Goal: Task Accomplishment & Management: Manage account settings

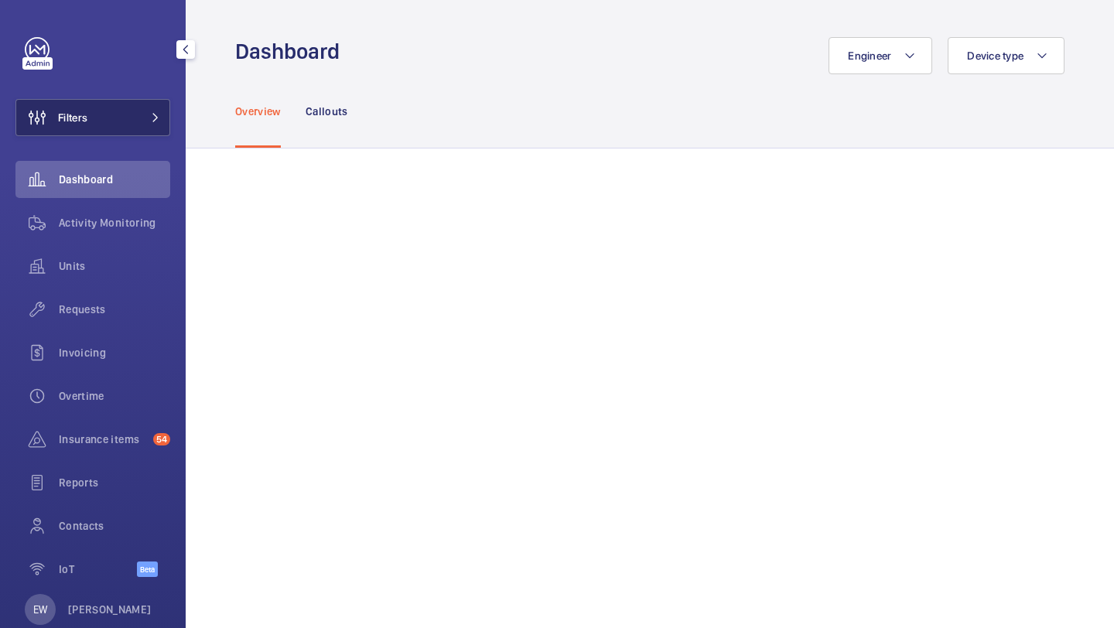
click at [106, 135] on button "Filters" at bounding box center [92, 117] width 155 height 37
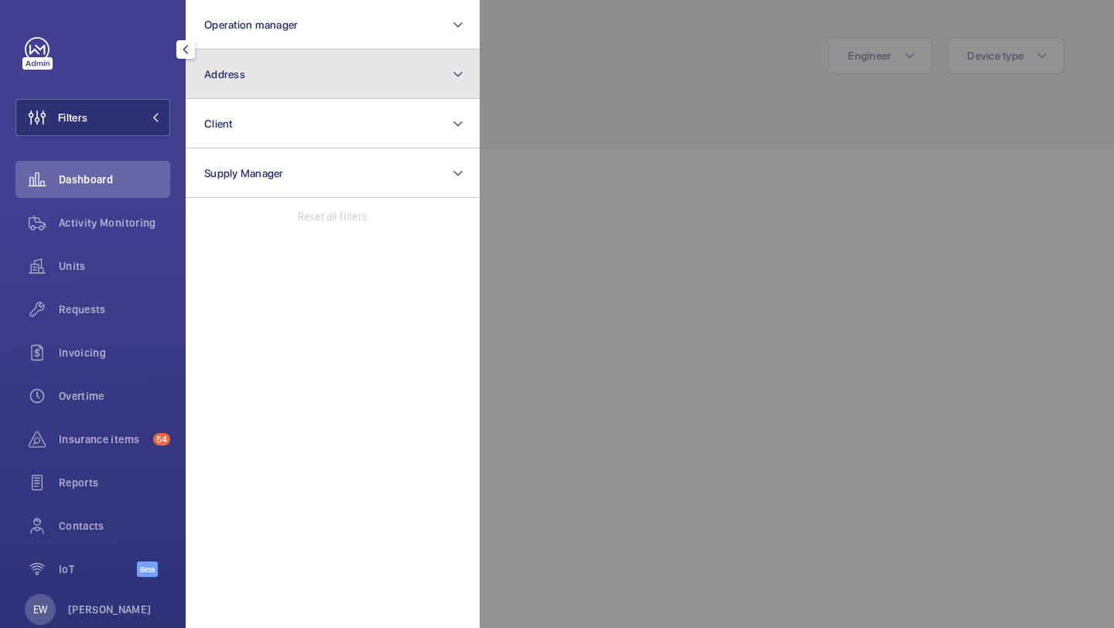
click at [234, 50] on button "Address" at bounding box center [333, 75] width 294 height 50
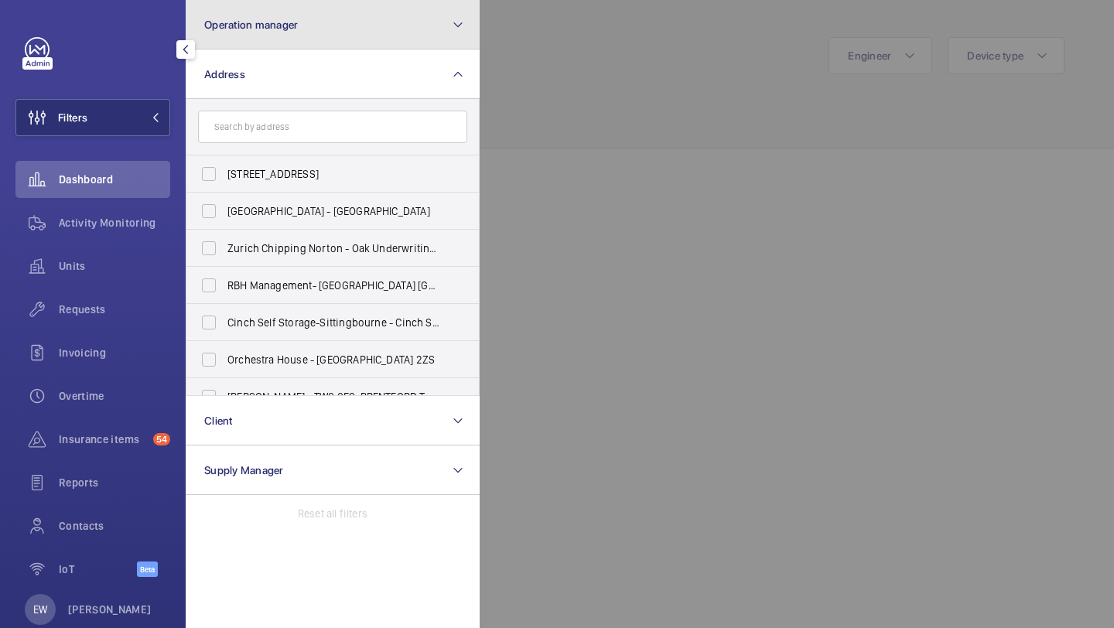
click at [232, 36] on button "Operation manager" at bounding box center [333, 25] width 294 height 50
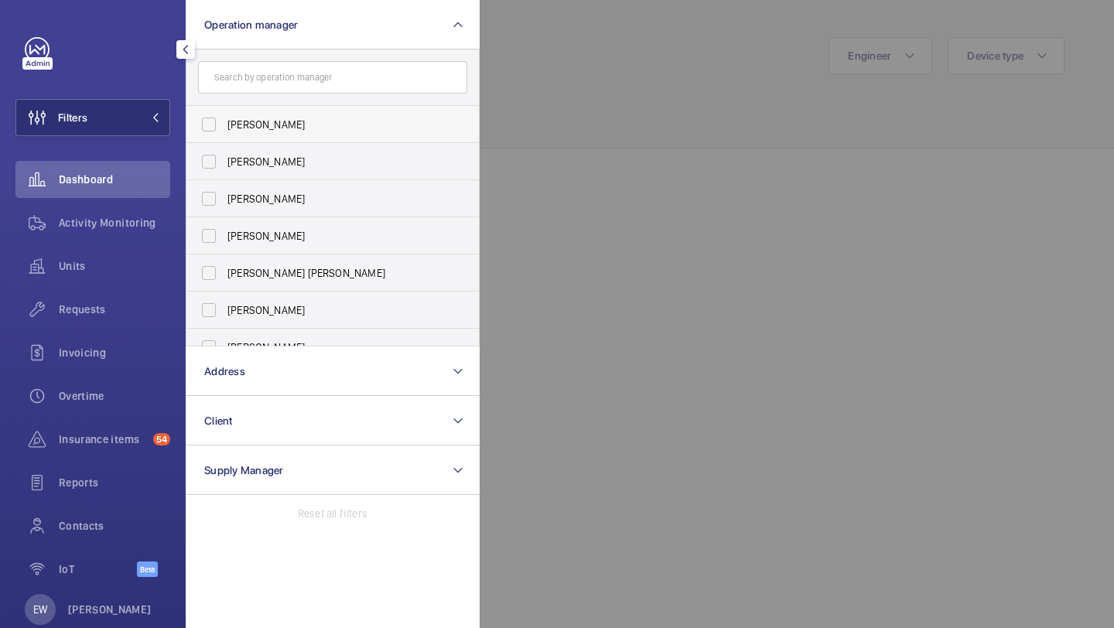
click at [238, 125] on span "[PERSON_NAME]" at bounding box center [333, 124] width 213 height 15
click at [224, 125] on input "[PERSON_NAME]" at bounding box center [208, 124] width 31 height 31
checkbox input "true"
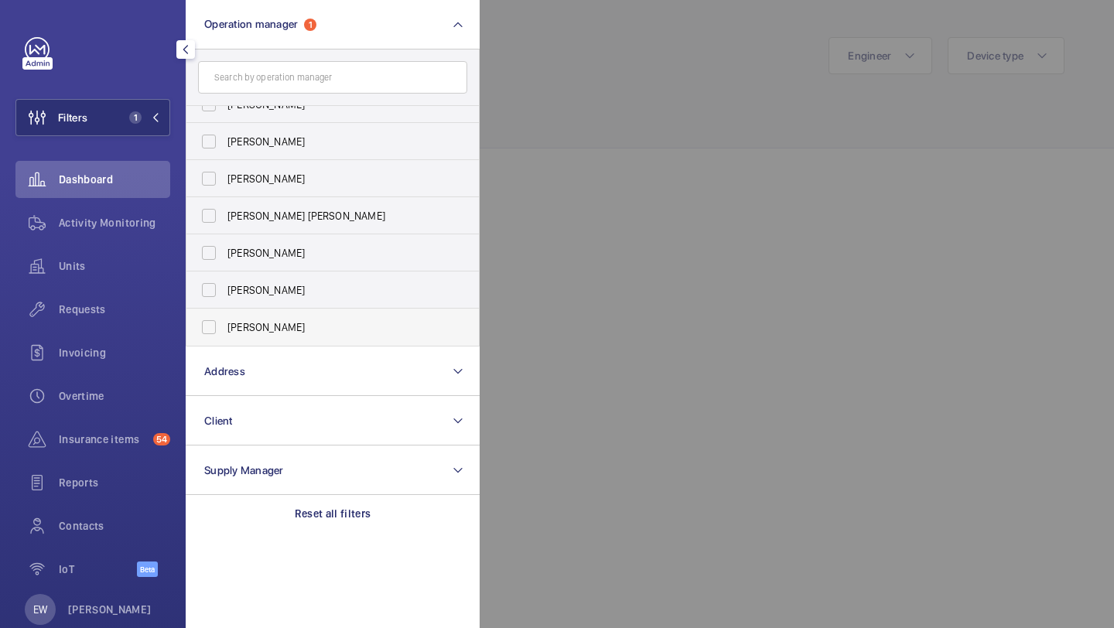
click at [247, 317] on label "[PERSON_NAME]" at bounding box center [320, 327] width 269 height 37
click at [224, 317] on input "[PERSON_NAME]" at bounding box center [208, 327] width 31 height 31
checkbox input "true"
click at [116, 287] on div "Units" at bounding box center [92, 269] width 155 height 43
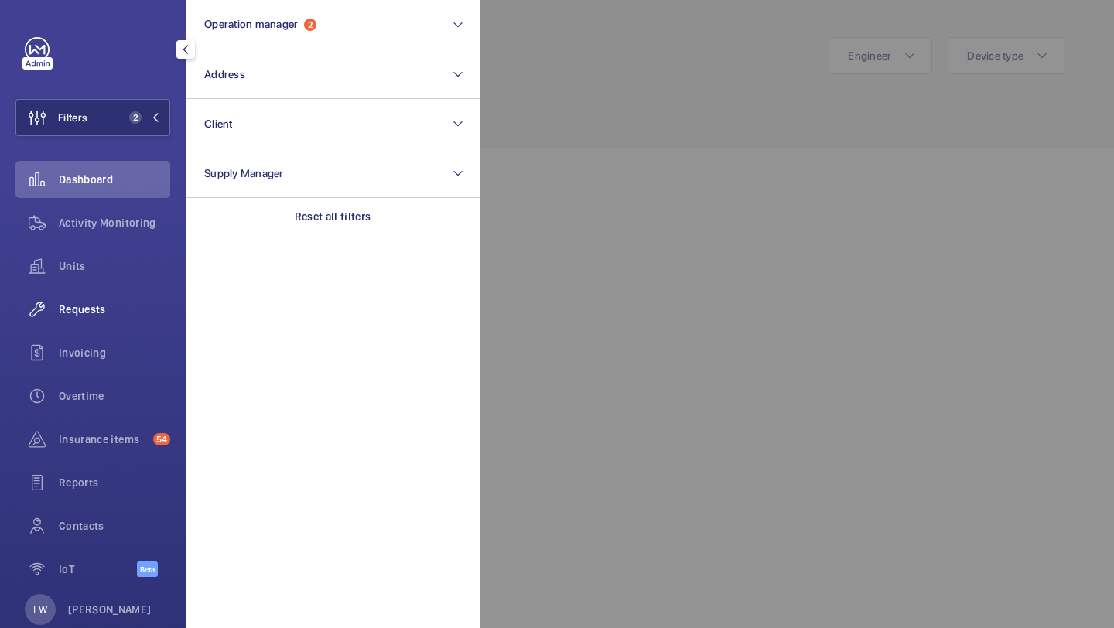
click at [113, 320] on div "Requests" at bounding box center [92, 309] width 155 height 37
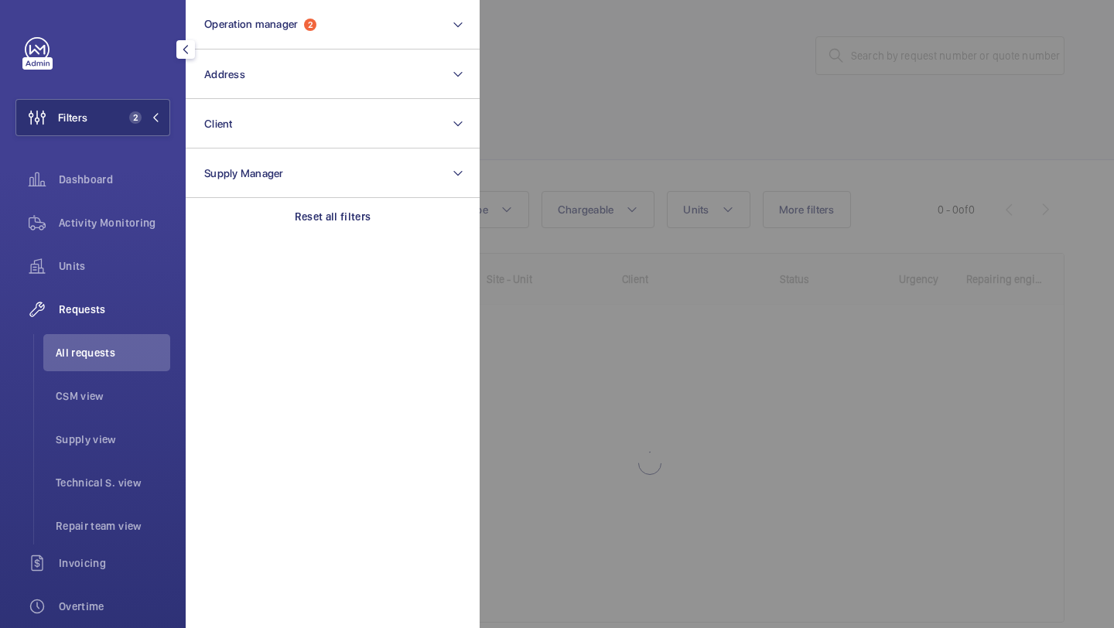
click at [561, 133] on div at bounding box center [1037, 314] width 1114 height 628
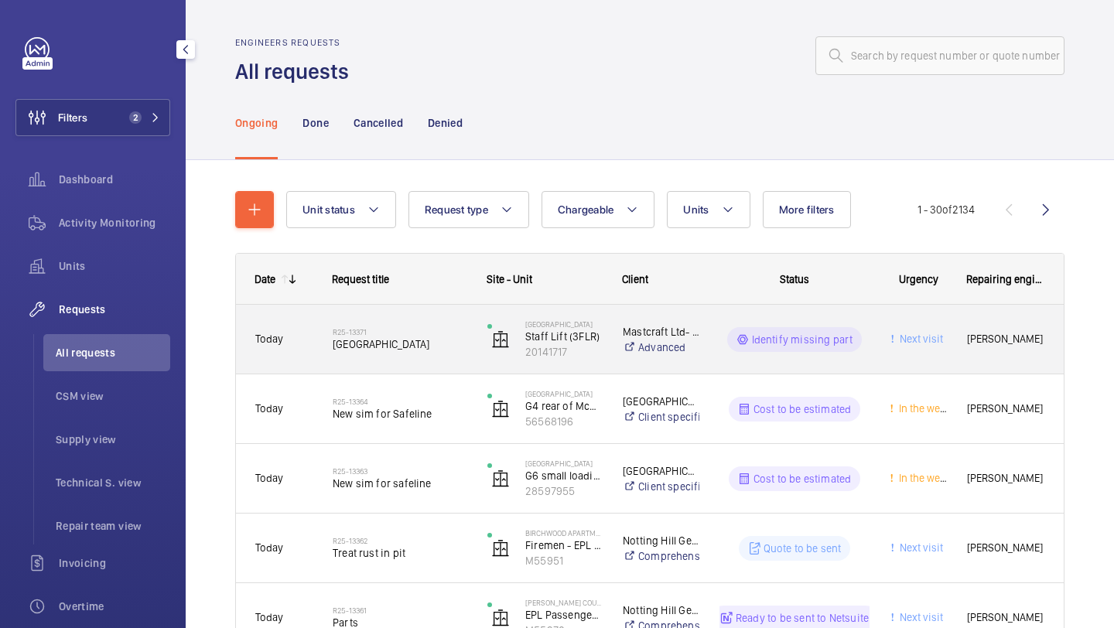
click at [365, 337] on span "Courthouse hotel" at bounding box center [400, 344] width 135 height 15
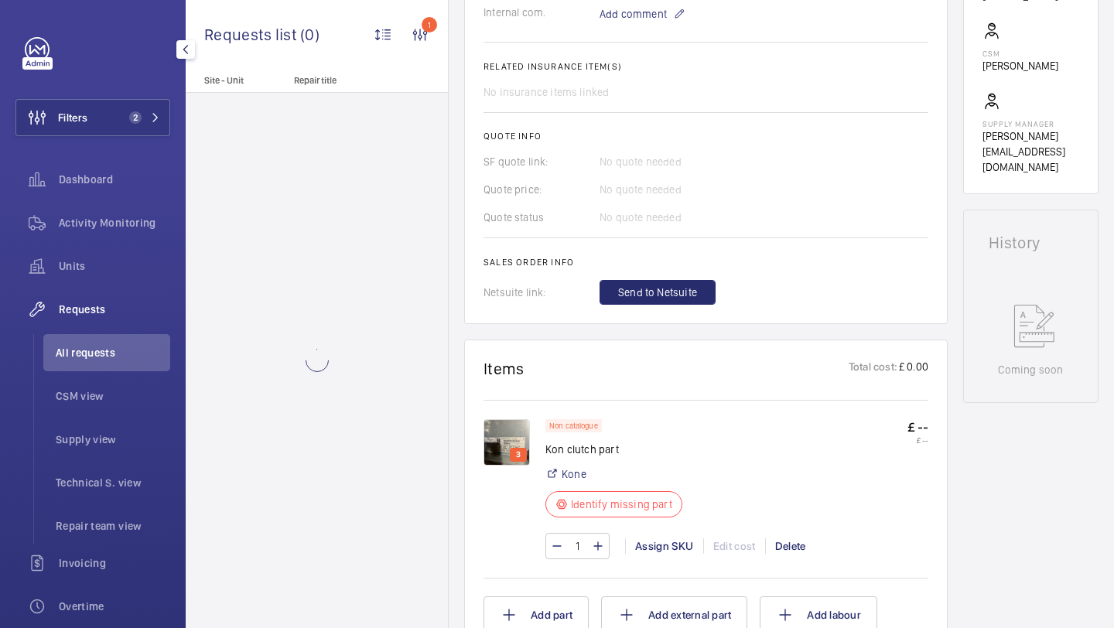
scroll to position [504, 0]
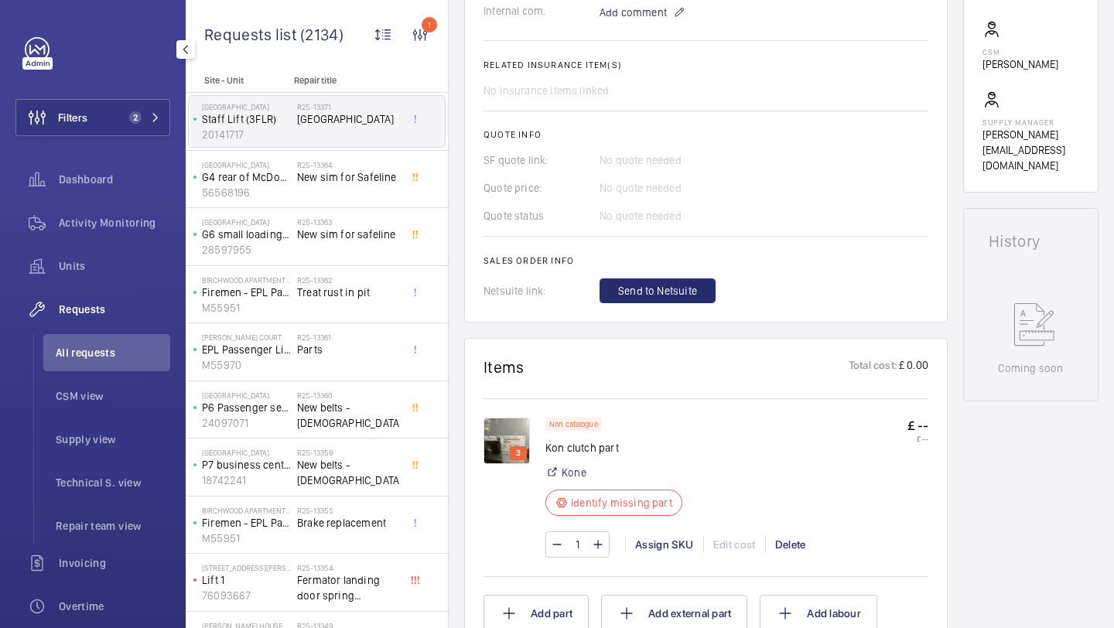
click at [508, 428] on img at bounding box center [507, 441] width 46 height 46
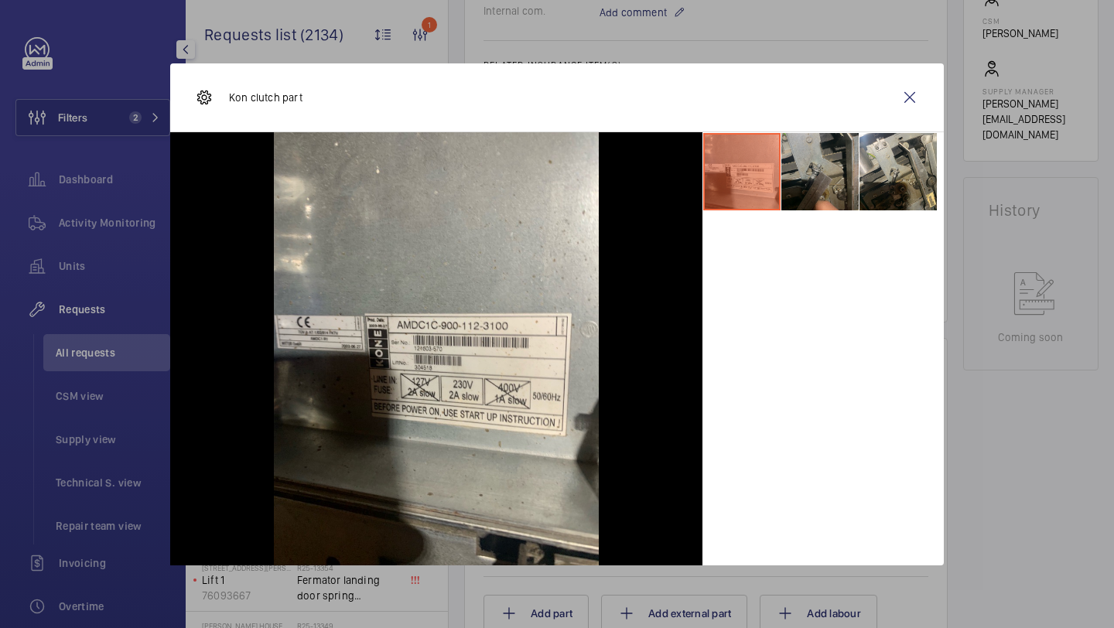
click at [834, 164] on li at bounding box center [820, 171] width 77 height 77
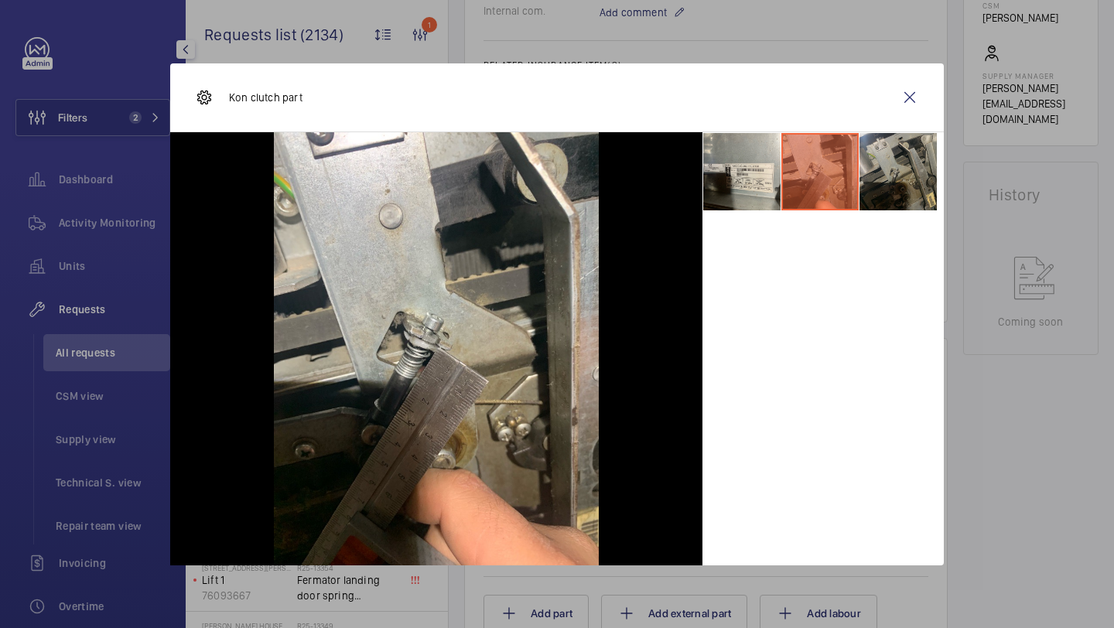
click at [899, 159] on li at bounding box center [898, 171] width 77 height 77
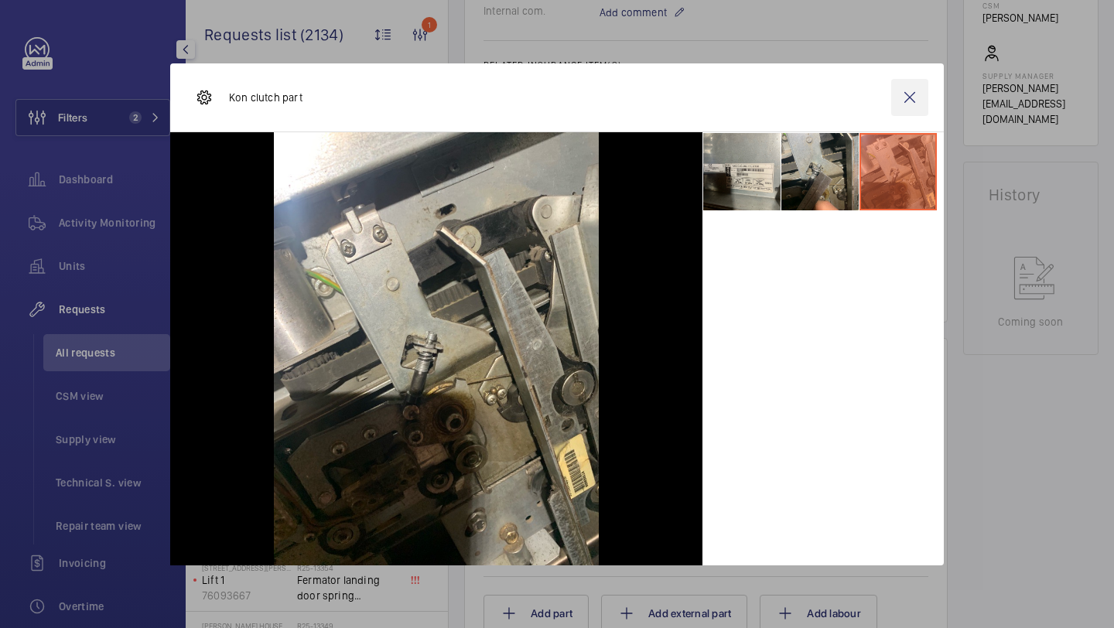
click at [911, 109] on wm-front-icon-button at bounding box center [909, 97] width 37 height 37
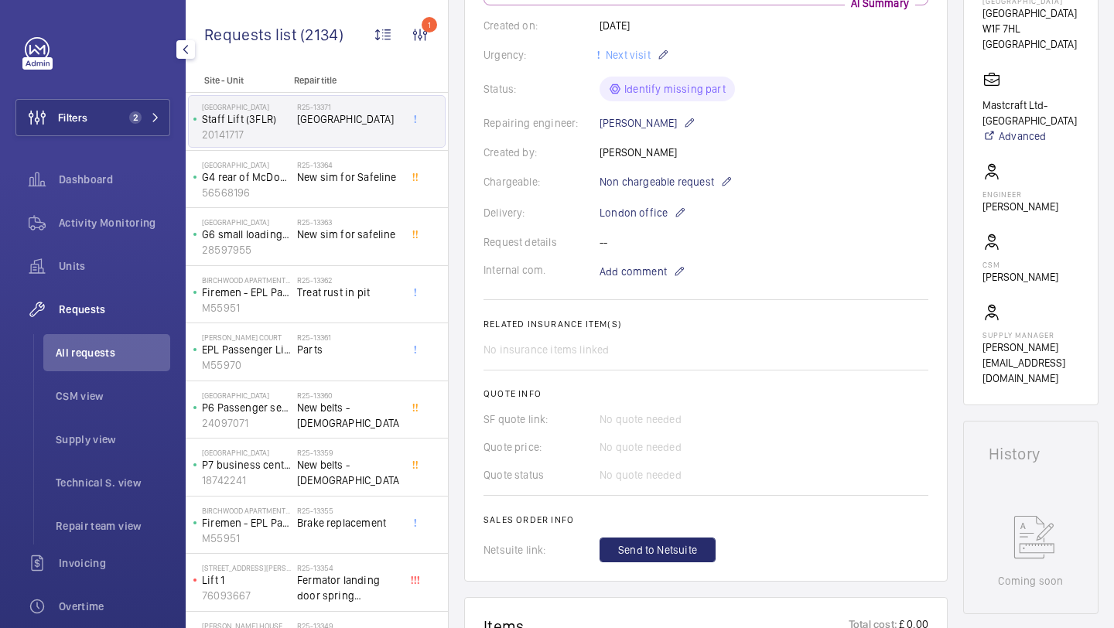
scroll to position [12, 0]
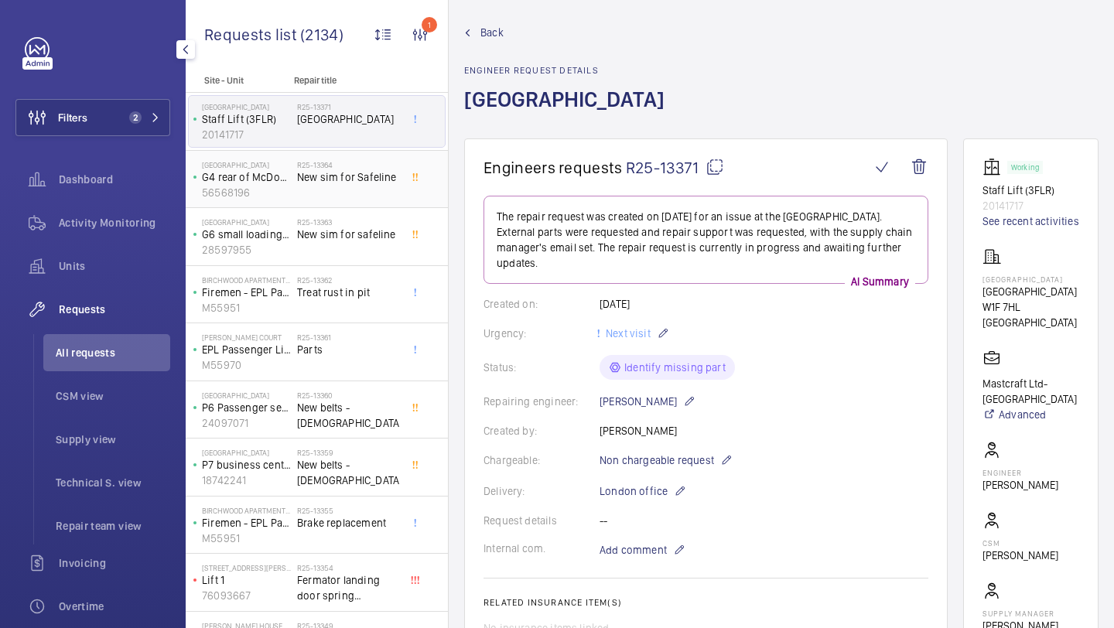
click at [361, 193] on div "R25-13364 New sim for Safeline" at bounding box center [348, 182] width 102 height 45
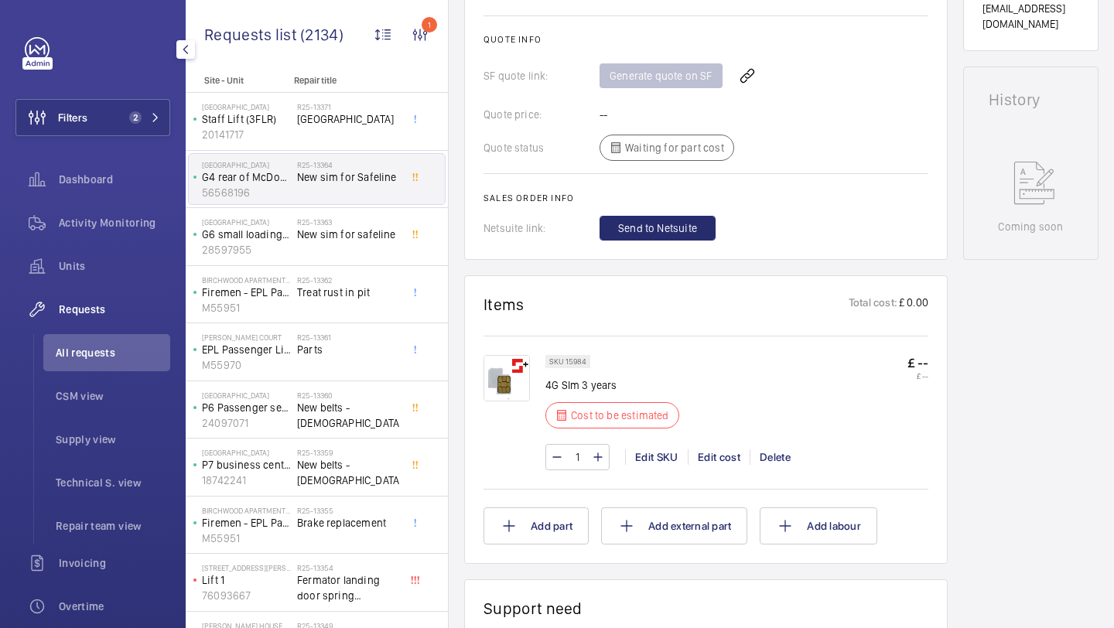
scroll to position [706, 0]
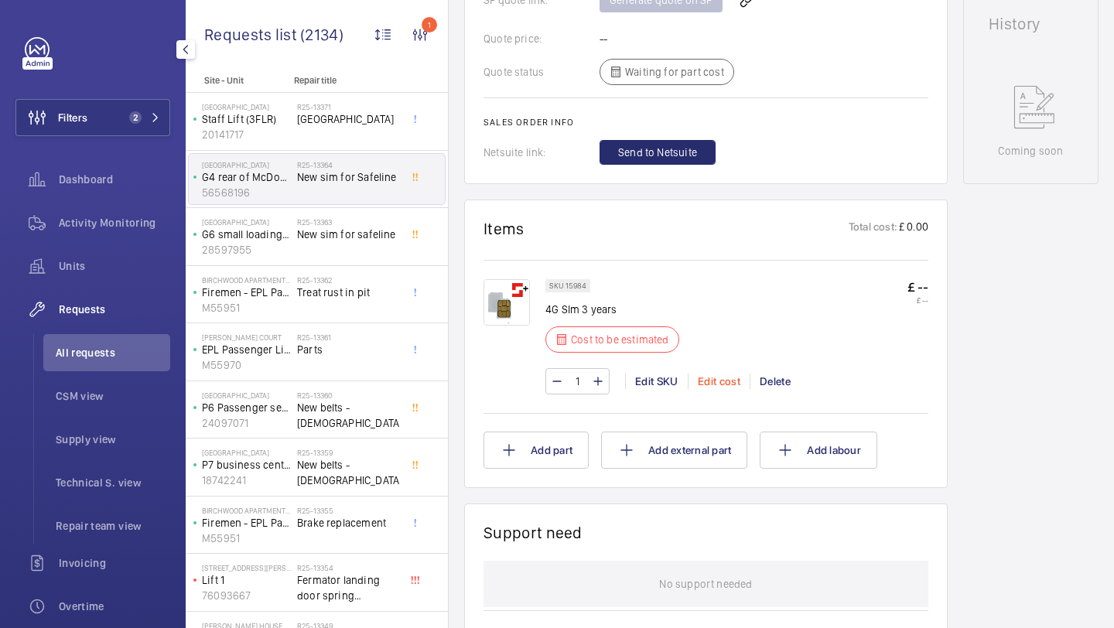
click at [732, 379] on div "Edit cost" at bounding box center [719, 381] width 62 height 15
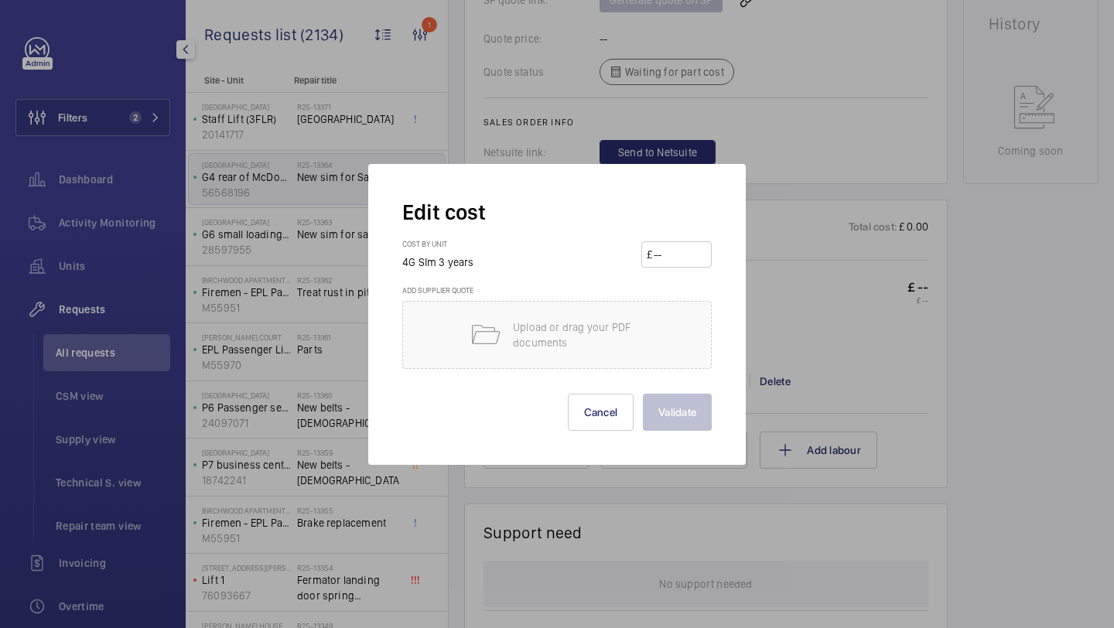
click at [680, 254] on input "number" at bounding box center [679, 254] width 54 height 25
type input "320"
click at [643, 394] on button "Validate" at bounding box center [677, 412] width 69 height 37
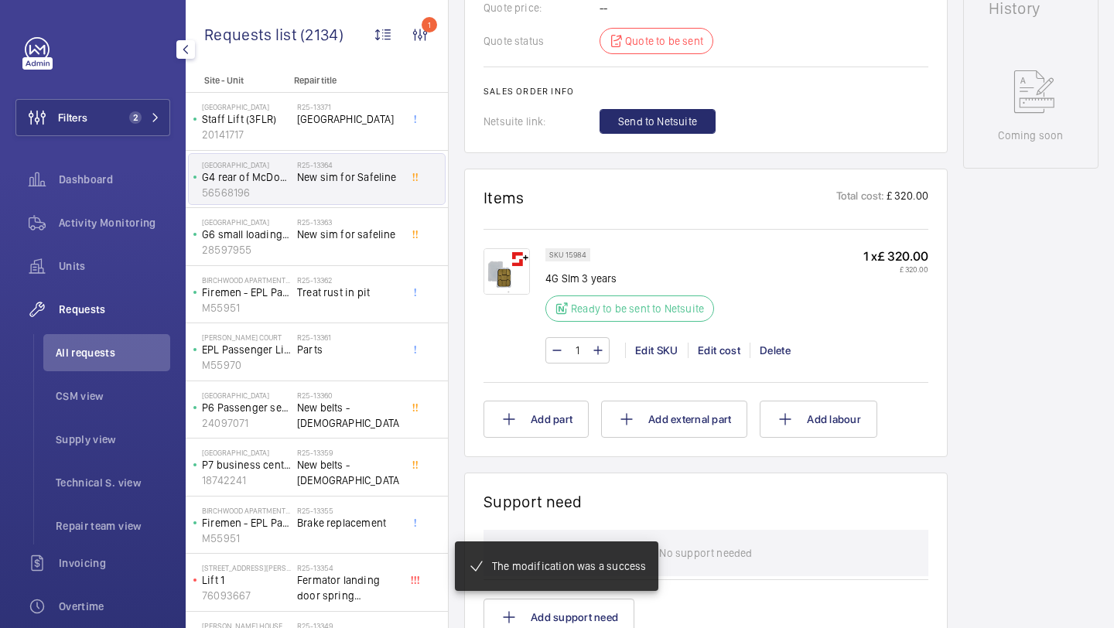
scroll to position [737, 0]
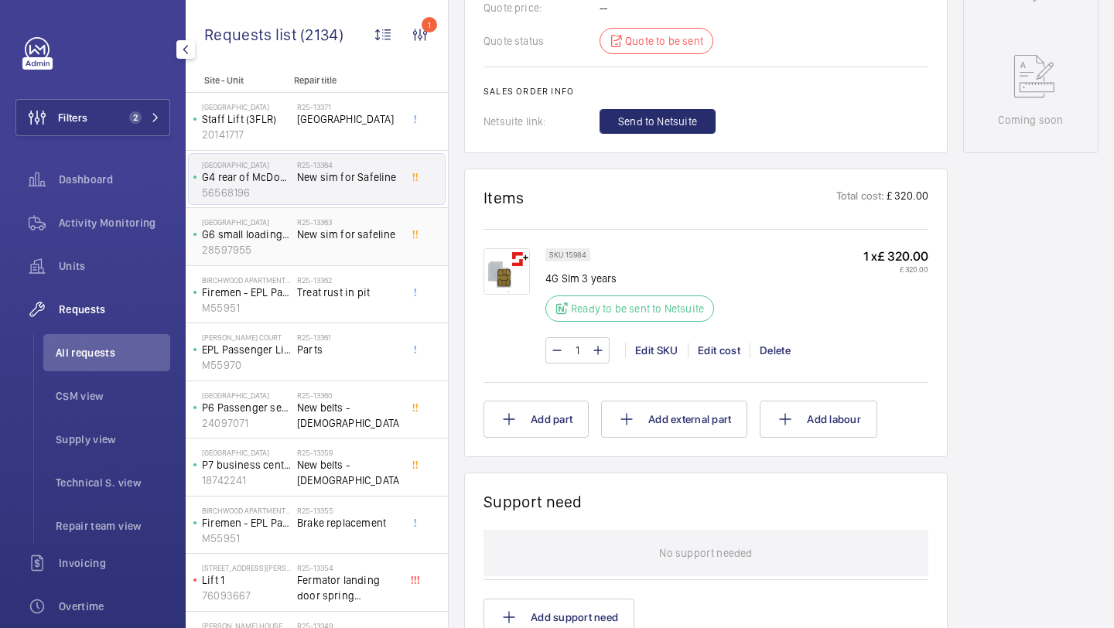
click at [331, 236] on span "New sim for safeline" at bounding box center [348, 234] width 102 height 15
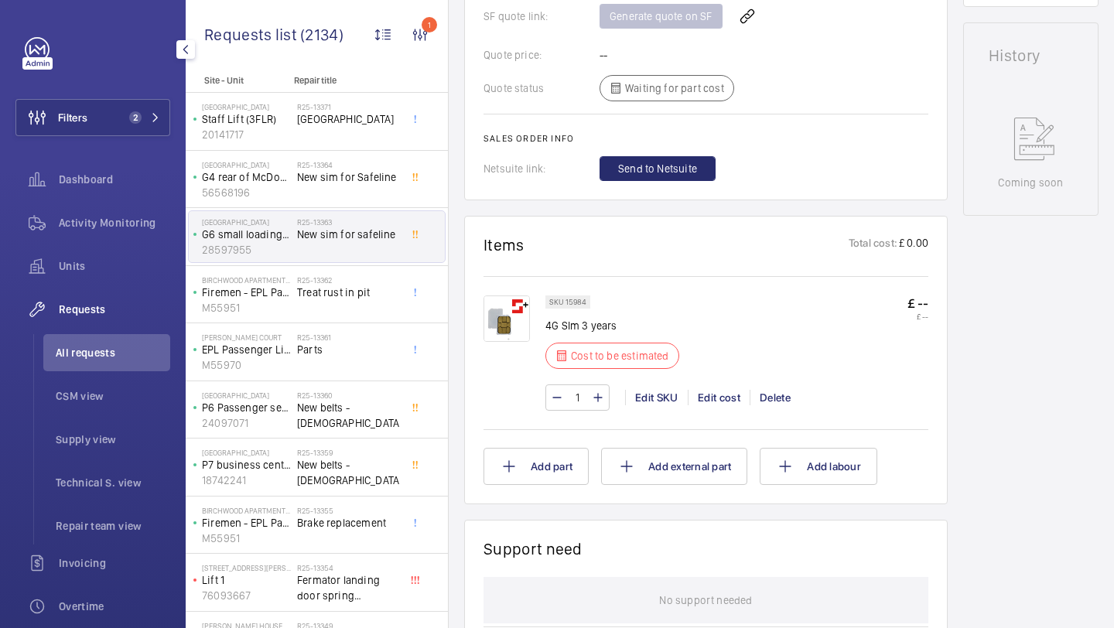
scroll to position [716, 0]
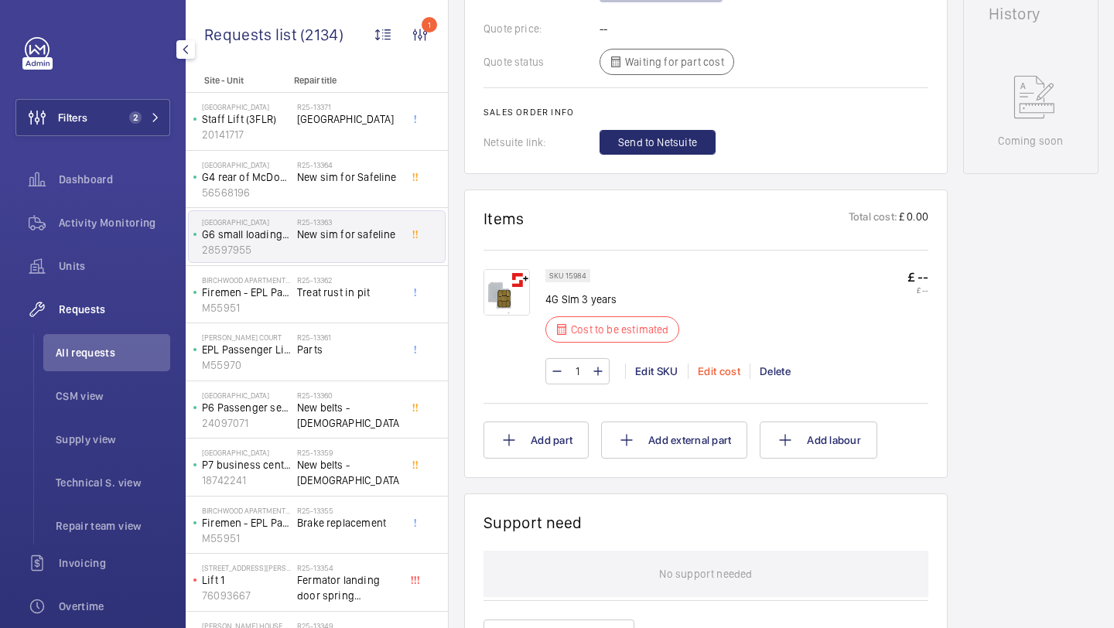
click at [711, 379] on div "Edit cost" at bounding box center [719, 371] width 62 height 15
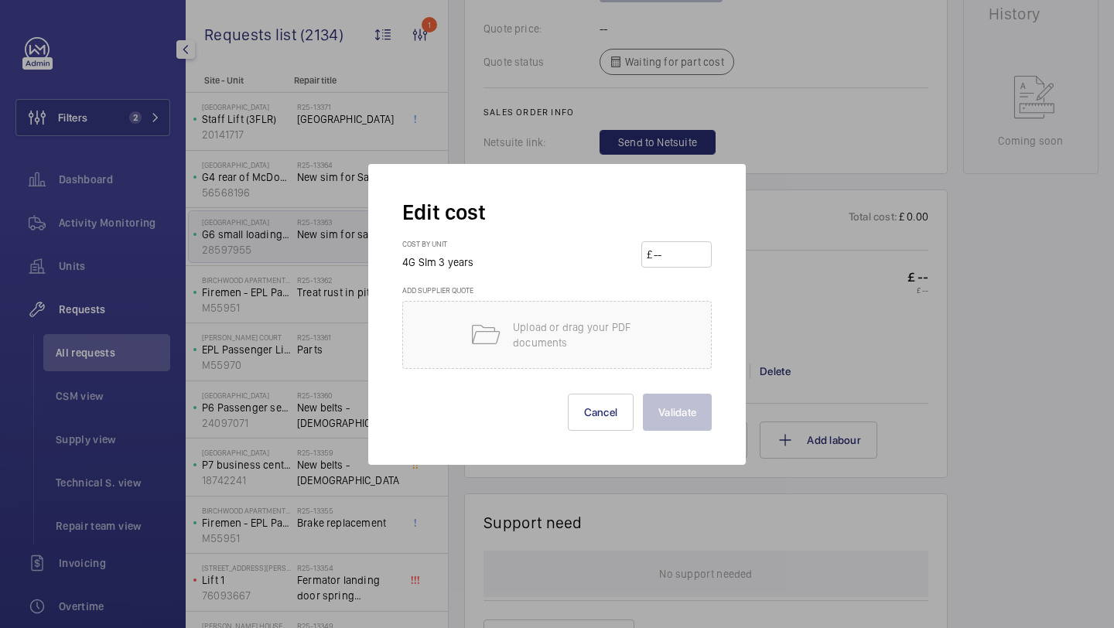
click at [682, 267] on wm-front-input-price "£" at bounding box center [676, 254] width 70 height 26
click at [681, 263] on input "number" at bounding box center [679, 254] width 54 height 25
type input "320"
click at [643, 394] on button "Validate" at bounding box center [677, 412] width 69 height 37
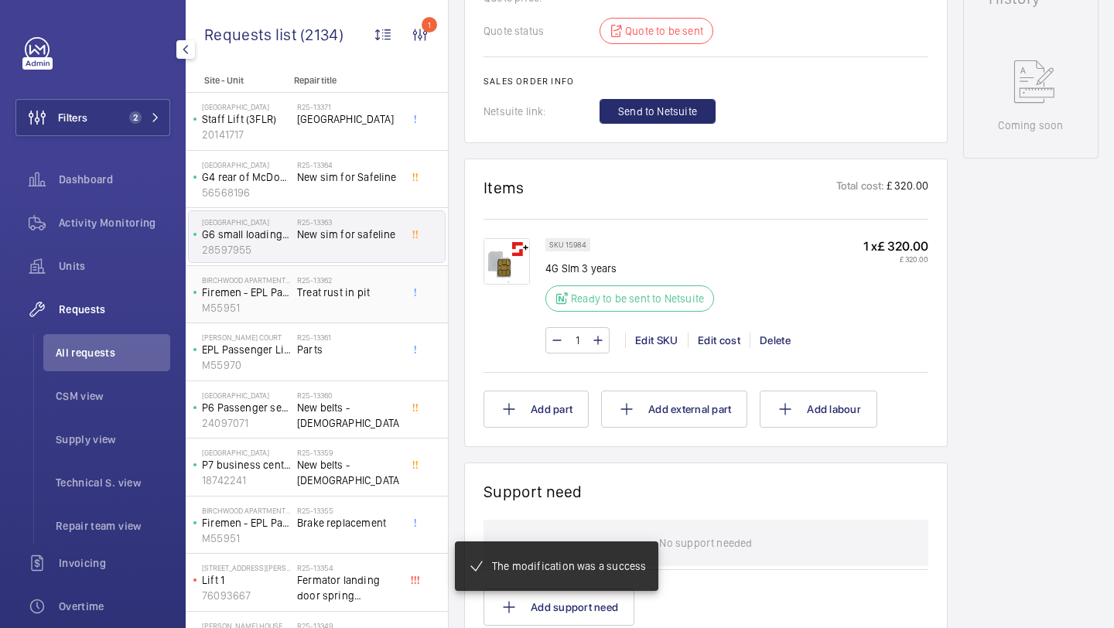
scroll to position [747, 0]
click at [370, 190] on div "R25-13364 New sim for Safeline" at bounding box center [348, 182] width 102 height 45
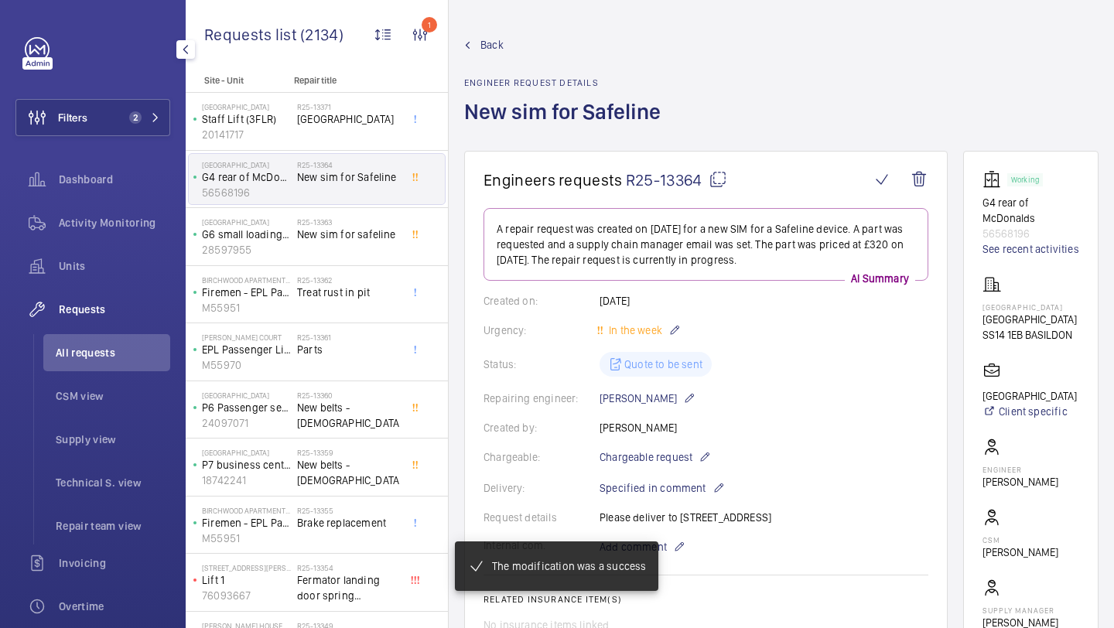
scroll to position [797, 0]
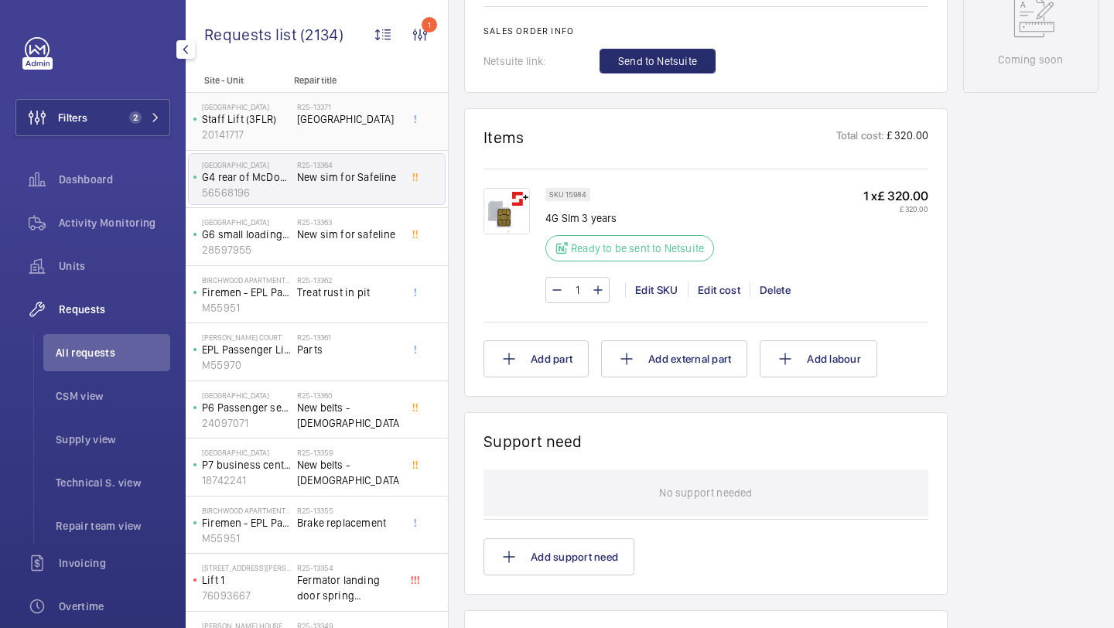
click at [348, 116] on span "[GEOGRAPHIC_DATA]" at bounding box center [348, 118] width 102 height 15
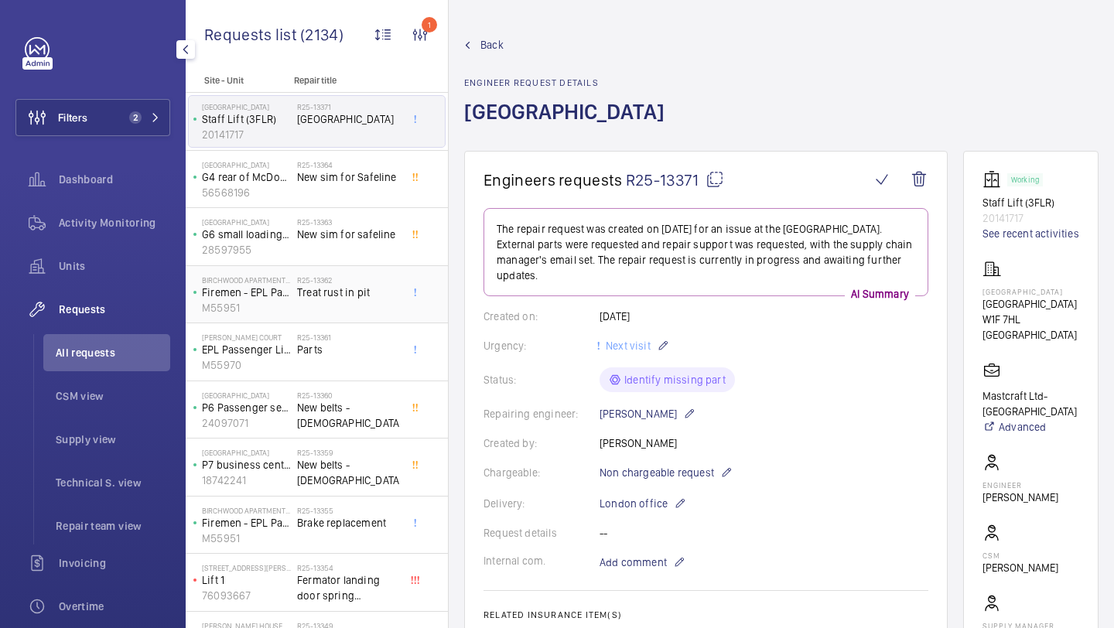
click at [331, 268] on div "Birchwood Apartments - High Risk Building Firemen - EPL Passenger Lift No 1 M55…" at bounding box center [317, 295] width 262 height 58
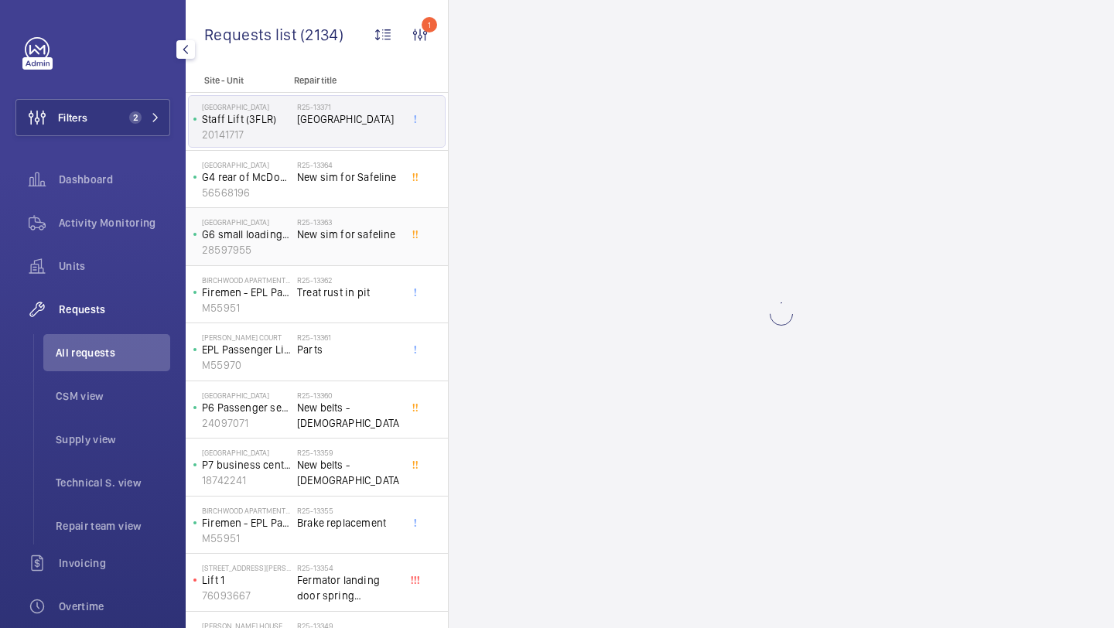
click at [334, 250] on div "R25-13363 New sim for safeline" at bounding box center [348, 239] width 102 height 45
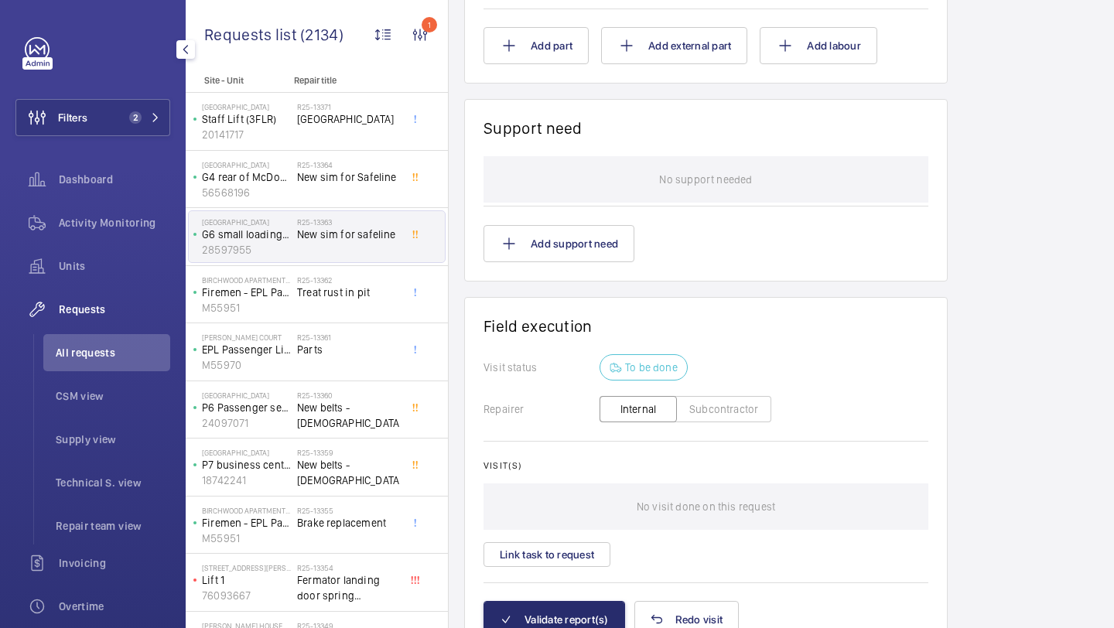
scroll to position [826, 0]
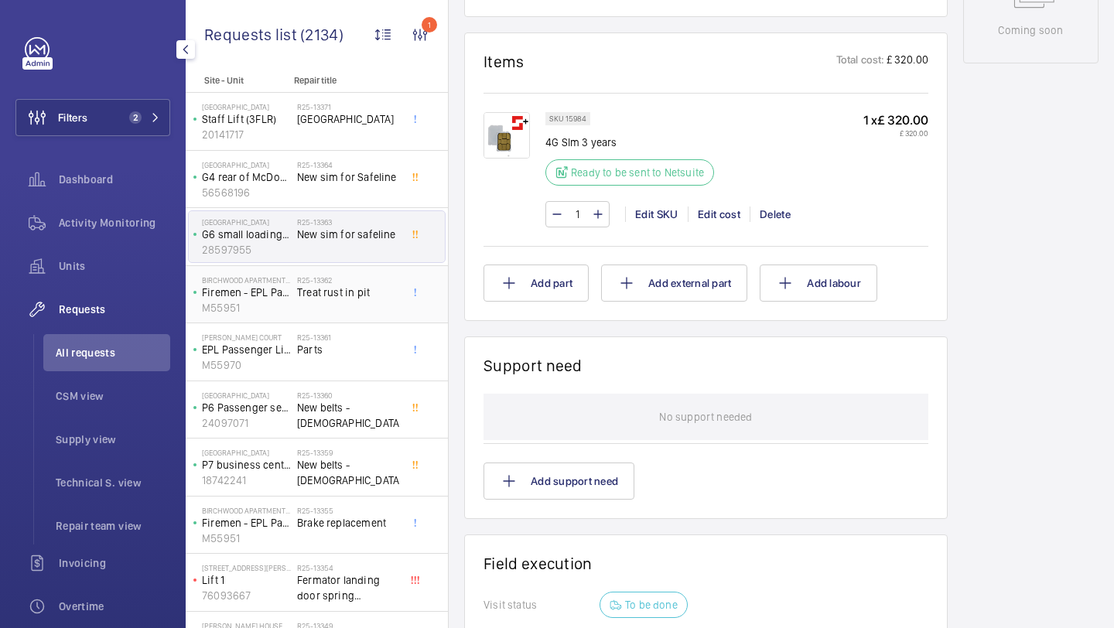
click at [311, 307] on div "R25-13362 Treat rust in pit" at bounding box center [348, 297] width 102 height 45
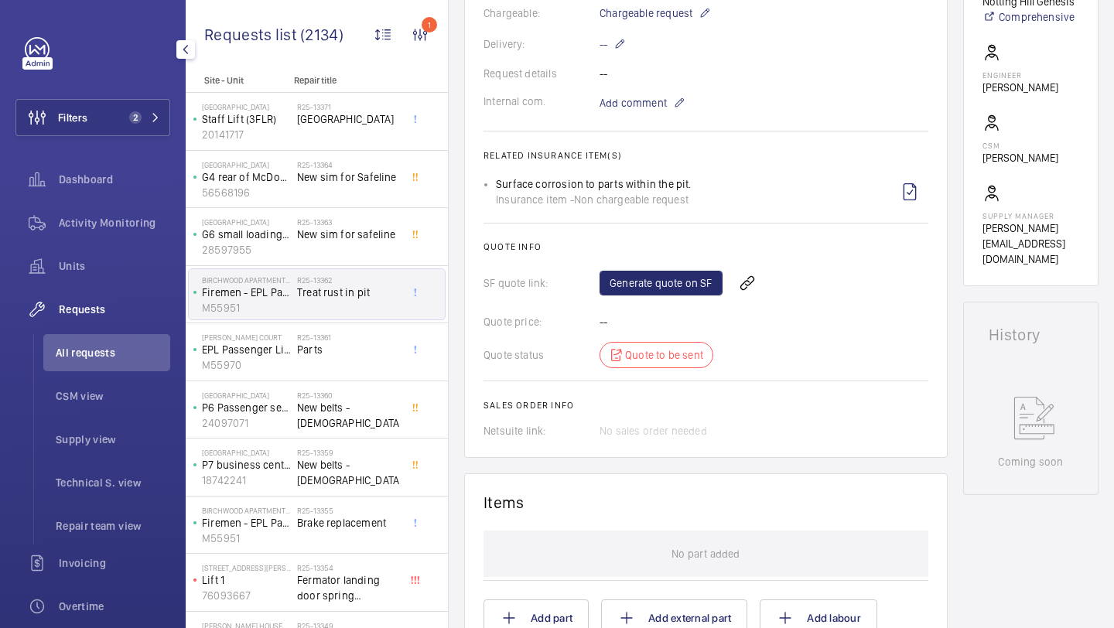
scroll to position [878, 0]
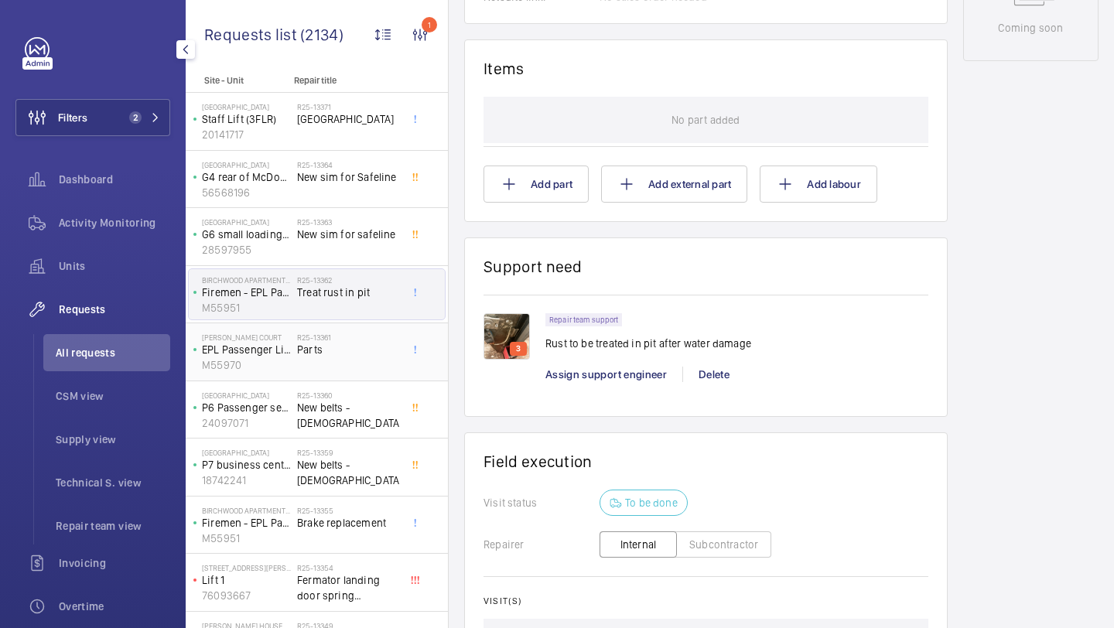
click at [364, 365] on div "R25-13361 Parts" at bounding box center [348, 355] width 102 height 45
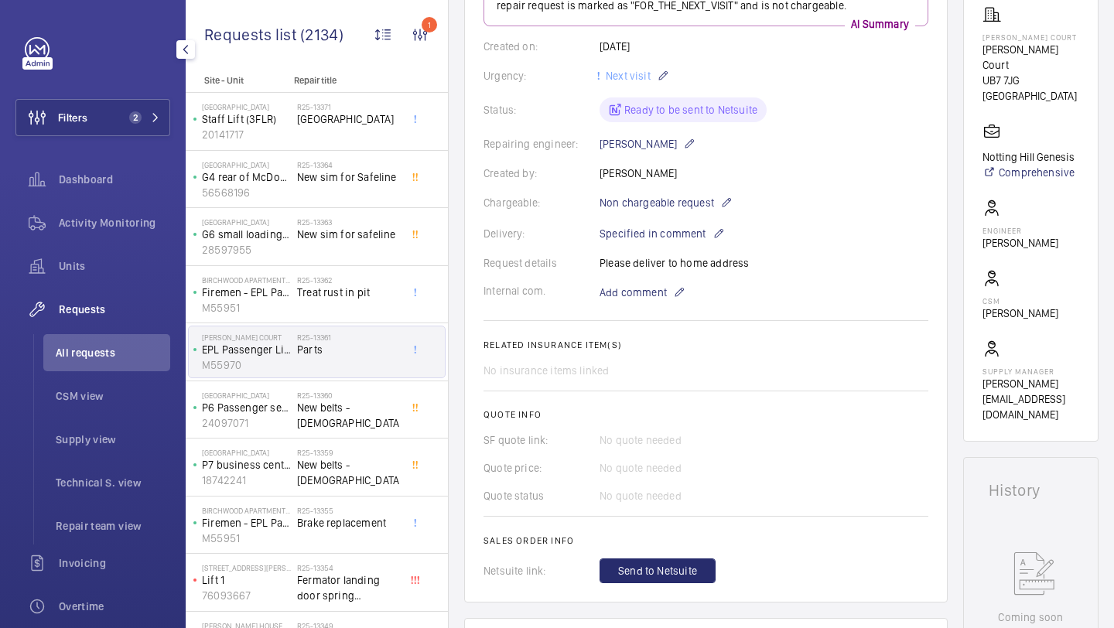
scroll to position [232, 0]
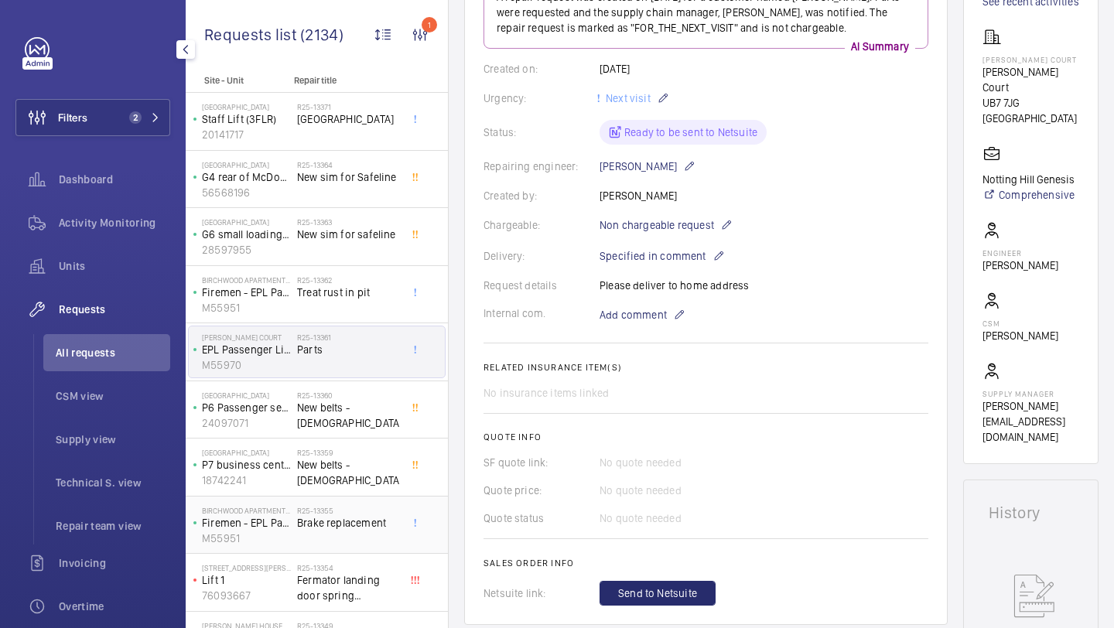
click at [314, 524] on span "Brake replacement" at bounding box center [348, 522] width 102 height 15
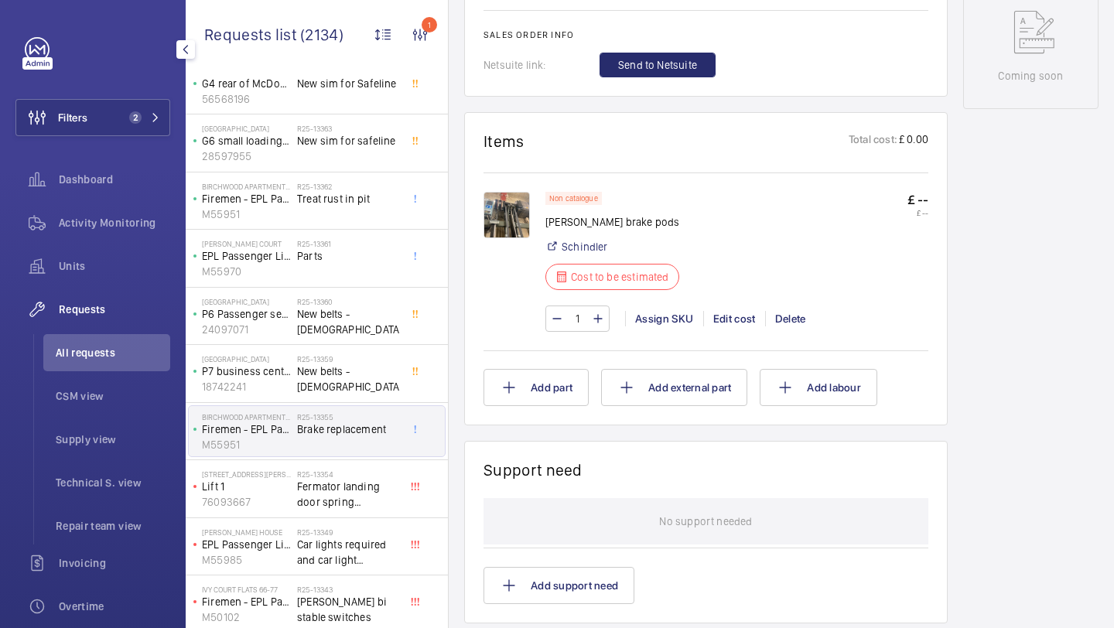
scroll to position [186, 0]
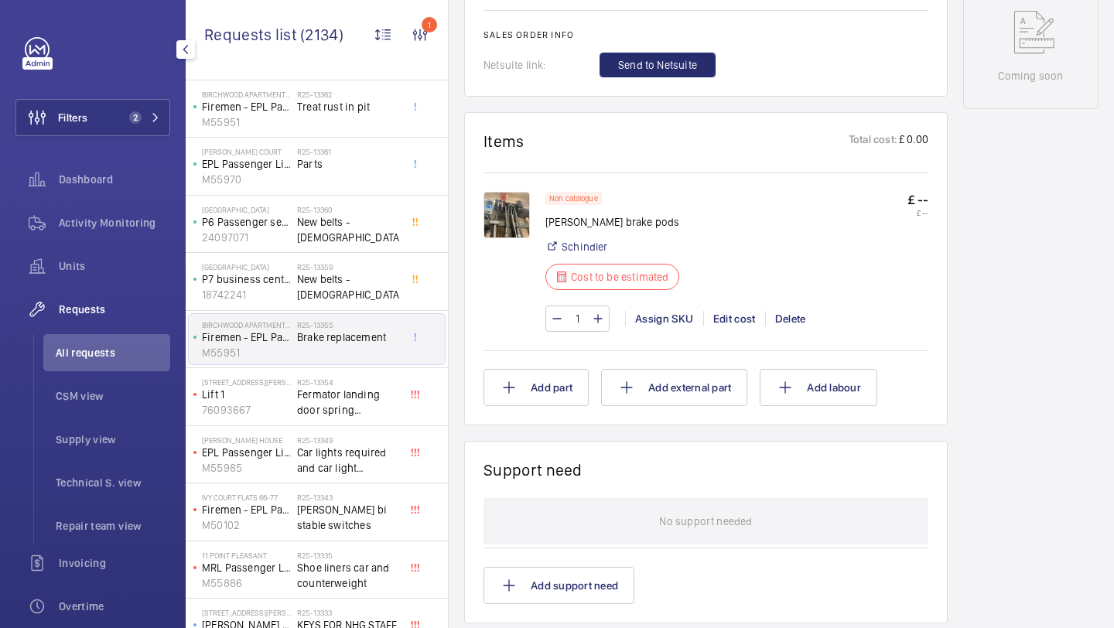
click at [296, 513] on div "Ivy Court Flats 66-77 Firemen - EPL Passenger Lift Flats 66-77 M50102" at bounding box center [243, 512] width 108 height 51
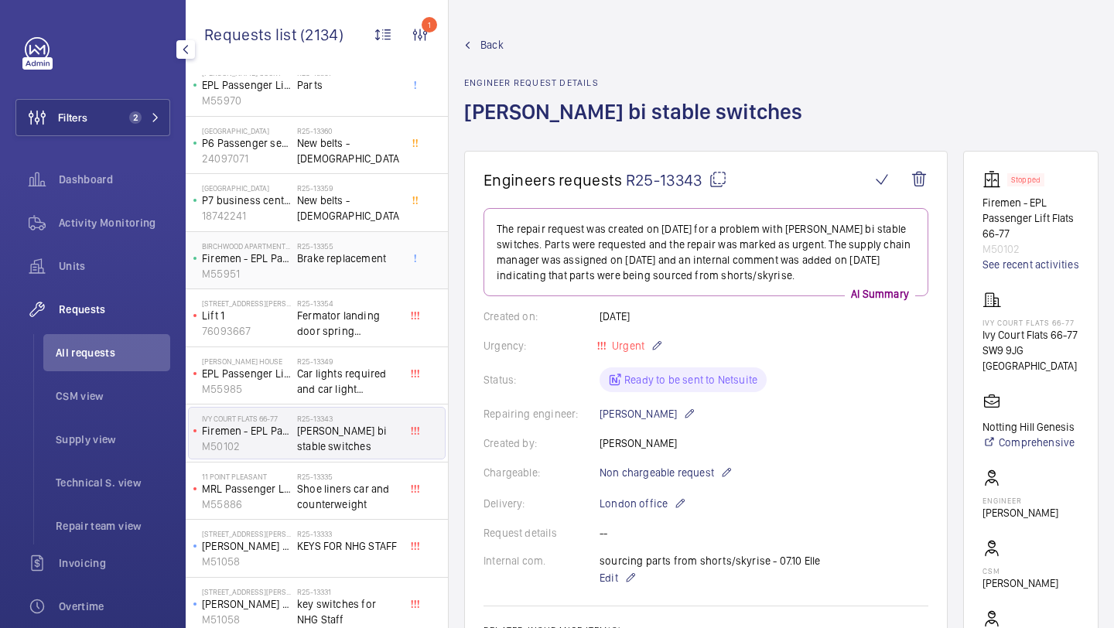
scroll to position [338, 0]
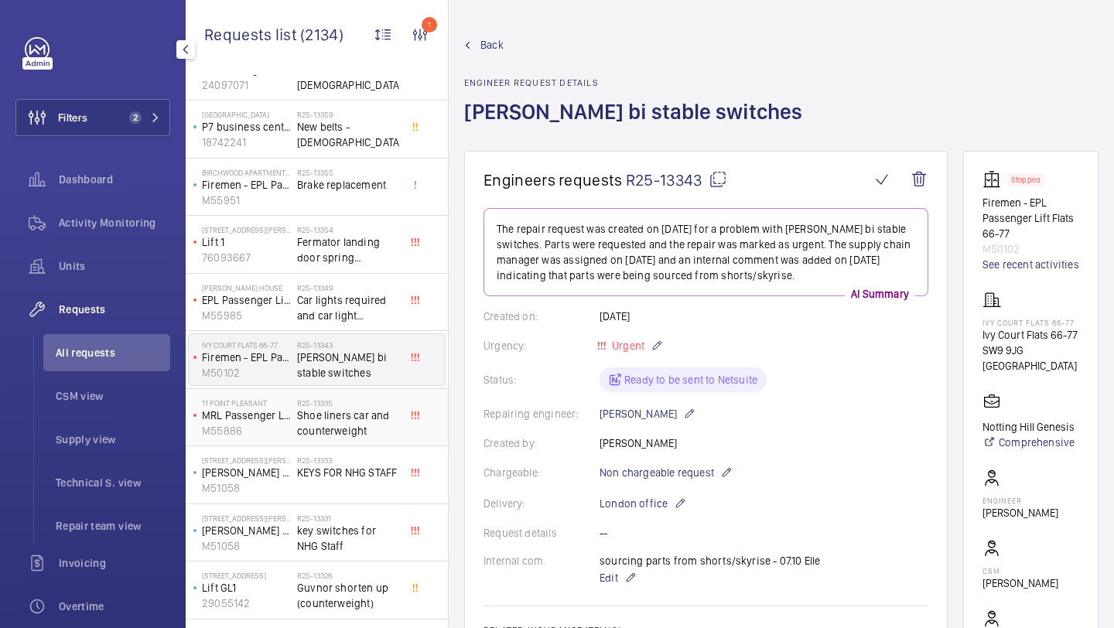
click at [326, 426] on span "Shoe liners car and counterweight" at bounding box center [348, 423] width 102 height 31
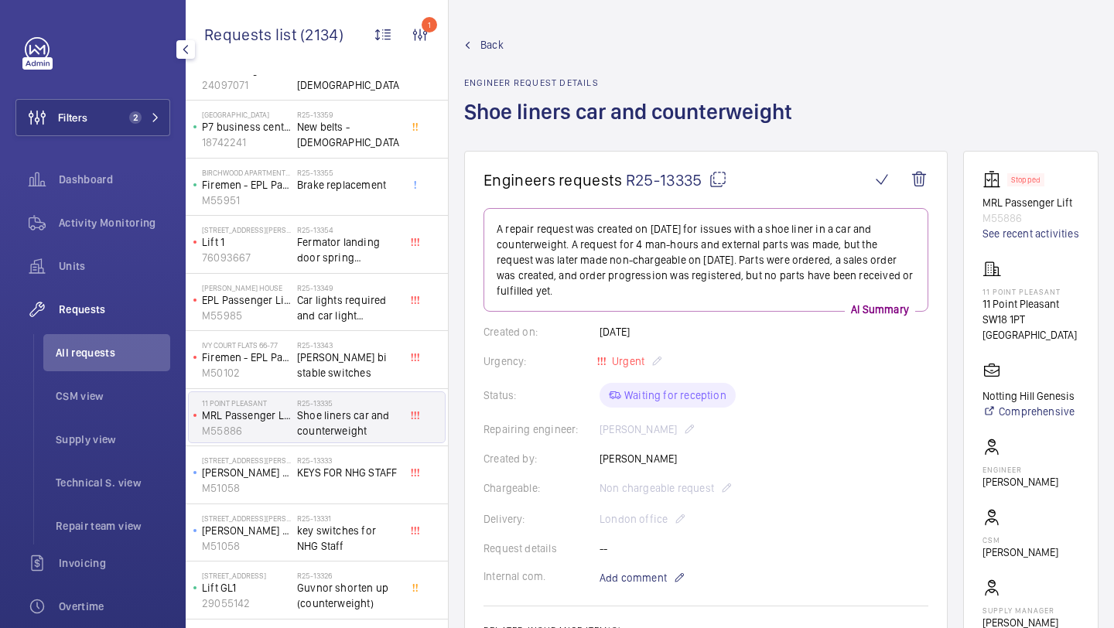
scroll to position [692, 0]
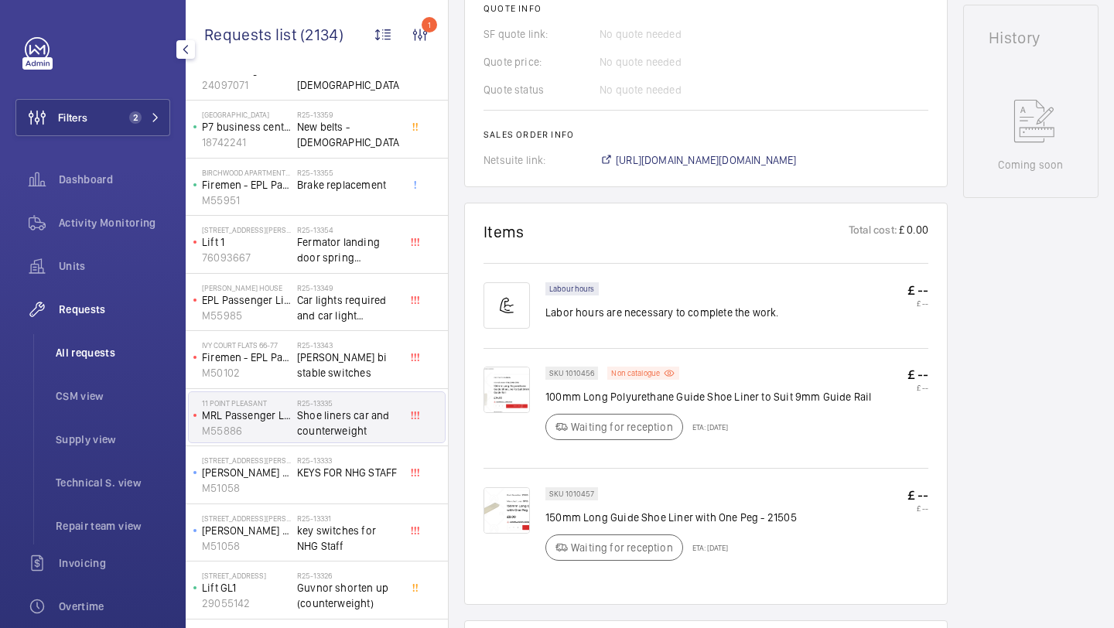
click at [80, 354] on span "All requests" at bounding box center [113, 352] width 115 height 15
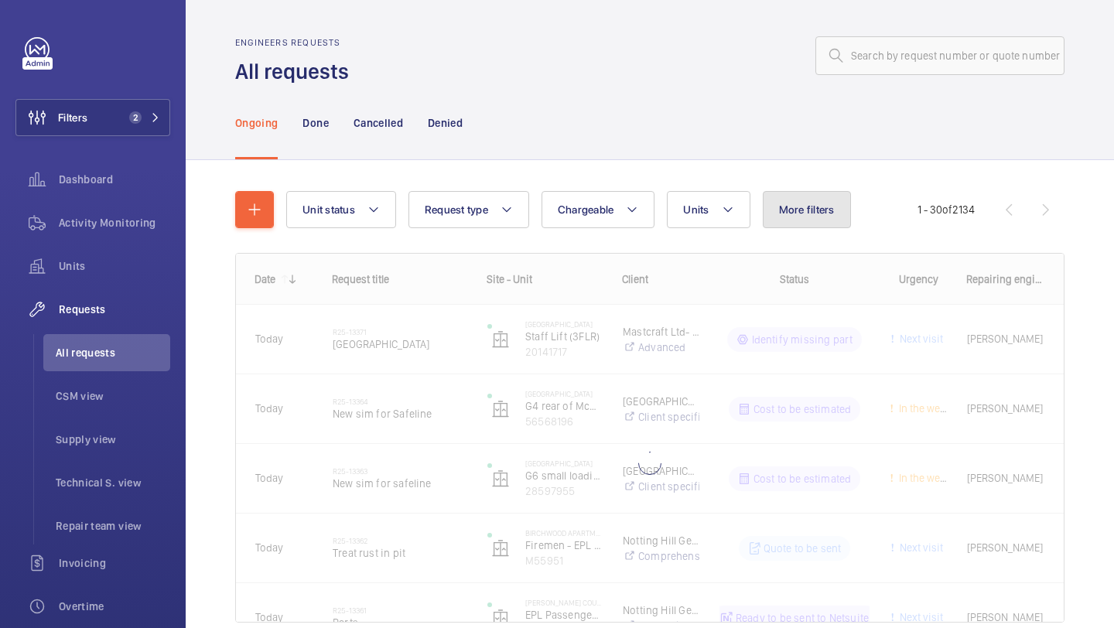
click at [778, 217] on button "More filters" at bounding box center [807, 209] width 88 height 37
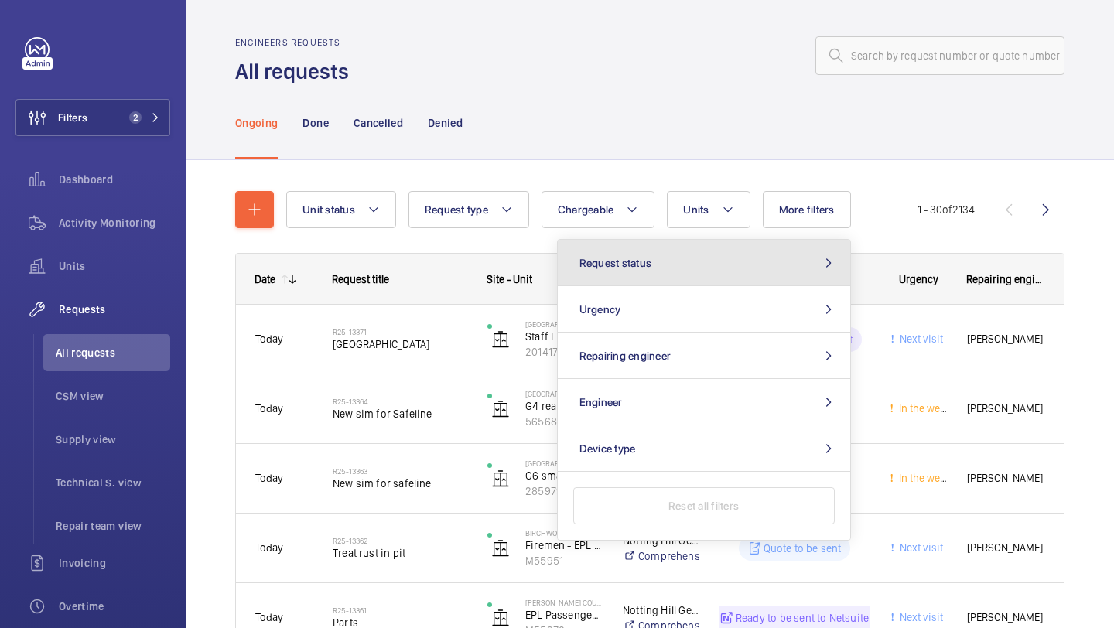
click at [656, 272] on button "Request status" at bounding box center [704, 263] width 292 height 46
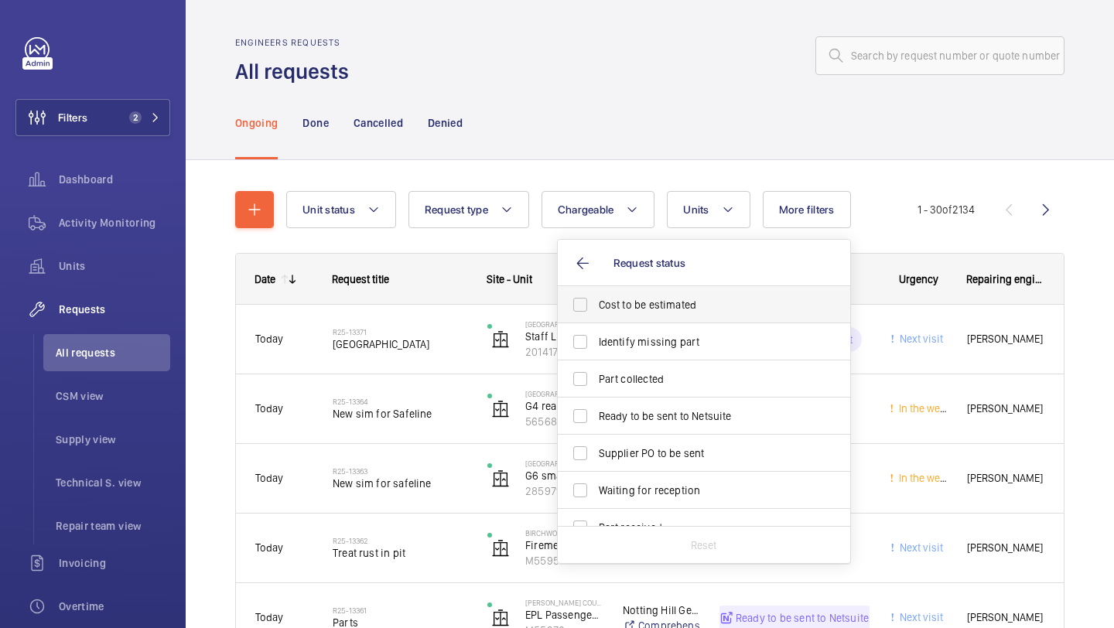
click at [617, 299] on span "Cost to be estimated" at bounding box center [705, 304] width 213 height 15
click at [596, 299] on input "Cost to be estimated" at bounding box center [580, 304] width 31 height 31
checkbox input "true"
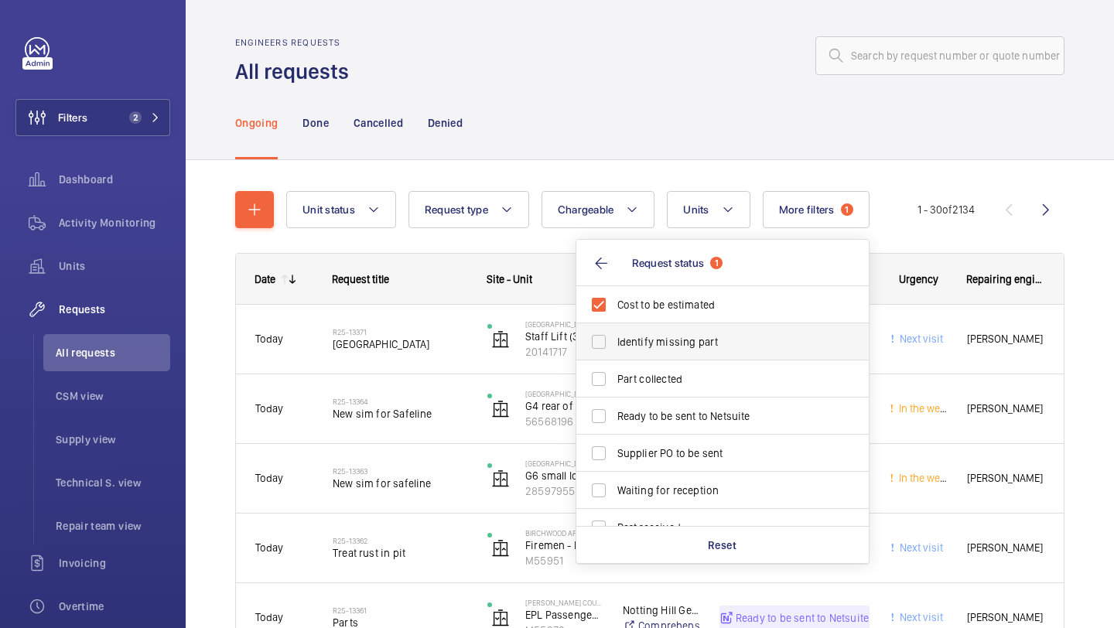
click at [616, 351] on label "Identify missing part" at bounding box center [710, 341] width 269 height 37
click at [614, 351] on input "Identify missing part" at bounding box center [598, 342] width 31 height 31
checkbox input "true"
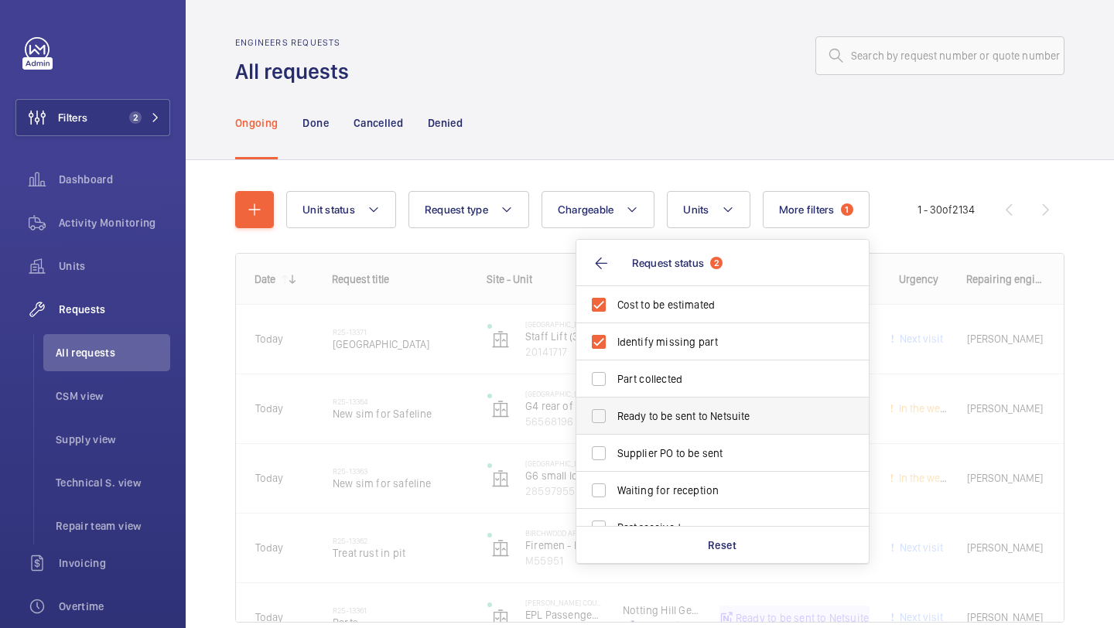
click at [620, 409] on span "Ready to be sent to Netsuite" at bounding box center [723, 416] width 213 height 15
click at [614, 409] on input "Ready to be sent to Netsuite" at bounding box center [598, 416] width 31 height 31
checkbox input "true"
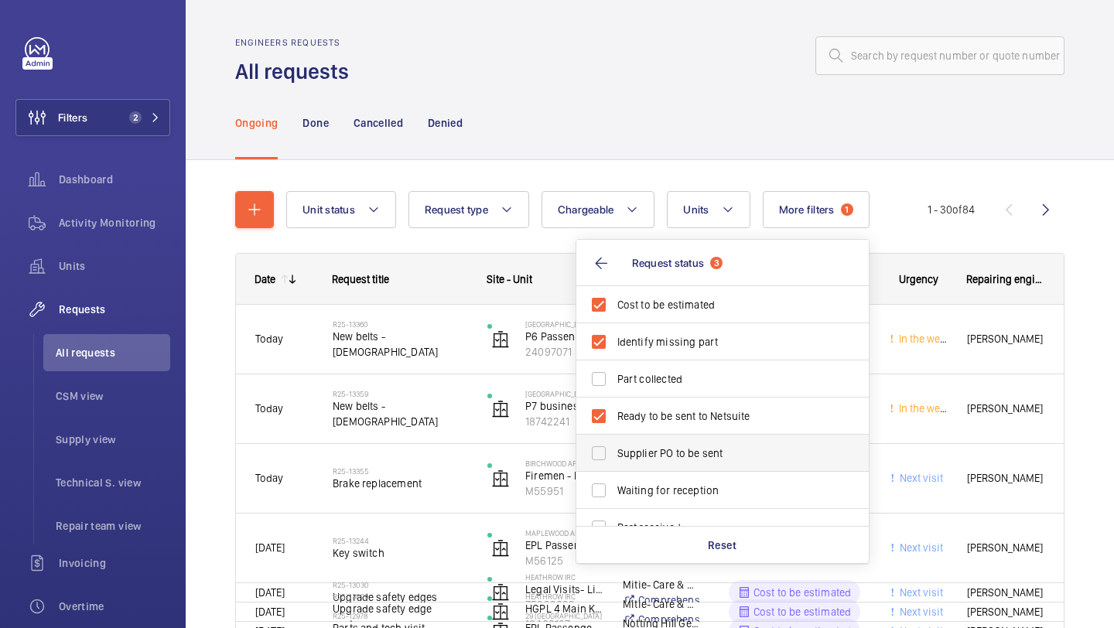
click at [620, 446] on span "Supplier PO to be sent" at bounding box center [723, 453] width 213 height 15
click at [614, 446] on input "Supplier PO to be sent" at bounding box center [598, 453] width 31 height 31
checkbox input "true"
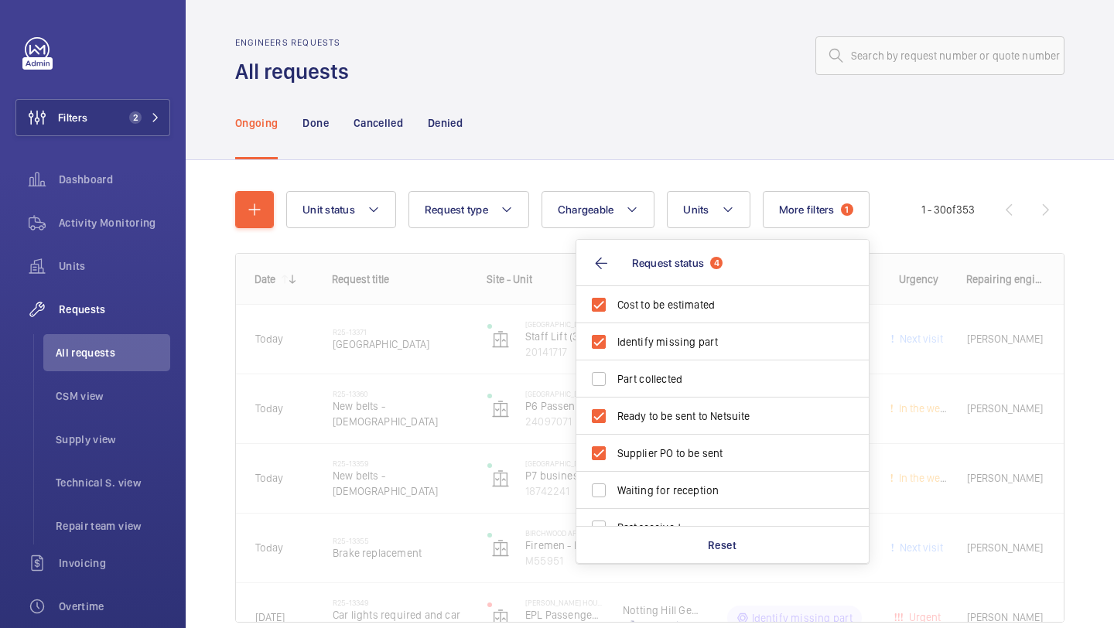
click at [525, 140] on div "Ongoing Done Cancelled Denied" at bounding box center [650, 123] width 830 height 74
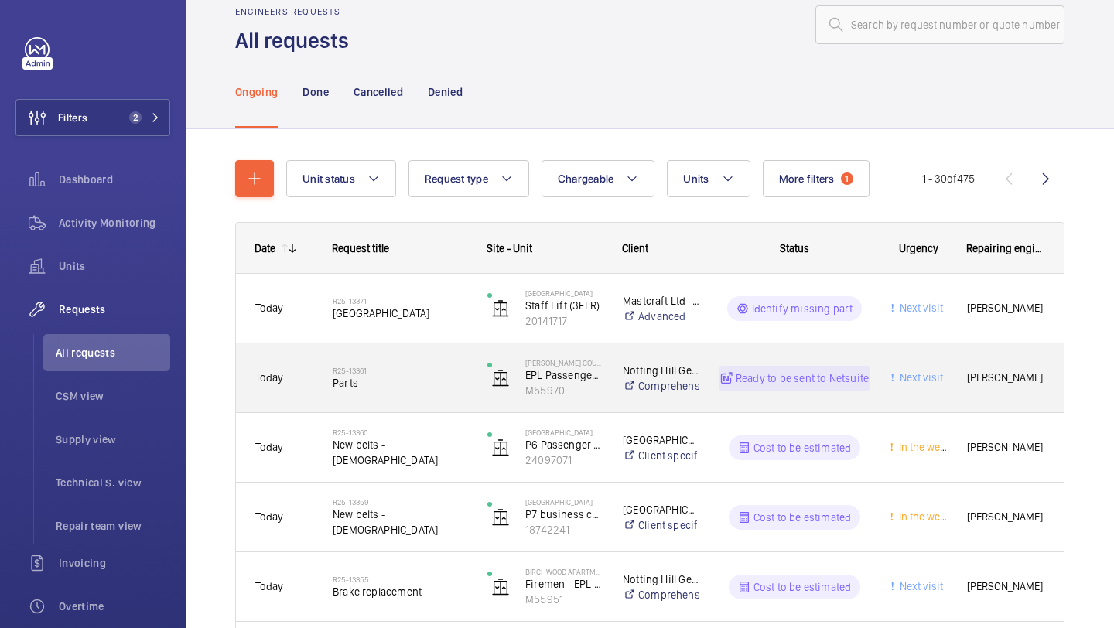
scroll to position [39, 0]
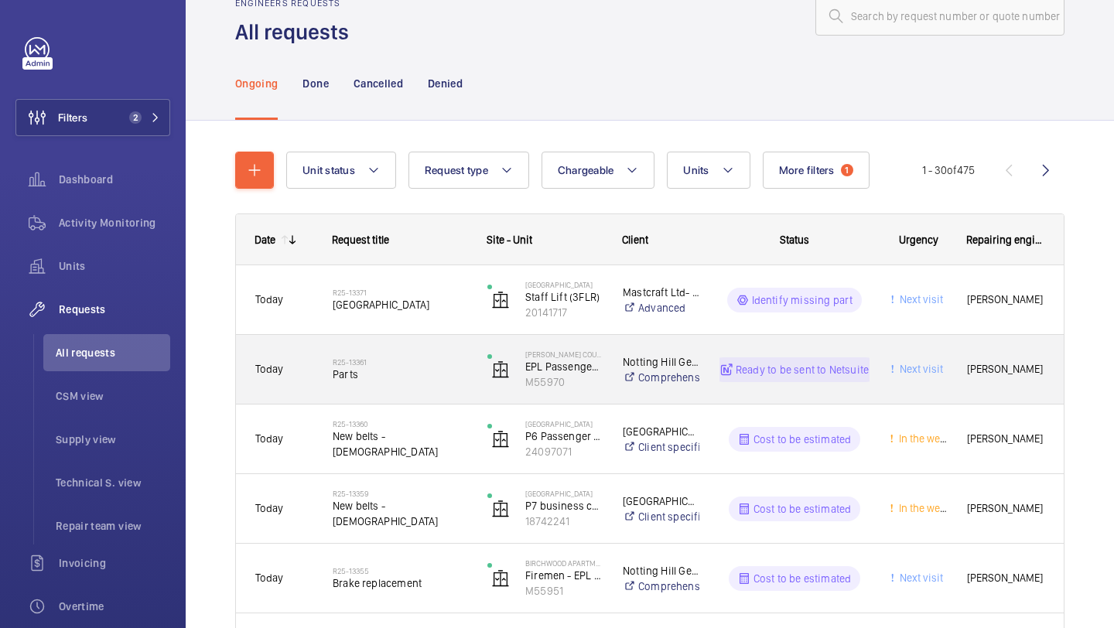
click at [426, 388] on div "R25-13361 Parts" at bounding box center [400, 369] width 135 height 45
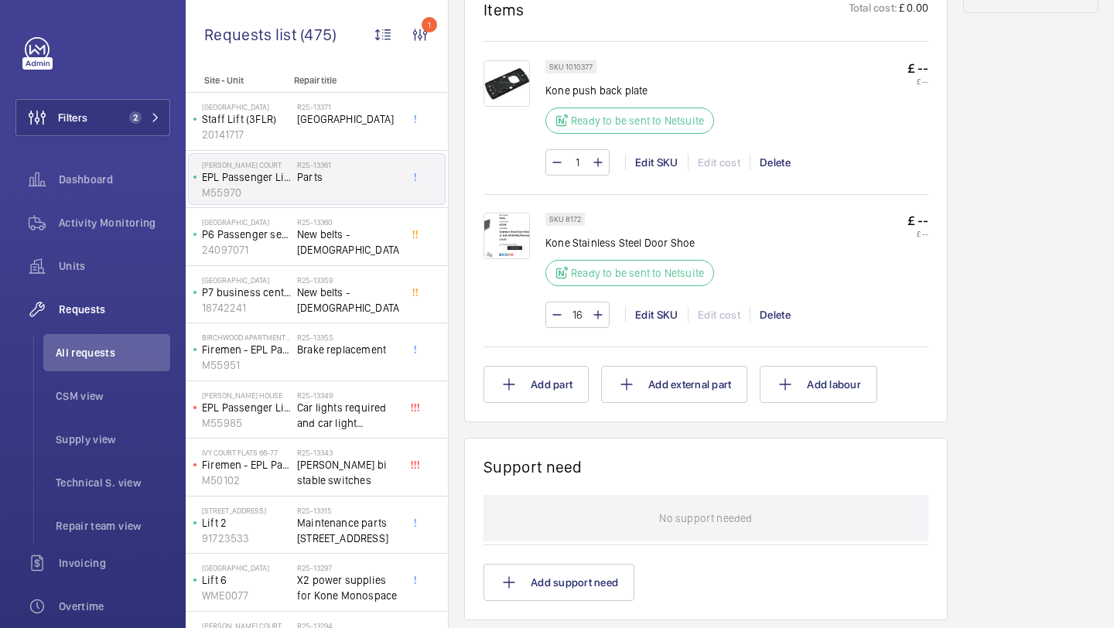
scroll to position [665, 0]
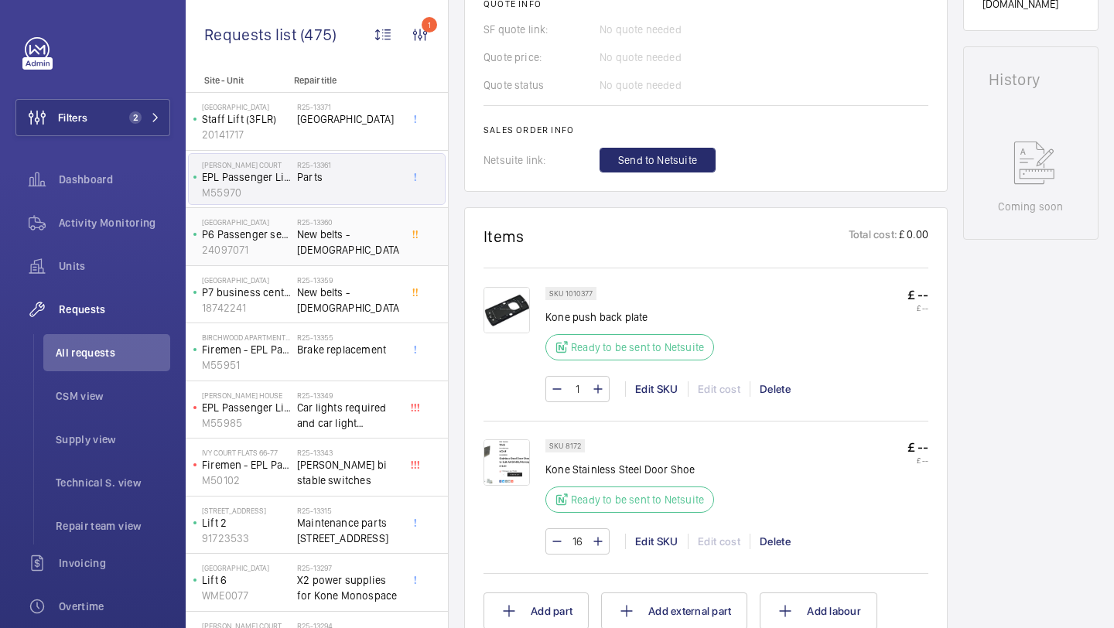
click at [344, 258] on div "R25-13360 New belts - 15 years old" at bounding box center [348, 239] width 102 height 45
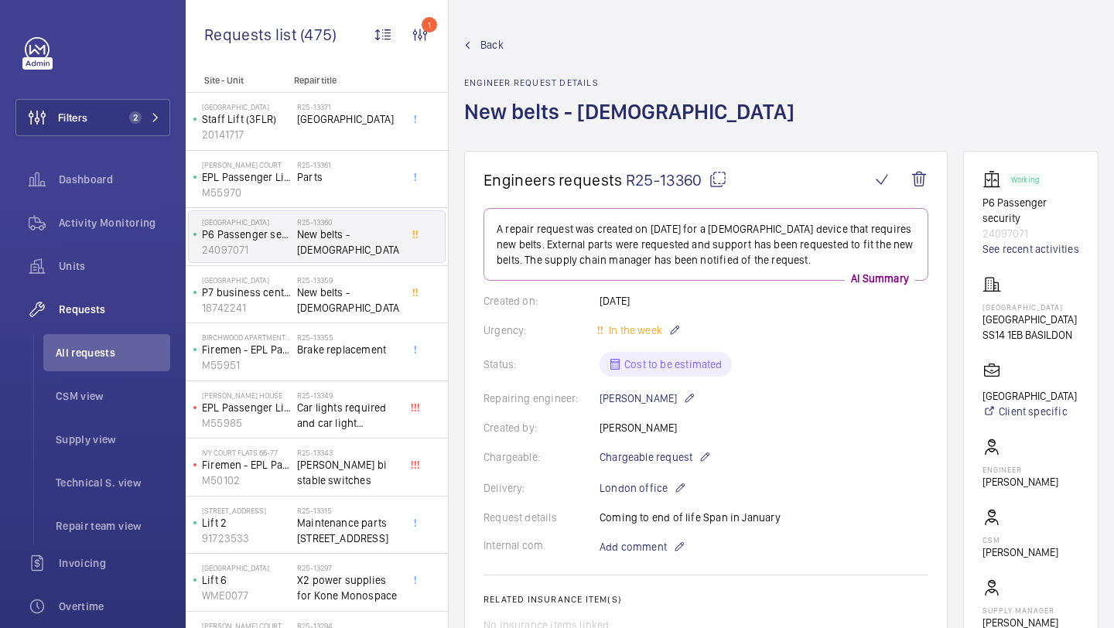
scroll to position [702, 0]
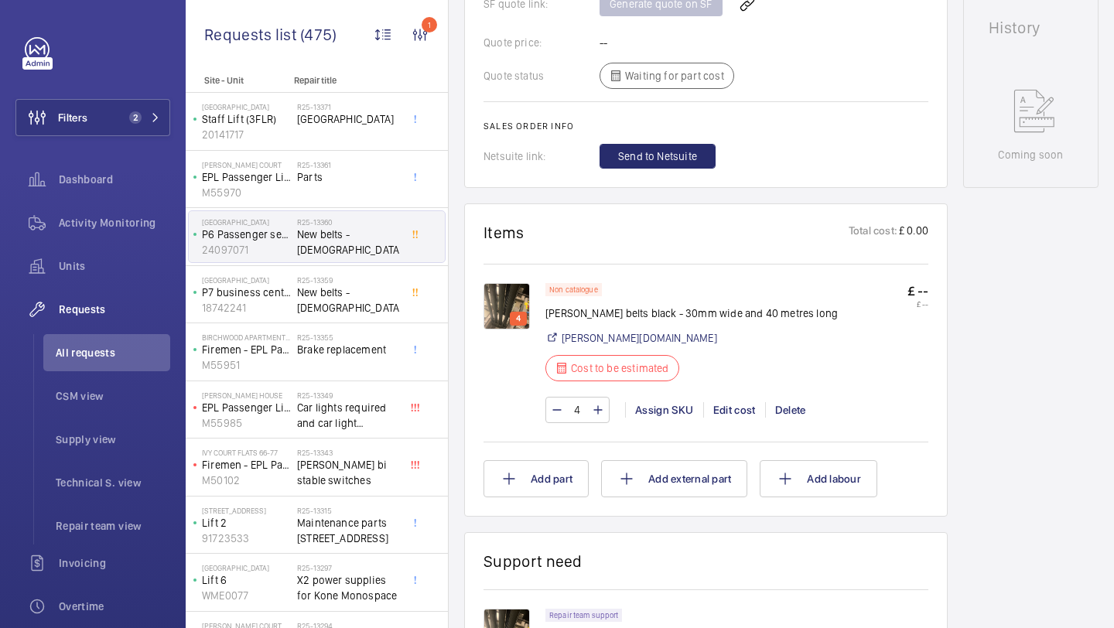
click at [515, 304] on img at bounding box center [507, 306] width 46 height 46
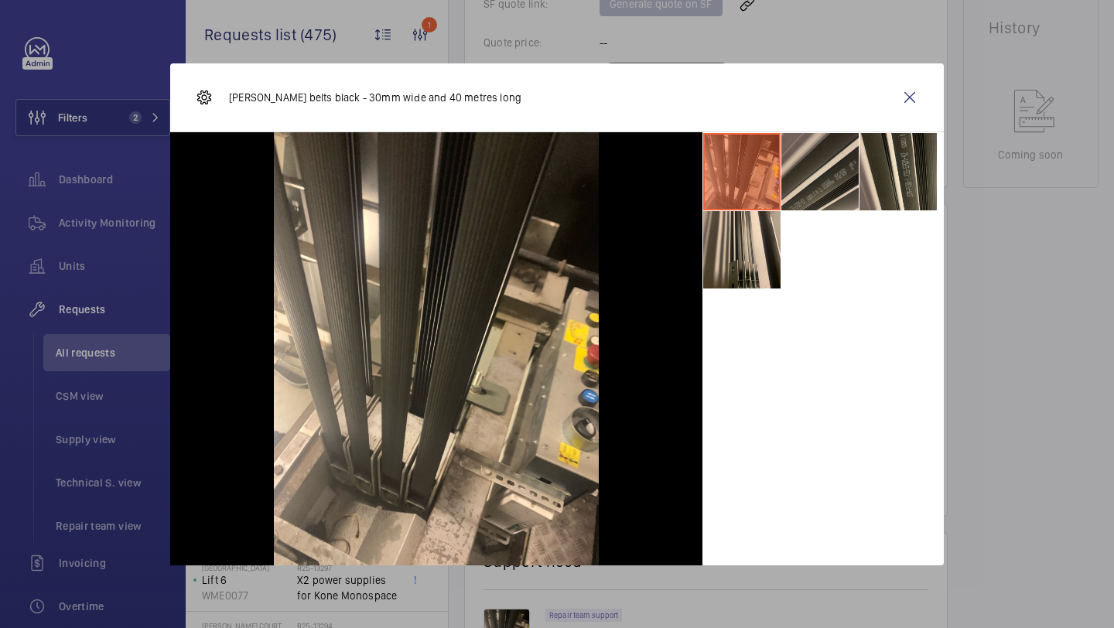
click at [830, 203] on li at bounding box center [820, 171] width 77 height 77
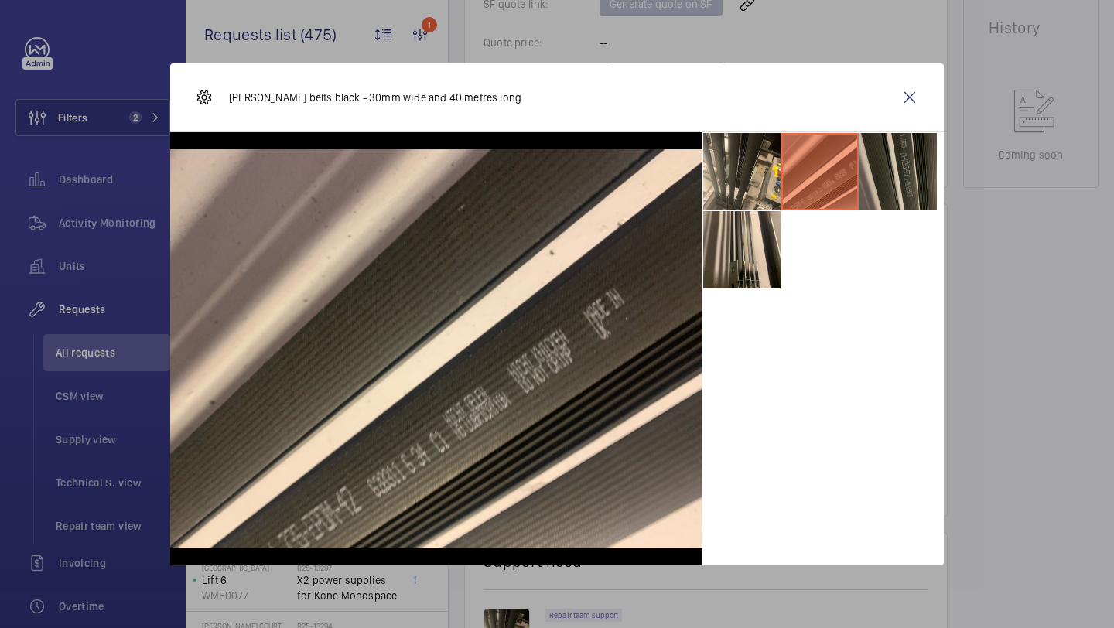
click at [897, 187] on li at bounding box center [898, 171] width 77 height 77
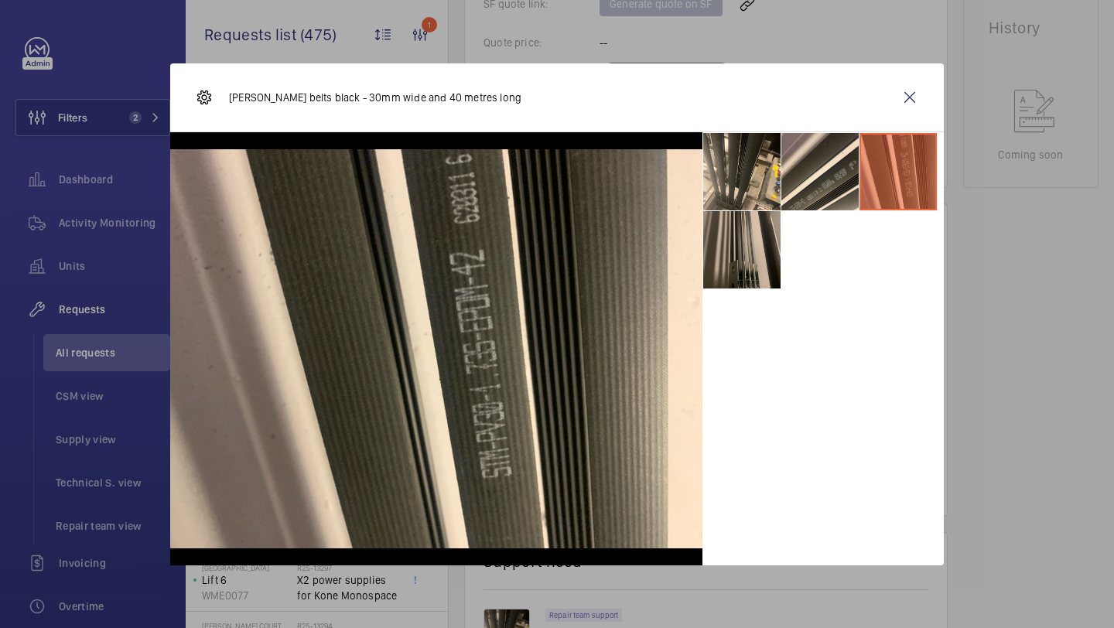
click at [738, 251] on li at bounding box center [741, 249] width 77 height 77
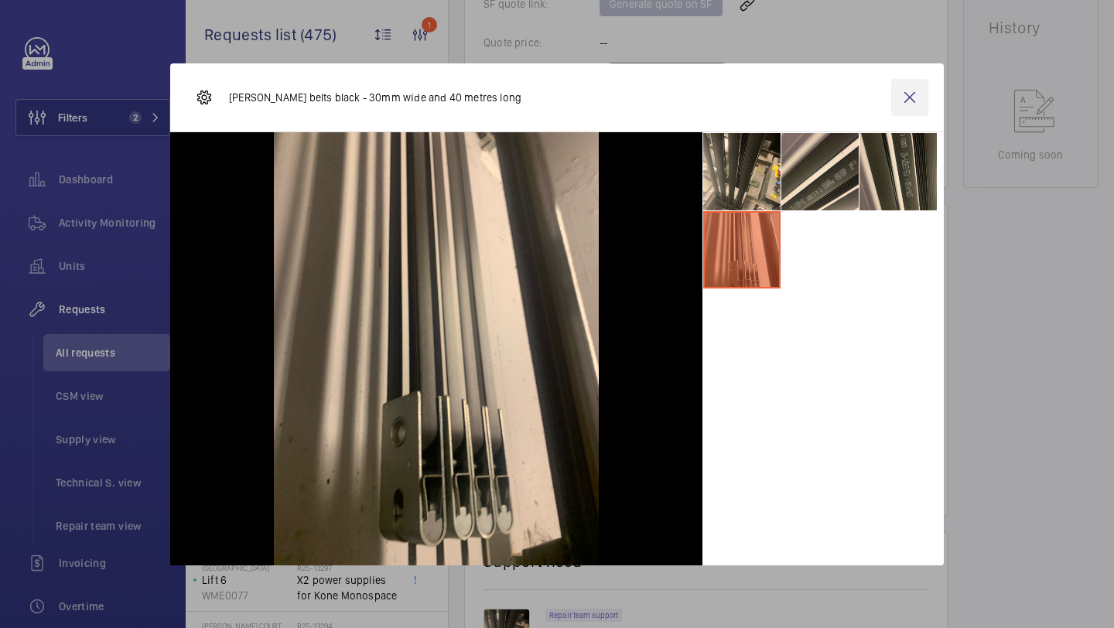
click at [915, 94] on wm-front-icon-button at bounding box center [909, 97] width 37 height 37
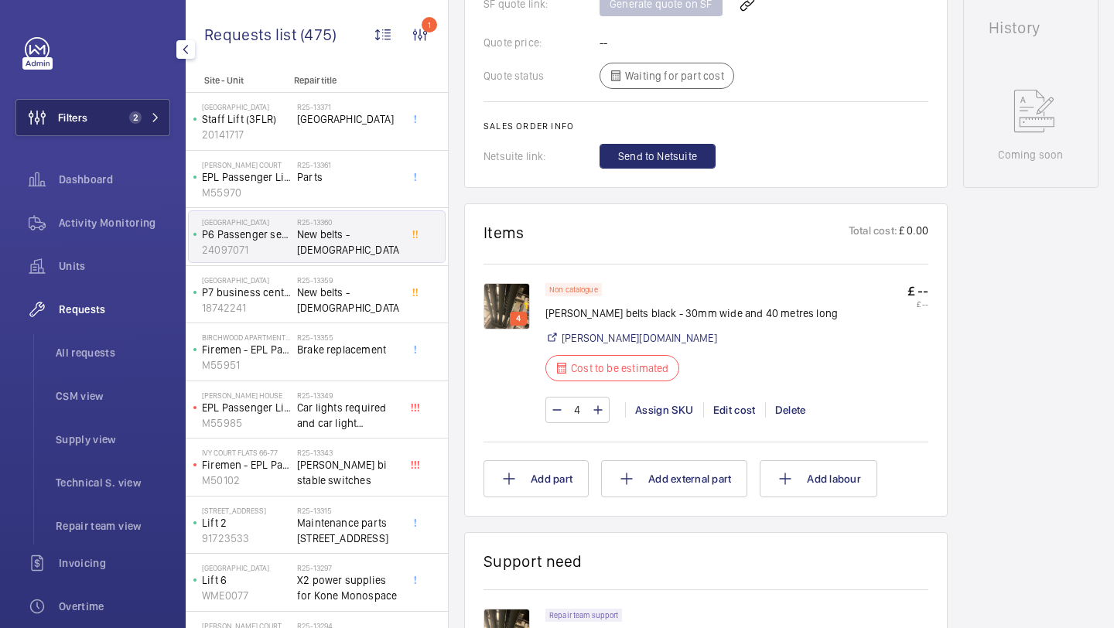
click at [108, 115] on button "Filters 2" at bounding box center [92, 117] width 155 height 37
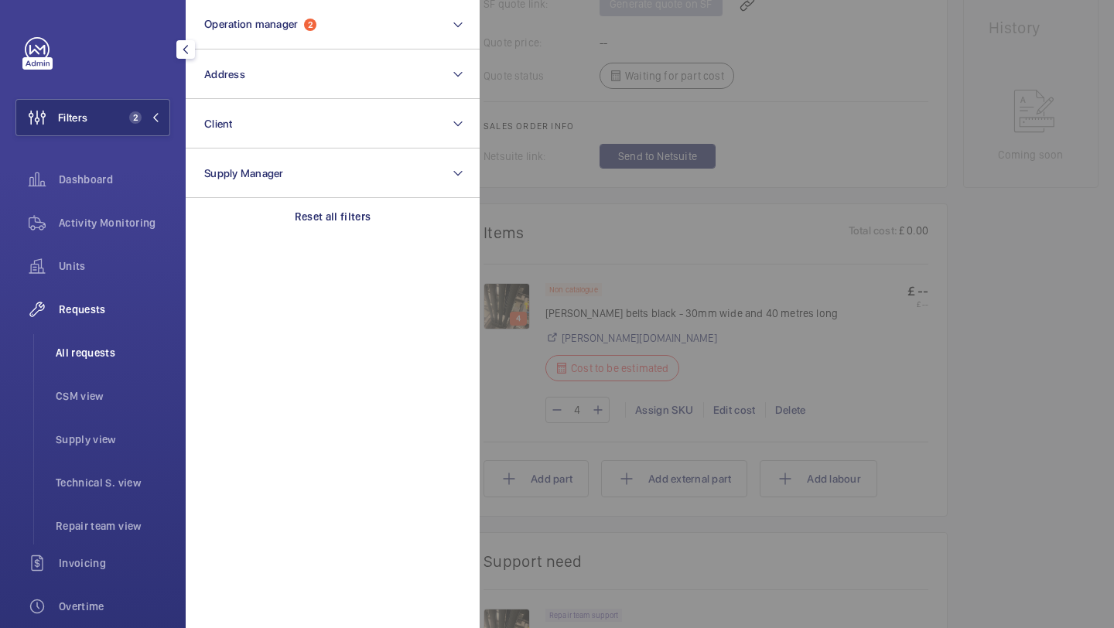
click at [83, 351] on span "All requests" at bounding box center [113, 352] width 115 height 15
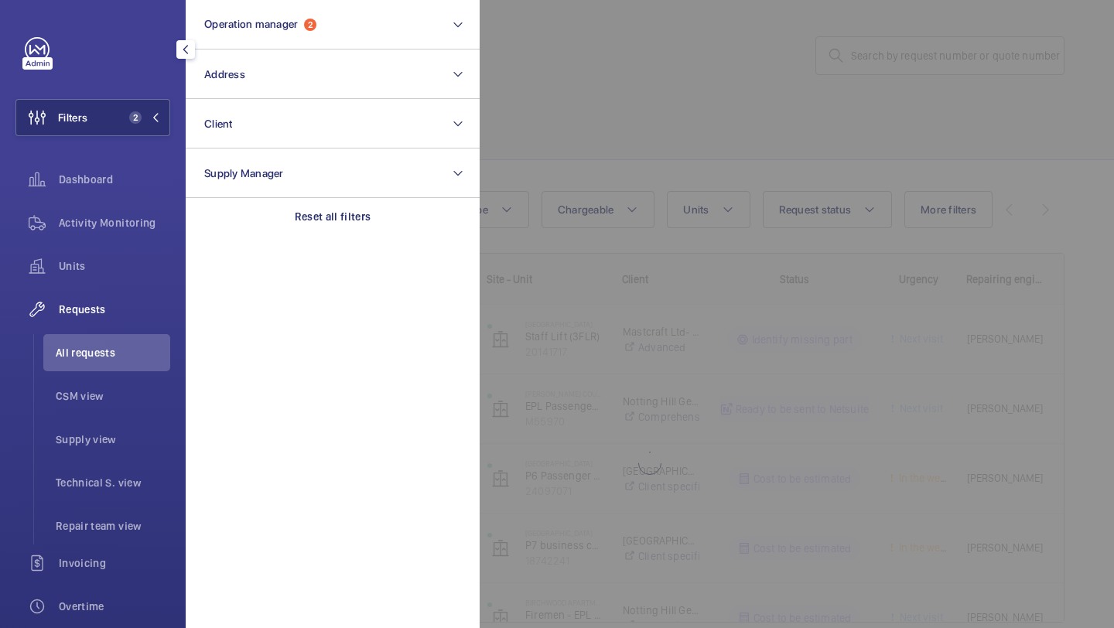
click at [558, 122] on div at bounding box center [1037, 314] width 1114 height 628
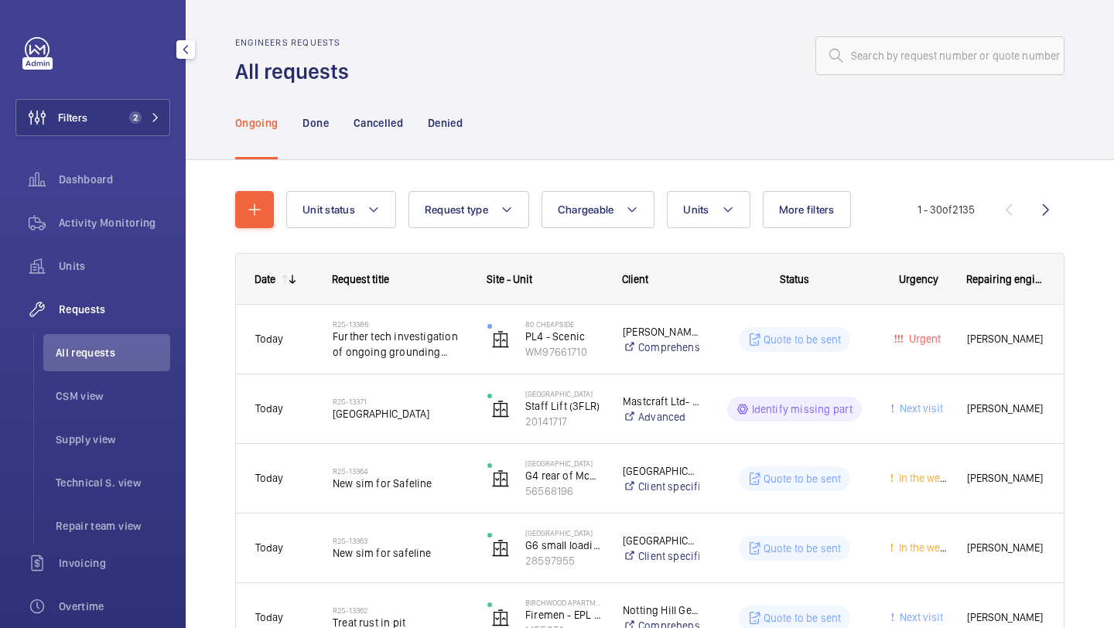
click at [778, 228] on button "More filters" at bounding box center [807, 209] width 88 height 37
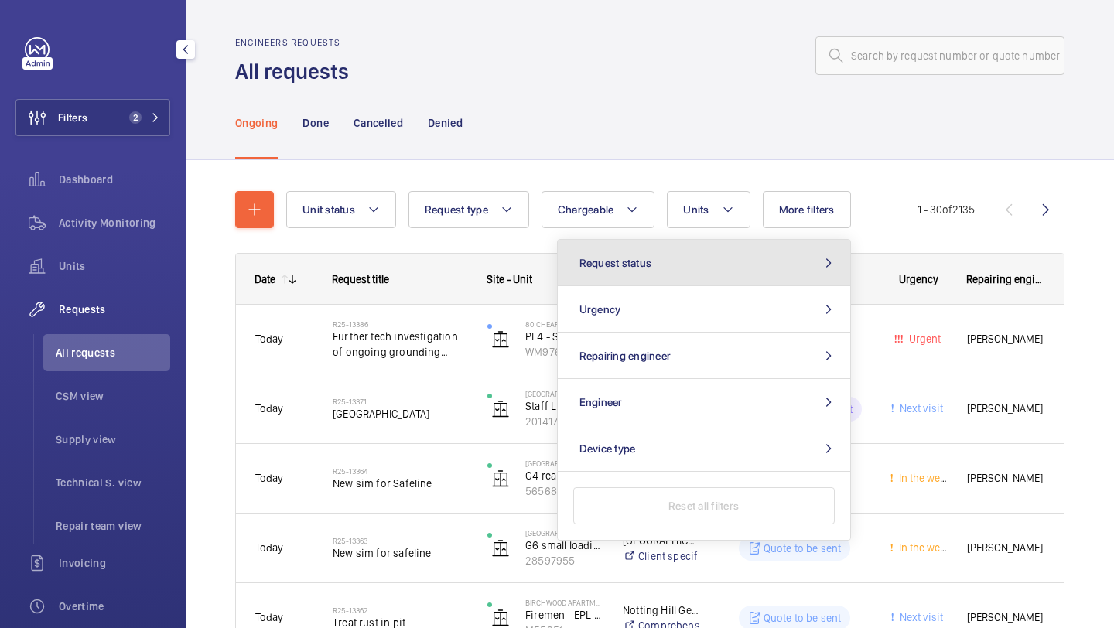
click at [747, 245] on button "Request status" at bounding box center [704, 263] width 292 height 46
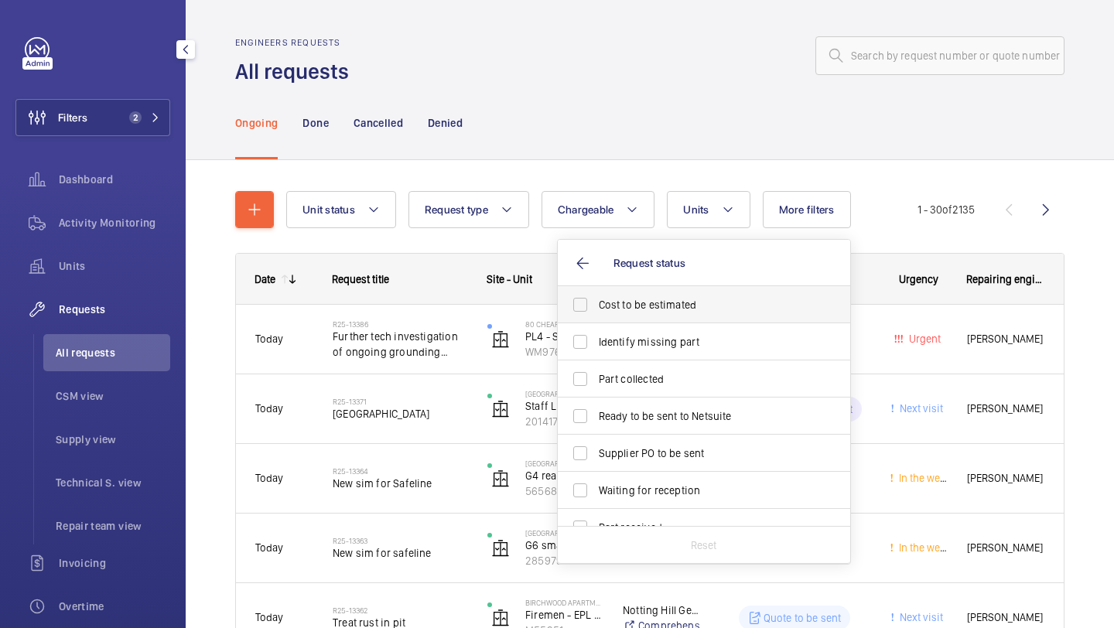
click at [700, 294] on label "Cost to be estimated" at bounding box center [692, 304] width 269 height 37
click at [596, 294] on input "Cost to be estimated" at bounding box center [580, 304] width 31 height 31
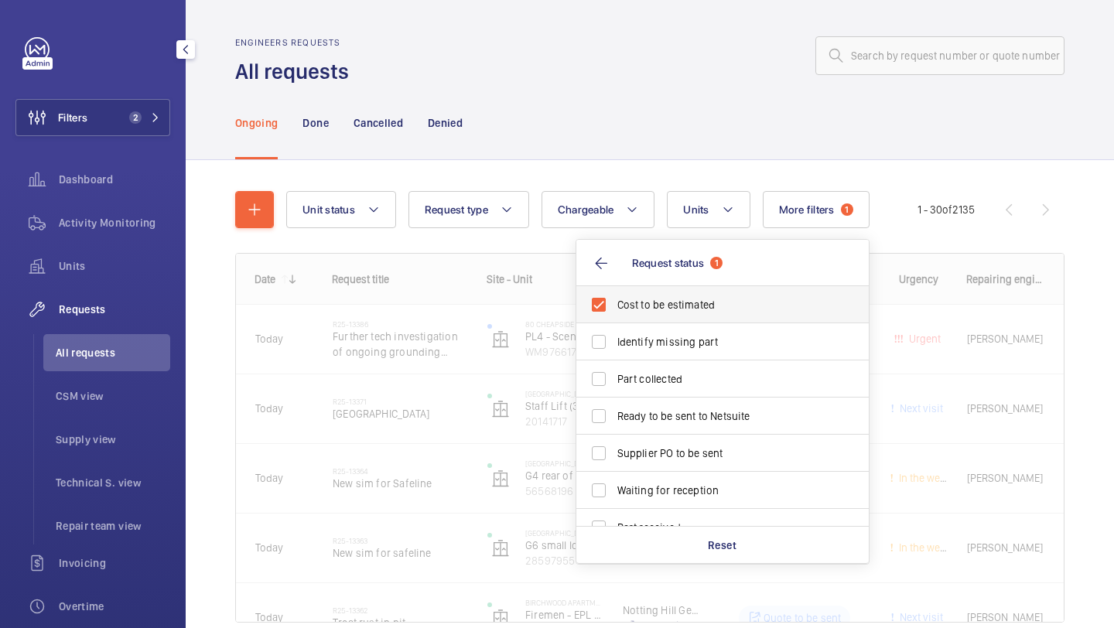
click at [693, 320] on label "Cost to be estimated" at bounding box center [710, 304] width 269 height 37
click at [614, 320] on input "Cost to be estimated" at bounding box center [598, 304] width 31 height 31
click at [692, 316] on label "Cost to be estimated" at bounding box center [692, 304] width 269 height 37
click at [596, 316] on input "Cost to be estimated" at bounding box center [580, 304] width 31 height 31
checkbox input "true"
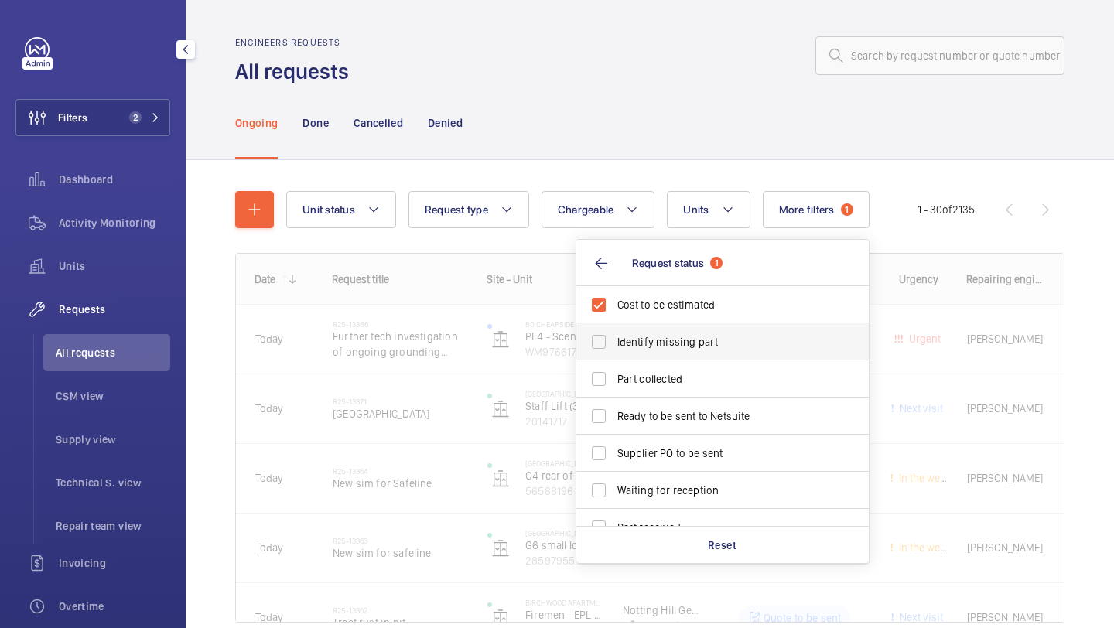
click at [688, 338] on span "Identify missing part" at bounding box center [723, 341] width 213 height 15
click at [614, 338] on input "Identify missing part" at bounding box center [598, 342] width 31 height 31
checkbox input "true"
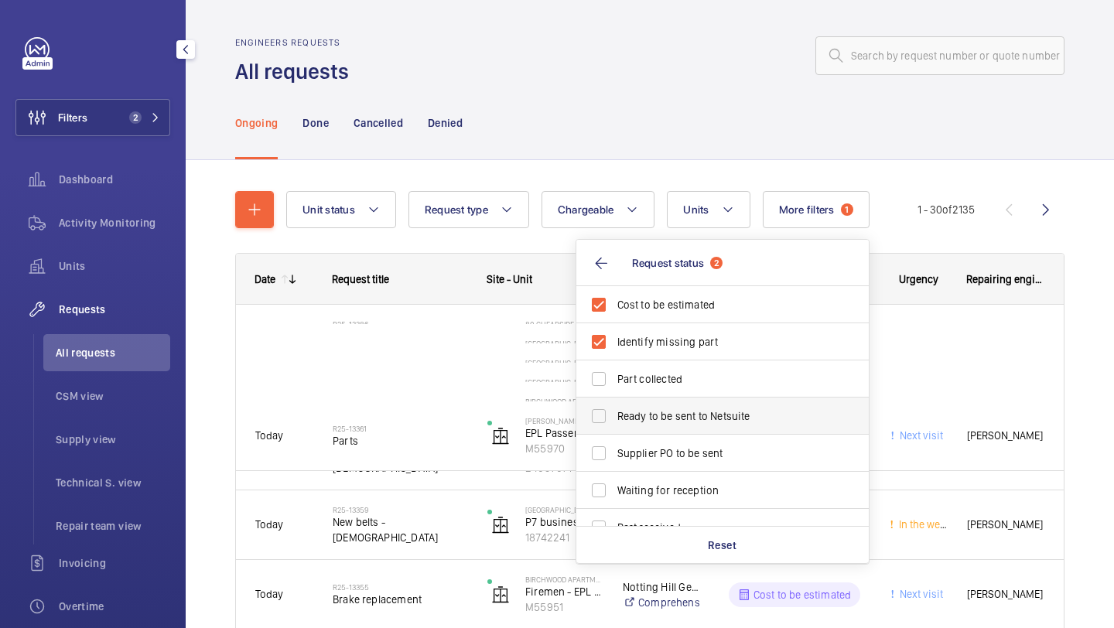
click at [659, 414] on span "Ready to be sent to Netsuite" at bounding box center [723, 416] width 213 height 15
click at [614, 414] on input "Ready to be sent to Netsuite" at bounding box center [598, 416] width 31 height 31
checkbox input "true"
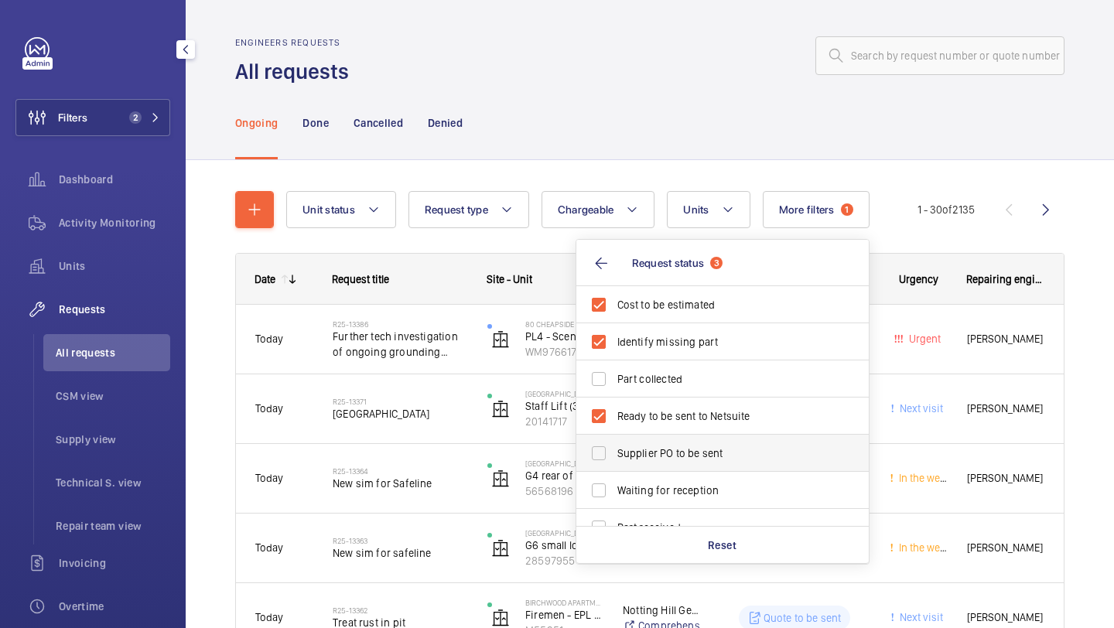
click at [659, 442] on label "Supplier PO to be sent" at bounding box center [710, 453] width 269 height 37
click at [614, 442] on input "Supplier PO to be sent" at bounding box center [598, 453] width 31 height 31
checkbox input "true"
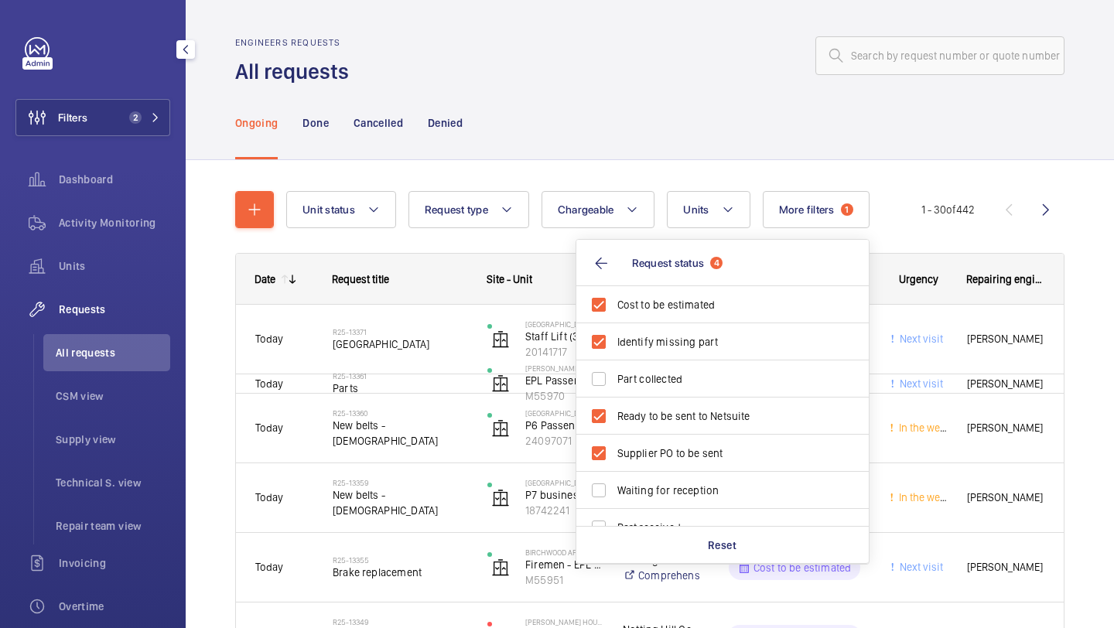
click at [652, 108] on div "Ongoing Done Cancelled Denied" at bounding box center [650, 123] width 830 height 74
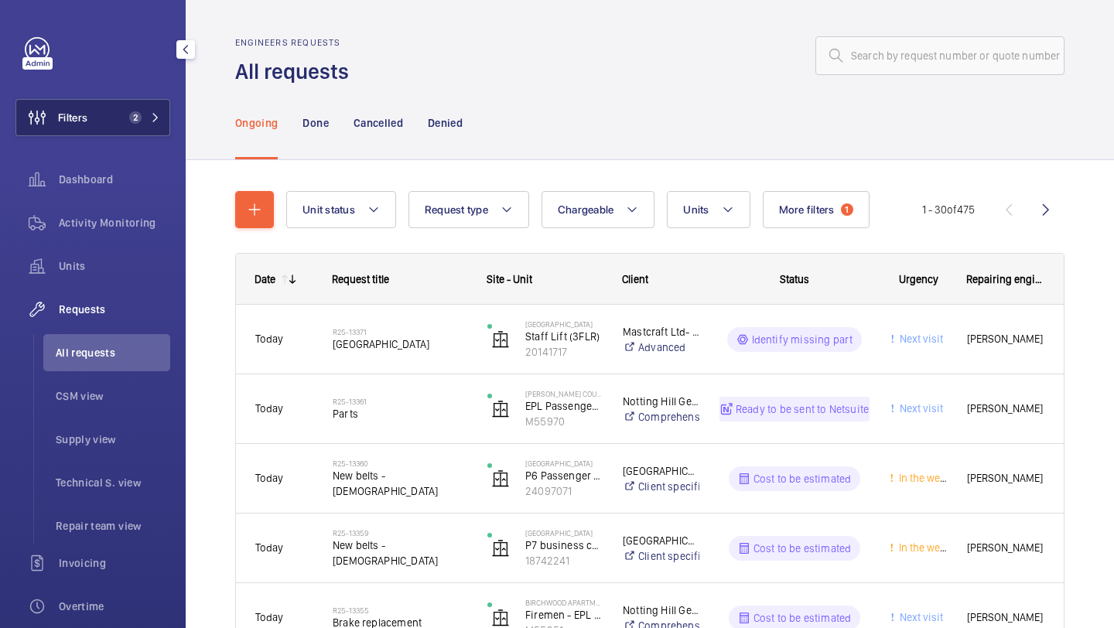
click at [119, 105] on button "Filters 2" at bounding box center [92, 117] width 155 height 37
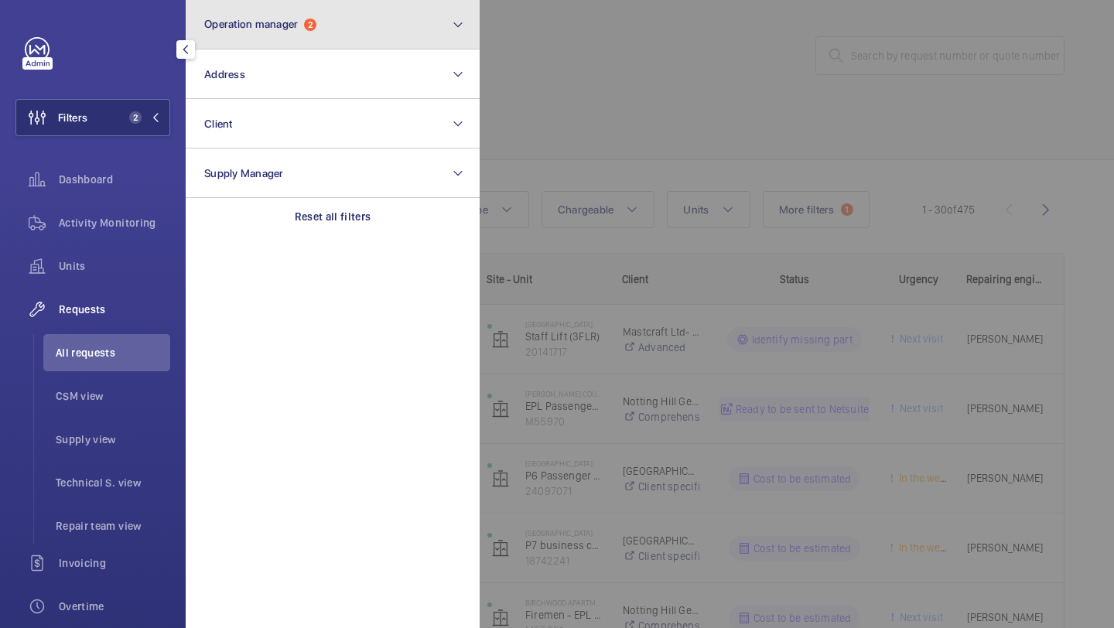
click at [250, 9] on button "Operation manager 2" at bounding box center [333, 25] width 294 height 50
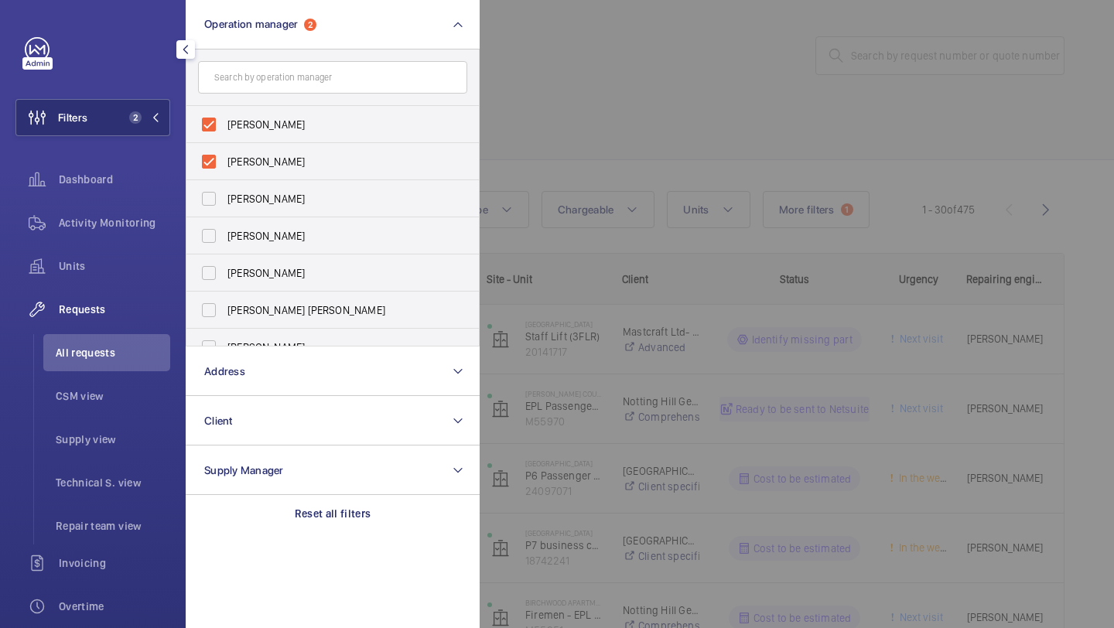
click at [632, 231] on div at bounding box center [1037, 314] width 1114 height 628
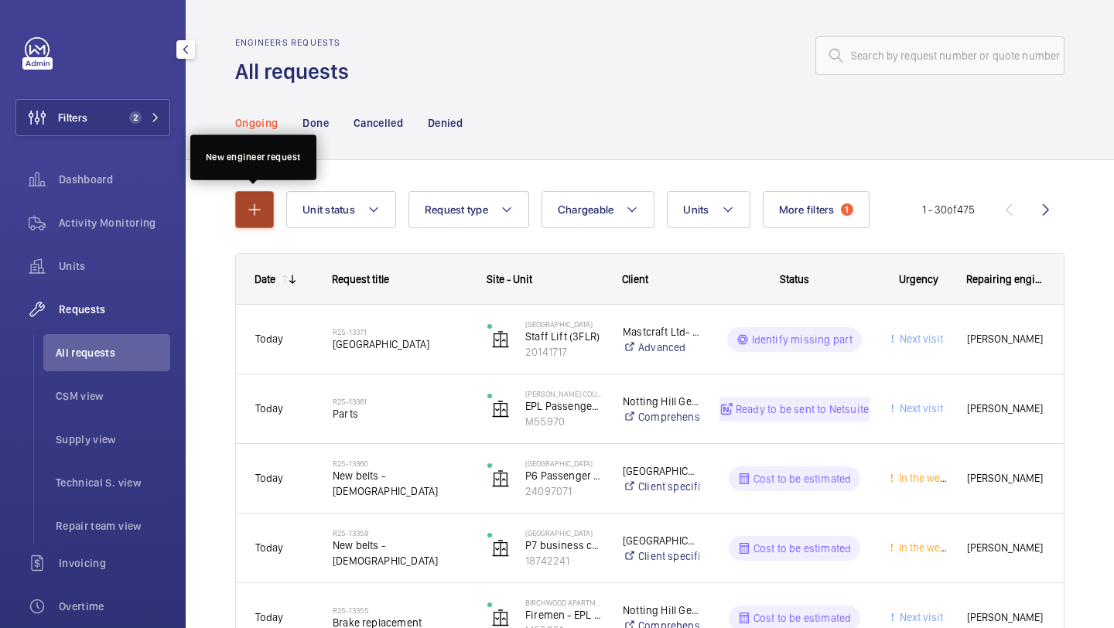
click at [260, 211] on mat-icon "button" at bounding box center [254, 209] width 19 height 19
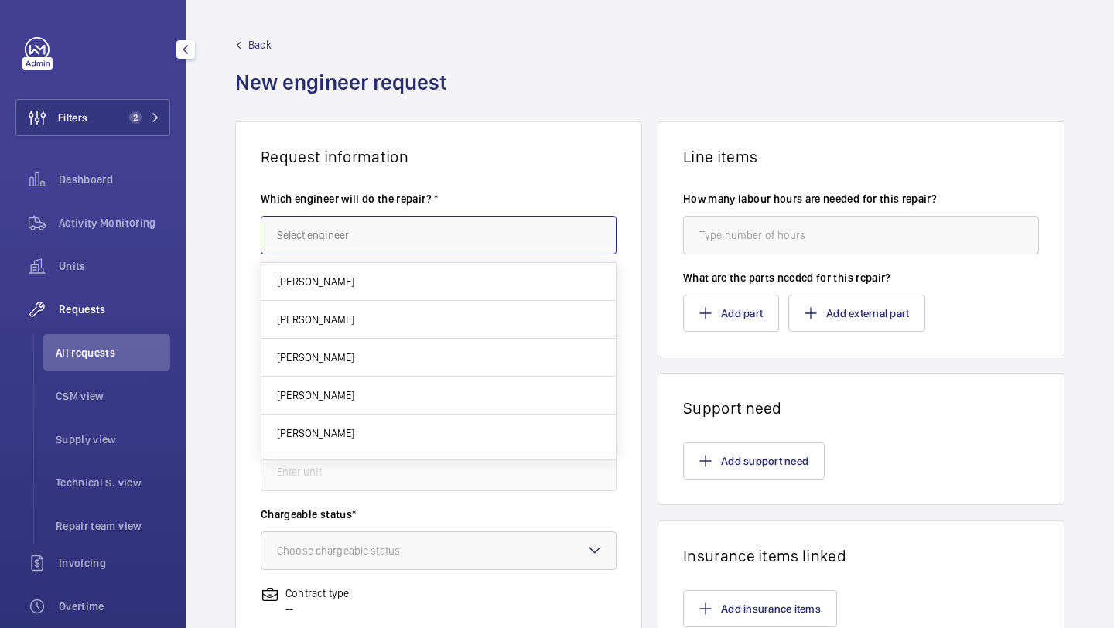
click at [340, 239] on input "text" at bounding box center [439, 235] width 356 height 39
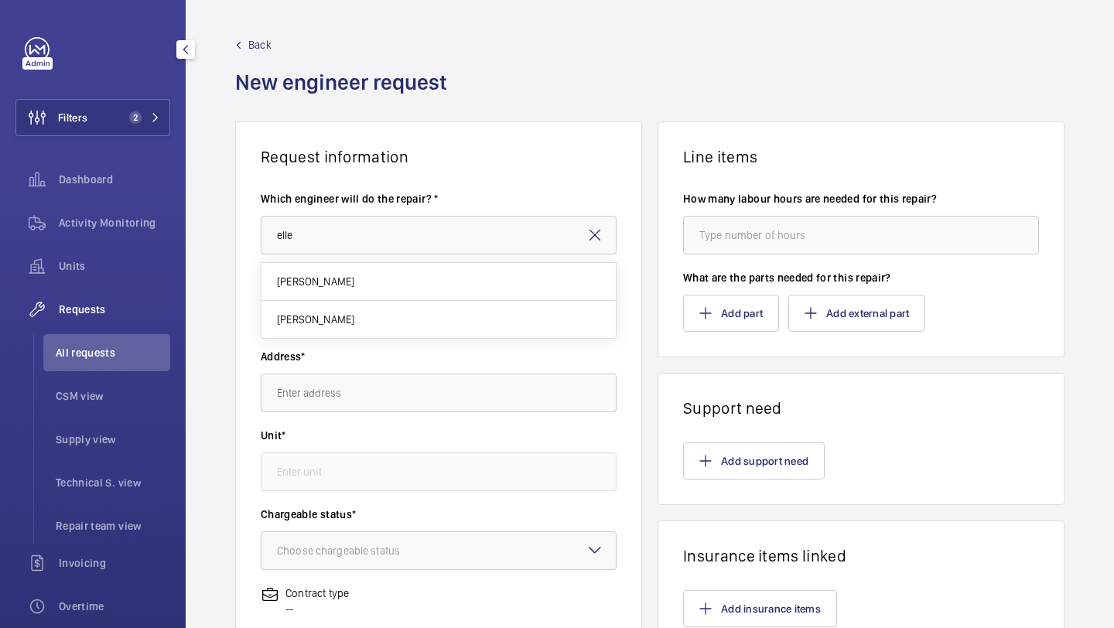
click at [331, 272] on mat-option "[PERSON_NAME]" at bounding box center [439, 282] width 354 height 38
type input "[PERSON_NAME]"
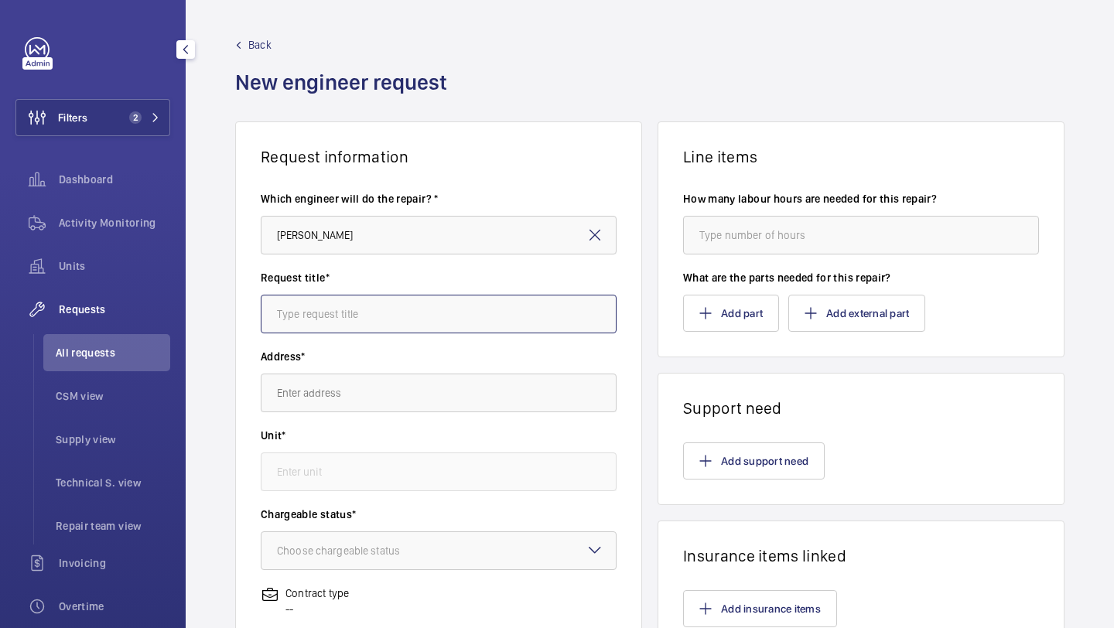
click at [317, 317] on input "text" at bounding box center [439, 314] width 356 height 39
type input "NHG - IN THE EVENT OF A FIRE"
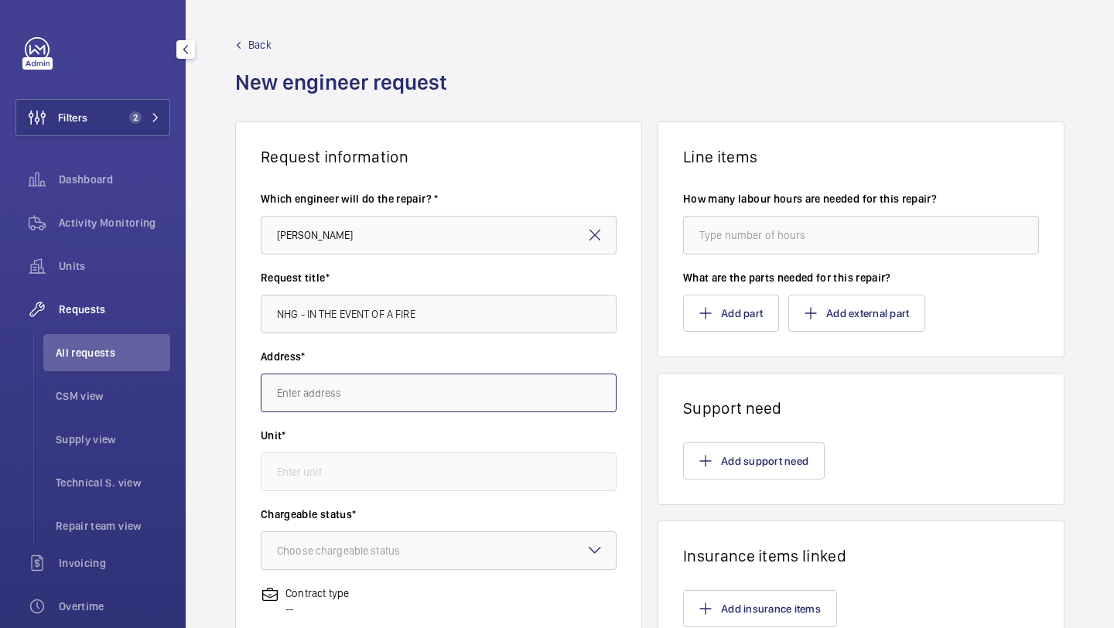
click at [324, 402] on input "text" at bounding box center [439, 393] width 356 height 39
type input "N"
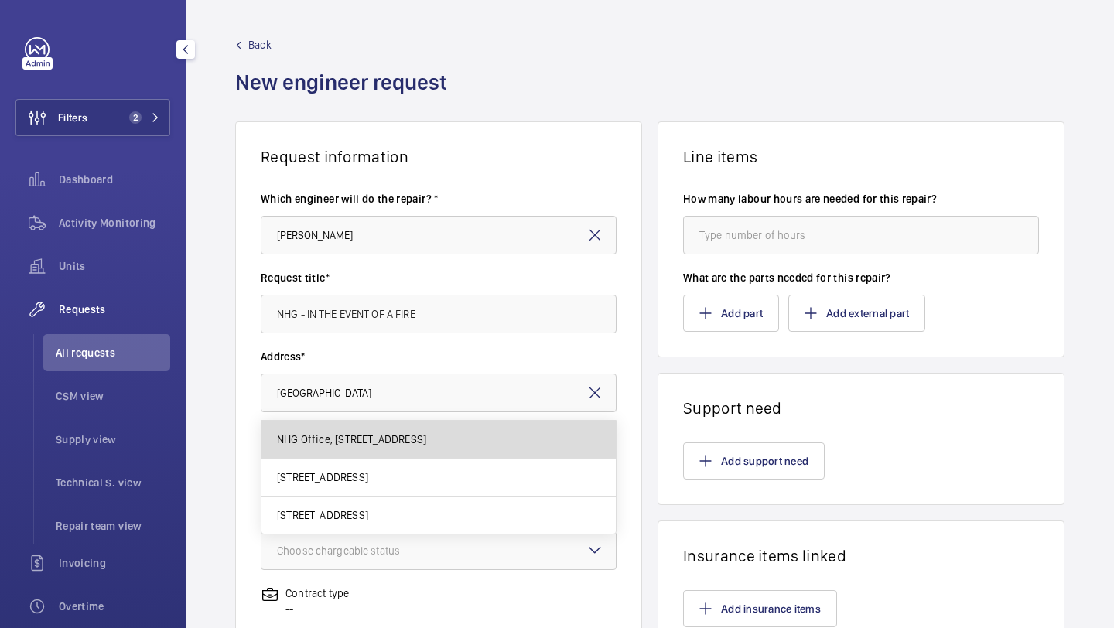
click at [353, 448] on mat-option "NHG Office, Sussex Place 1 -3 NHG Office, Sussex Place 1 -3, W6 9EA LONDON" at bounding box center [439, 440] width 354 height 38
type input "NHG Office, Sussex Place 1 -3 NHG Office, Sussex Place 1 -3, W6 9EA LONDON"
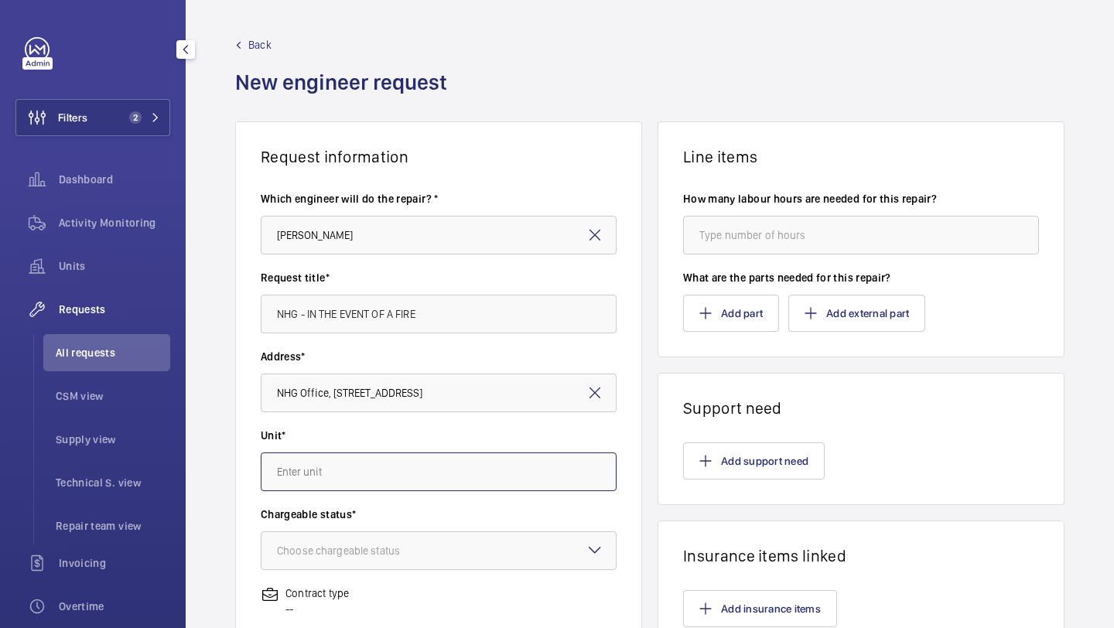
click at [340, 480] on input "text" at bounding box center [439, 472] width 356 height 39
click at [340, 505] on mat-option "M50379 - Outside platform lift" at bounding box center [439, 519] width 354 height 38
type input "M50379 - Outside platform lift"
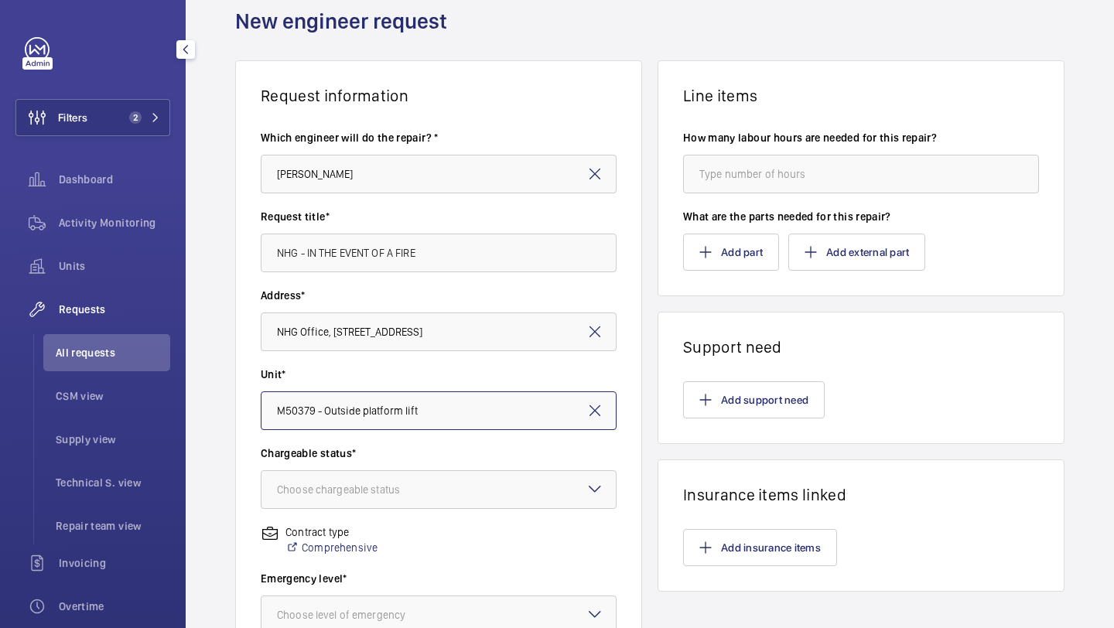
scroll to position [268, 0]
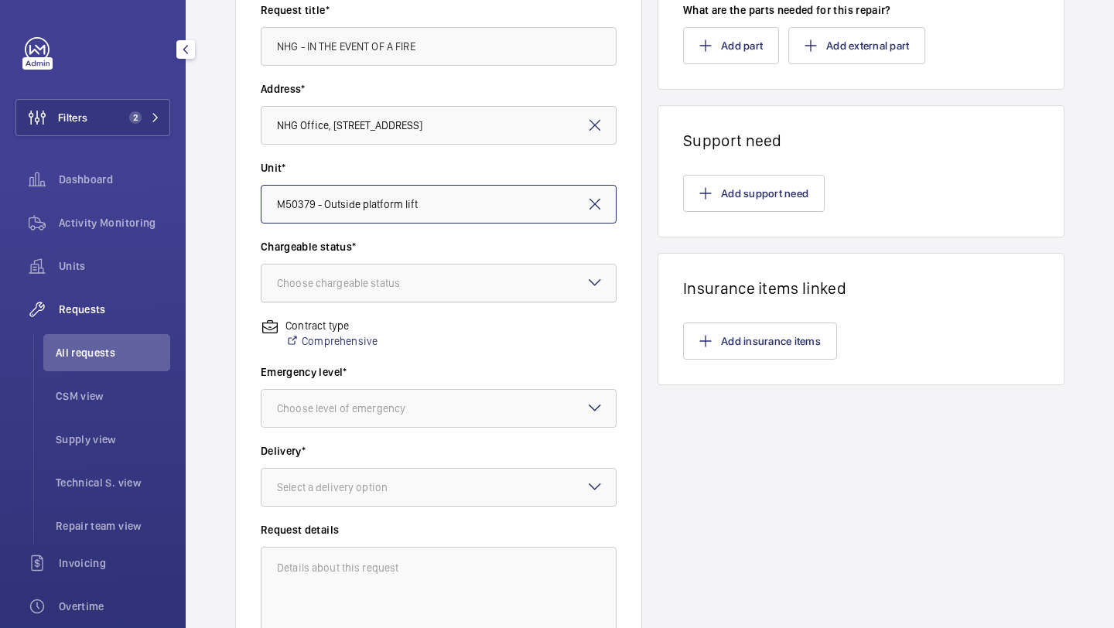
click at [370, 272] on div at bounding box center [439, 283] width 354 height 37
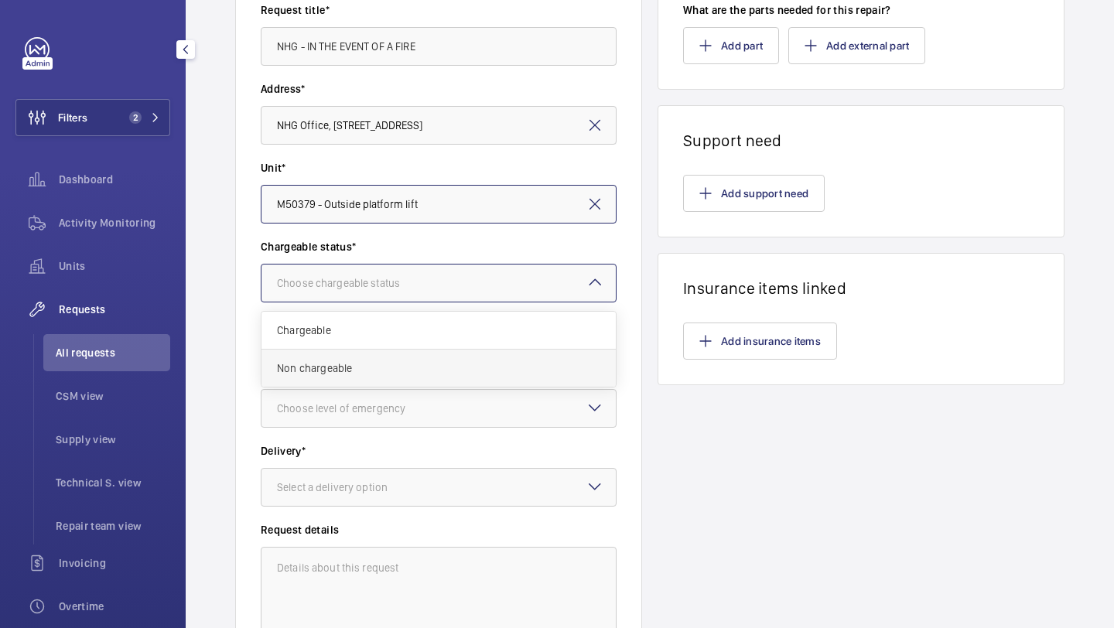
click at [351, 355] on div "Non chargeable" at bounding box center [439, 368] width 354 height 37
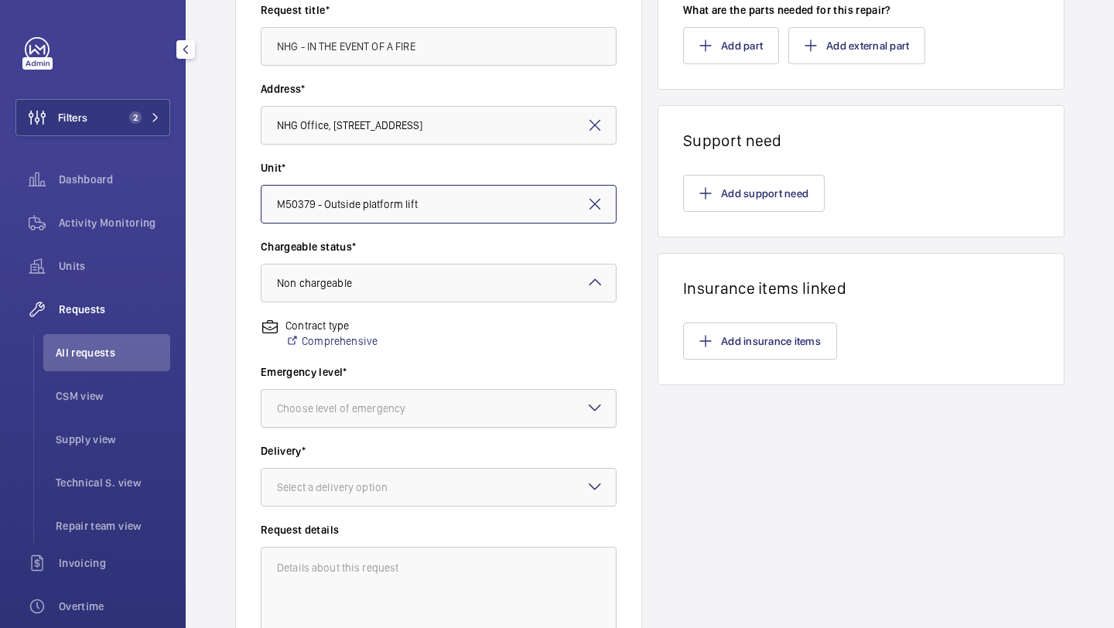
click at [358, 406] on div "Choose level of emergency" at bounding box center [360, 408] width 167 height 15
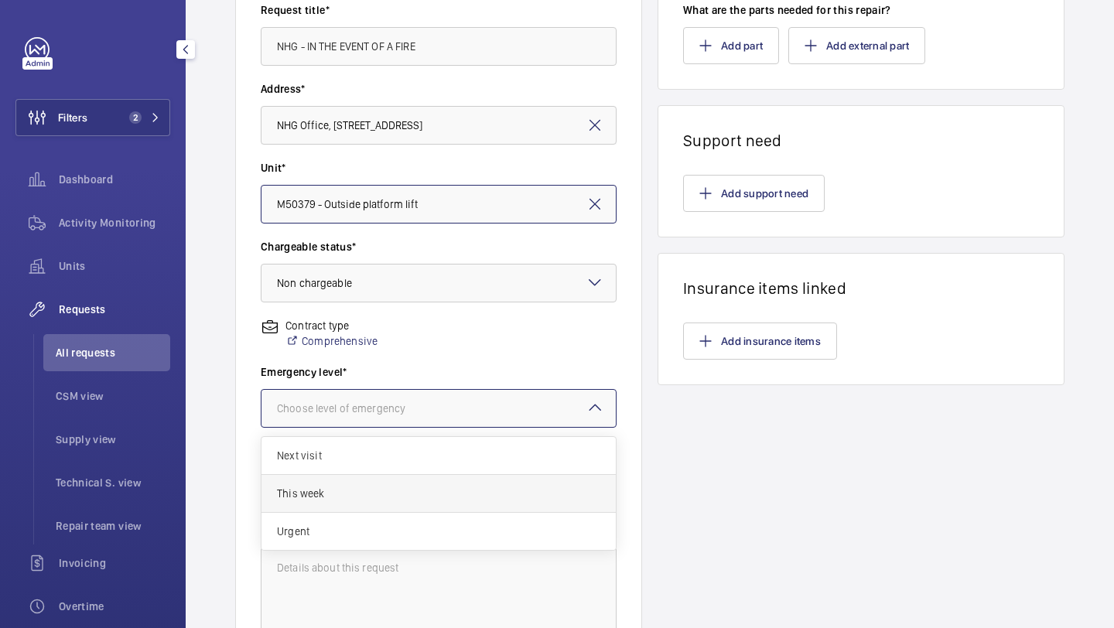
click at [340, 495] on span "This week" at bounding box center [438, 493] width 323 height 15
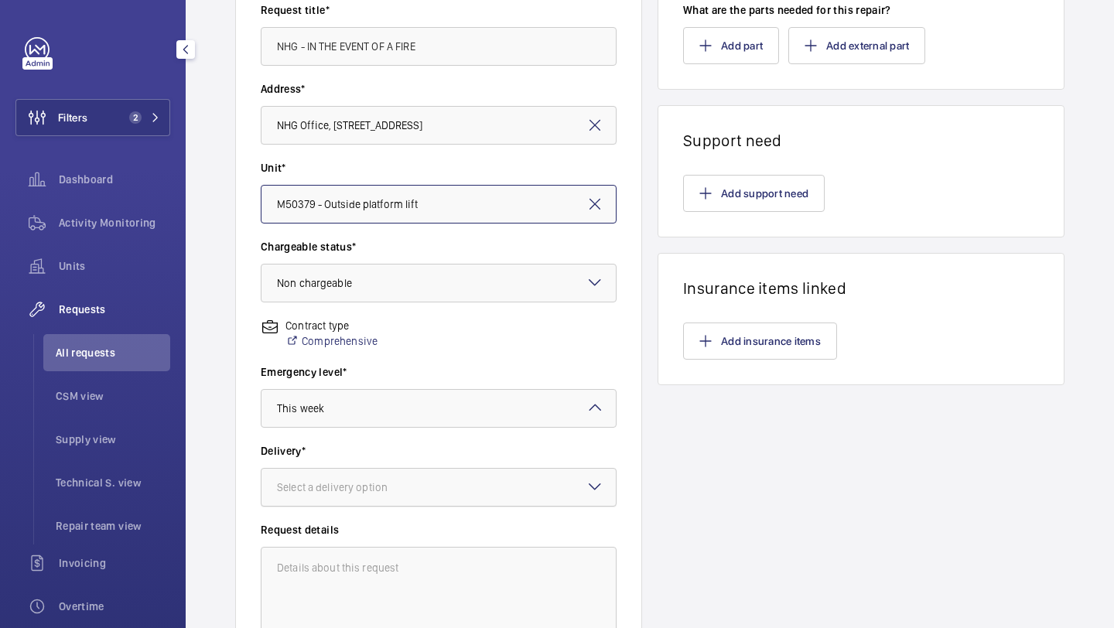
click at [340, 495] on div at bounding box center [439, 487] width 354 height 37
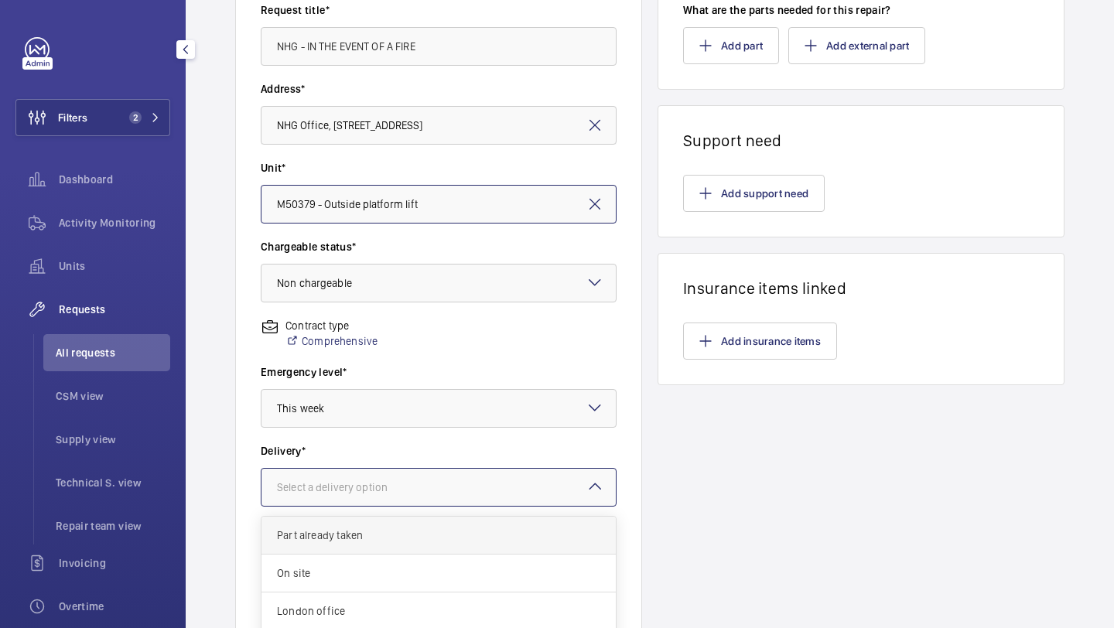
scroll to position [56, 0]
click at [337, 549] on span "London office" at bounding box center [438, 554] width 323 height 15
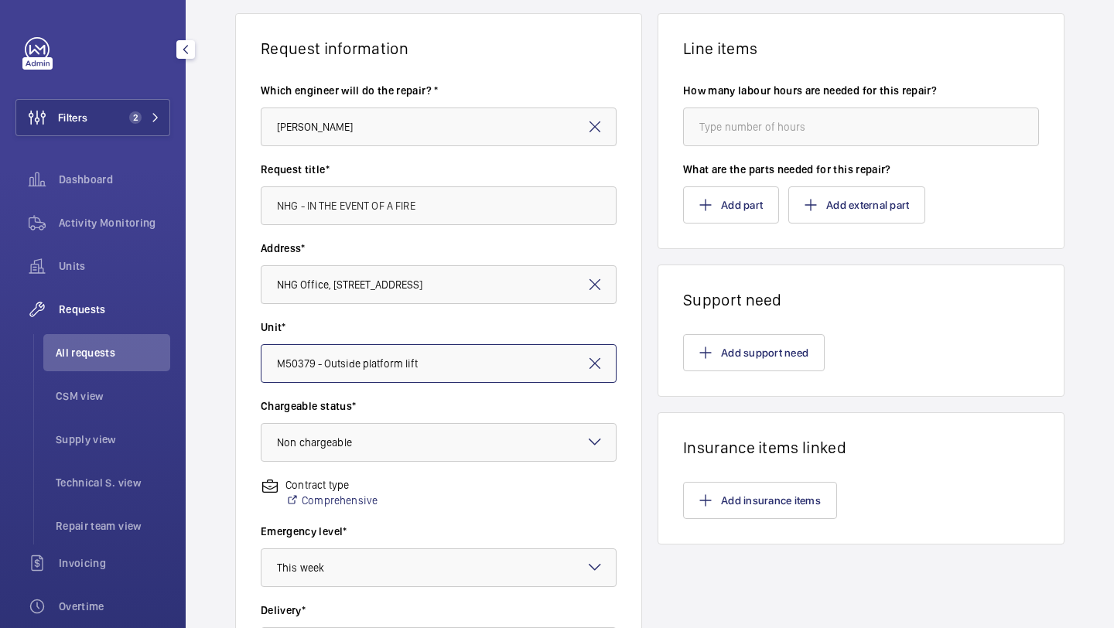
scroll to position [0, 0]
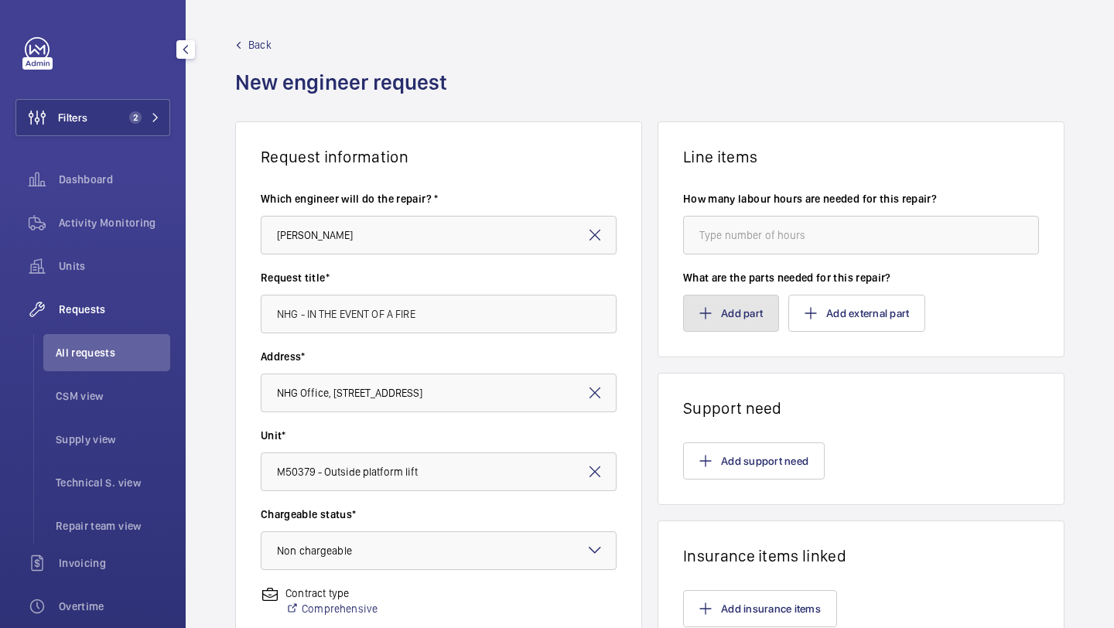
click at [714, 306] on button "Add part" at bounding box center [731, 313] width 96 height 37
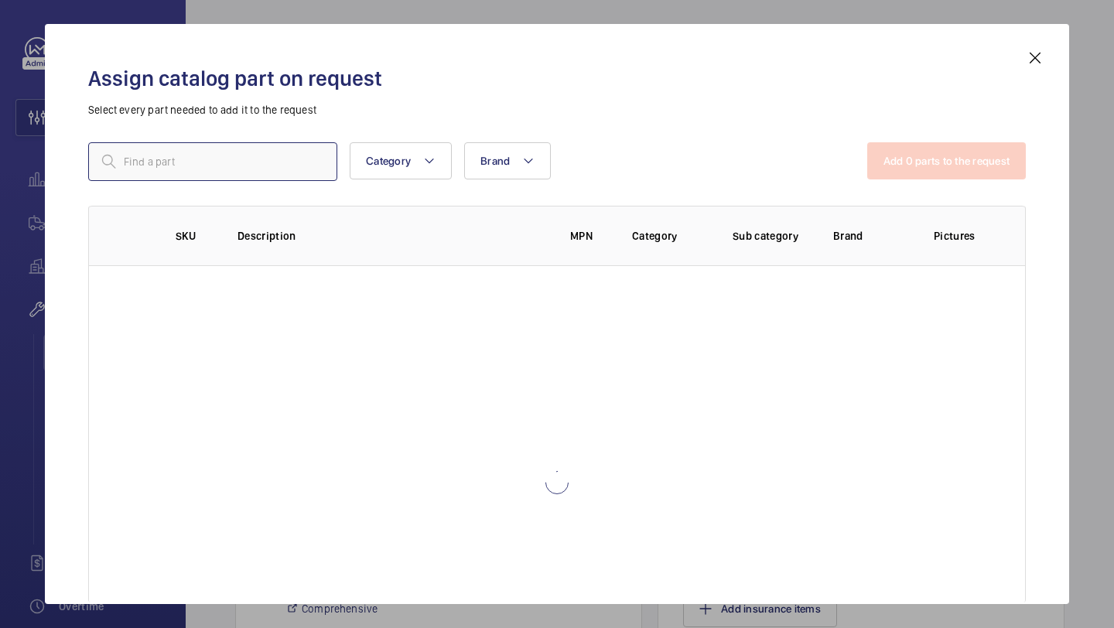
click at [288, 156] on input "text" at bounding box center [212, 161] width 249 height 39
type input "IN THE EVENT OF"
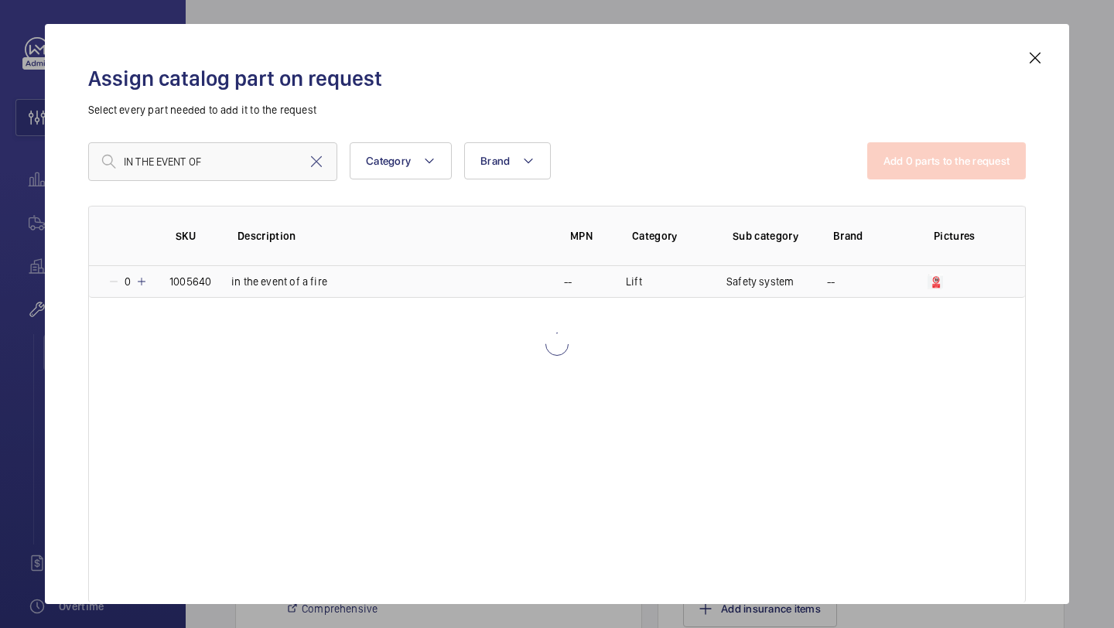
click at [142, 278] on mat-icon at bounding box center [141, 281] width 12 height 12
click at [142, 278] on mat-icon at bounding box center [139, 281] width 12 height 12
click at [142, 278] on mat-icon at bounding box center [141, 281] width 12 height 12
click at [908, 168] on button "Add 1 parts to the request" at bounding box center [948, 160] width 157 height 37
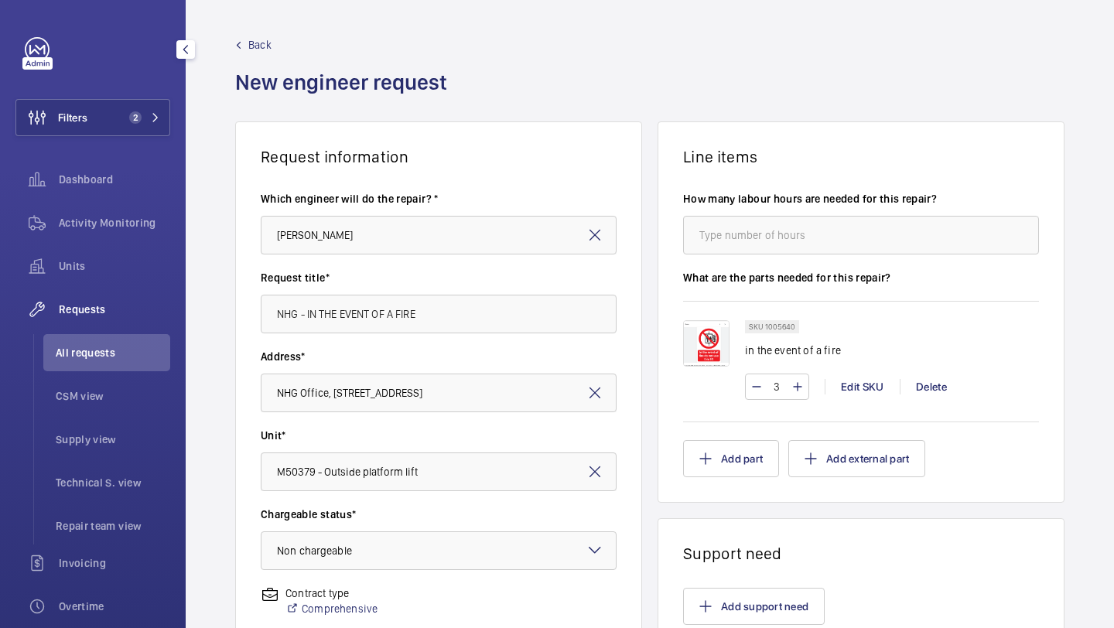
scroll to position [427, 0]
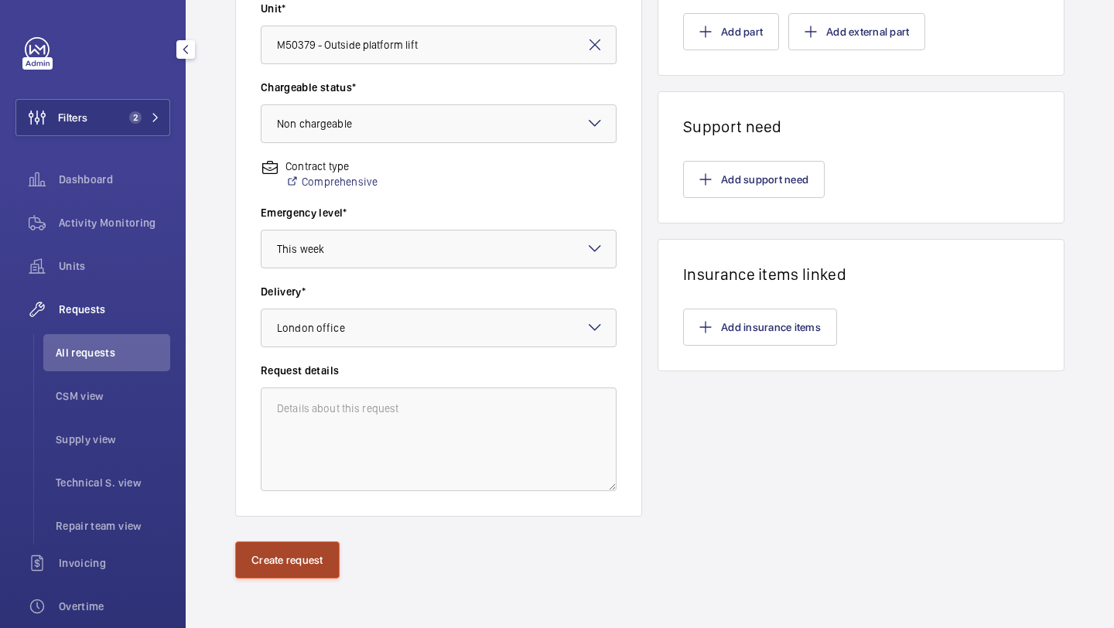
click at [300, 551] on button "Create request" at bounding box center [287, 560] width 104 height 37
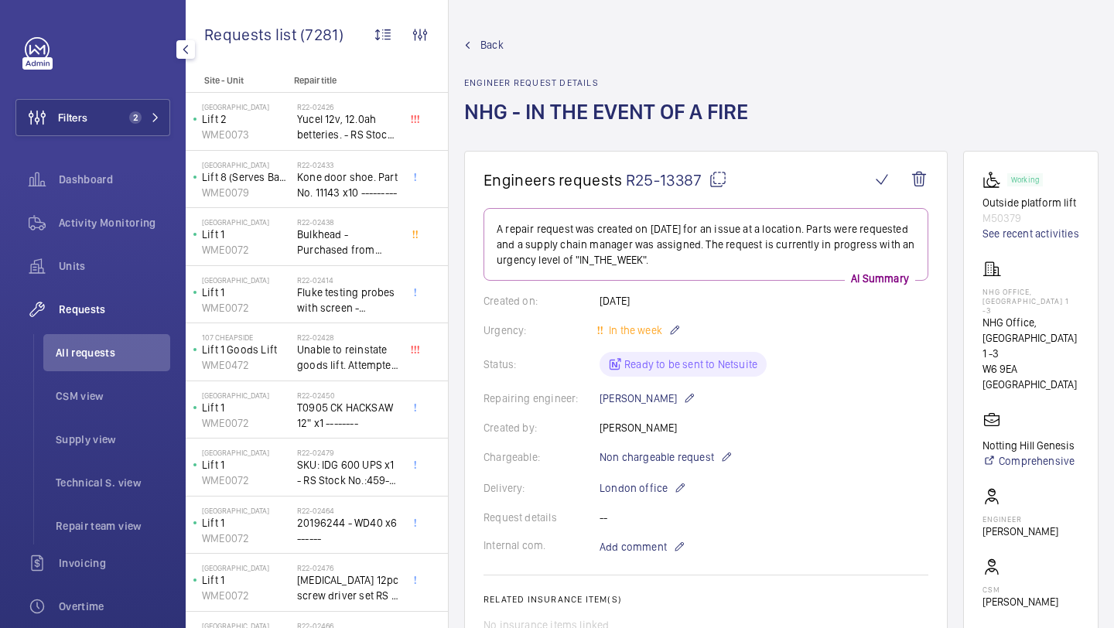
scroll to position [495, 0]
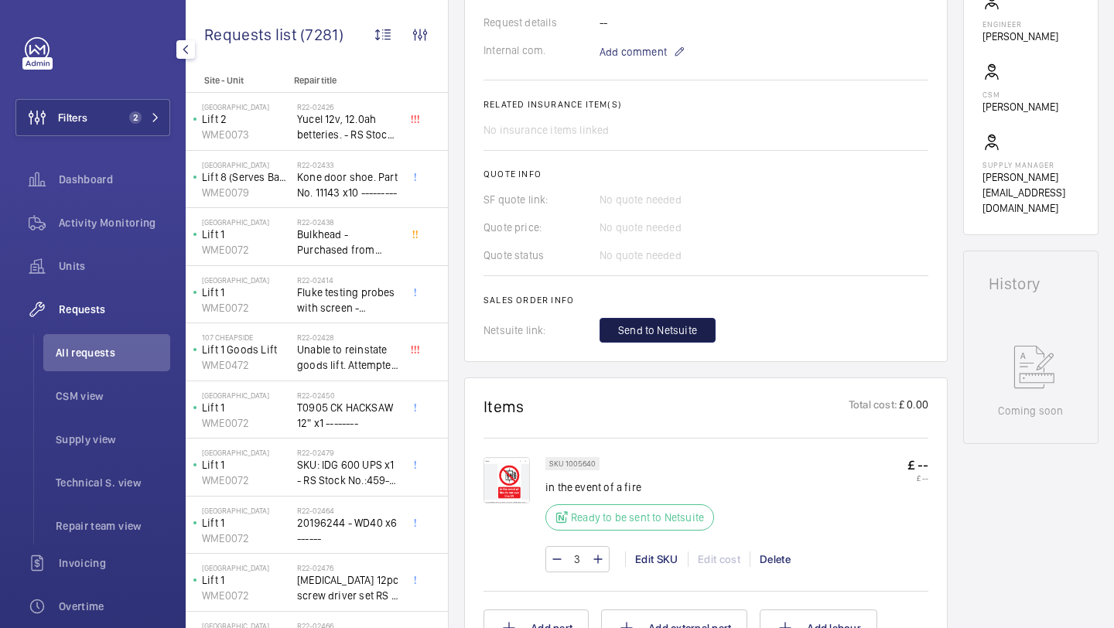
click at [691, 326] on span "Send to Netsuite" at bounding box center [657, 330] width 79 height 15
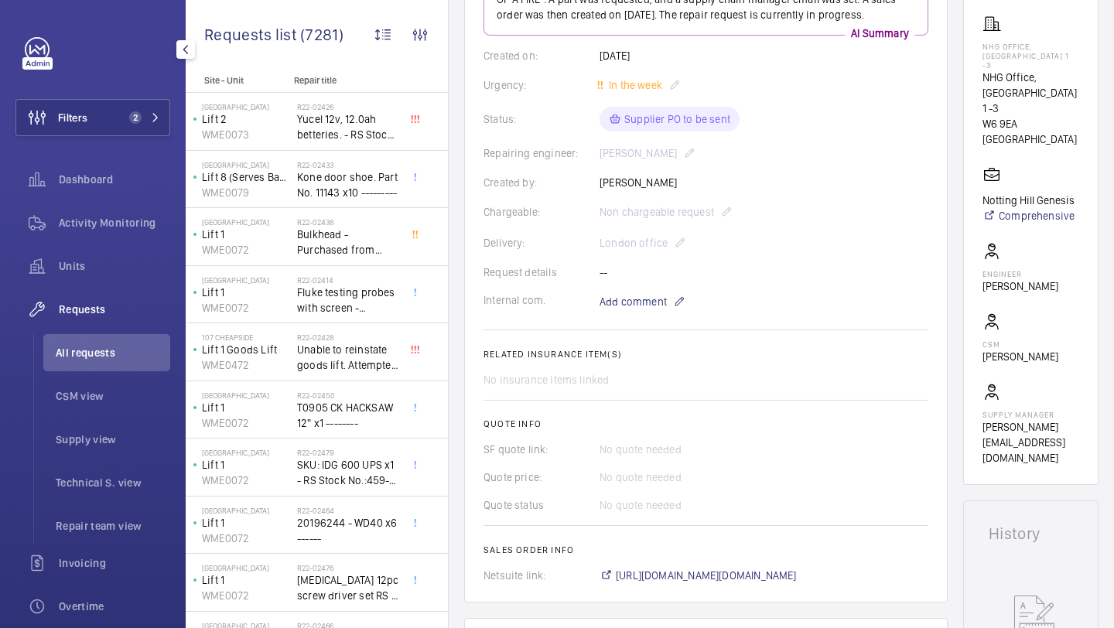
scroll to position [285, 0]
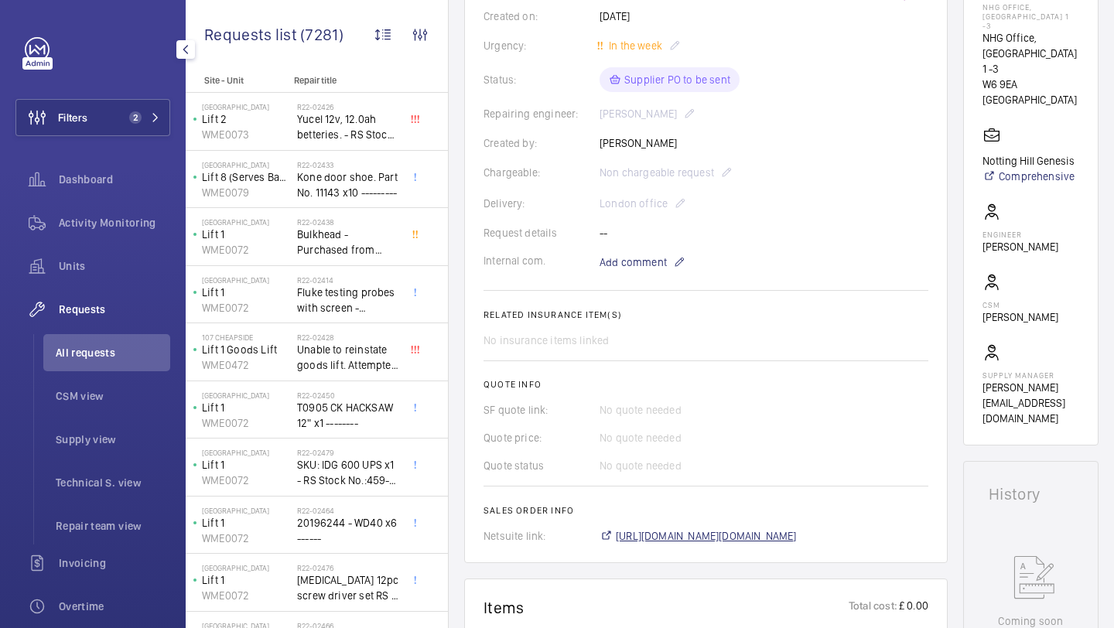
click at [641, 538] on span "https://6461500.app.netsuite.com/app/accounting/transactions/salesord.nl?id=307…" at bounding box center [706, 535] width 181 height 15
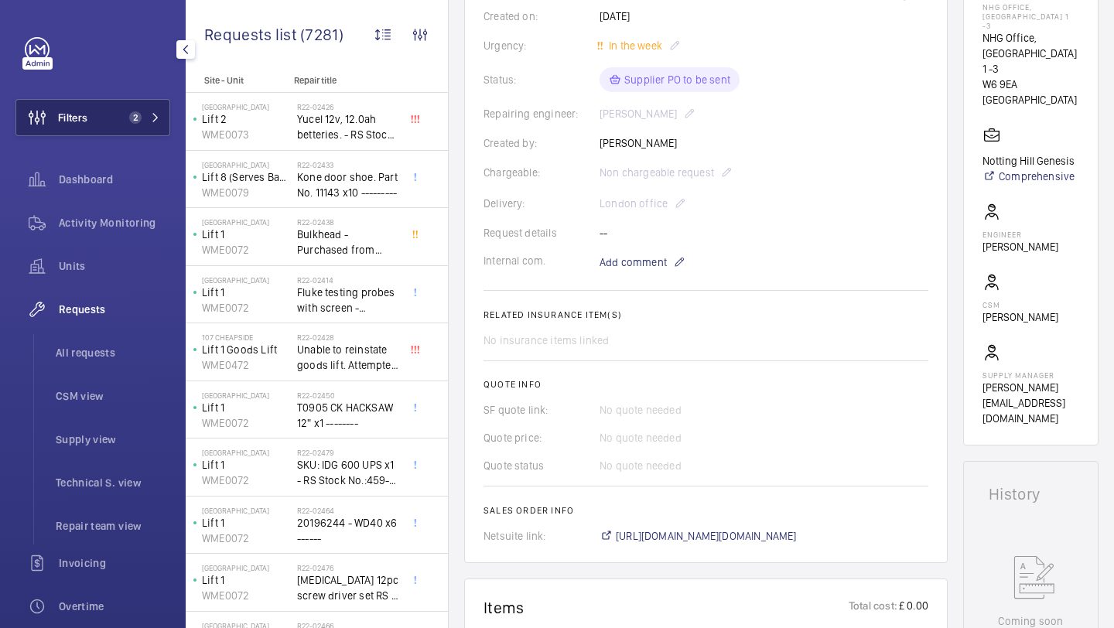
click at [117, 126] on button "Filters 2" at bounding box center [92, 117] width 155 height 37
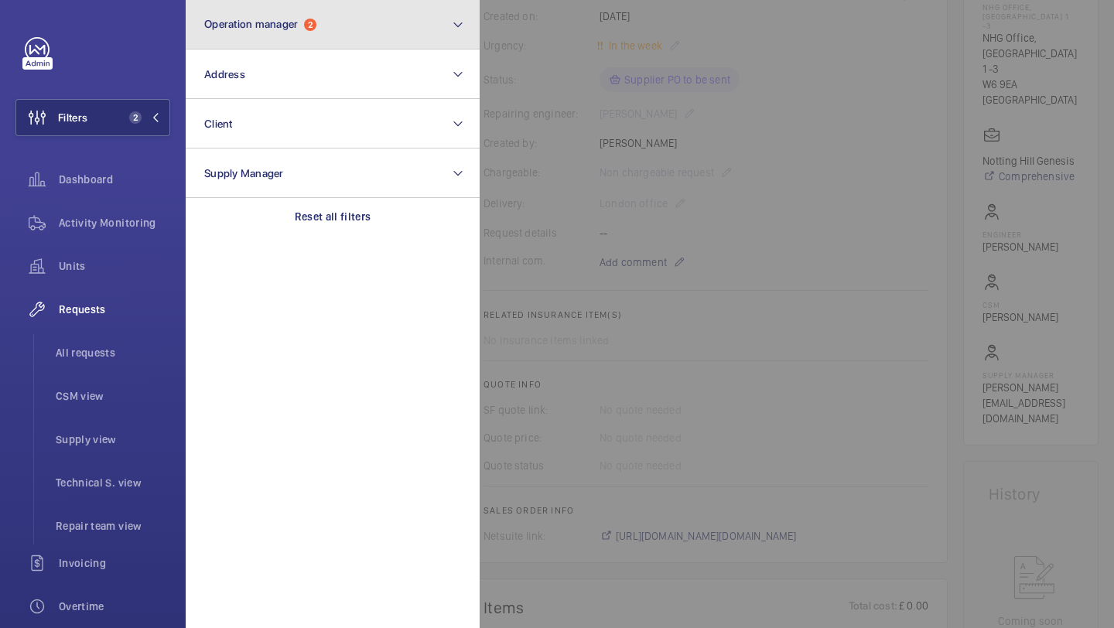
click at [267, 22] on span "Operation manager" at bounding box center [251, 24] width 94 height 12
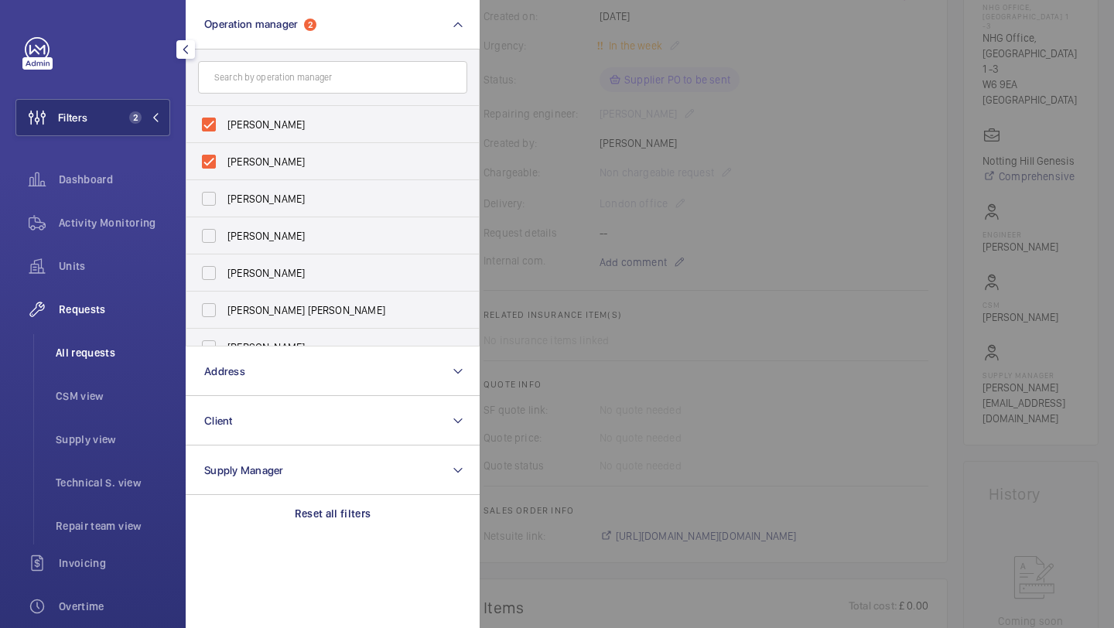
click at [124, 345] on span "All requests" at bounding box center [113, 352] width 115 height 15
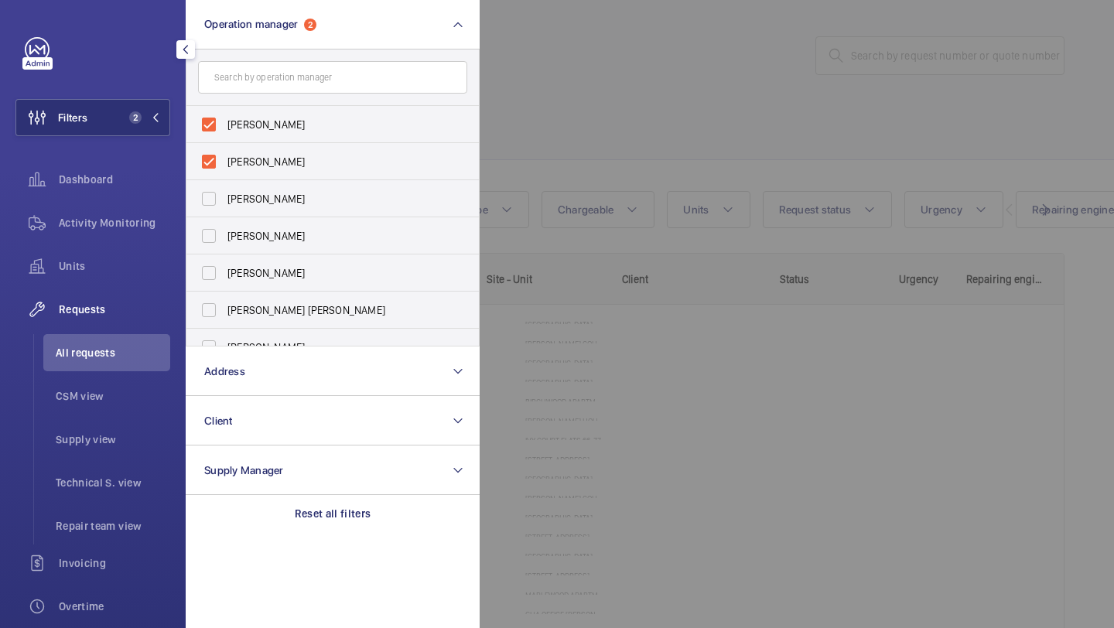
click at [652, 156] on div at bounding box center [1037, 314] width 1114 height 628
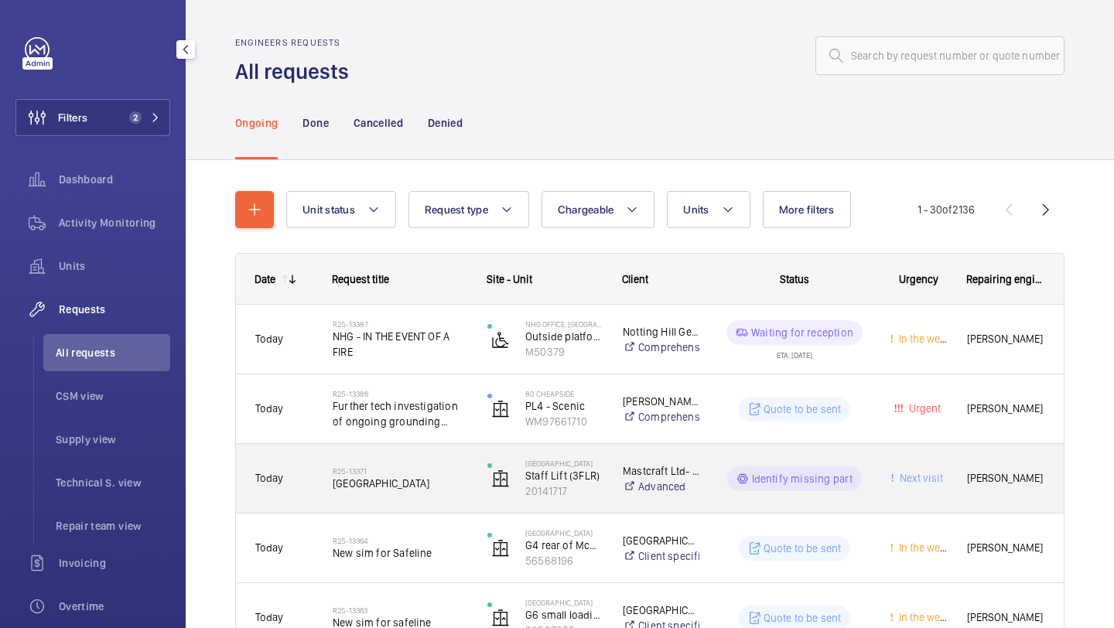
click at [409, 458] on div "R25-13371 Courthouse hotel" at bounding box center [400, 479] width 135 height 45
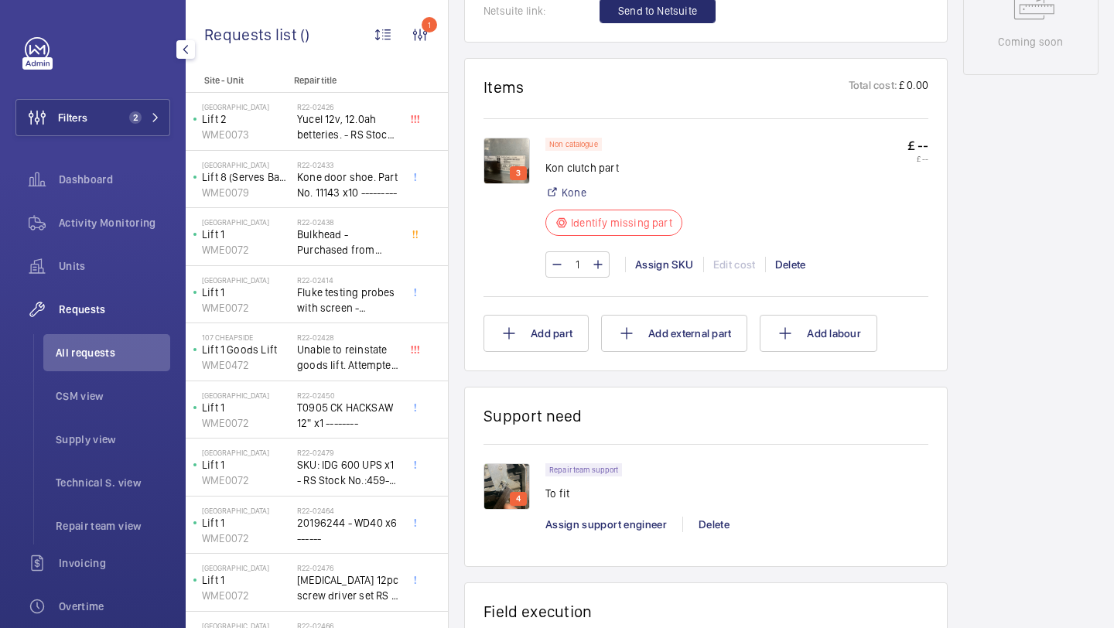
scroll to position [905, 0]
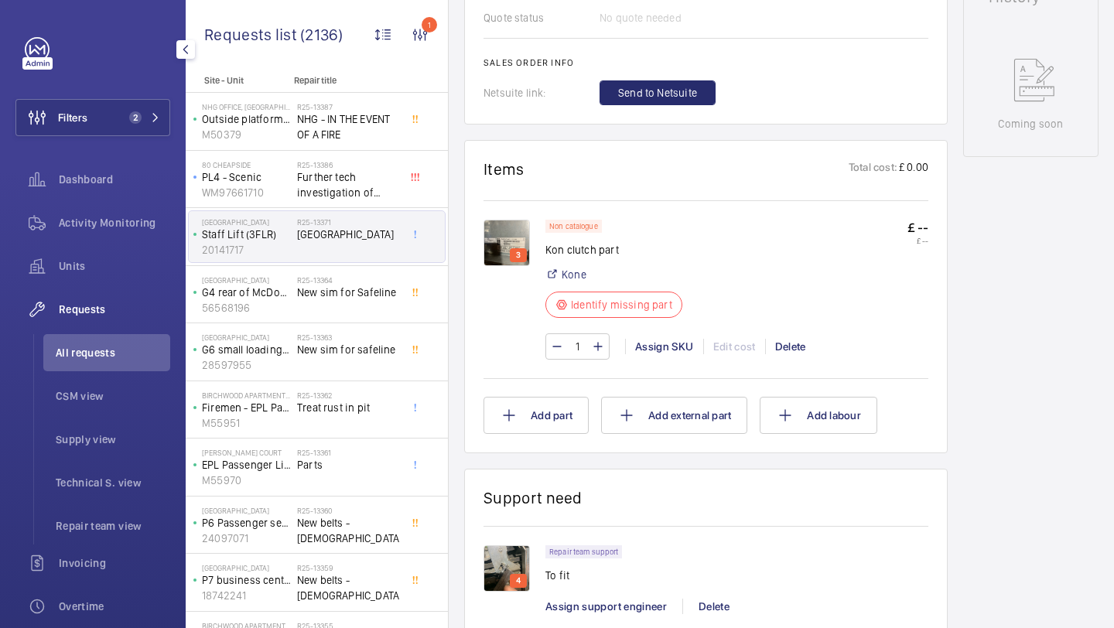
scroll to position [831, 0]
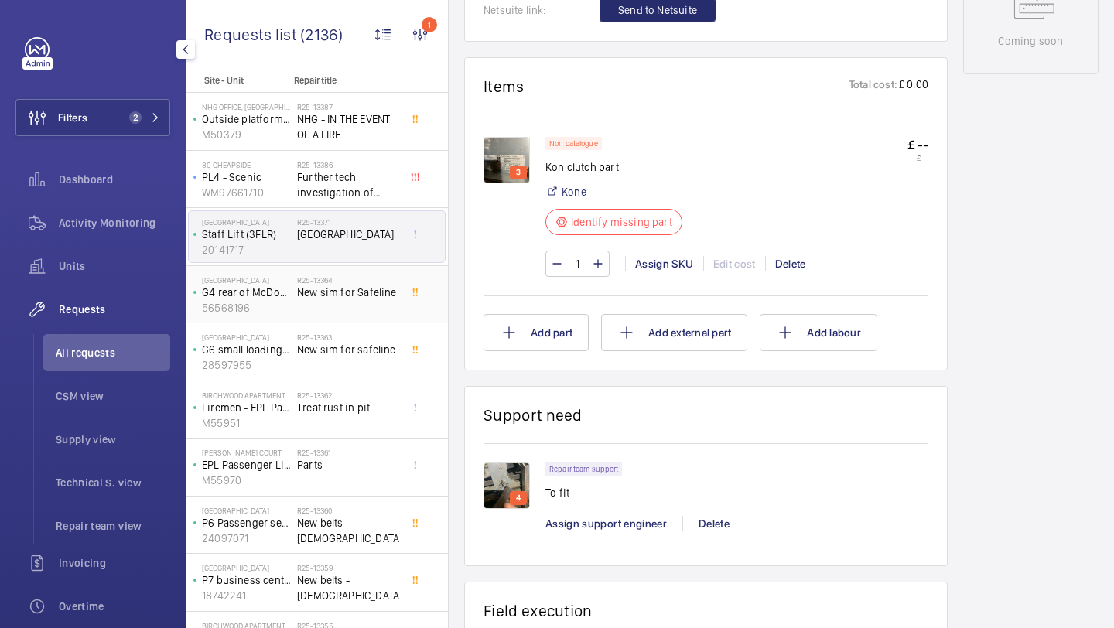
click at [348, 315] on div "R25-13364 New sim for Safeline" at bounding box center [348, 297] width 102 height 45
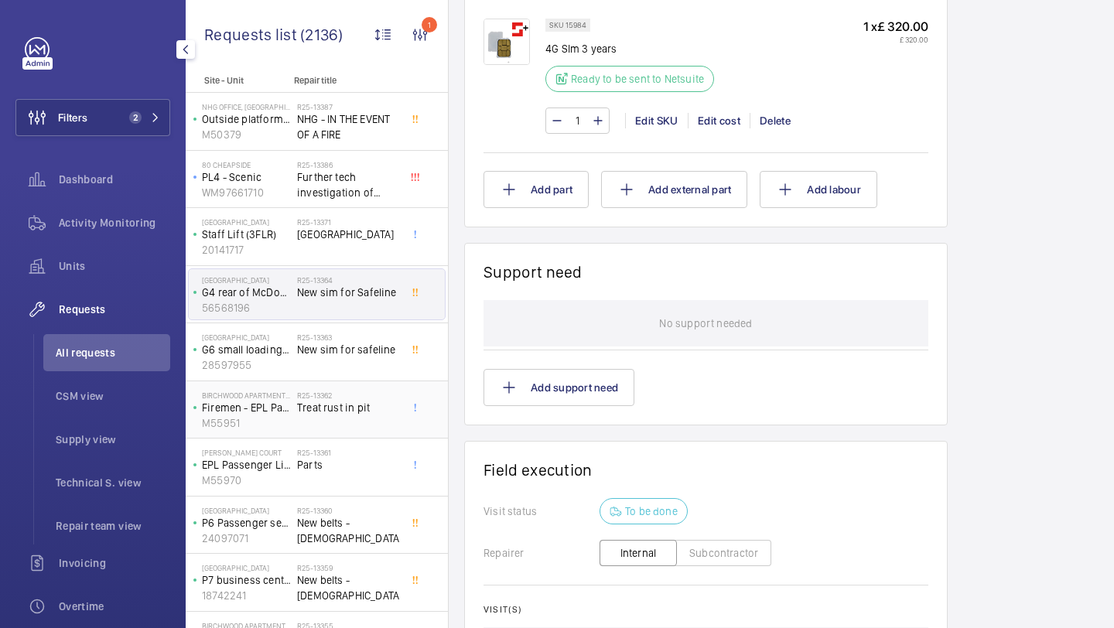
scroll to position [25, 0]
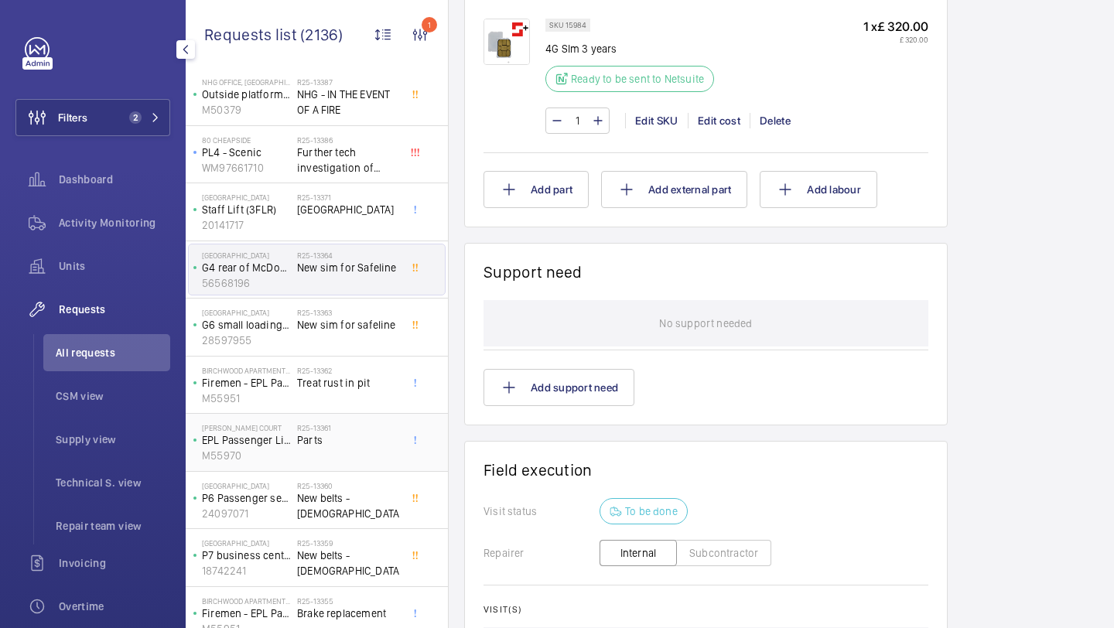
click at [340, 453] on div "R25-13361 Parts" at bounding box center [348, 445] width 102 height 45
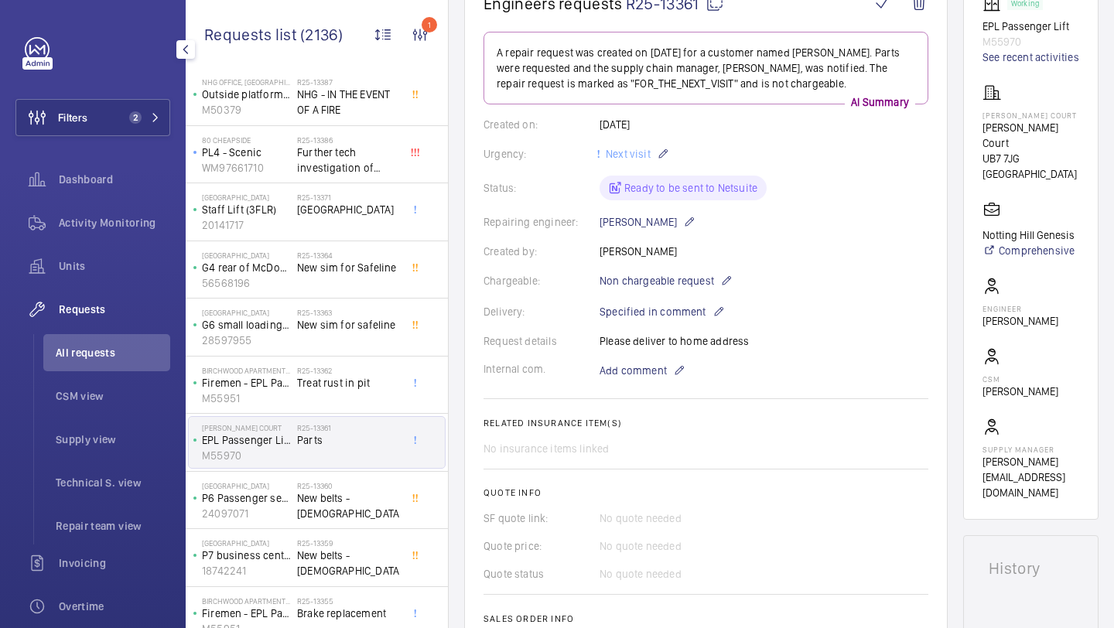
scroll to position [279, 0]
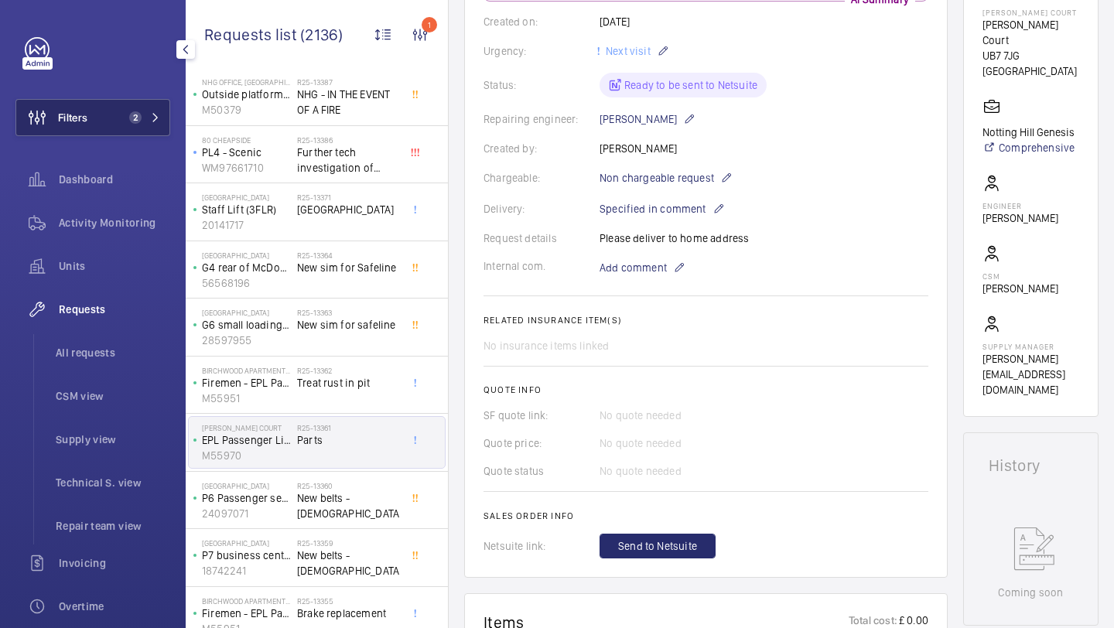
click at [128, 127] on button "Filters 2" at bounding box center [92, 117] width 155 height 37
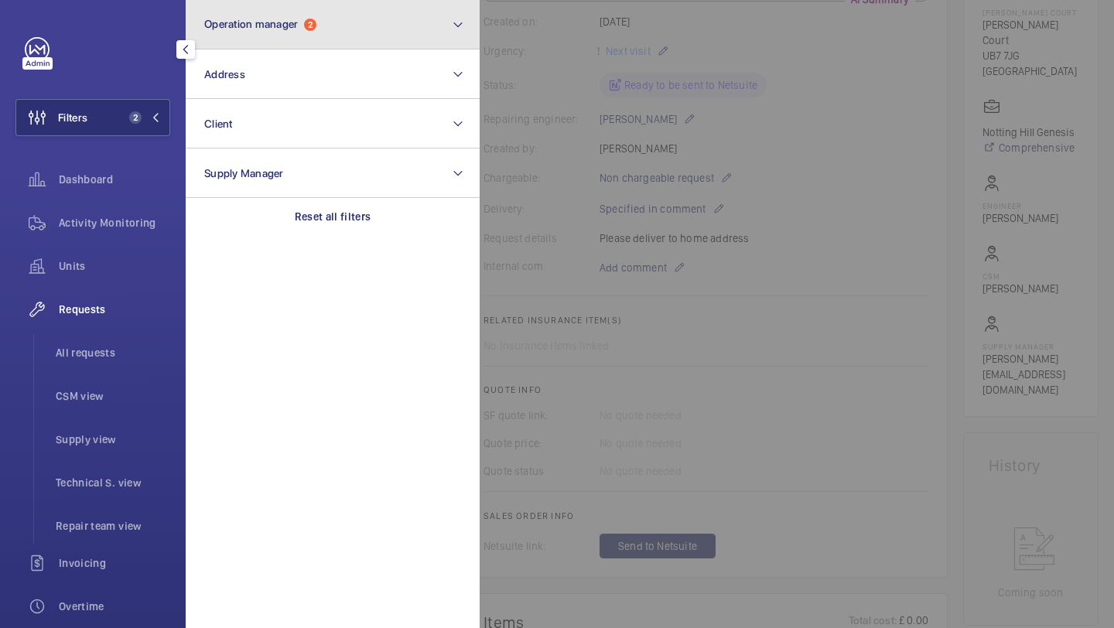
click at [258, 31] on button "Operation manager 2" at bounding box center [333, 25] width 294 height 50
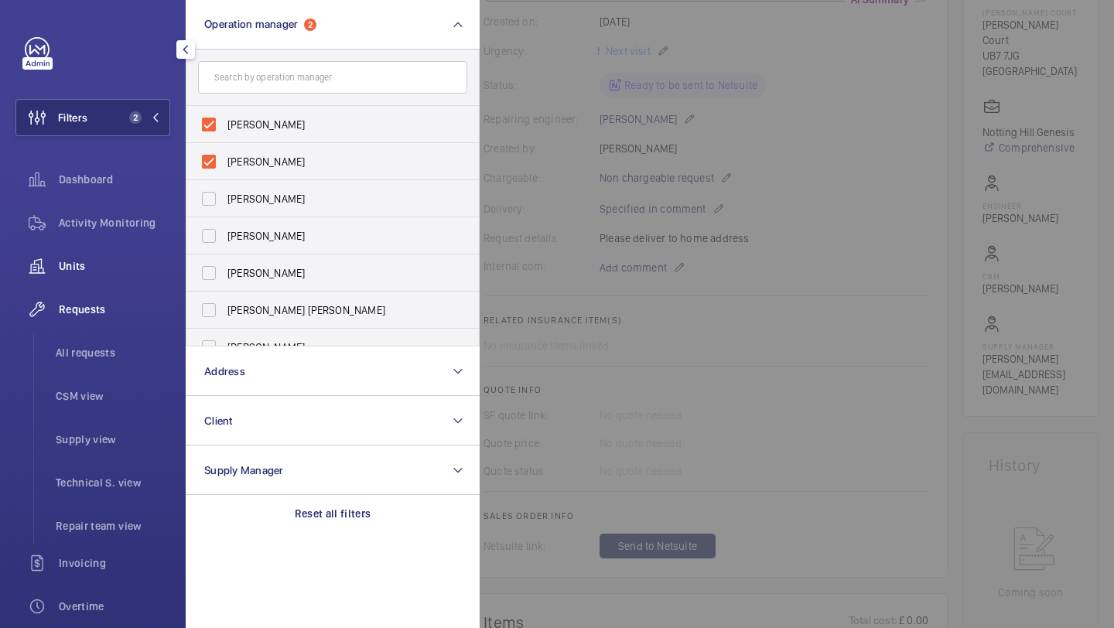
click at [93, 272] on span "Units" at bounding box center [114, 265] width 111 height 15
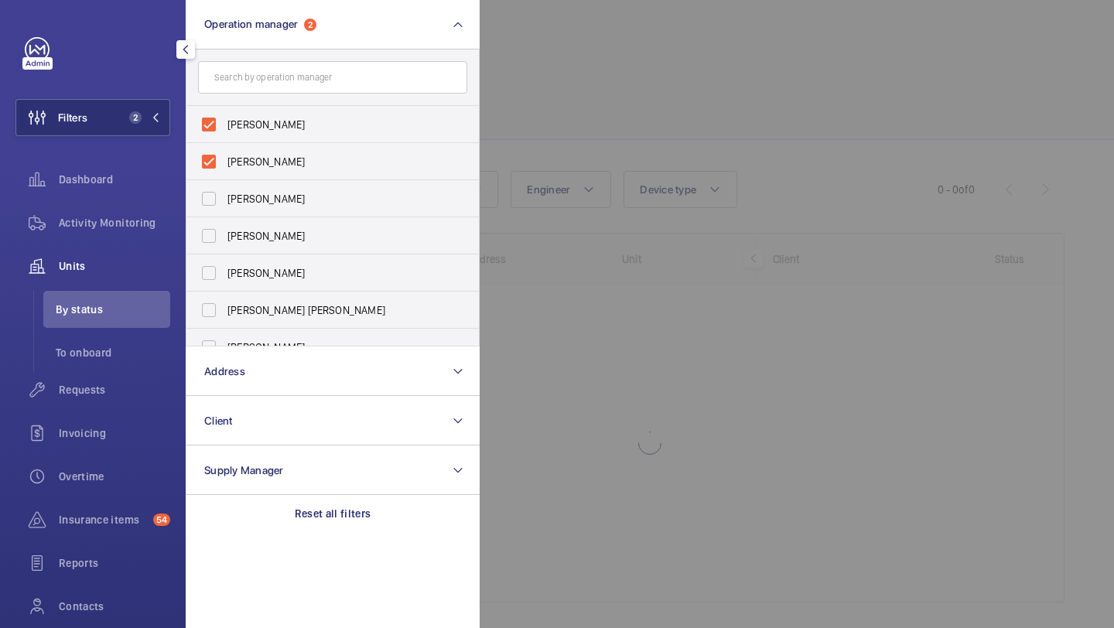
click at [650, 20] on div at bounding box center [1037, 314] width 1114 height 628
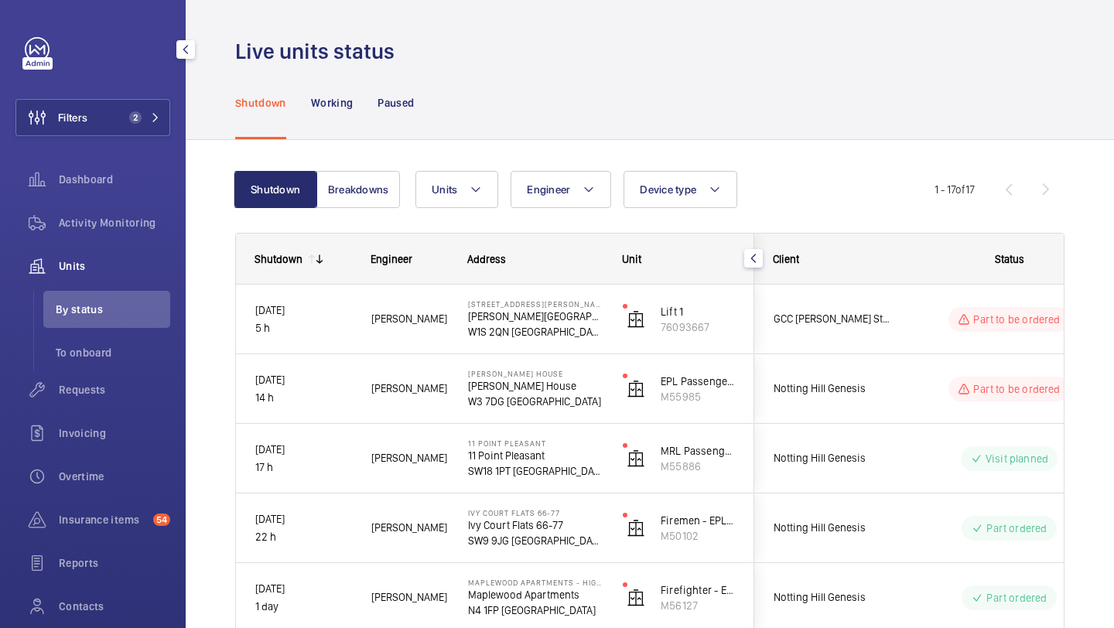
click at [652, 21] on wm-front-admin-header "Live units status" at bounding box center [650, 33] width 929 height 66
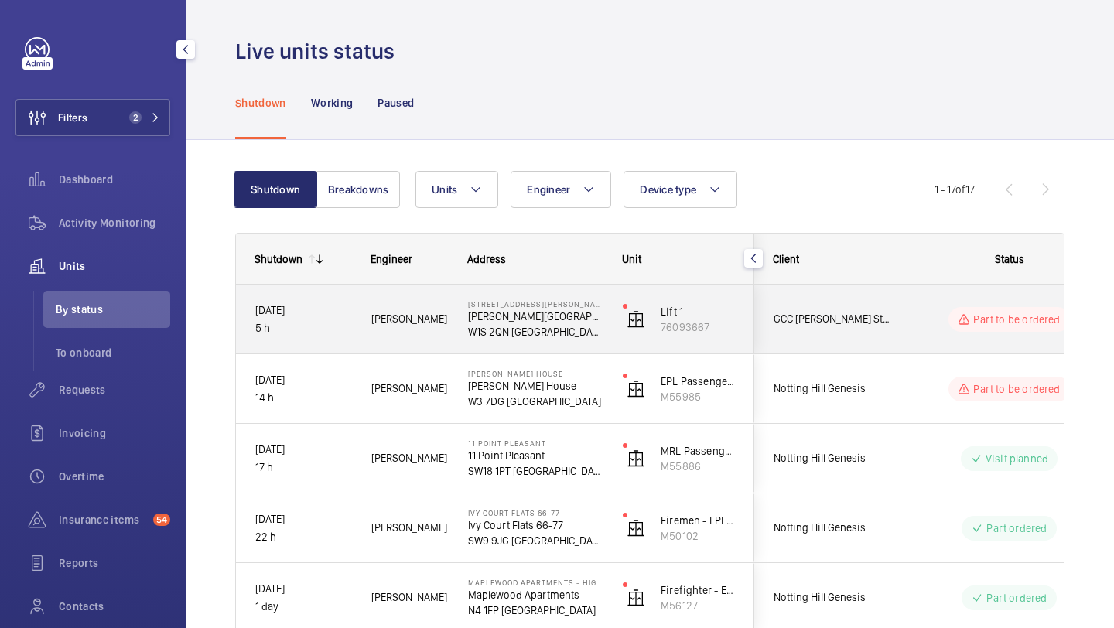
click at [882, 337] on div "GCC Maddox Street" at bounding box center [824, 319] width 138 height 49
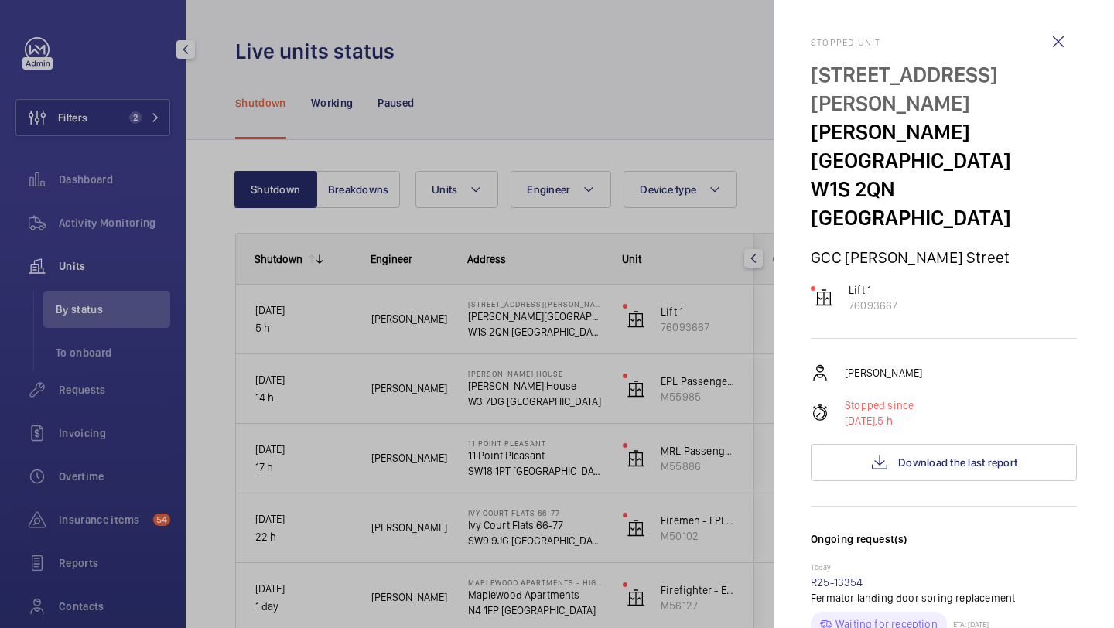
scroll to position [257, 0]
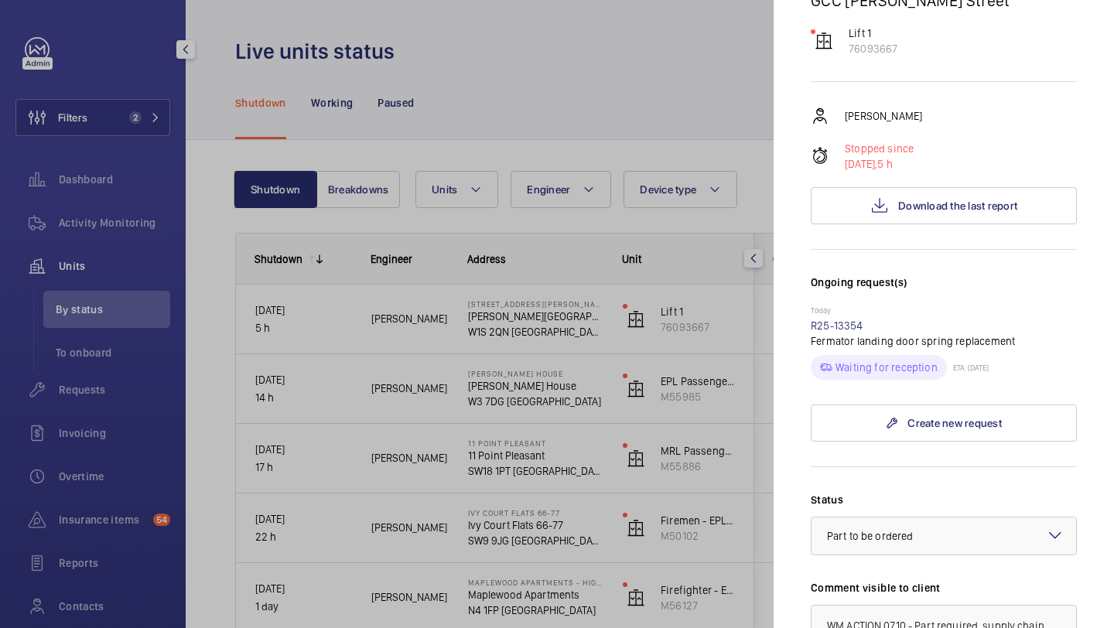
click at [686, 303] on div at bounding box center [557, 314] width 1114 height 628
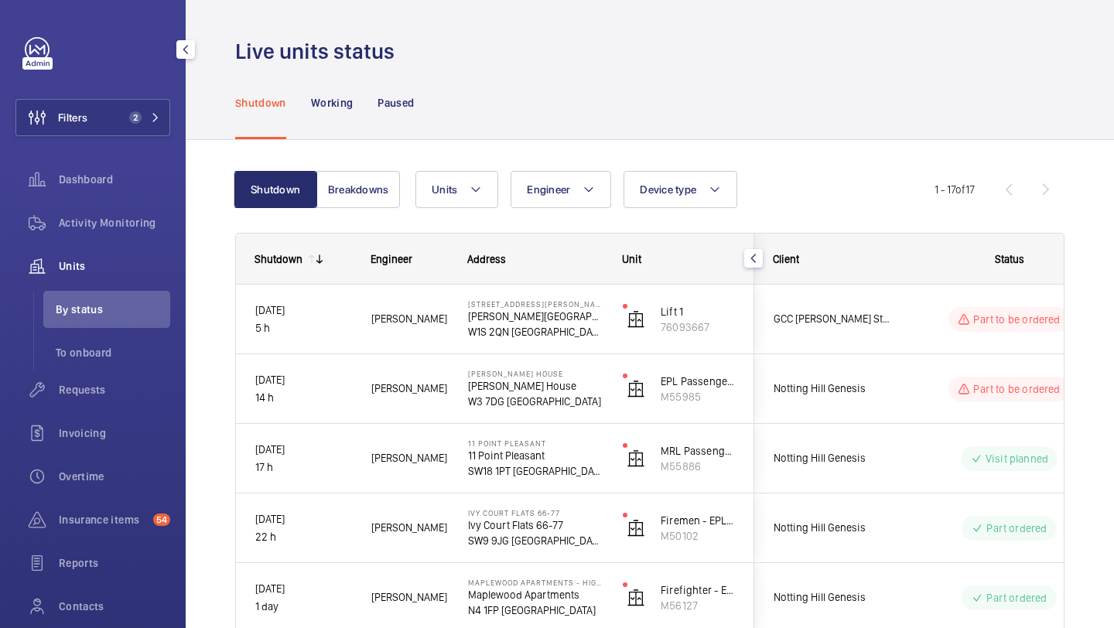
click at [877, 325] on span "GCC Maddox Street" at bounding box center [833, 319] width 119 height 18
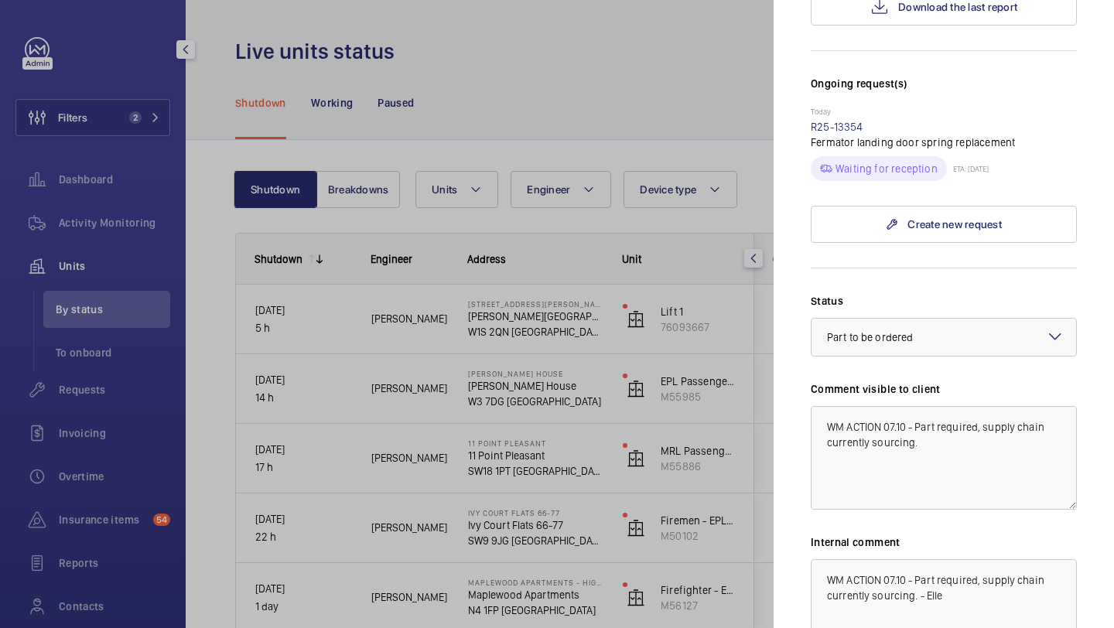
scroll to position [554, 0]
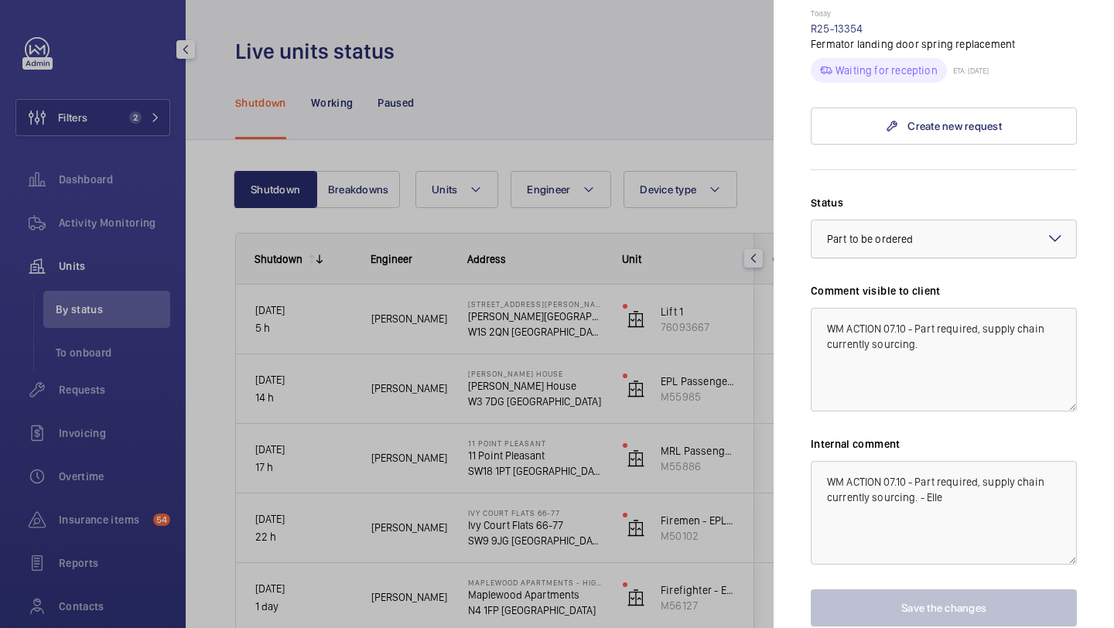
click at [915, 231] on div "× Part to be ordered" at bounding box center [889, 238] width 125 height 15
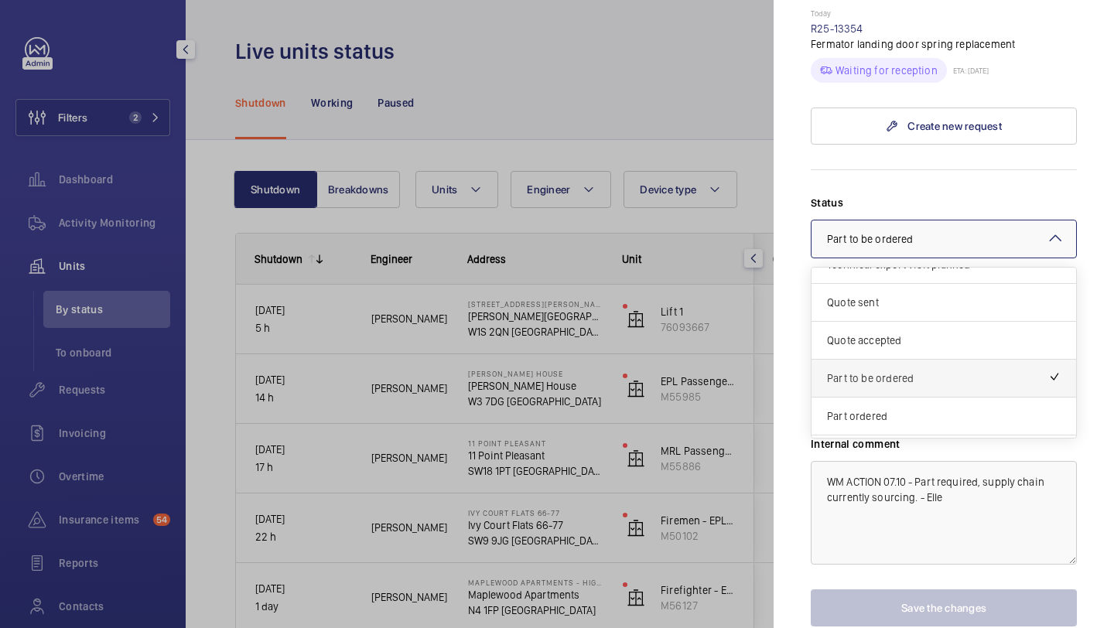
scroll to position [22, 0]
click at [860, 408] on span "Part ordered" at bounding box center [944, 415] width 234 height 15
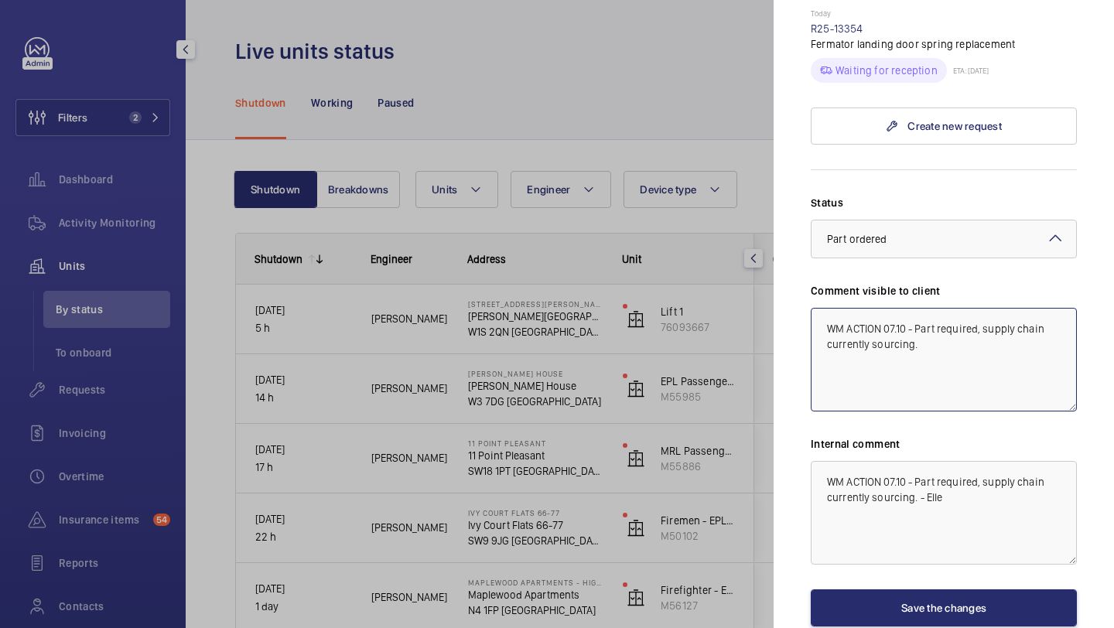
click at [828, 308] on textarea "WM ACTION 07.10 - Part required, supply chain currently sourcing." at bounding box center [944, 360] width 266 height 104
drag, startPoint x: 1053, startPoint y: 241, endPoint x: 806, endPoint y: 243, distance: 246.9
click at [806, 243] on mat-sidenav "Stopped unit 25 Maddox Street Maddox Street W1S 2QN LONDON GCC Maddox Street Li…" at bounding box center [944, 314] width 340 height 628
type textarea "WM ACTION 07.10 - Part on order ETA Thursday. WM ACTION 07.10 - Part required, …"
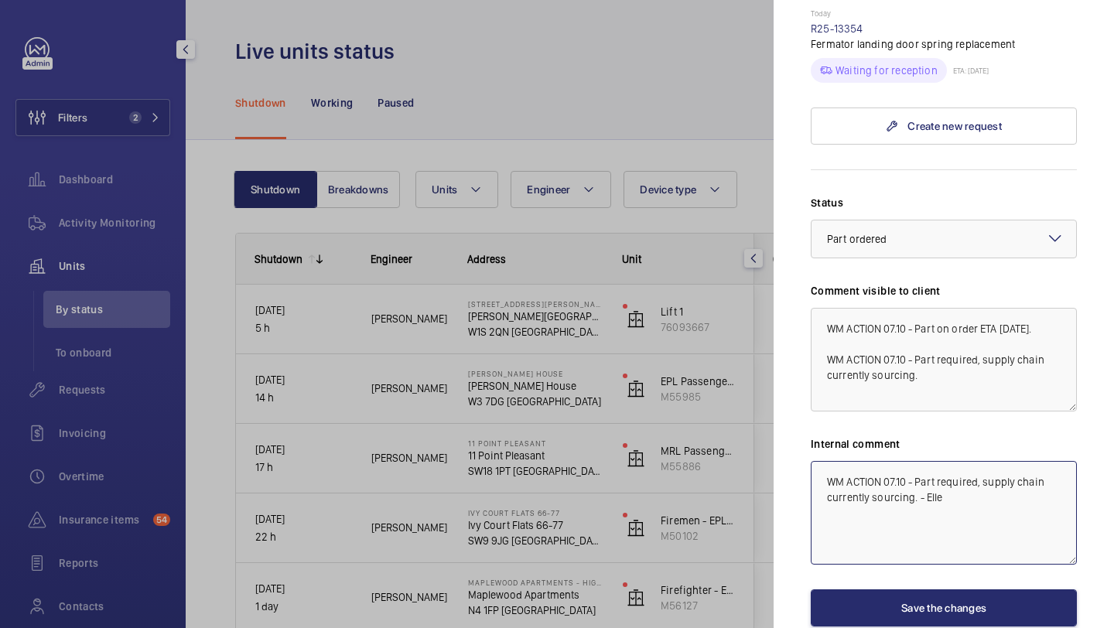
click at [819, 461] on textarea "WM ACTION 07.10 - Part required, supply chain currently sourcing. - Elle" at bounding box center [944, 513] width 266 height 104
paste textarea "WM ACTION 07.10 - Part on order ETA Thursday."
drag, startPoint x: 1048, startPoint y: 392, endPoint x: 1001, endPoint y: 392, distance: 47.2
click at [1001, 461] on textarea "WM ACTION 07.10 - Part on order ETA Thursday. WM ACTION 07.10 - Part required, …" at bounding box center [944, 513] width 266 height 104
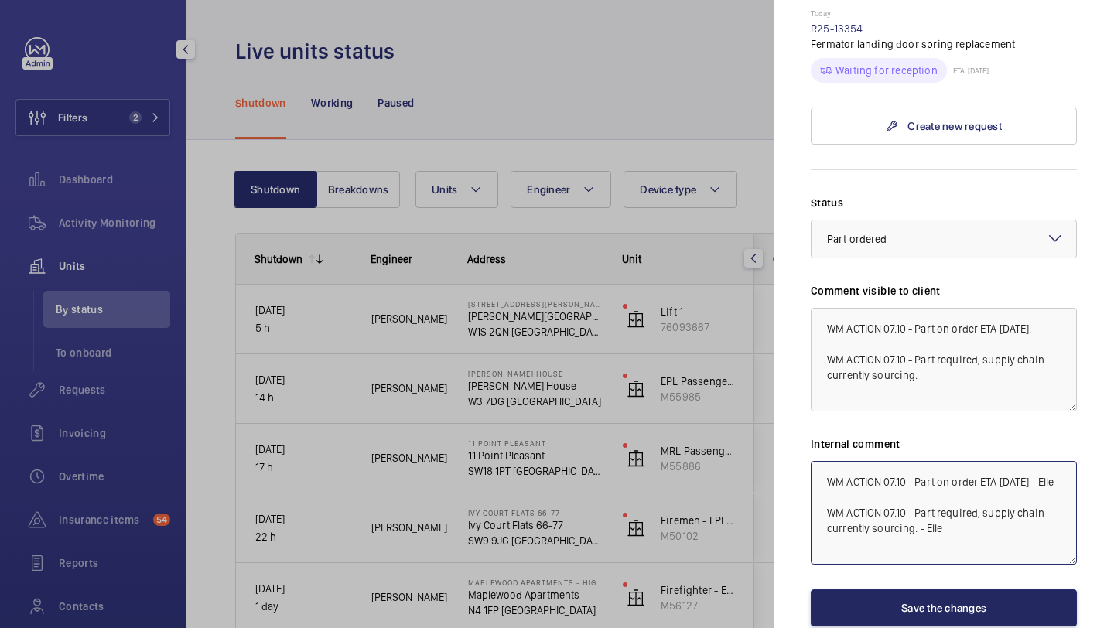
type textarea "WM ACTION 07.10 - Part on order ETA Wednesday - Elle WM ACTION 07.10 - Part req…"
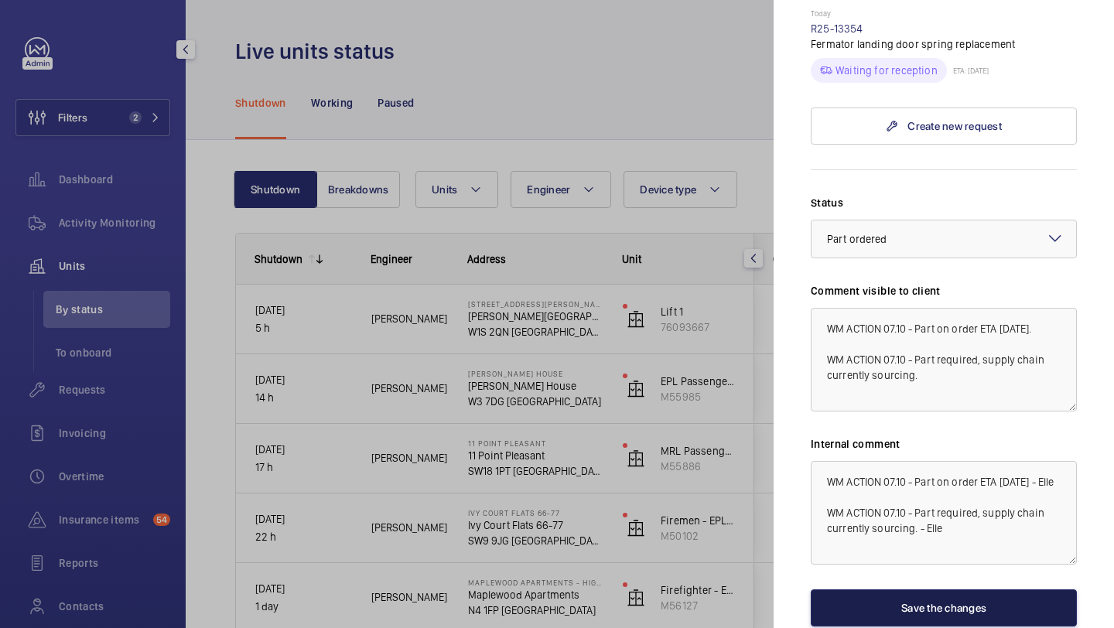
click at [1011, 590] on button "Save the changes" at bounding box center [944, 608] width 266 height 37
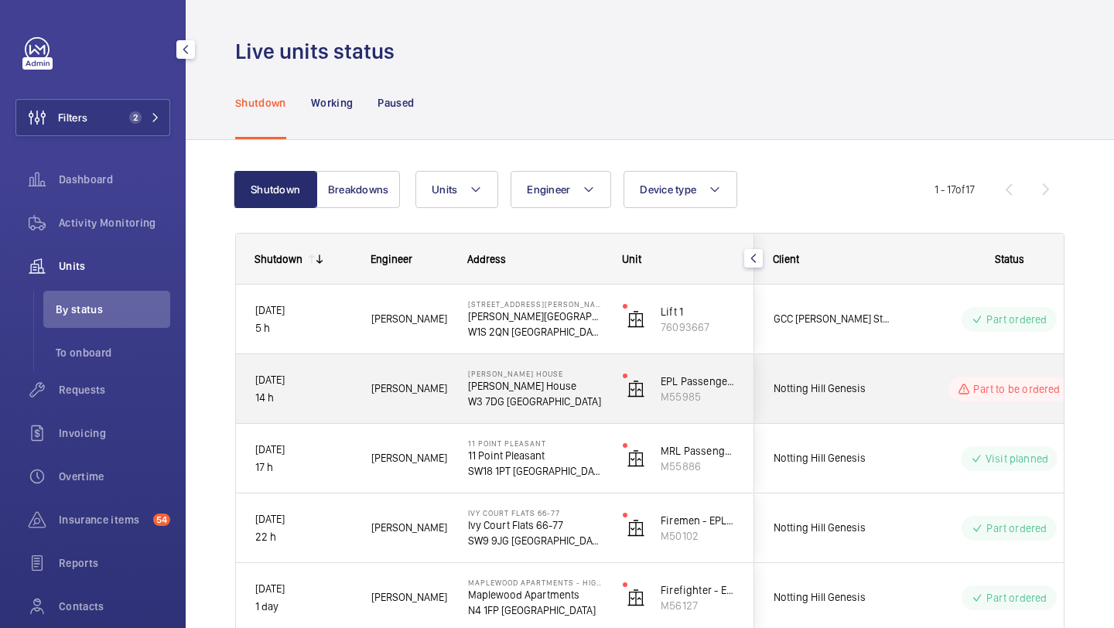
click at [910, 420] on div "Part to be ordered" at bounding box center [1000, 388] width 213 height 69
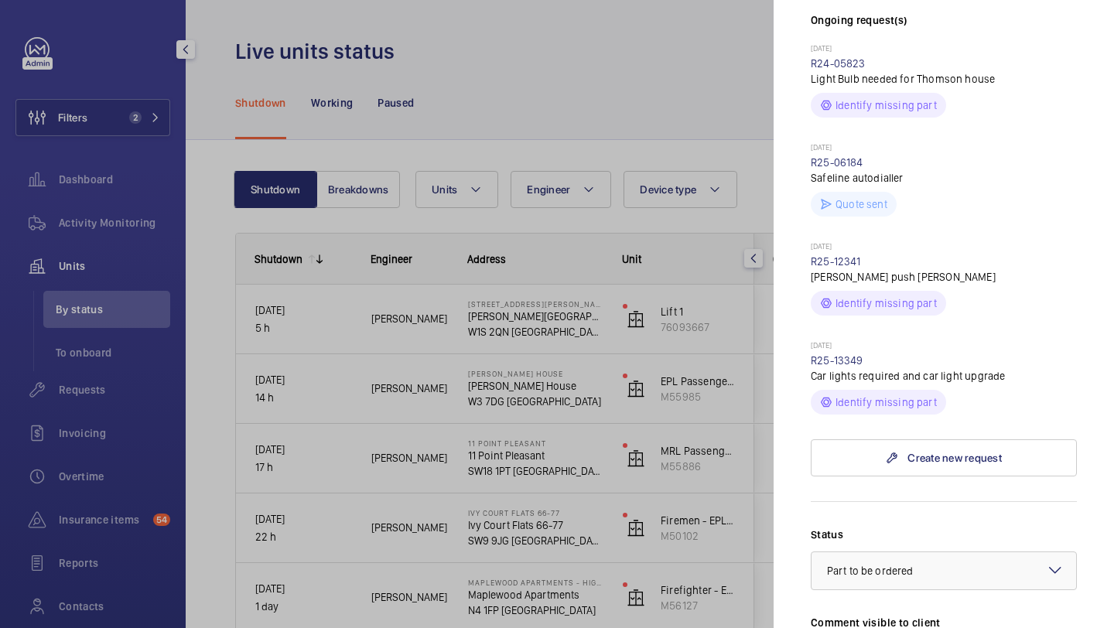
scroll to position [632, 0]
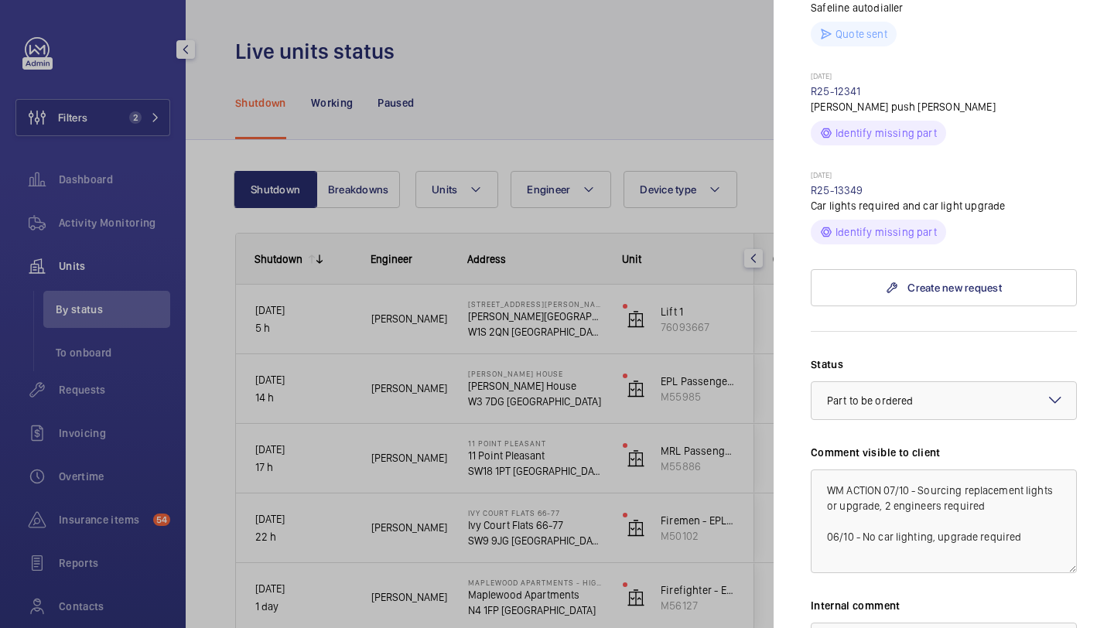
click at [664, 391] on div at bounding box center [557, 314] width 1114 height 628
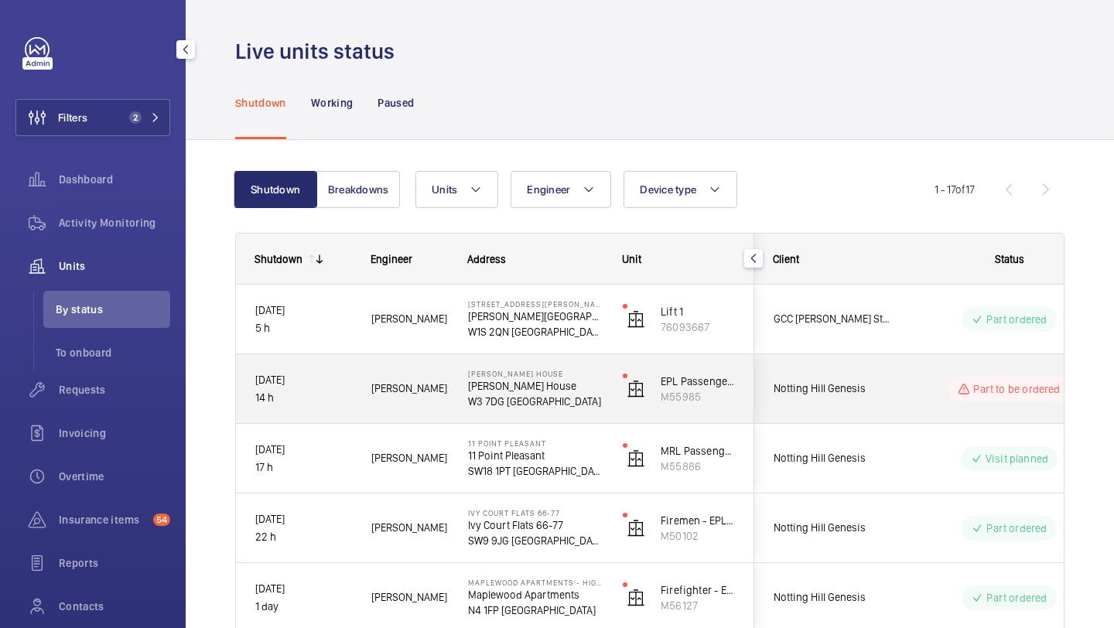
scroll to position [17, 0]
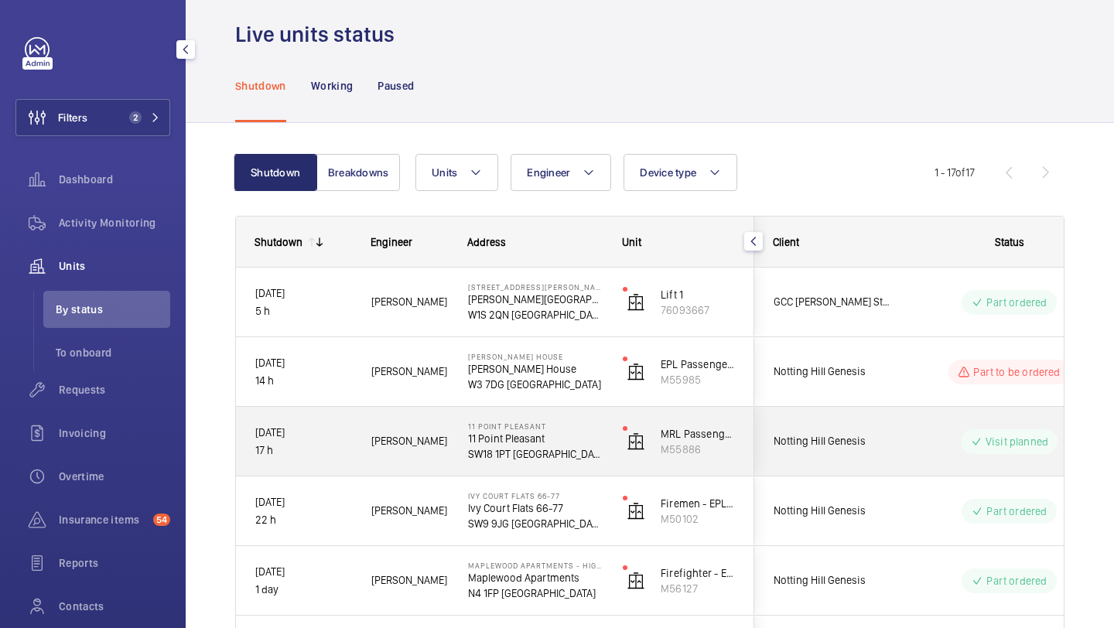
click at [830, 433] on span "Notting Hill Genesis" at bounding box center [833, 442] width 119 height 18
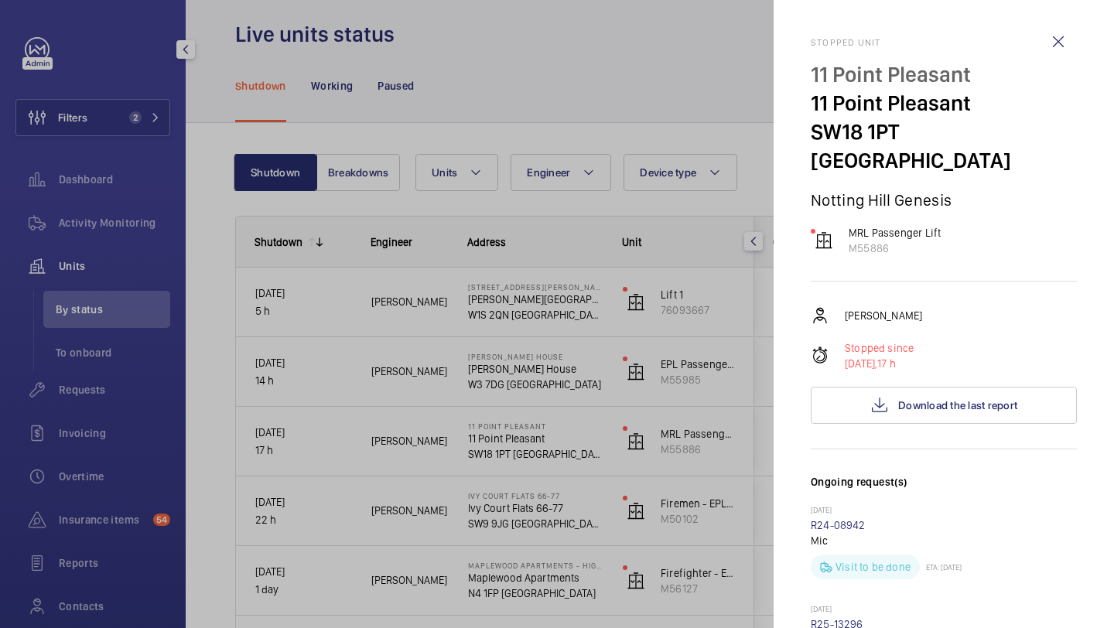
scroll to position [663, 0]
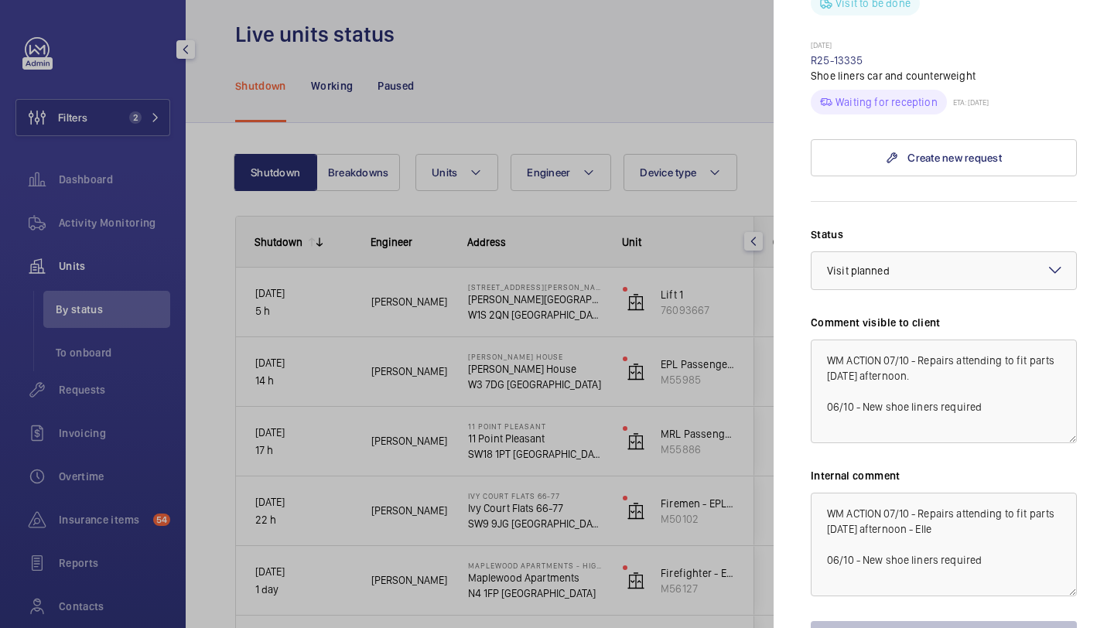
click at [735, 409] on div at bounding box center [557, 314] width 1114 height 628
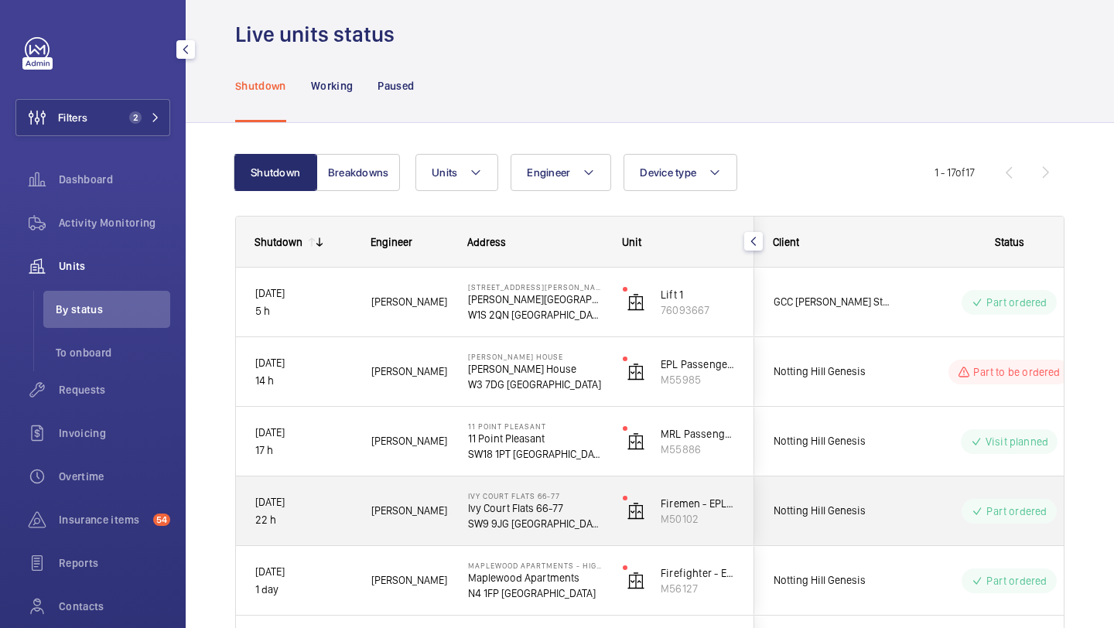
click at [830, 495] on div "Notting Hill Genesis" at bounding box center [824, 511] width 138 height 49
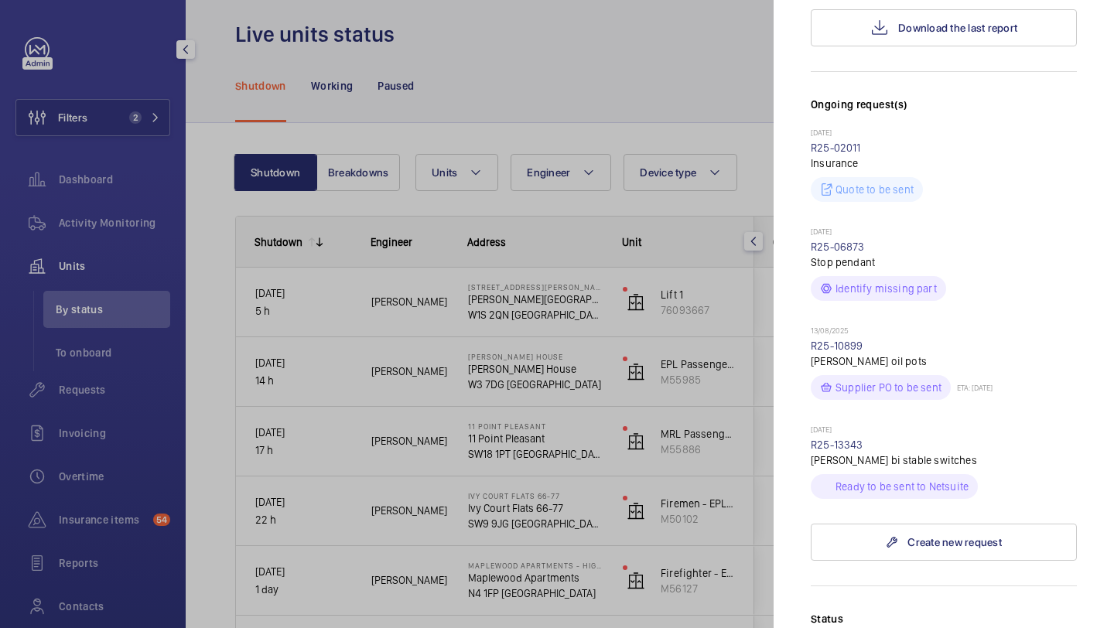
scroll to position [617, 0]
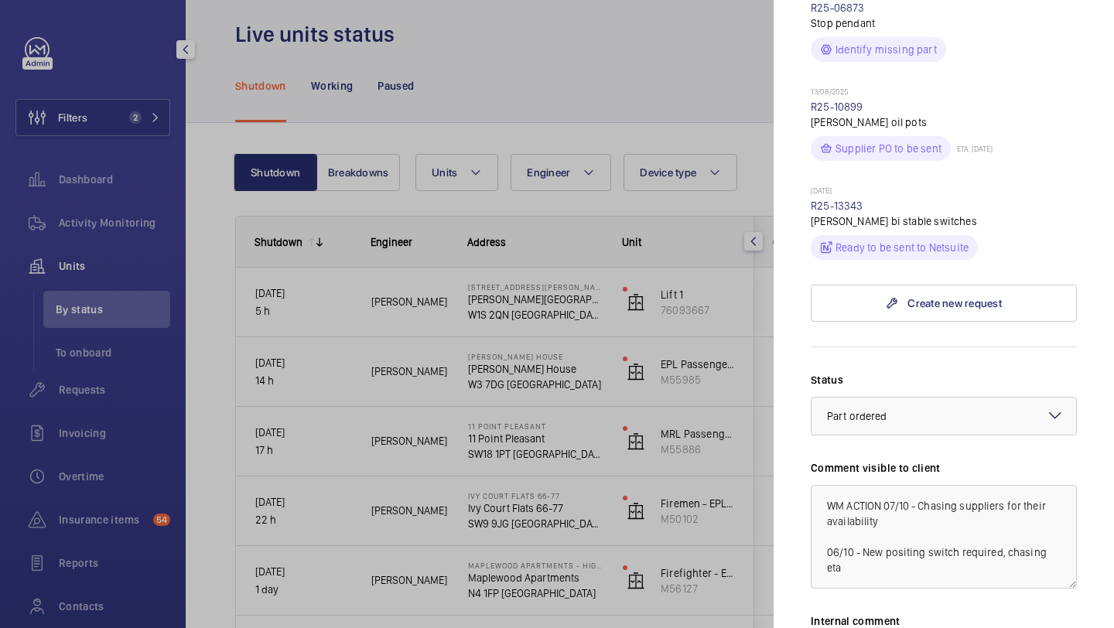
click at [899, 402] on div at bounding box center [944, 416] width 265 height 37
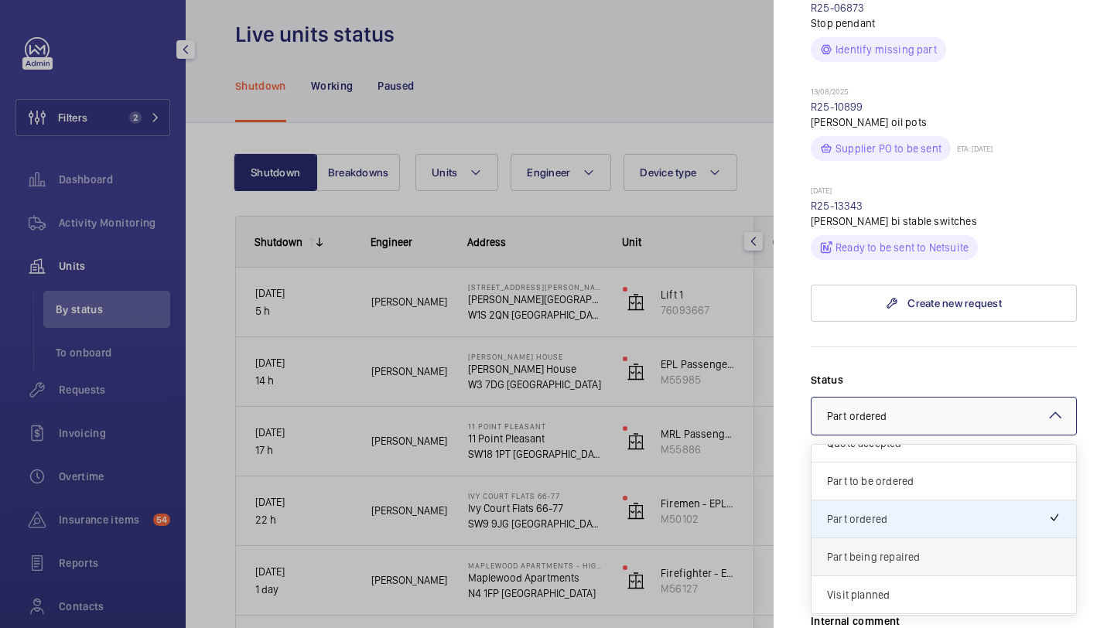
scroll to position [87, 0]
click at [888, 472] on div "Part to be ordered" at bounding box center [944, 491] width 265 height 38
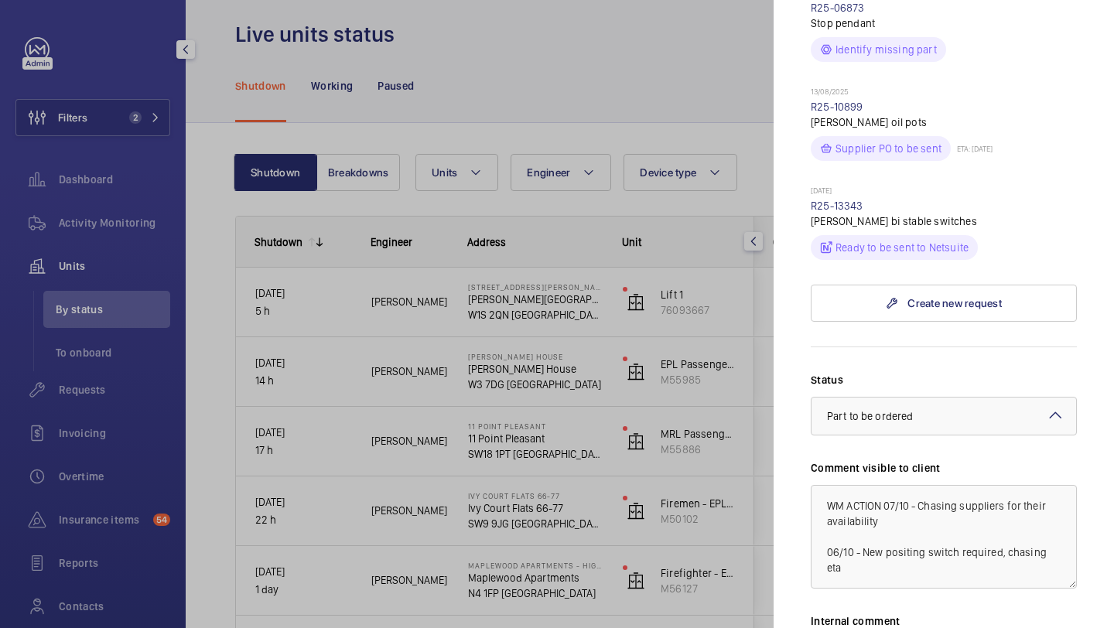
scroll to position [851, 0]
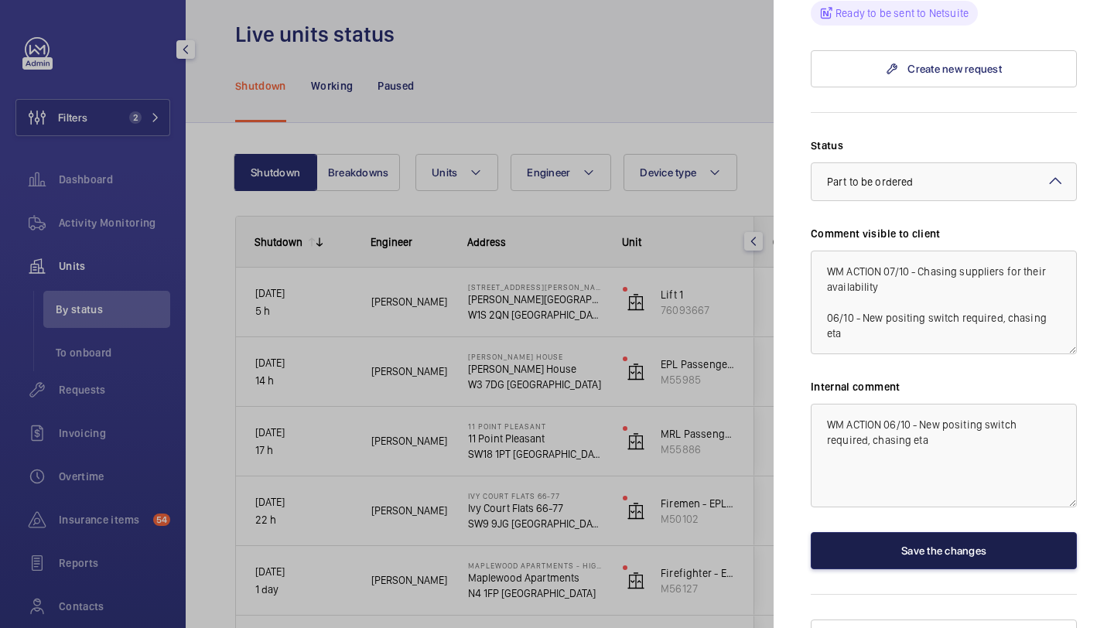
click at [879, 536] on button "Save the changes" at bounding box center [944, 550] width 266 height 37
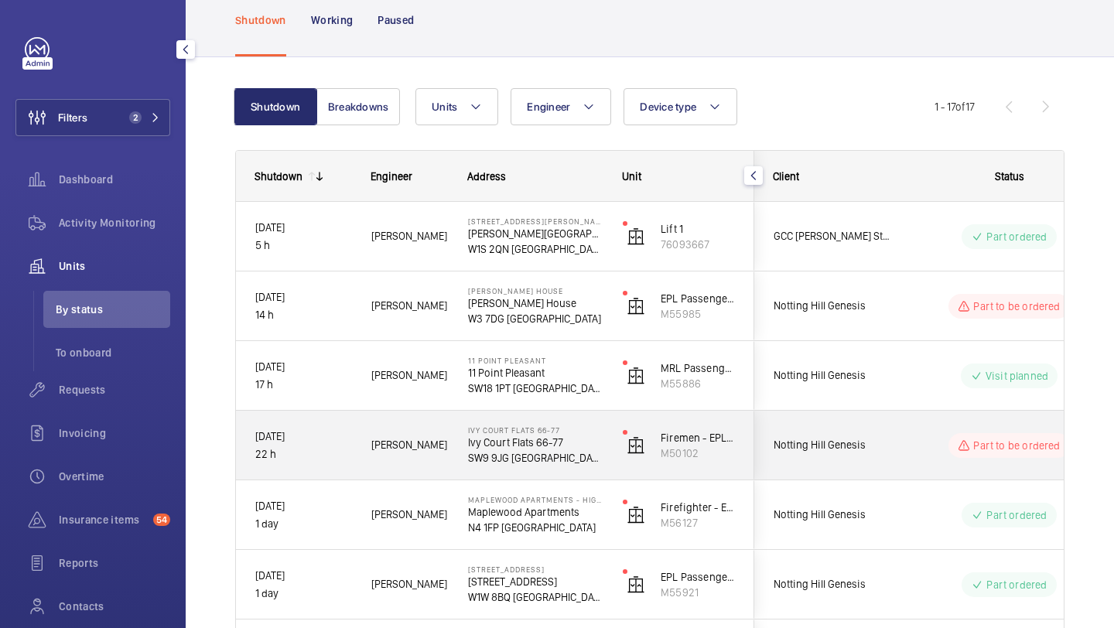
scroll to position [85, 0]
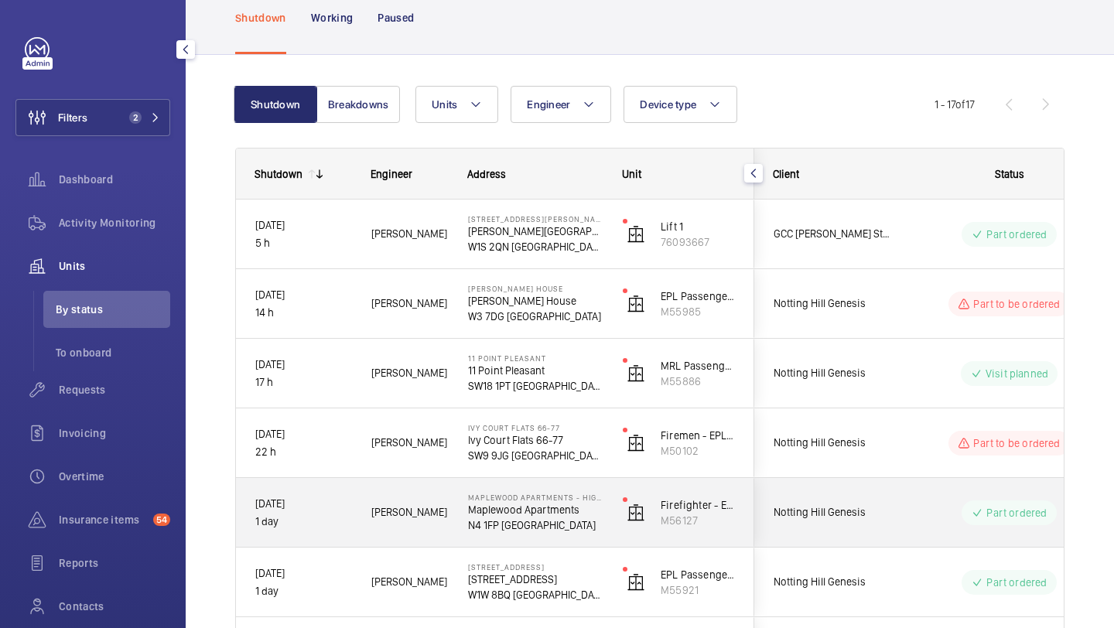
click at [878, 541] on div "Notting Hill Genesis" at bounding box center [823, 512] width 139 height 69
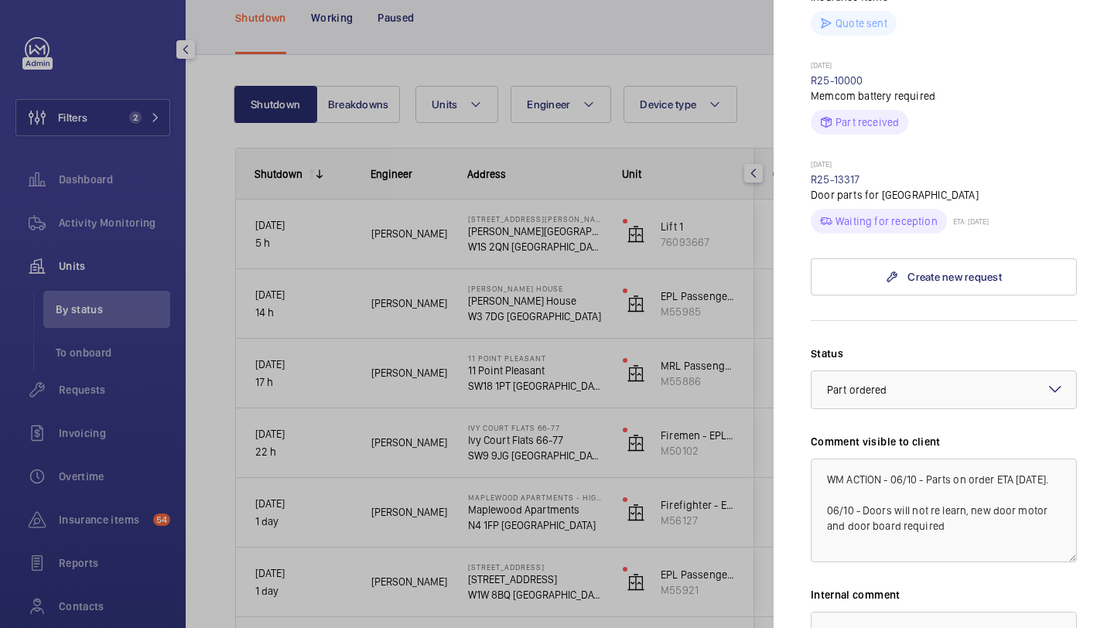
scroll to position [857, 0]
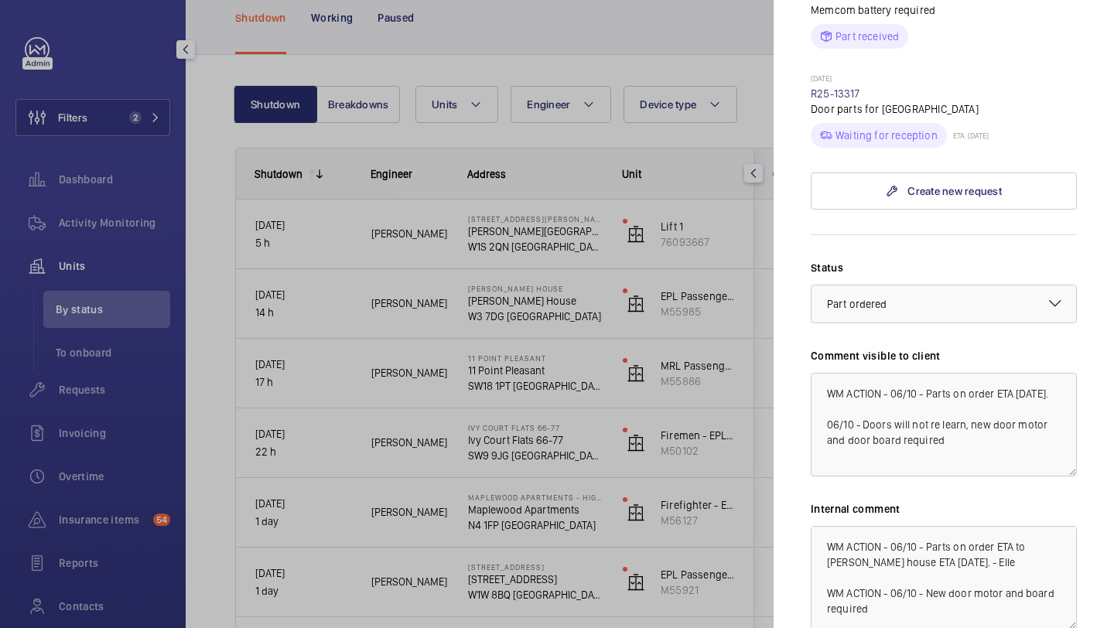
click at [485, 220] on div at bounding box center [557, 314] width 1114 height 628
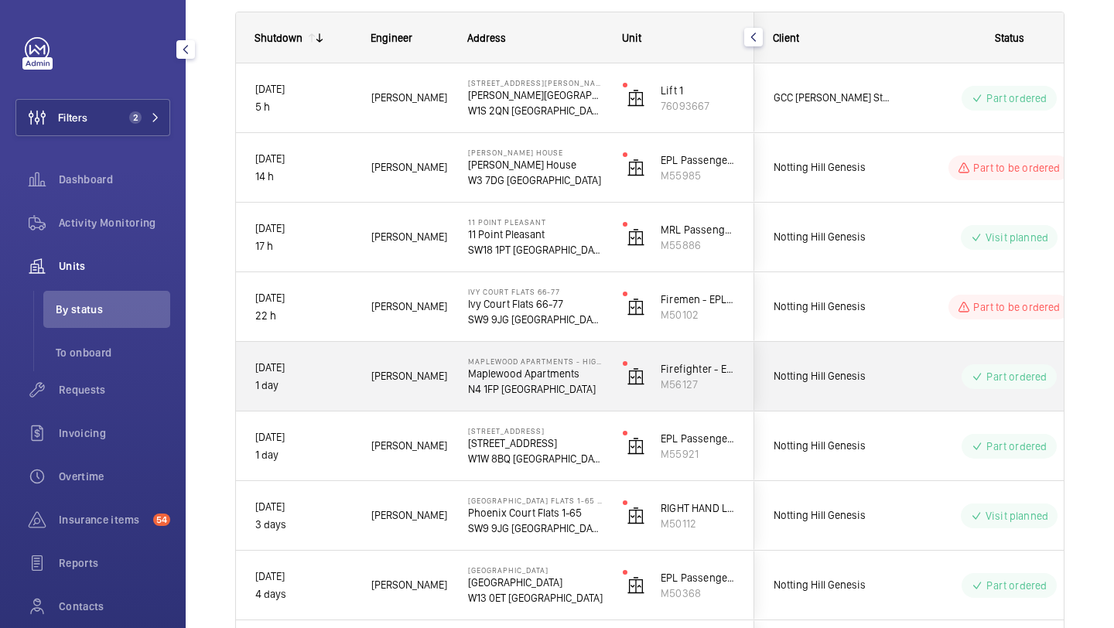
scroll to position [222, 0]
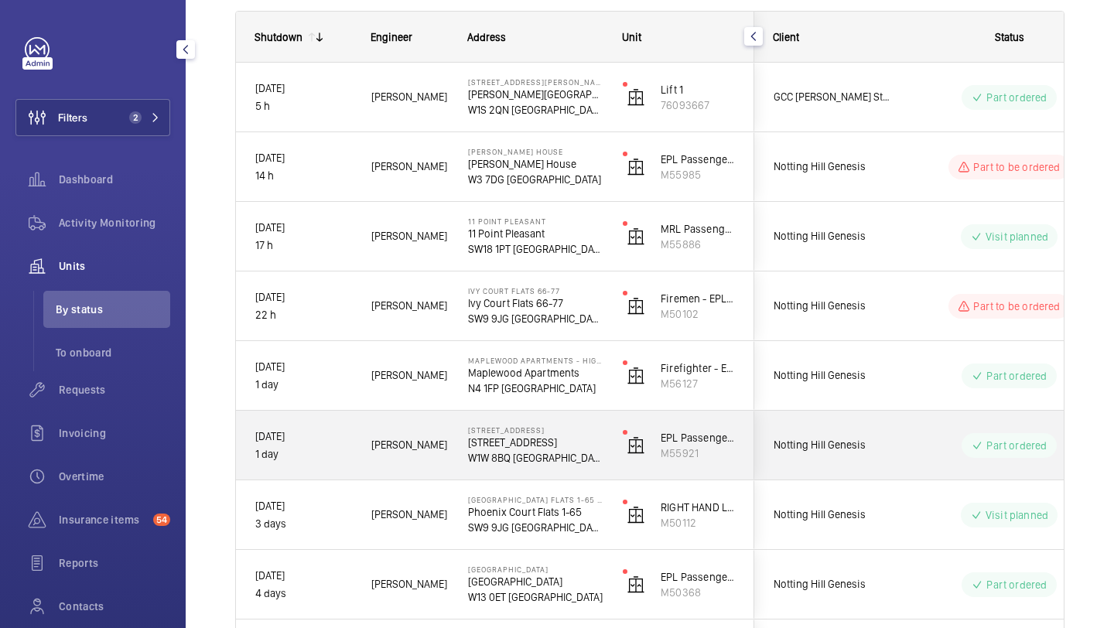
click at [877, 460] on div "Notting Hill Genesis" at bounding box center [824, 445] width 138 height 49
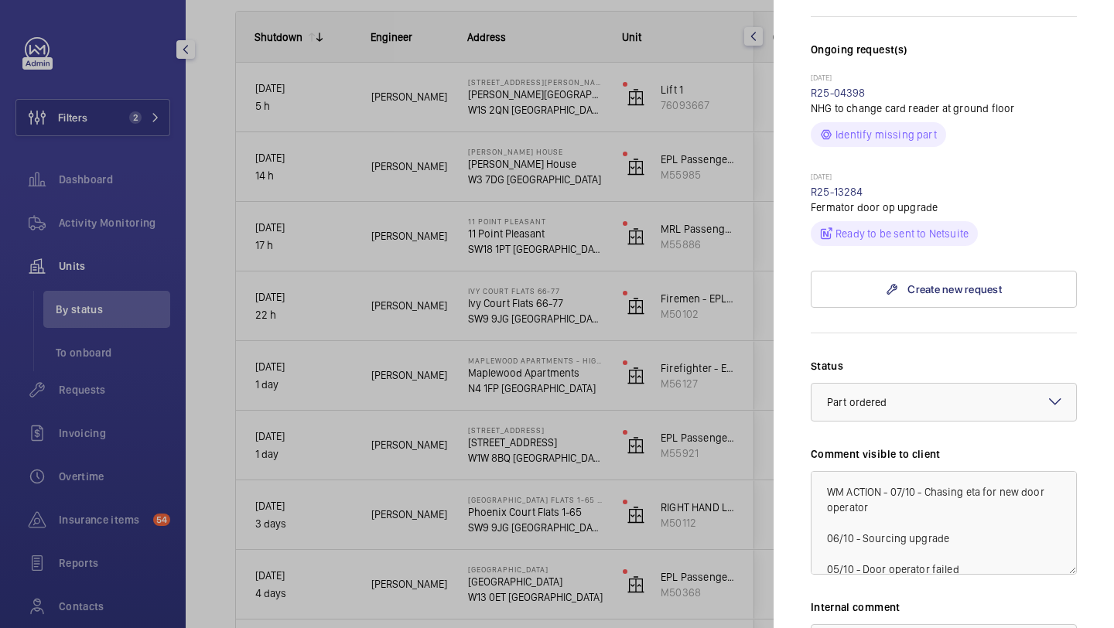
scroll to position [431, 0]
click at [857, 187] on link "R25-13284" at bounding box center [837, 193] width 53 height 12
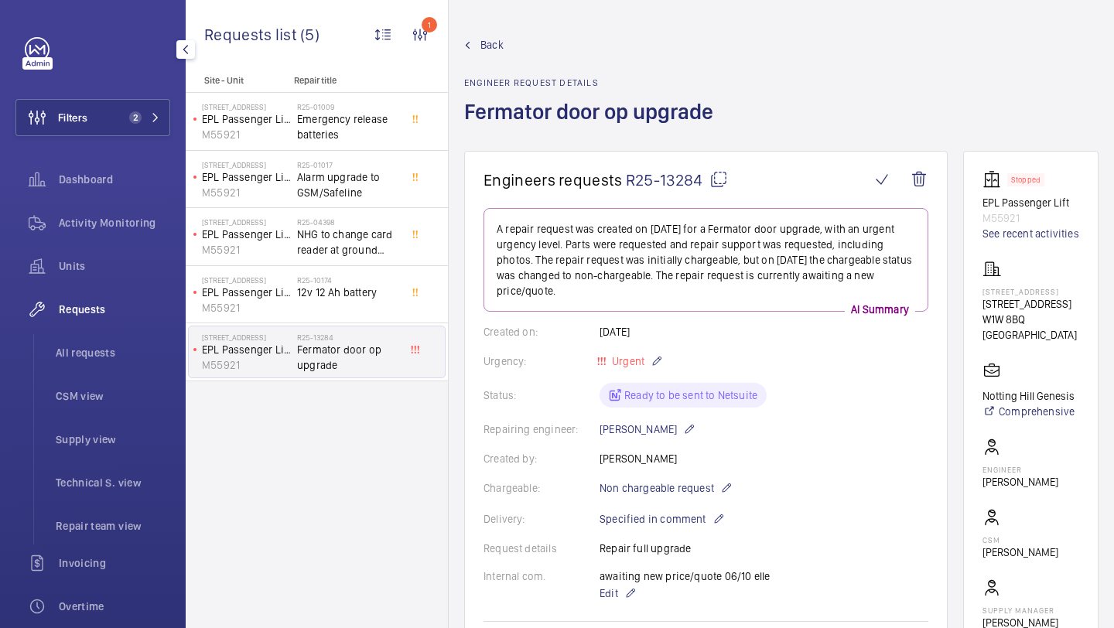
scroll to position [706, 0]
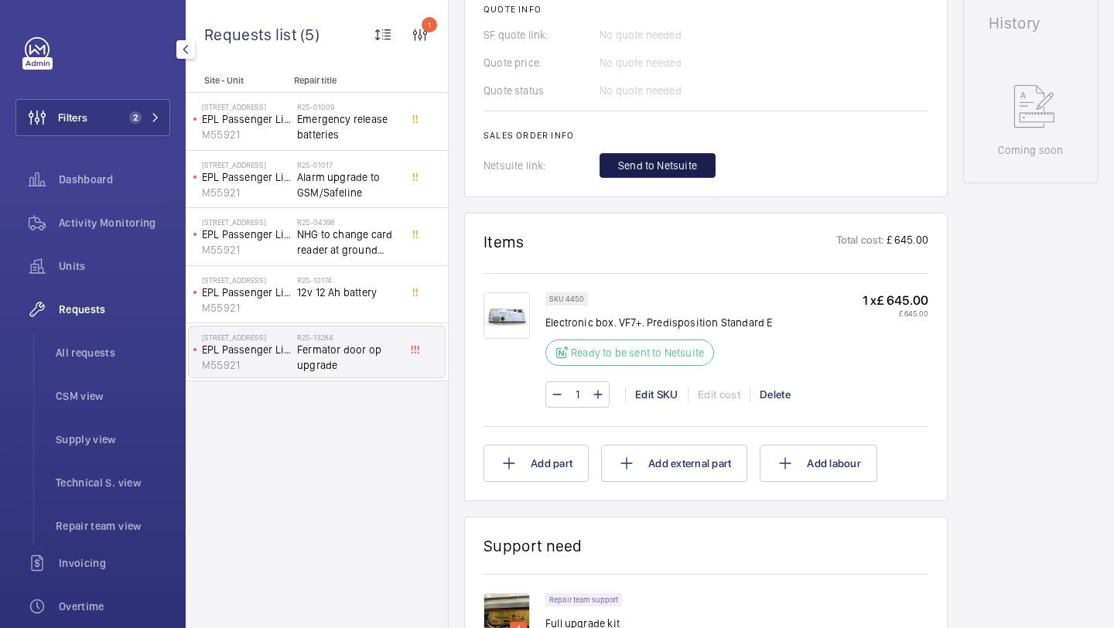
click at [682, 173] on span "Send to Netsuite" at bounding box center [657, 165] width 79 height 15
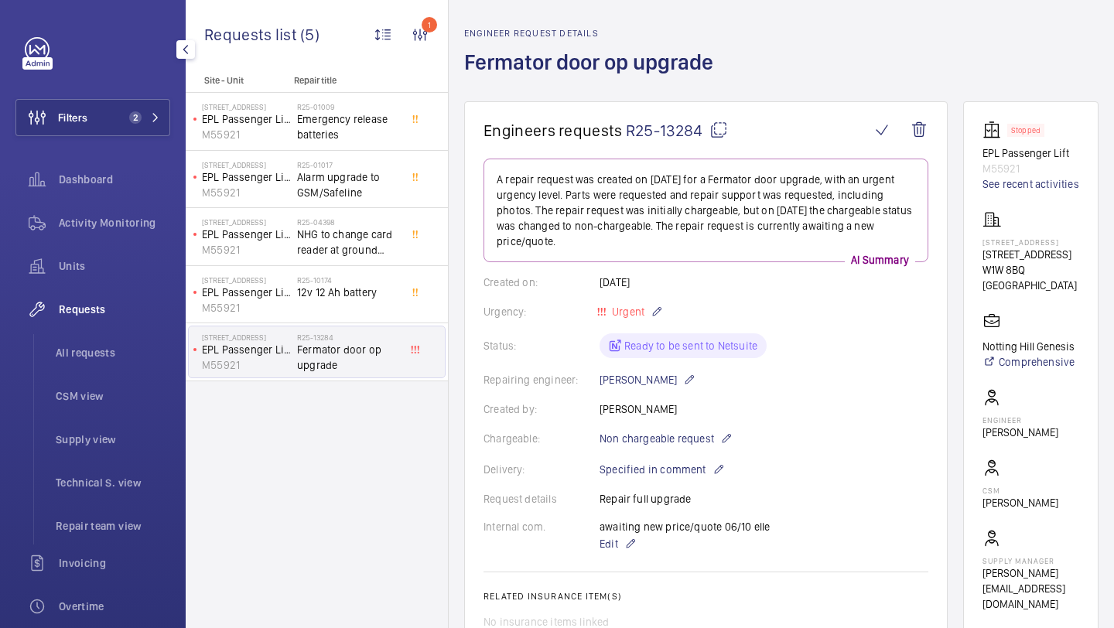
drag, startPoint x: 1016, startPoint y: 277, endPoint x: 980, endPoint y: 270, distance: 37.0
click at [980, 270] on wm-front-card "Stopped EPL Passenger Lift M55921 See recent activities 32 Great Titchfield Str…" at bounding box center [1030, 366] width 135 height 530
copy p "32 Great Titchfield Street"
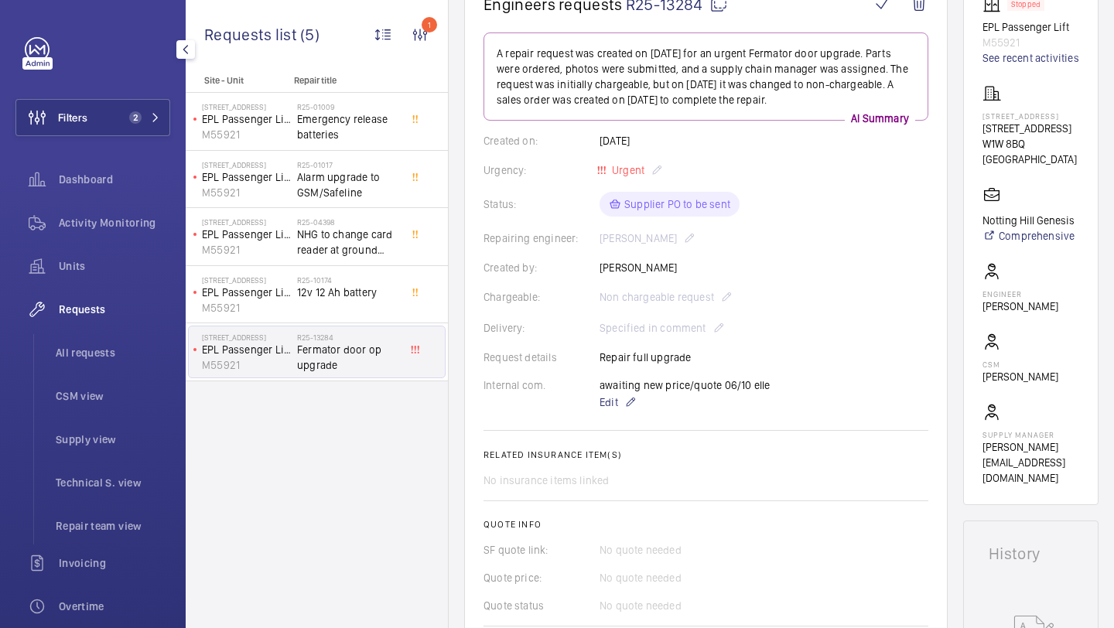
scroll to position [501, 0]
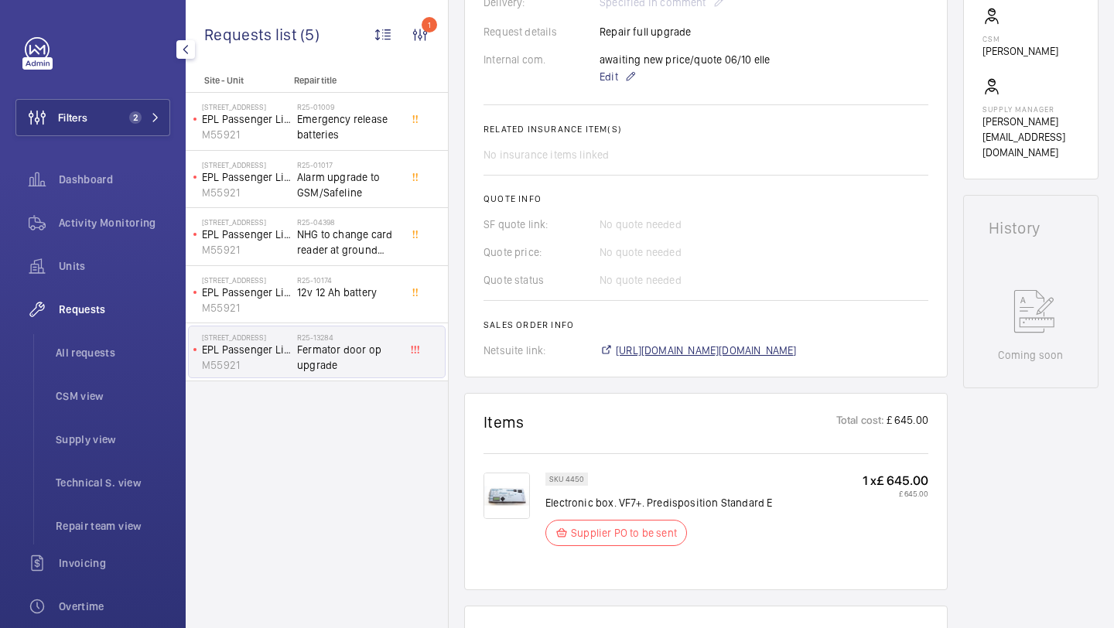
click at [690, 352] on span "https://6461500.app.netsuite.com/app/accounting/transactions/salesord.nl?id=307…" at bounding box center [706, 350] width 181 height 15
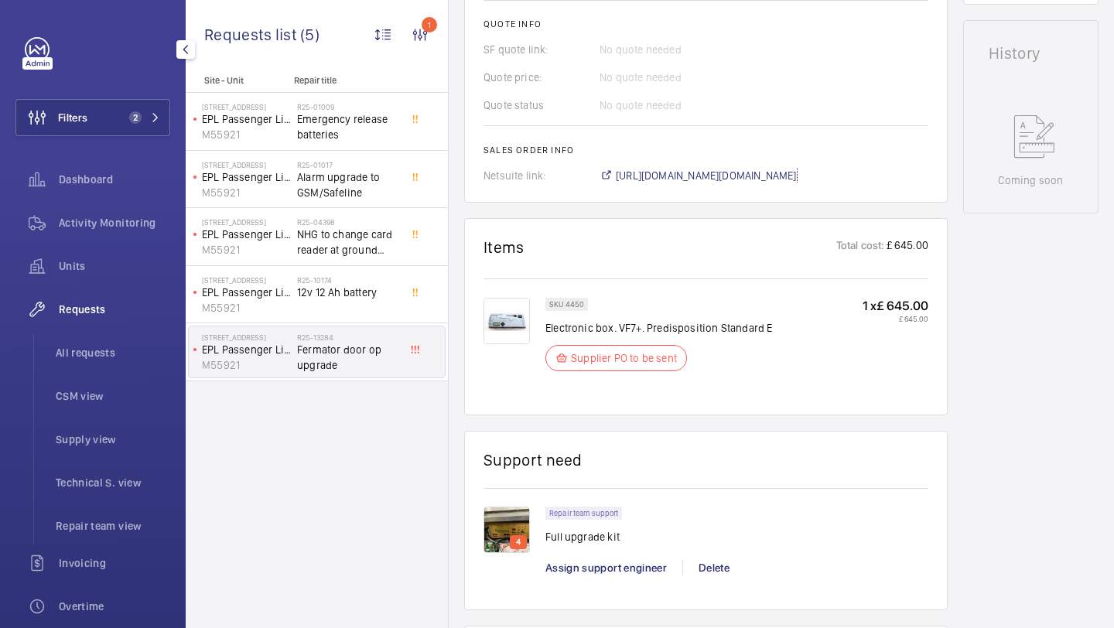
scroll to position [611, 0]
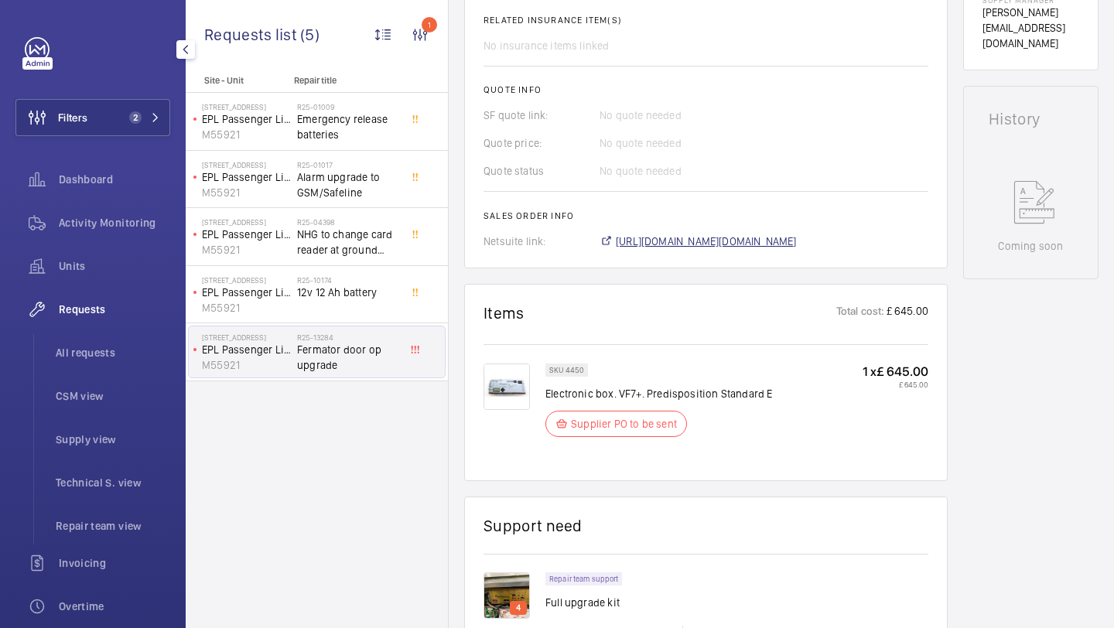
click at [704, 245] on span "https://6461500.app.netsuite.com/app/accounting/transactions/salesord.nl?id=307…" at bounding box center [706, 241] width 181 height 15
click at [511, 373] on img at bounding box center [507, 387] width 46 height 46
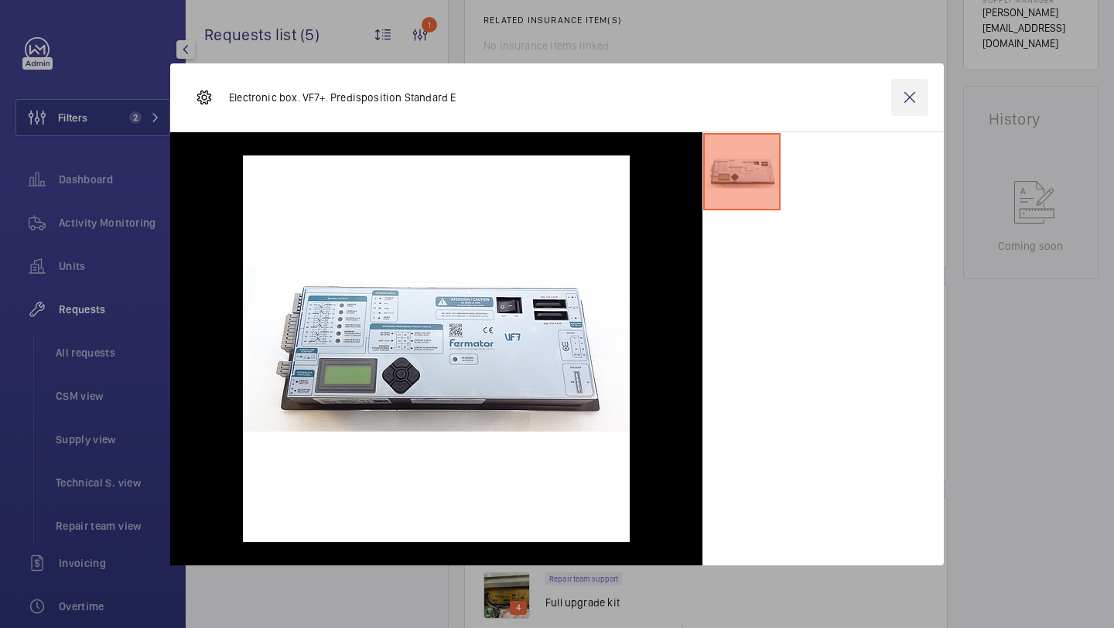
click at [907, 114] on wm-front-icon-button at bounding box center [909, 97] width 37 height 37
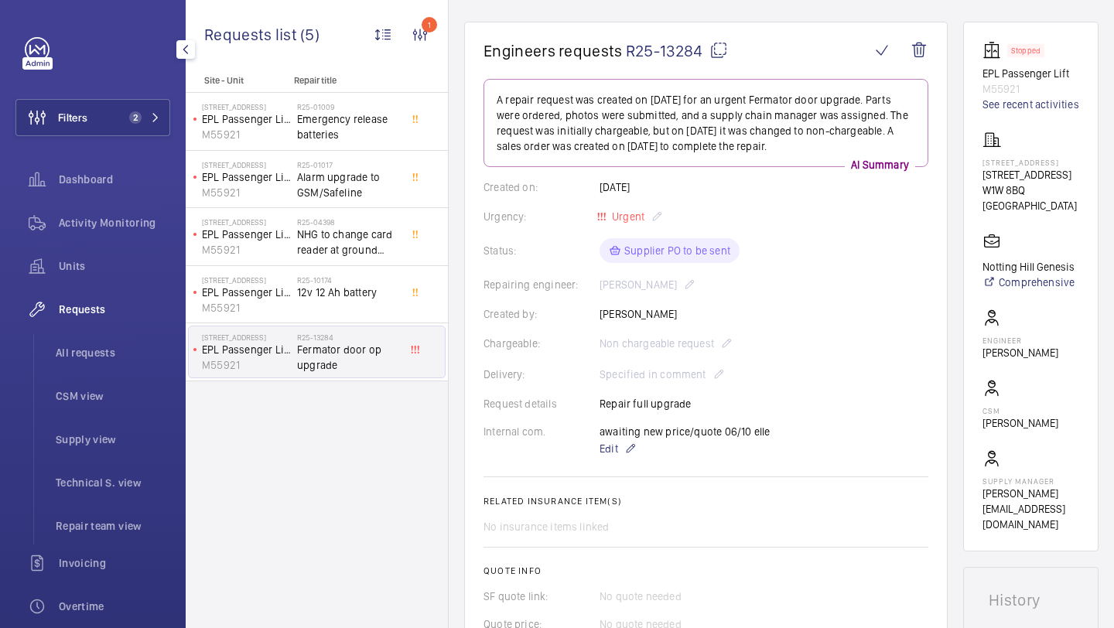
scroll to position [663, 0]
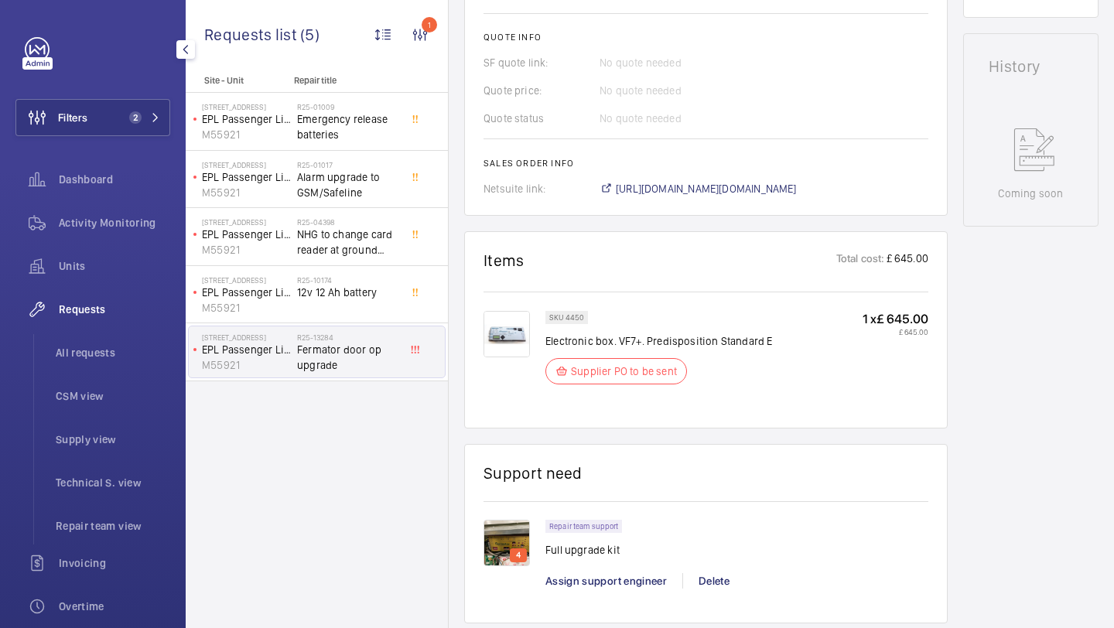
click at [499, 333] on img at bounding box center [507, 334] width 46 height 46
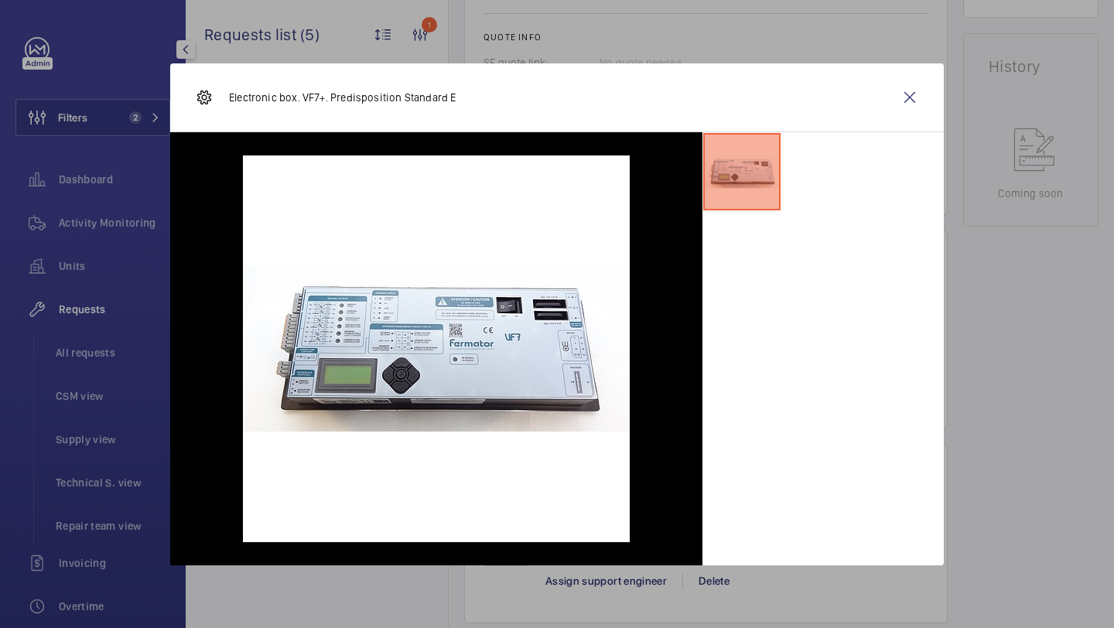
click at [902, 99] on wm-front-icon-button at bounding box center [909, 97] width 37 height 37
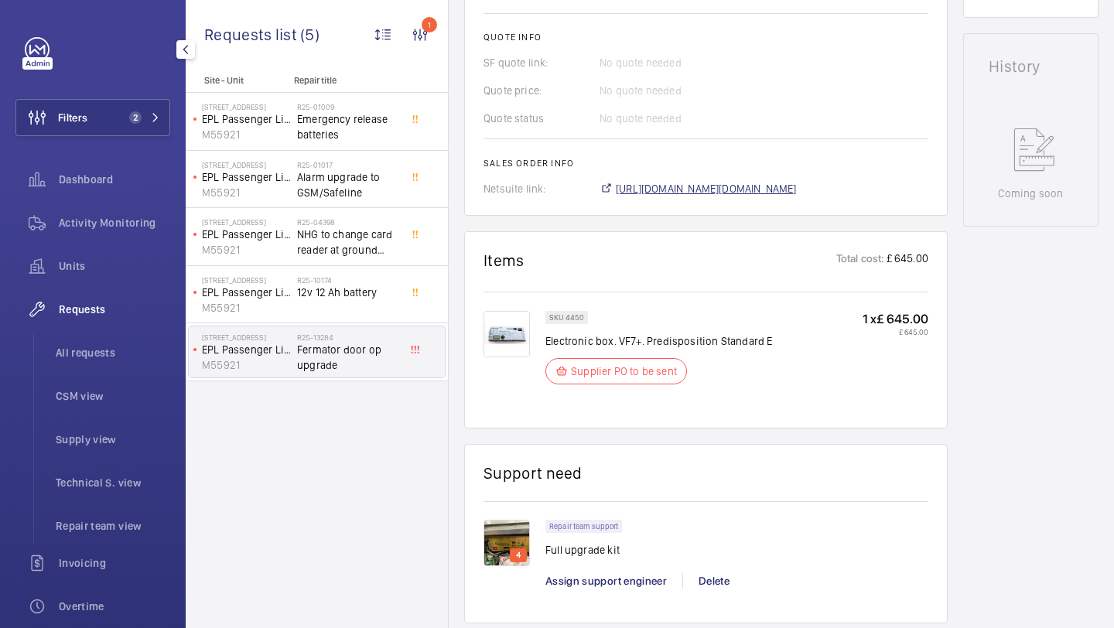
click at [637, 197] on span "https://6461500.app.netsuite.com/app/accounting/transactions/salesord.nl?id=307…" at bounding box center [706, 188] width 181 height 15
drag, startPoint x: 580, startPoint y: 316, endPoint x: 564, endPoint y: 316, distance: 16.2
click at [563, 316] on p "SKU 4450" at bounding box center [566, 317] width 35 height 5
click at [573, 316] on p "SKU 4450" at bounding box center [566, 317] width 35 height 5
drag, startPoint x: 582, startPoint y: 316, endPoint x: 566, endPoint y: 316, distance: 15.5
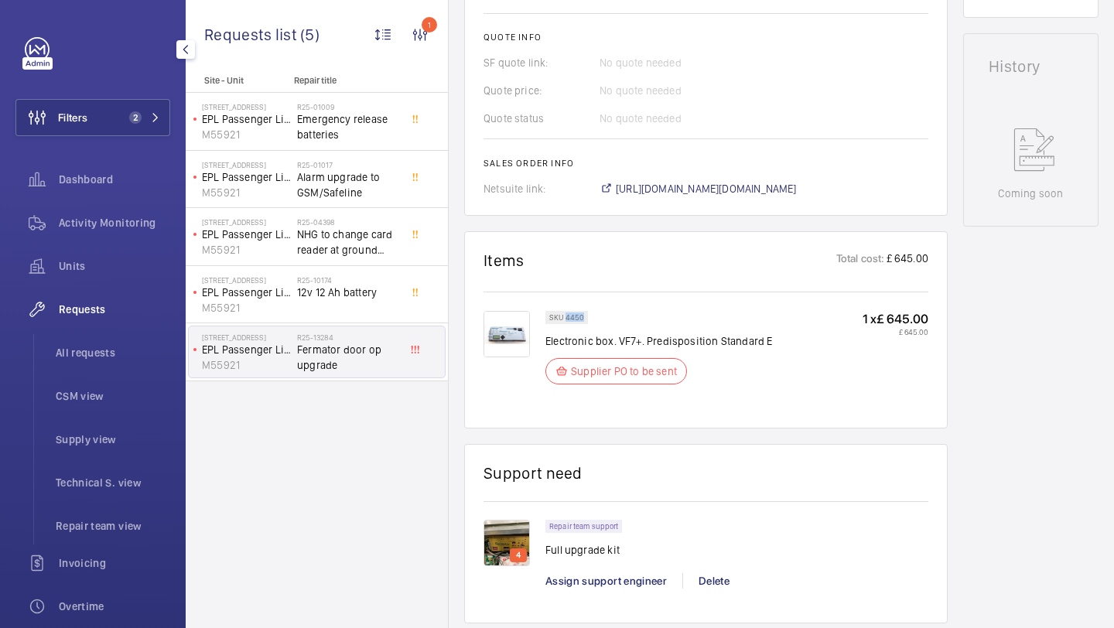
click at [566, 316] on p "SKU 4450" at bounding box center [566, 317] width 35 height 5
copy p "4450"
click at [635, 187] on span "https://6461500.app.netsuite.com/app/accounting/transactions/salesord.nl?id=307…" at bounding box center [706, 188] width 181 height 15
click at [121, 128] on button "Filters 2" at bounding box center [92, 117] width 155 height 37
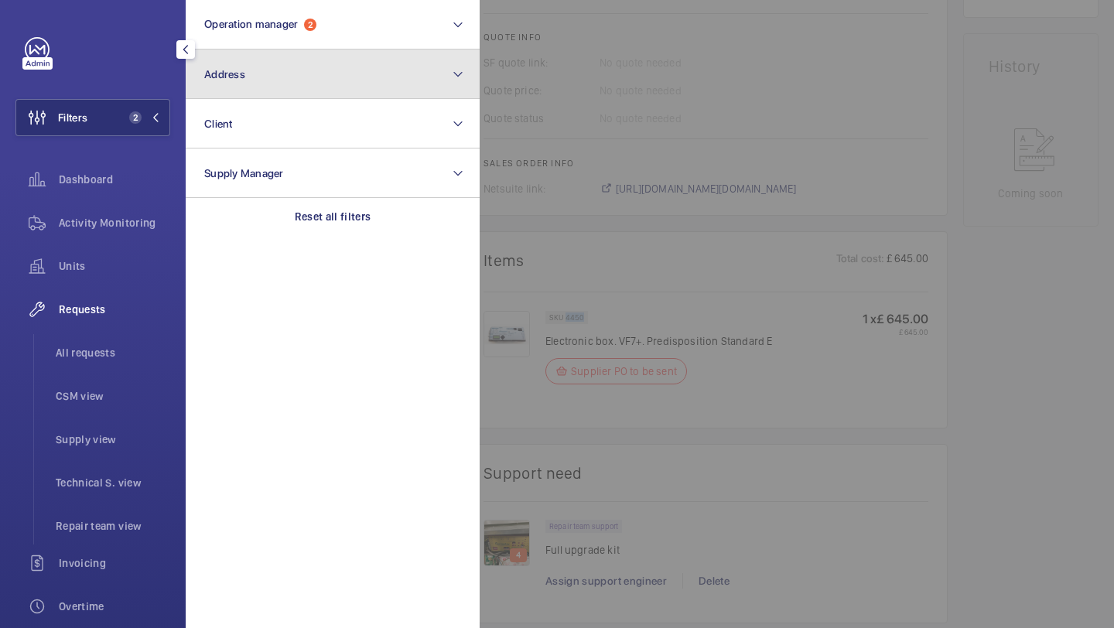
click at [212, 95] on button "Address" at bounding box center [333, 75] width 294 height 50
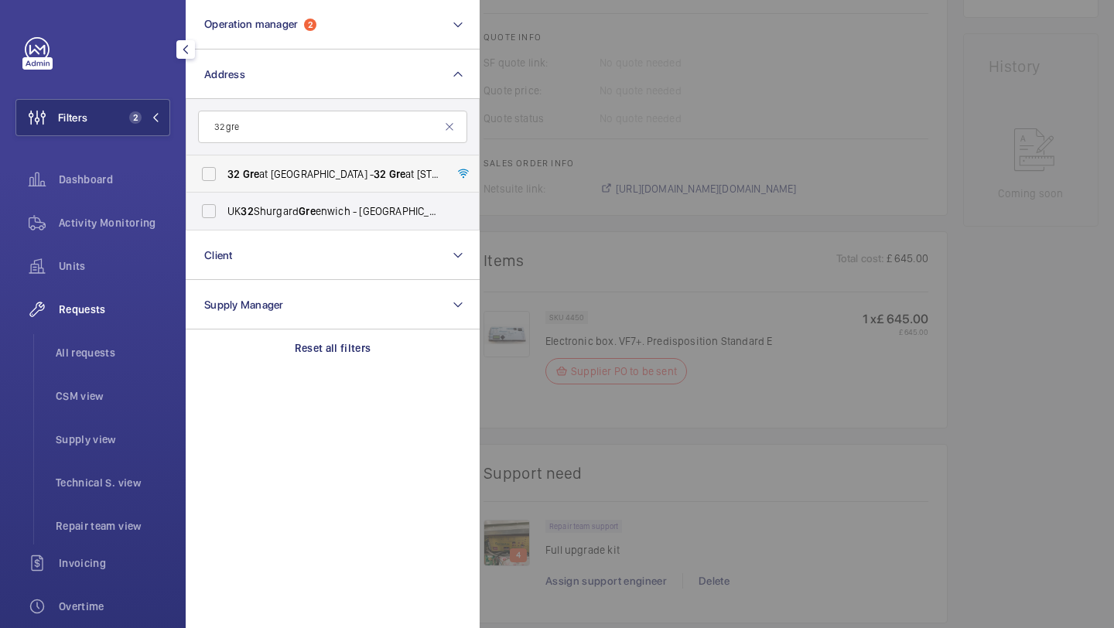
type input "32 gre"
click at [255, 175] on span "Gre" at bounding box center [251, 174] width 17 height 12
click at [224, 175] on input "32 Gre at Titchfield Street - 32 Gre at Titchfield Street, LONDON W1W 8BQ" at bounding box center [208, 174] width 31 height 31
checkbox input "true"
click at [121, 252] on div "Units" at bounding box center [92, 266] width 155 height 37
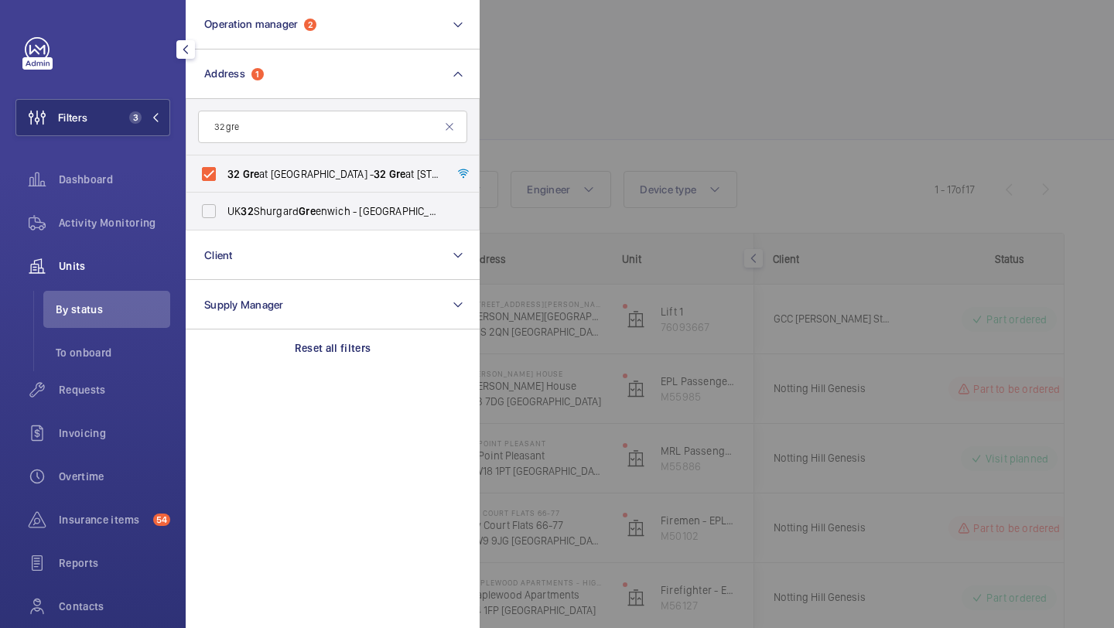
click at [631, 91] on div at bounding box center [1037, 314] width 1114 height 628
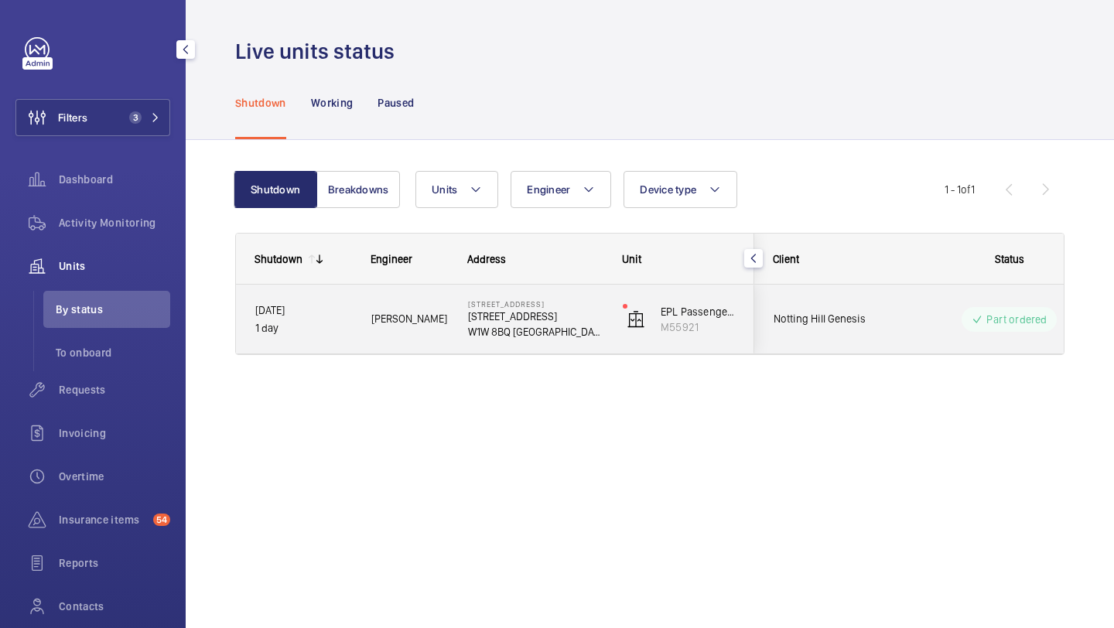
click at [803, 306] on div "Notting Hill Genesis" at bounding box center [824, 319] width 138 height 49
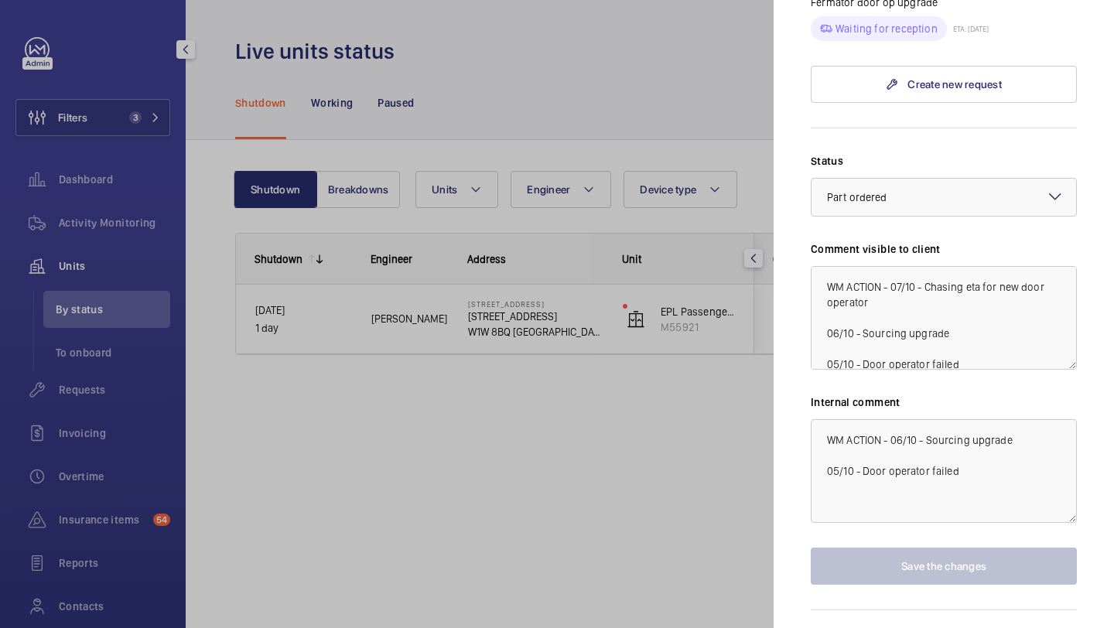
scroll to position [615, 0]
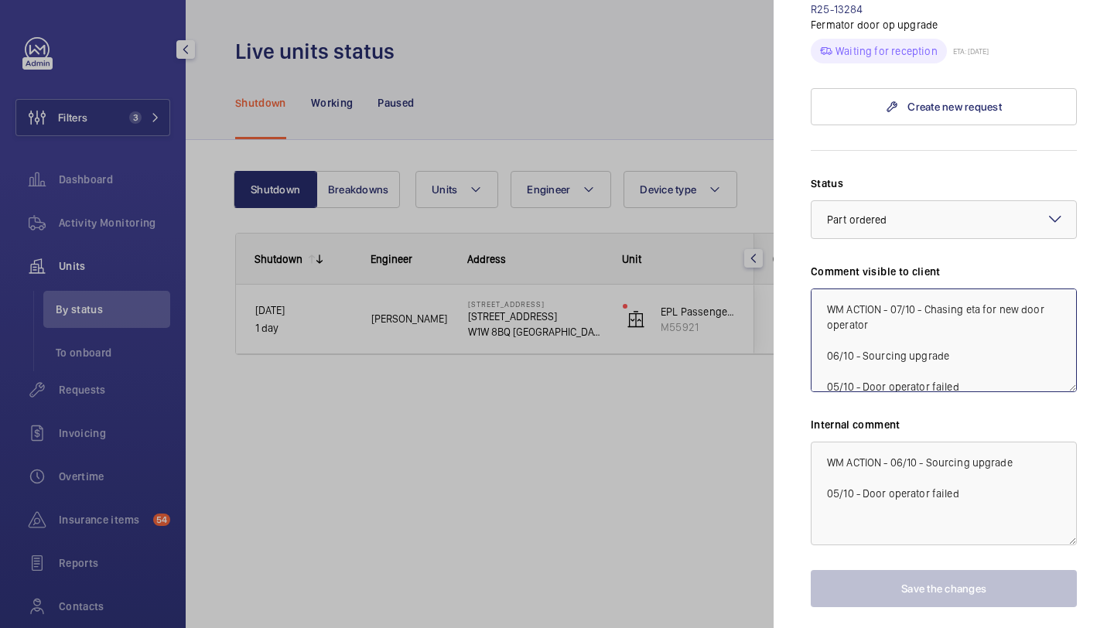
click at [826, 289] on textarea "WM ACTION - 07/10 - Chasing eta for new door operator 06/10 - Sourcing upgrade …" at bounding box center [944, 341] width 266 height 104
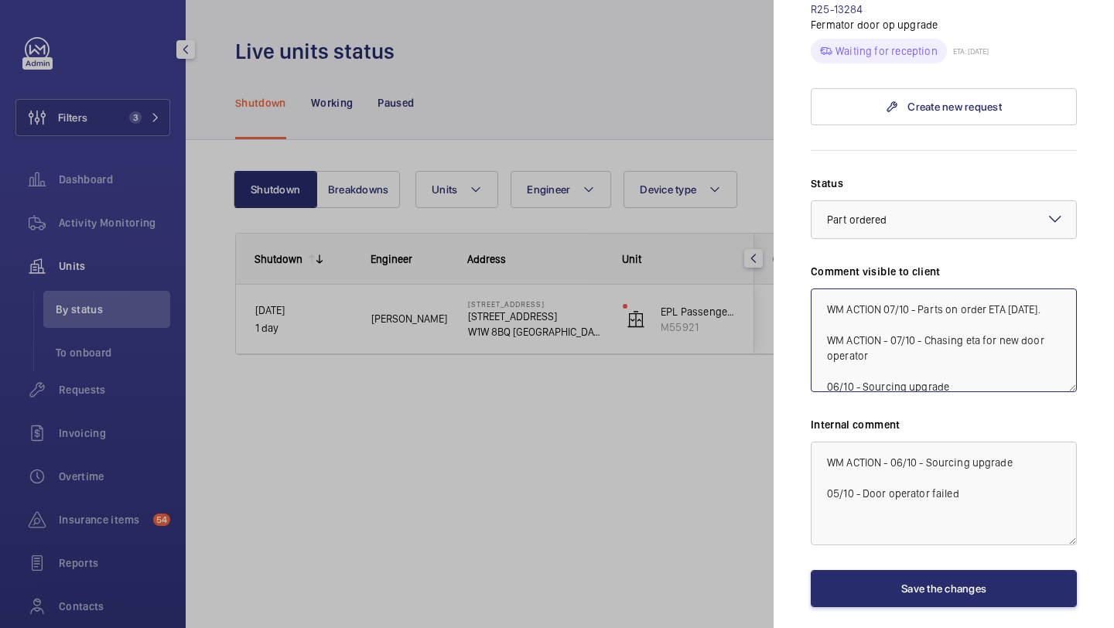
drag, startPoint x: 1060, startPoint y: 283, endPoint x: 806, endPoint y: 280, distance: 253.8
click at [806, 280] on mat-sidenav "Stopped unit 32 Great Titchfield Street 32 Great Titchfield Street W1W 8BQ LOND…" at bounding box center [944, 314] width 340 height 628
type textarea "WM ACTION 07/10 - Parts on order ETA Thursday. WM ACTION - 07/10 - Chasing eta …"
click at [826, 442] on textarea "WM ACTION - 06/10 - Sourcing upgrade 05/10 - Door operator failed" at bounding box center [944, 494] width 266 height 104
paste textarea "WM ACTION 07/10 - Parts on order ETA Thursday."
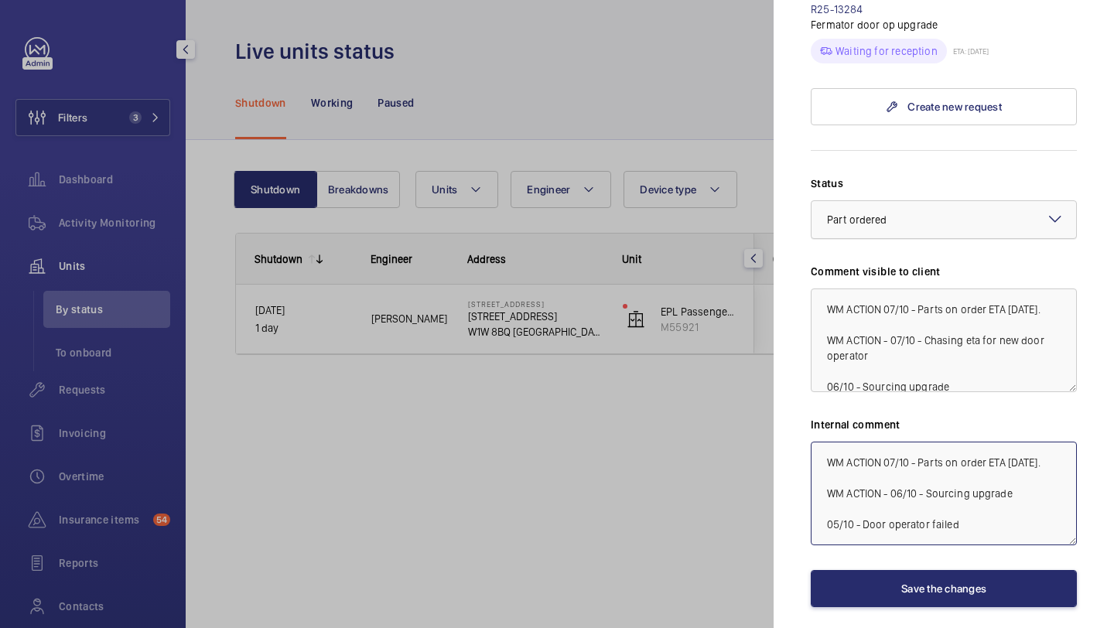
click at [924, 201] on div at bounding box center [944, 219] width 265 height 37
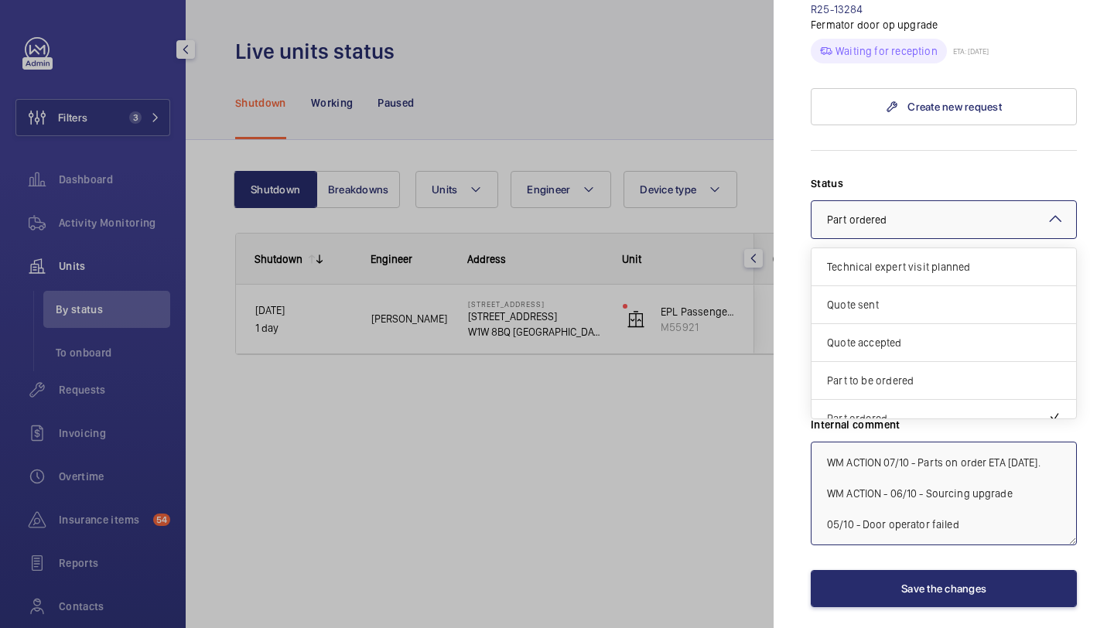
scroll to position [132, 0]
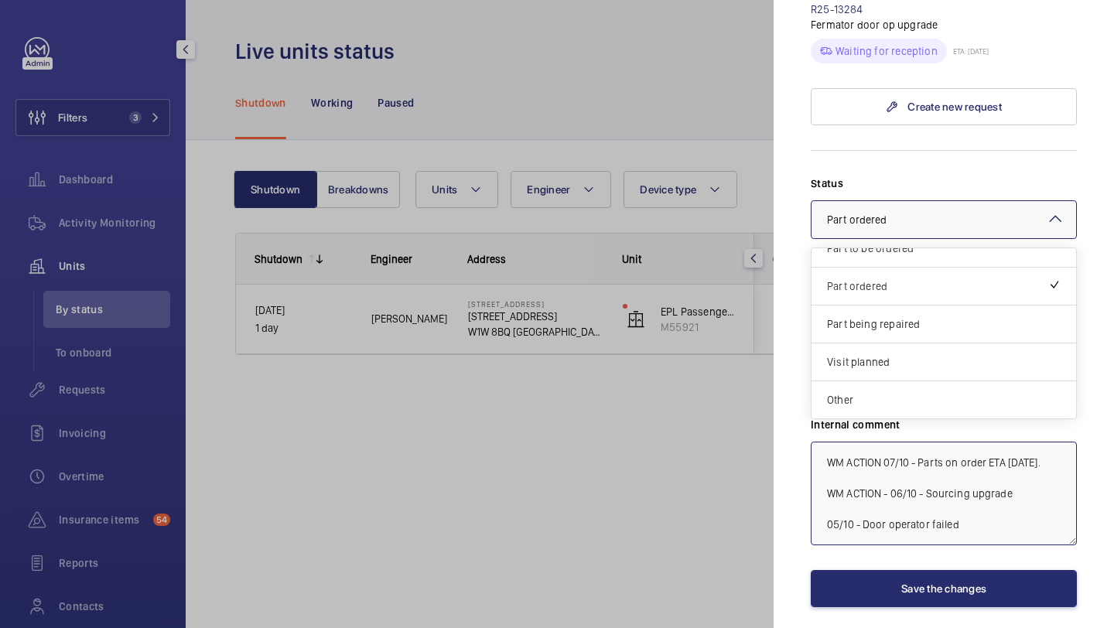
click at [924, 201] on div at bounding box center [944, 219] width 265 height 37
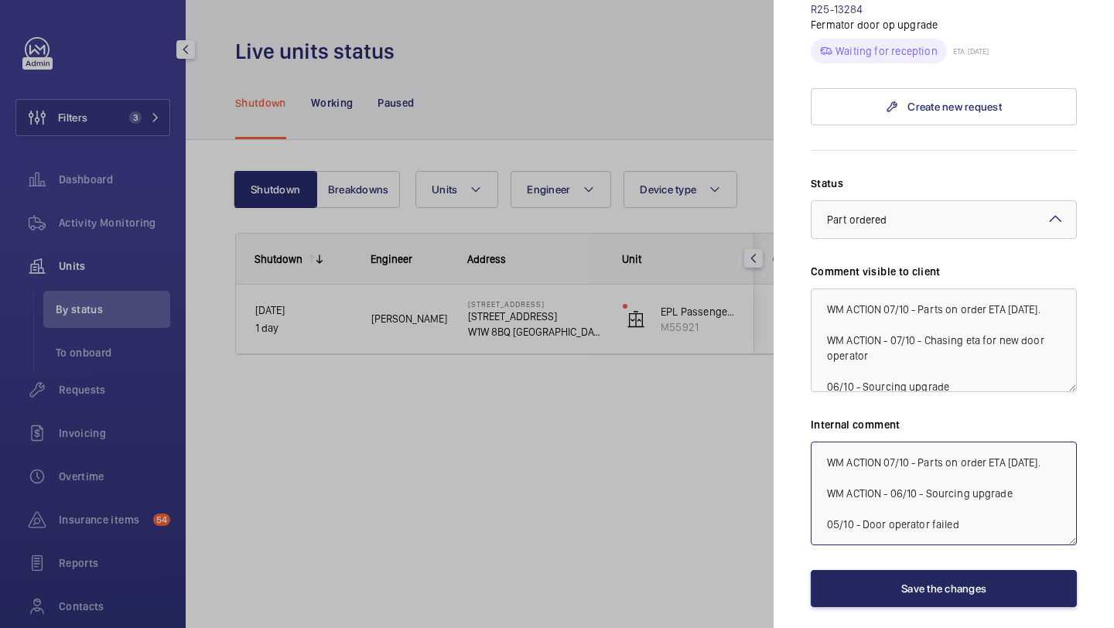
type textarea "WM ACTION 07/10 - Parts on order ETA Thursday. WM ACTION - 06/10 - Sourcing upg…"
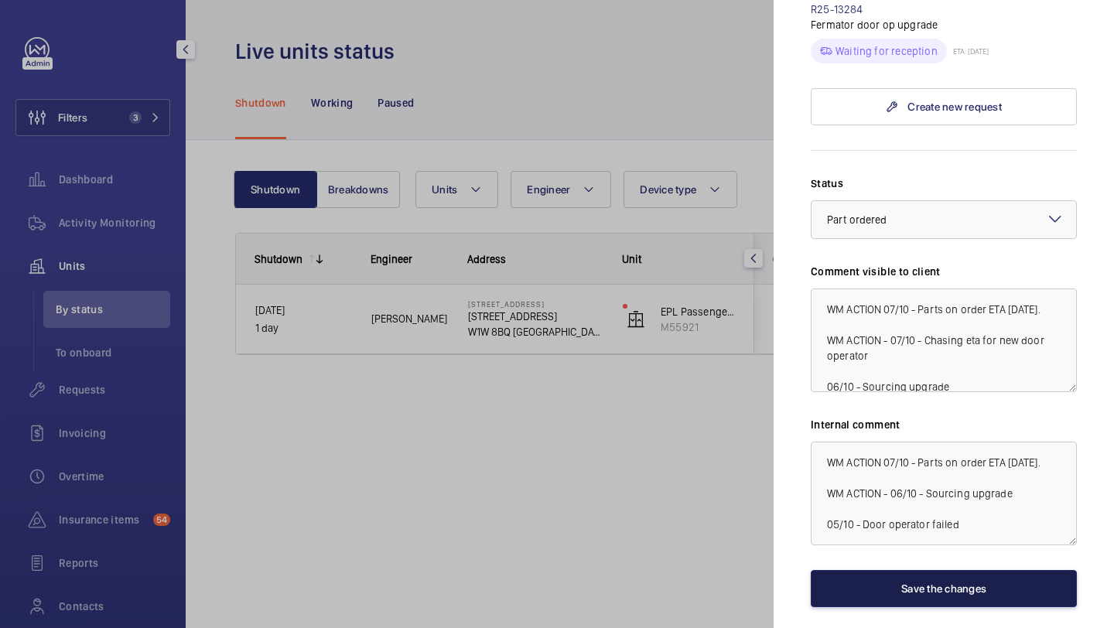
drag, startPoint x: 900, startPoint y: 562, endPoint x: 1035, endPoint y: 381, distance: 226.1
click at [1035, 381] on div "Status Select a status × Part ordered × Comment visible to client WM ACTION 07/…" at bounding box center [944, 392] width 266 height 432
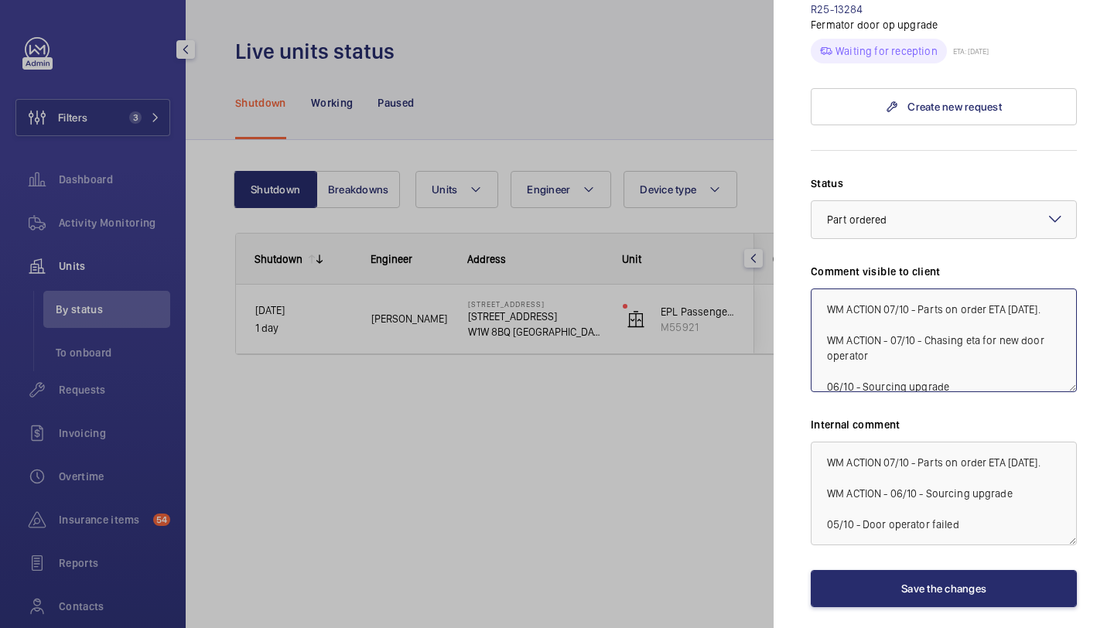
drag, startPoint x: 1053, startPoint y: 286, endPoint x: 1009, endPoint y: 283, distance: 44.2
click at [1009, 289] on textarea "WM ACTION 07/10 - Parts on order ETA Thursday. WM ACTION - 07/10 - Chasing eta …" at bounding box center [944, 341] width 266 height 104
type textarea "WM ACTION 07/10 - Parts on order ETA Friday WM ACTION - 07/10 - Chasing eta for…"
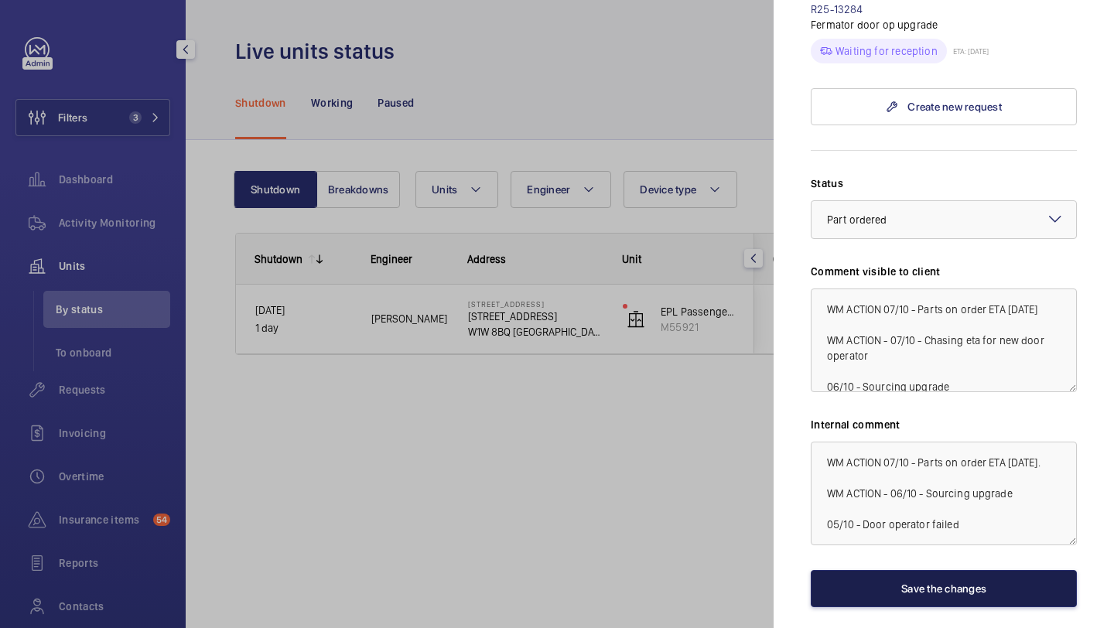
click at [936, 570] on button "Save the changes" at bounding box center [944, 588] width 266 height 37
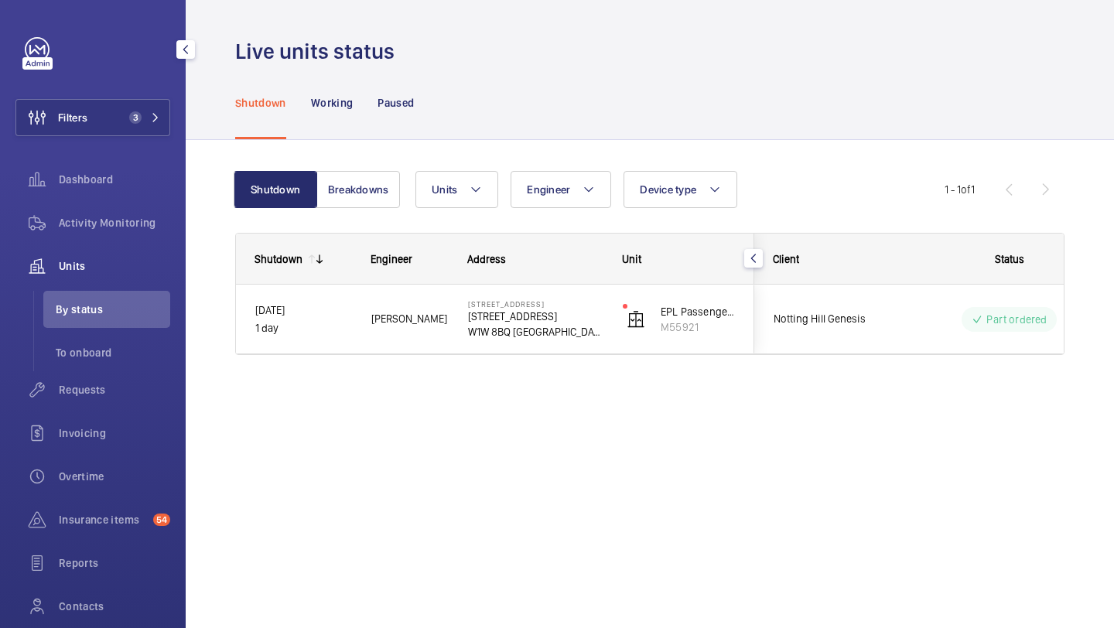
scroll to position [0, 0]
click at [87, 133] on span "Filters" at bounding box center [51, 117] width 71 height 37
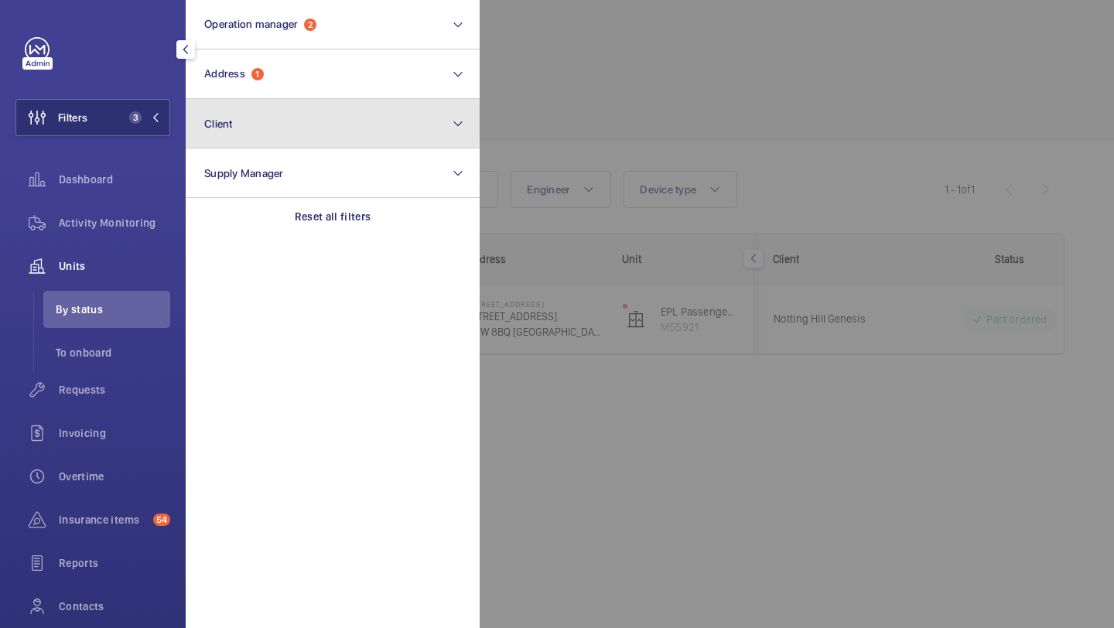
click at [344, 105] on button "Client" at bounding box center [333, 124] width 294 height 50
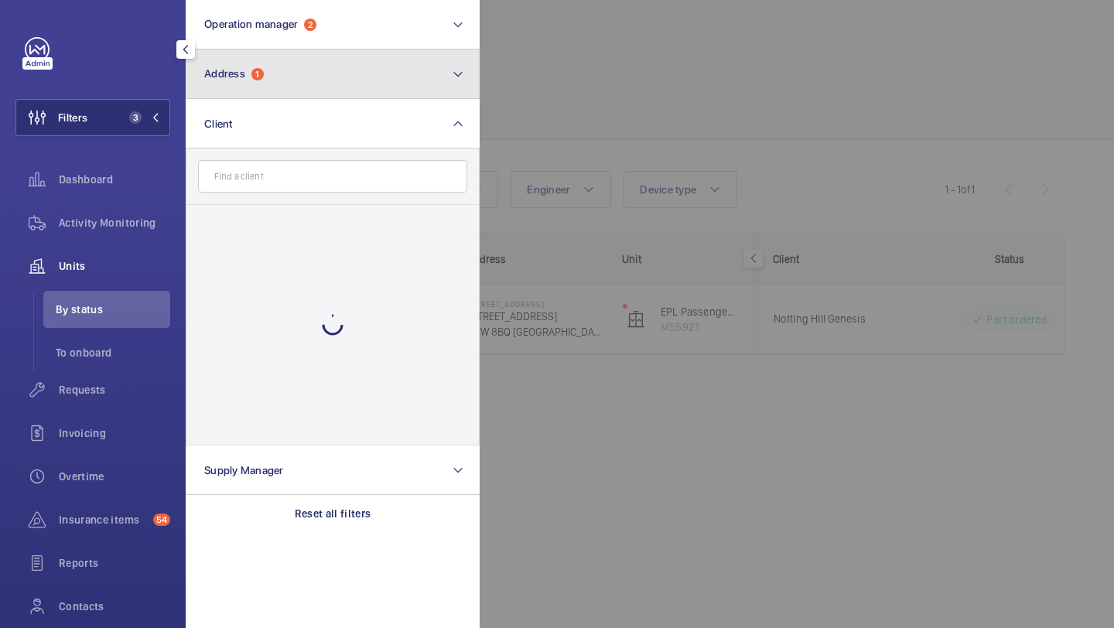
click at [338, 75] on button "Address 1" at bounding box center [333, 75] width 294 height 50
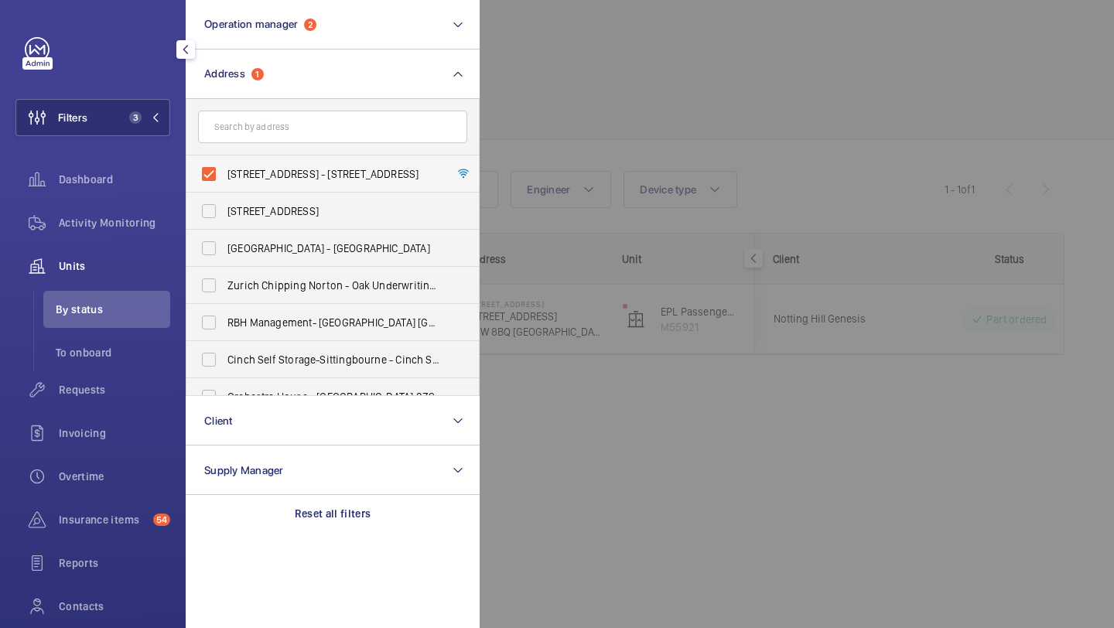
click at [302, 162] on label "32 Great Titchfield Street - 32 Great Titchfield Street, LONDON W1W 8BQ" at bounding box center [320, 174] width 269 height 37
click at [224, 162] on input "32 Great Titchfield Street - 32 Great Titchfield Street, LONDON W1W 8BQ" at bounding box center [208, 174] width 31 height 31
checkbox input "false"
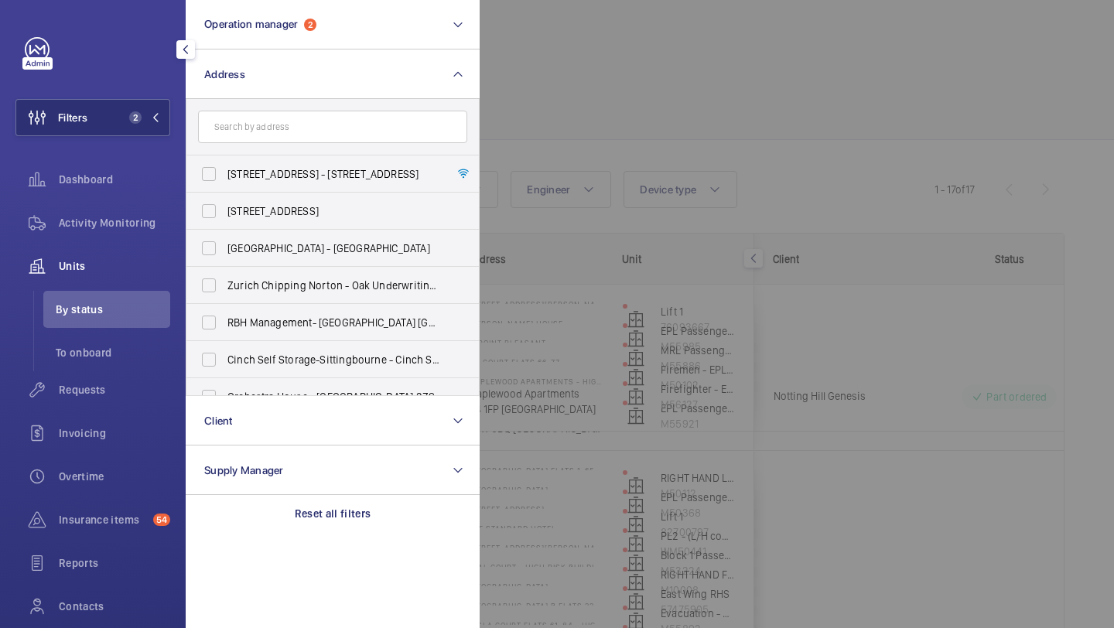
click at [564, 163] on div at bounding box center [1037, 314] width 1114 height 628
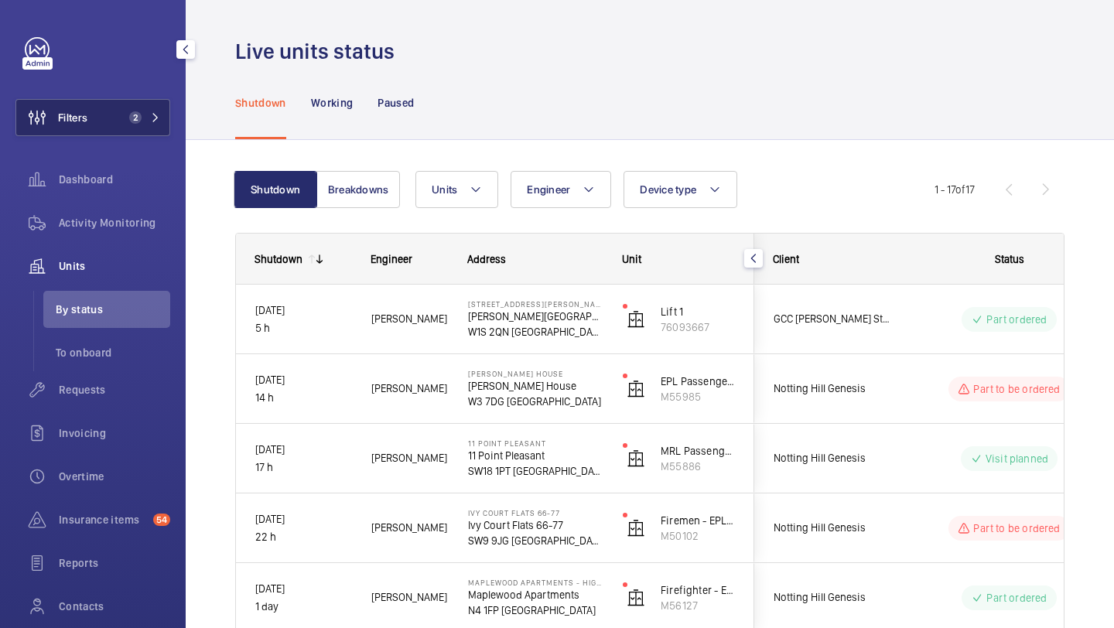
click at [132, 113] on span "2" at bounding box center [135, 117] width 12 height 12
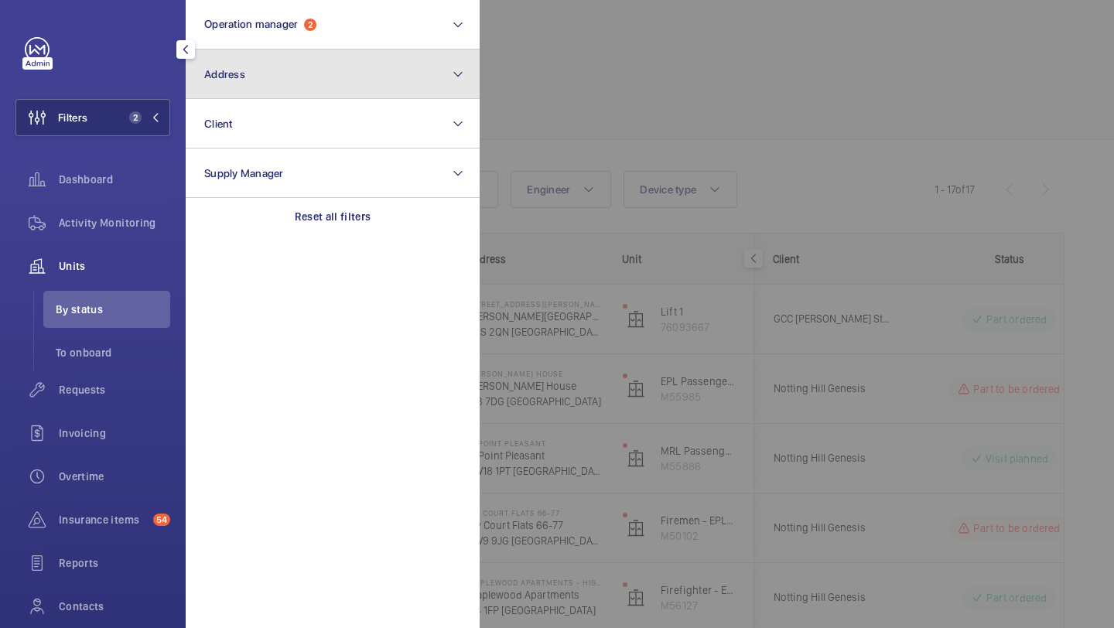
click at [246, 85] on button "Address" at bounding box center [333, 75] width 294 height 50
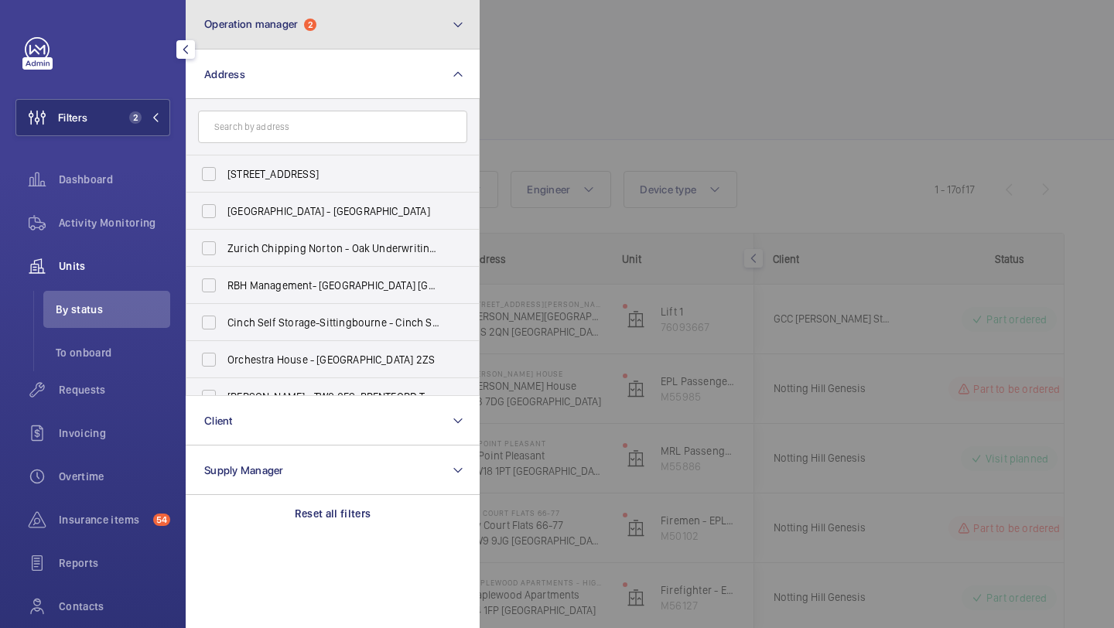
click at [283, 16] on button "Operation manager 2" at bounding box center [333, 25] width 294 height 50
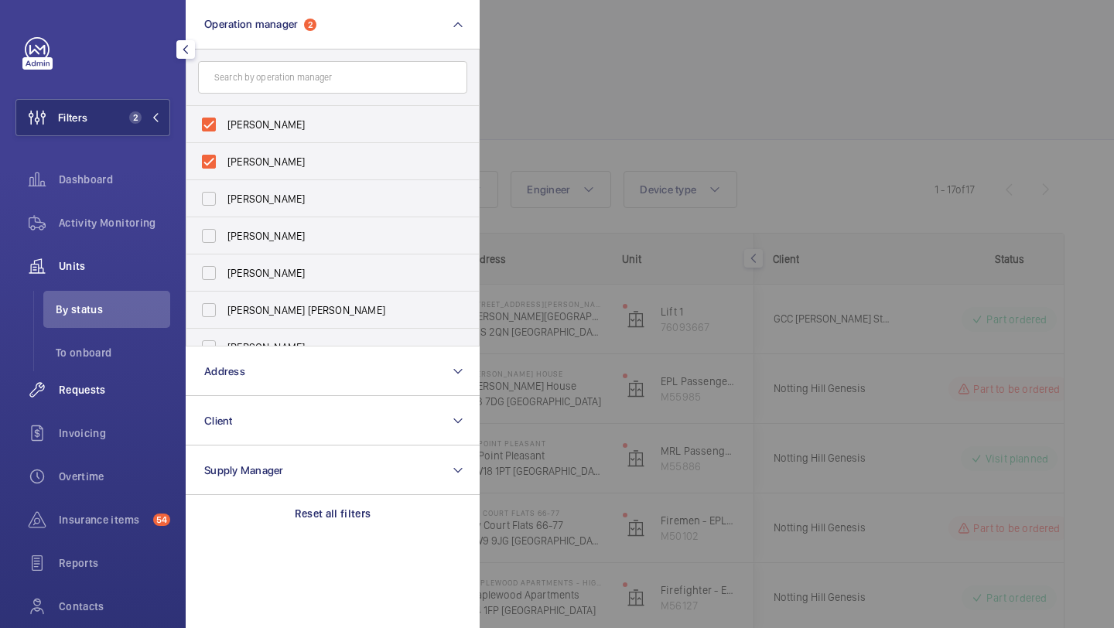
click at [118, 397] on span "Requests" at bounding box center [114, 389] width 111 height 15
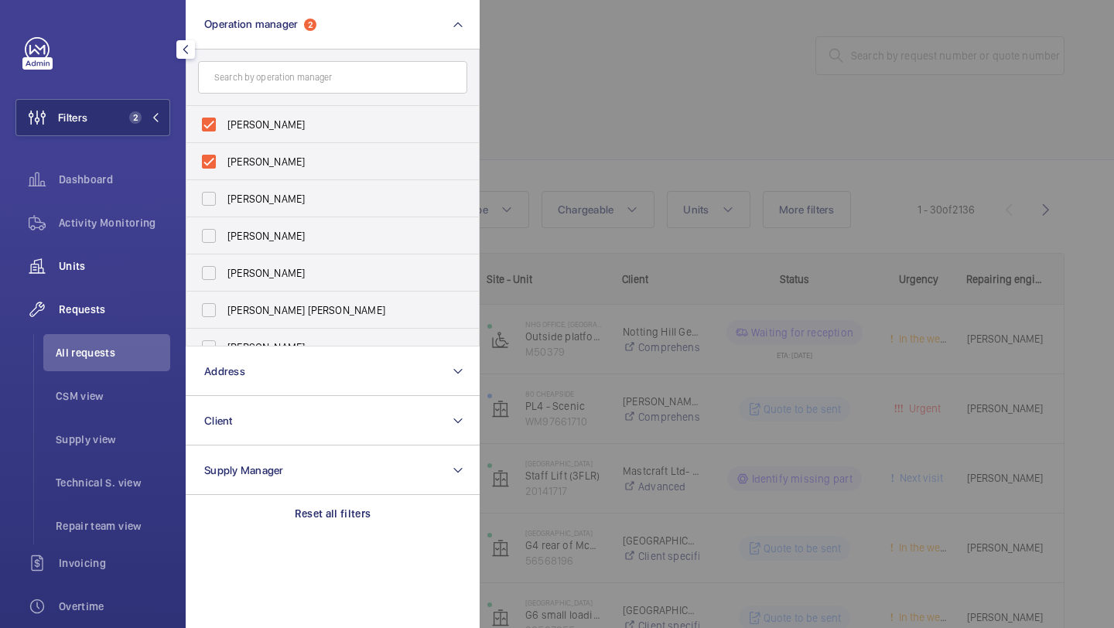
click at [91, 272] on span "Units" at bounding box center [114, 265] width 111 height 15
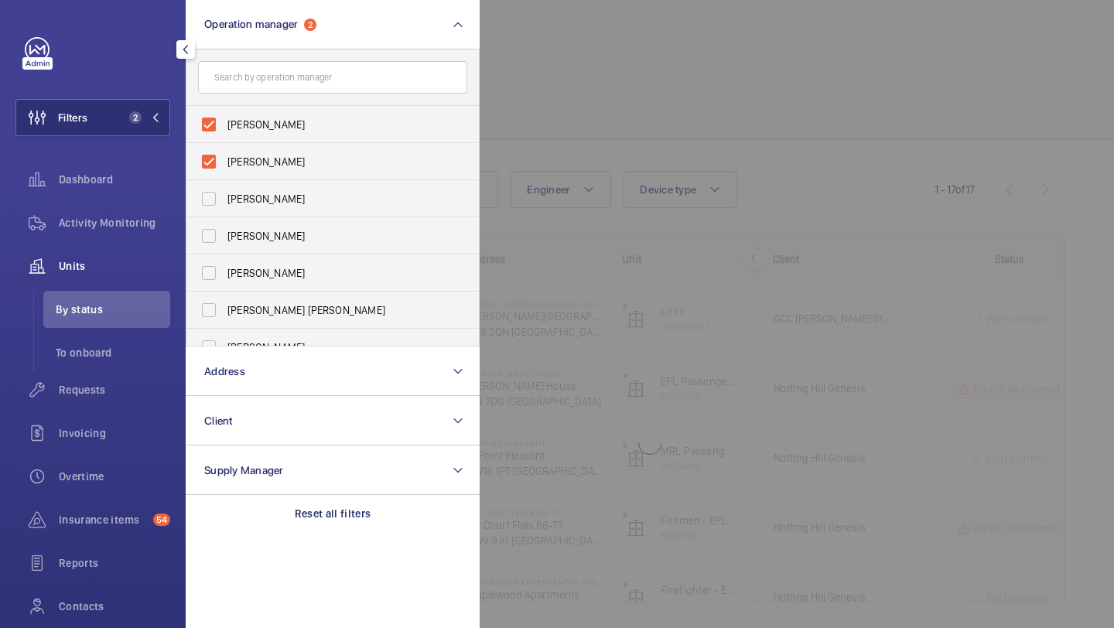
click at [696, 65] on div at bounding box center [1037, 314] width 1114 height 628
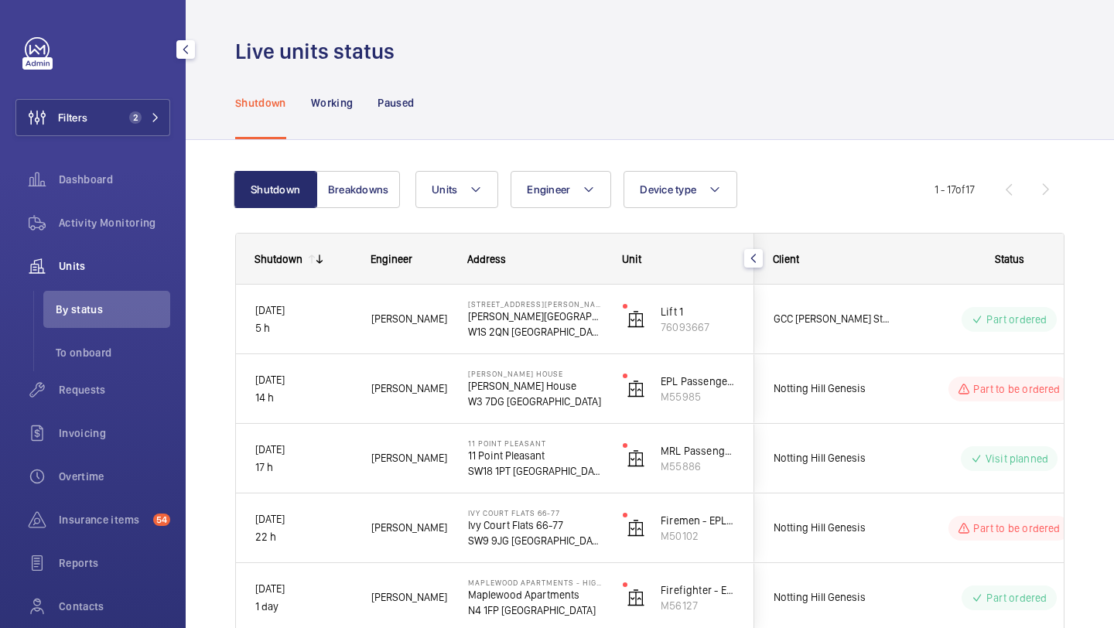
scroll to position [97, 0]
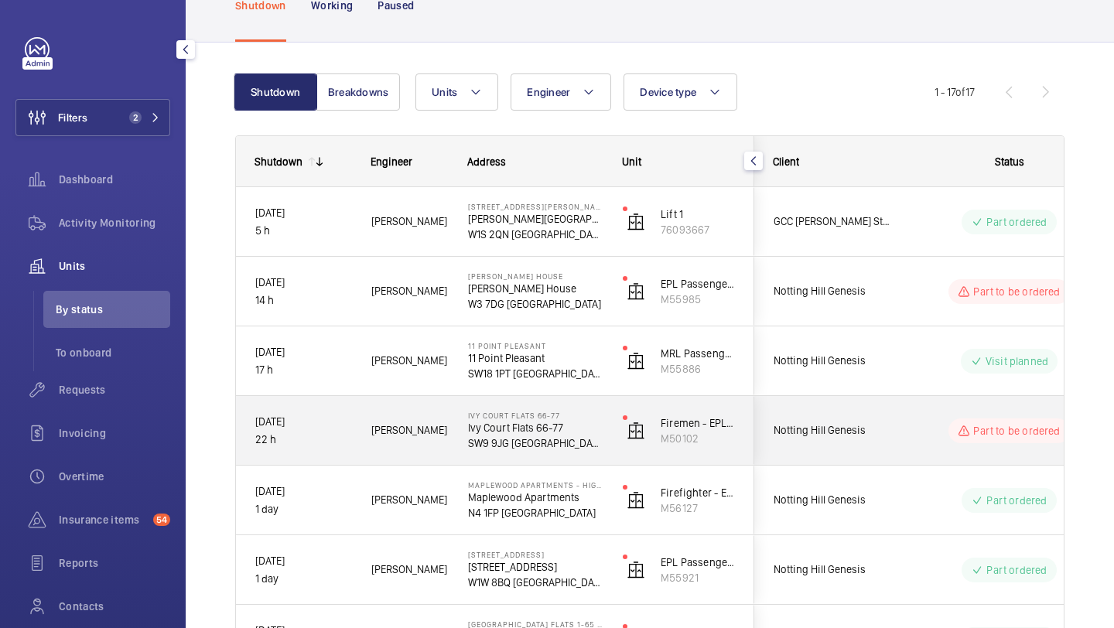
click at [888, 425] on span "Notting Hill Genesis" at bounding box center [833, 431] width 119 height 18
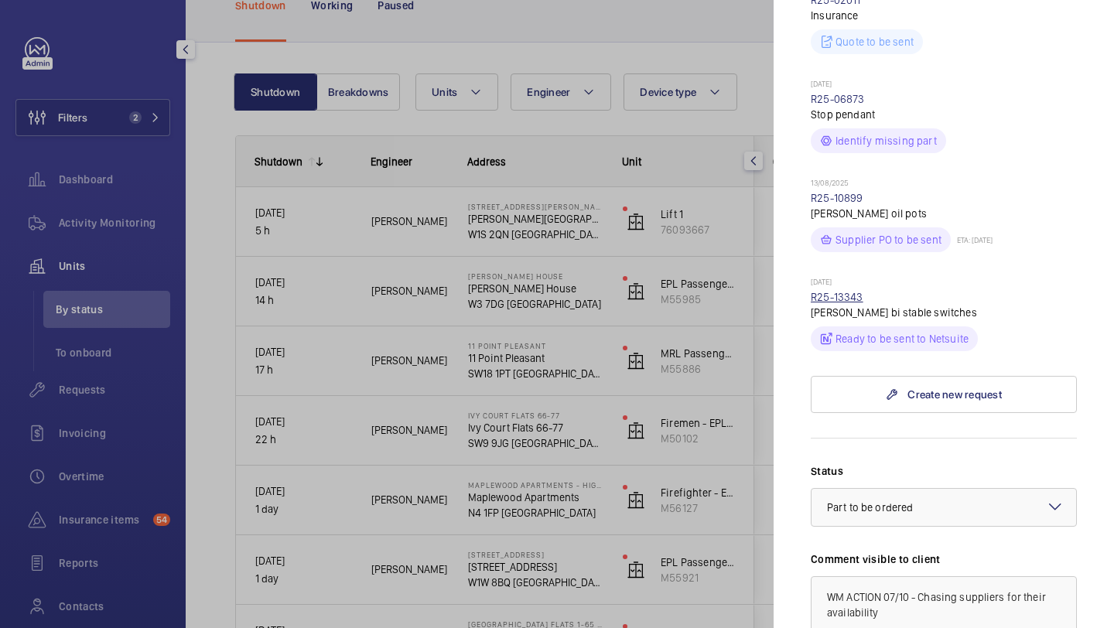
scroll to position [708, 0]
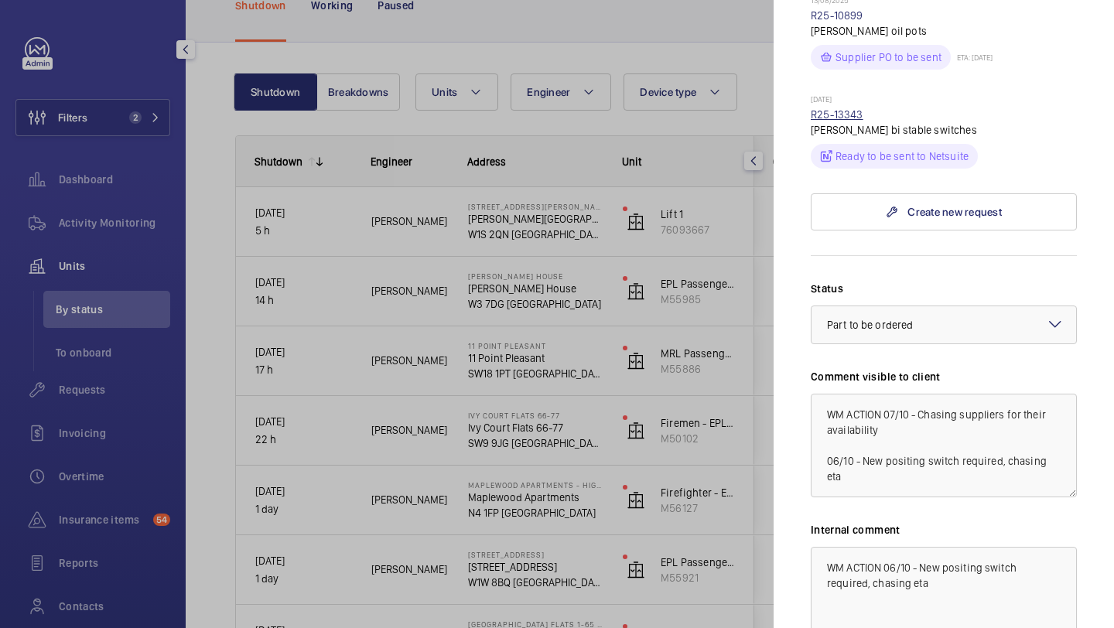
click at [843, 108] on link "R25-13343" at bounding box center [837, 114] width 53 height 12
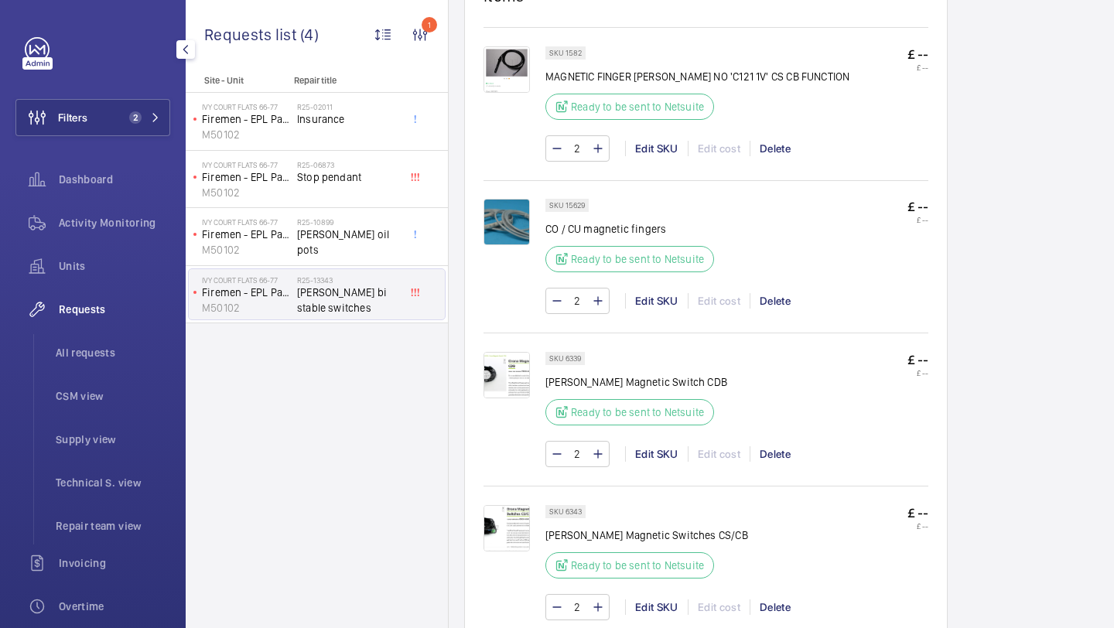
scroll to position [964, 0]
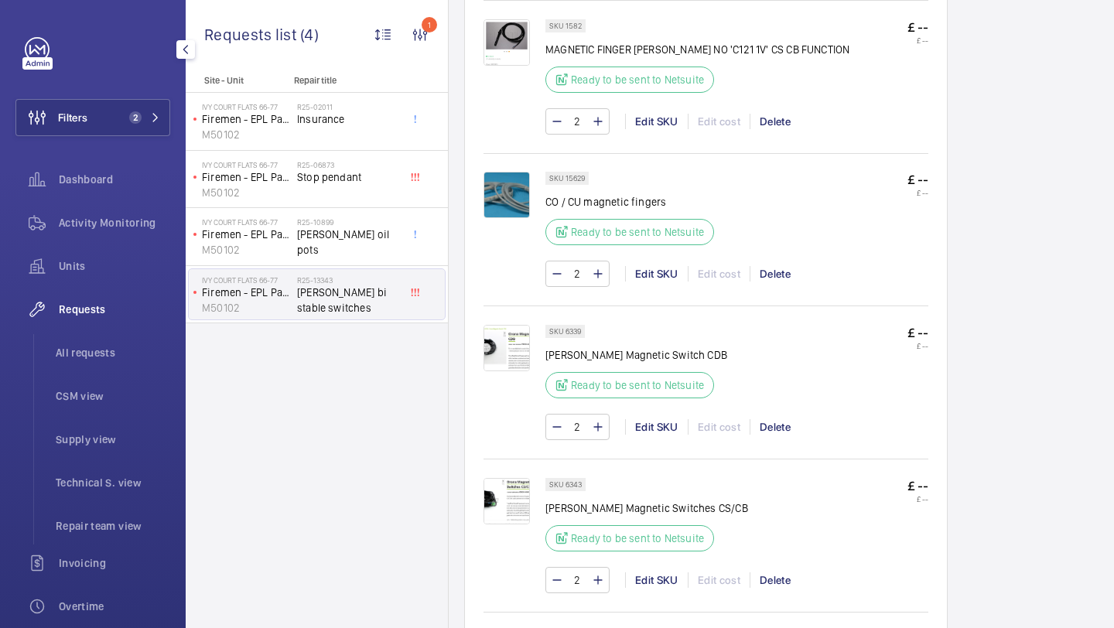
click at [511, 361] on img at bounding box center [507, 348] width 46 height 46
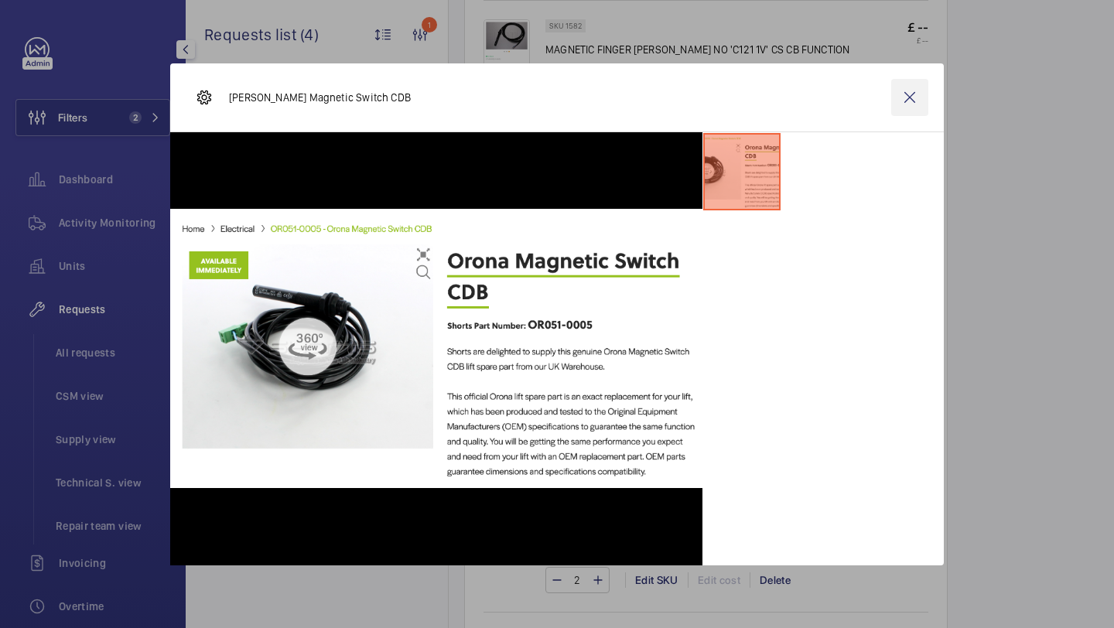
click at [915, 98] on wm-front-icon-button at bounding box center [909, 97] width 37 height 37
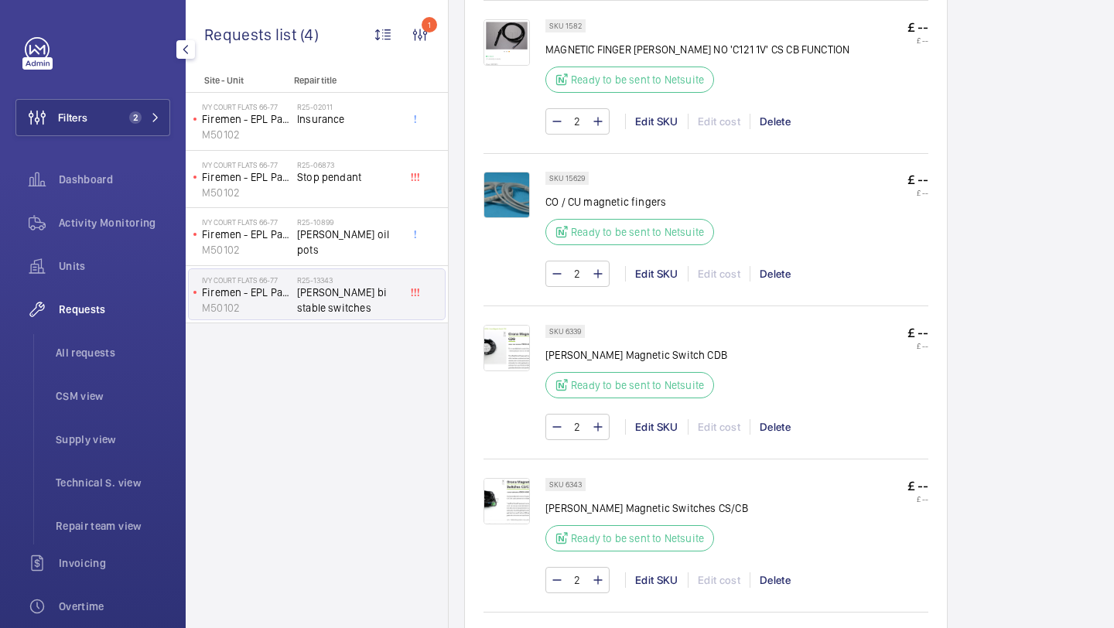
scroll to position [819, 0]
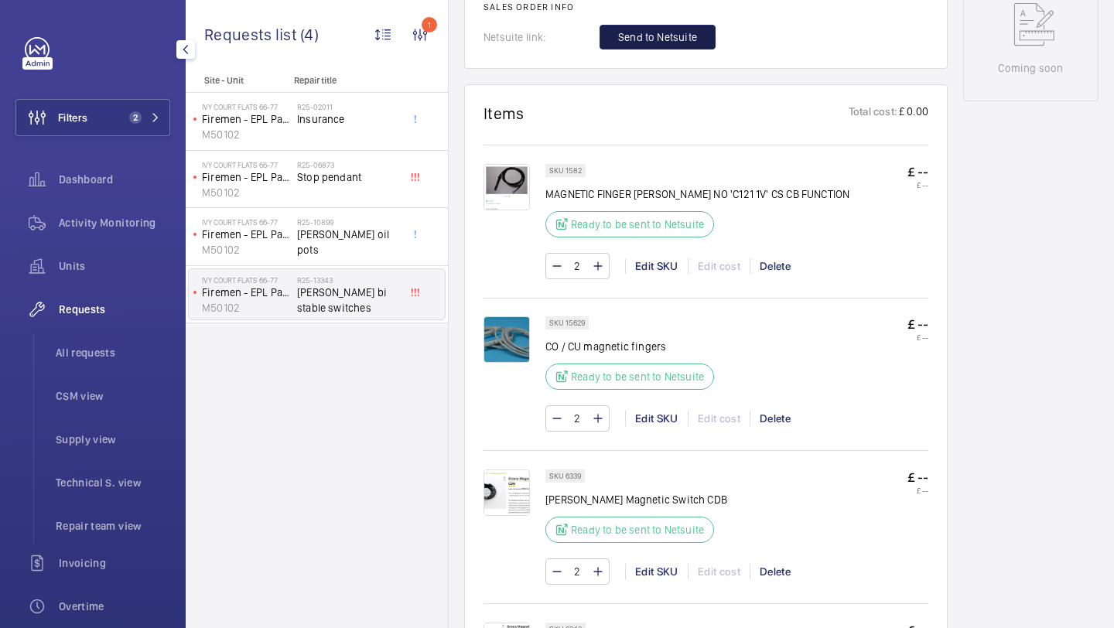
click at [654, 36] on span "Send to Netsuite" at bounding box center [657, 36] width 79 height 15
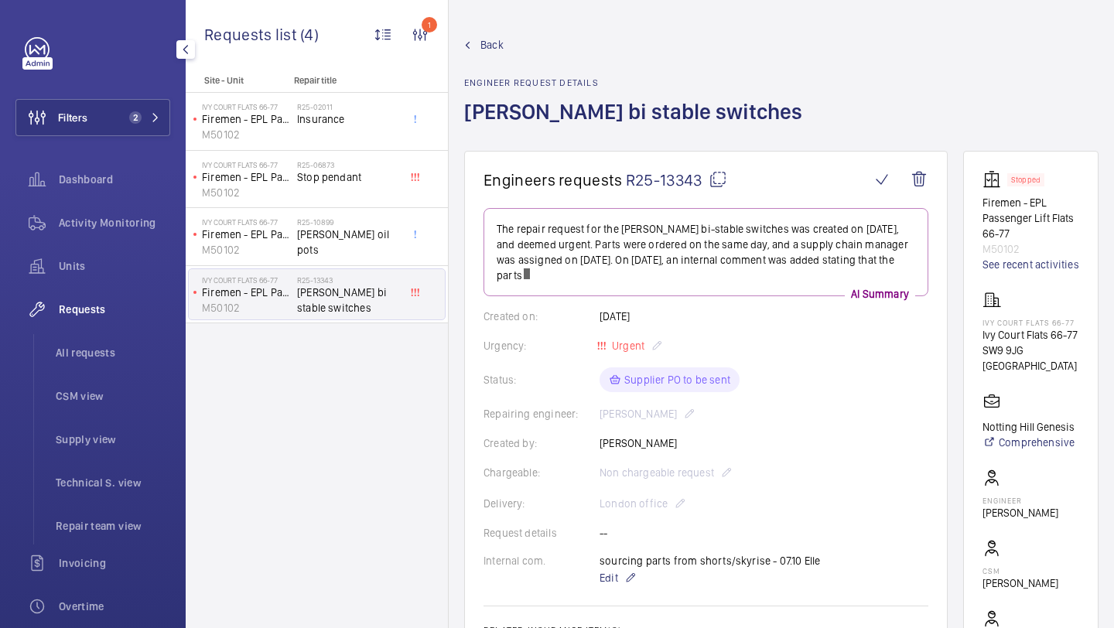
scroll to position [450, 0]
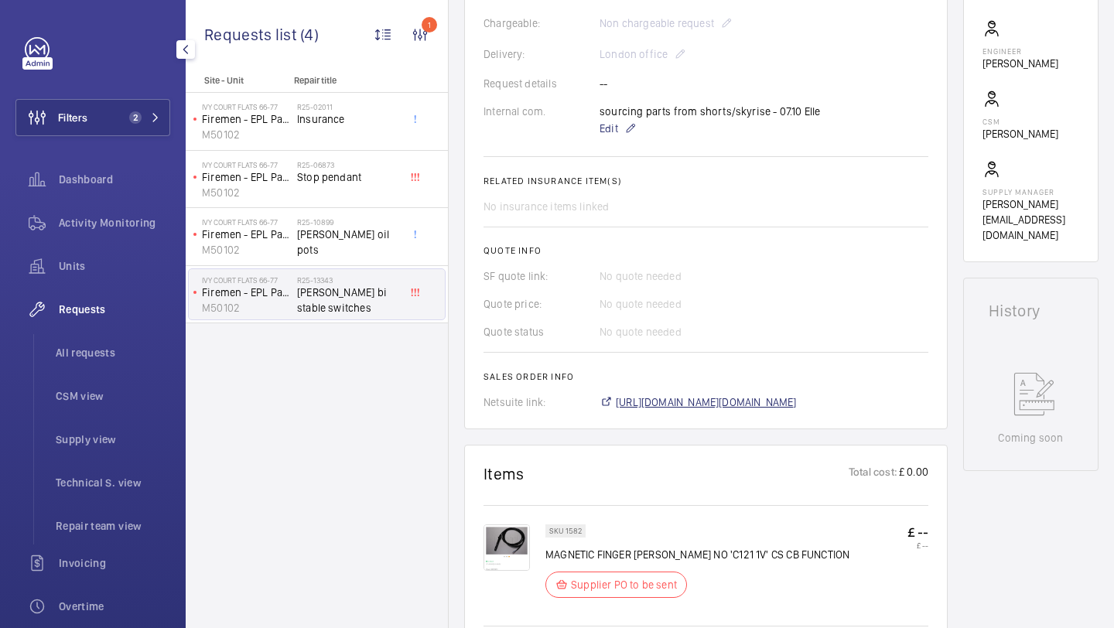
click at [681, 410] on span "https://6461500.app.netsuite.com/app/accounting/transactions/salesord.nl?id=307…" at bounding box center [706, 402] width 181 height 15
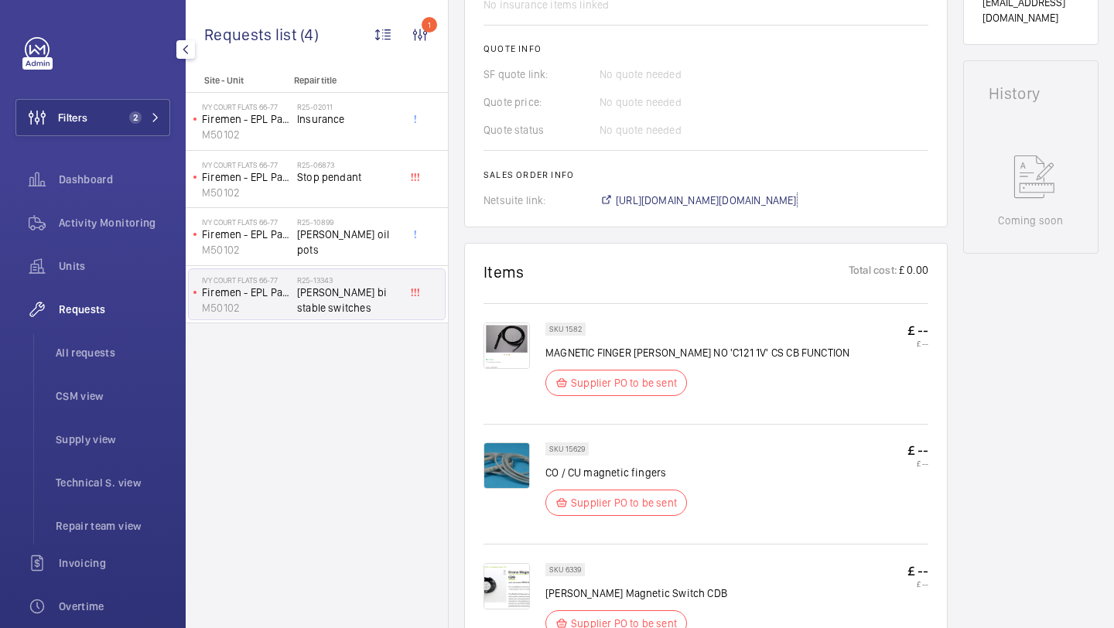
scroll to position [864, 0]
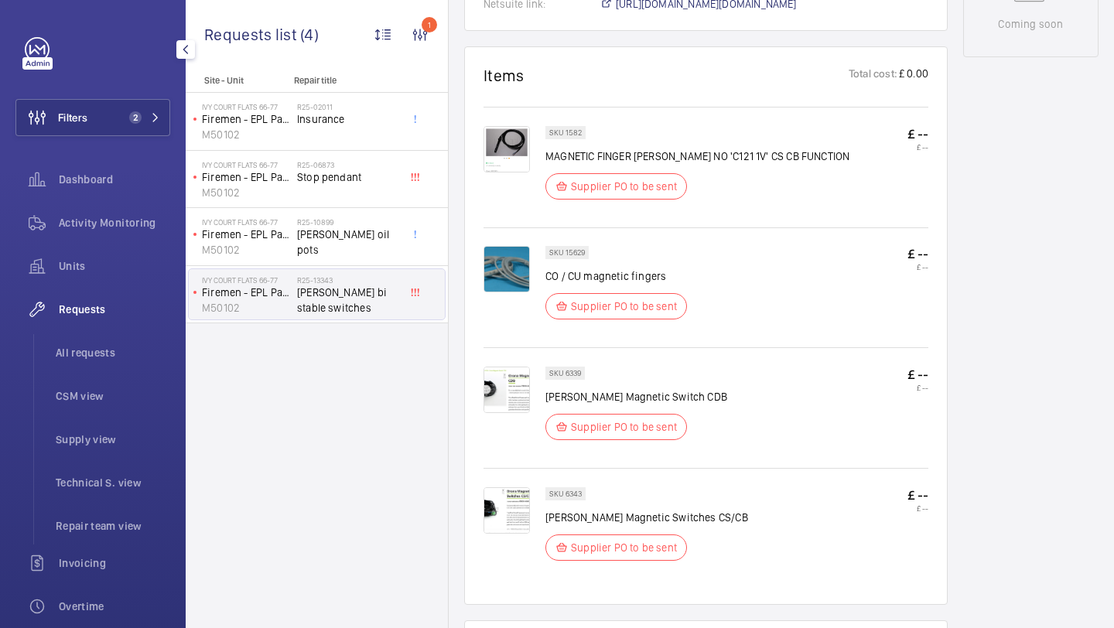
click at [518, 381] on img at bounding box center [507, 390] width 46 height 46
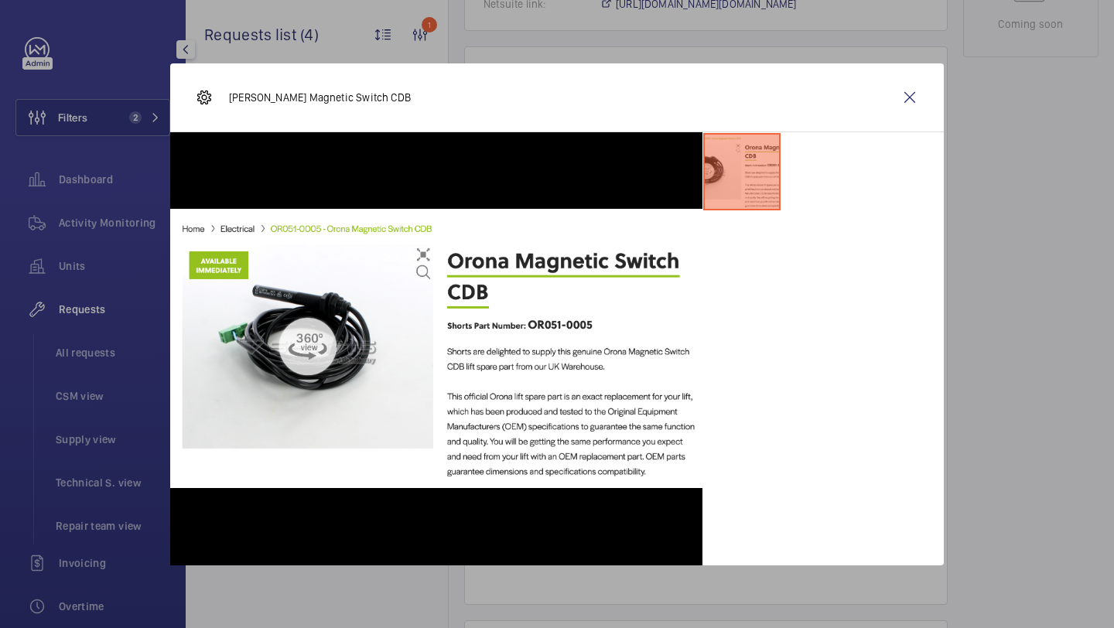
click at [907, 97] on wm-front-icon-button at bounding box center [909, 97] width 37 height 37
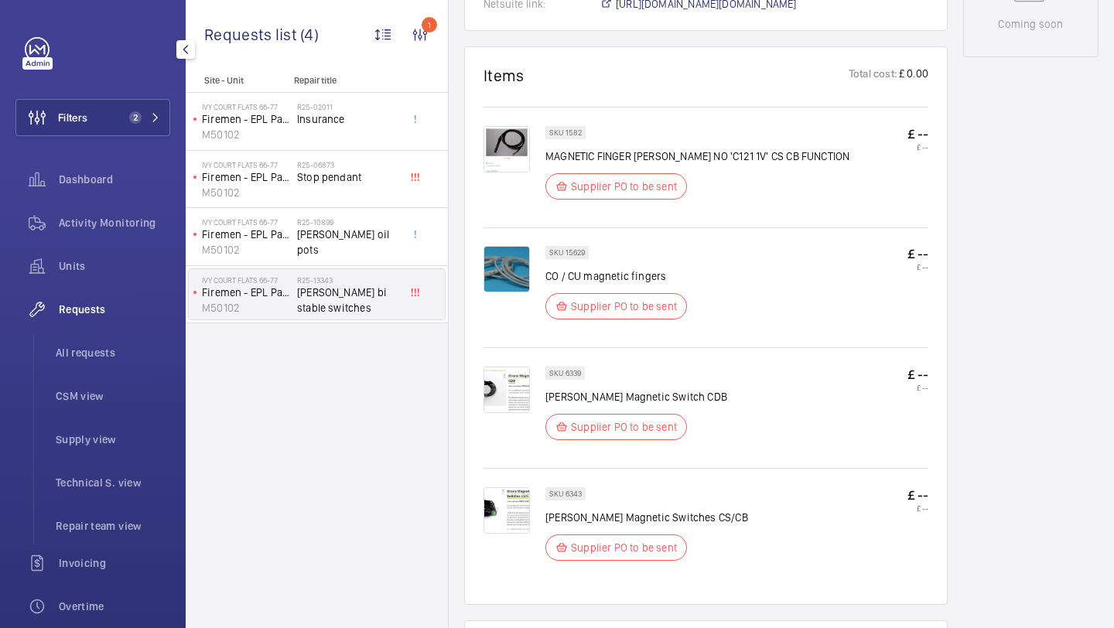
click at [499, 528] on img at bounding box center [507, 510] width 46 height 46
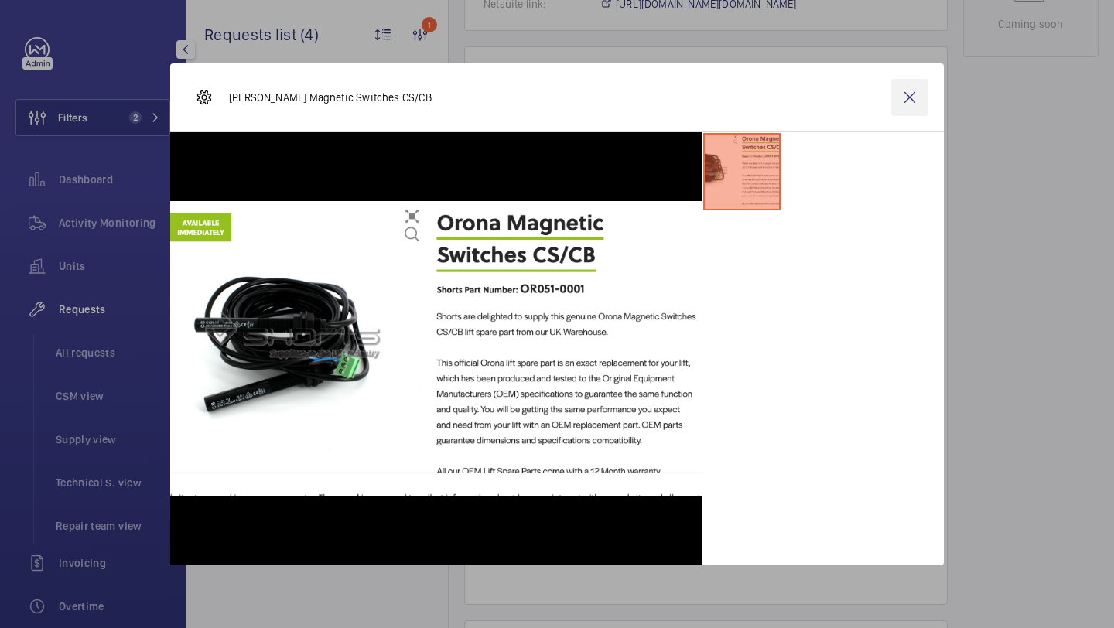
click at [901, 90] on wm-front-icon-button at bounding box center [909, 97] width 37 height 37
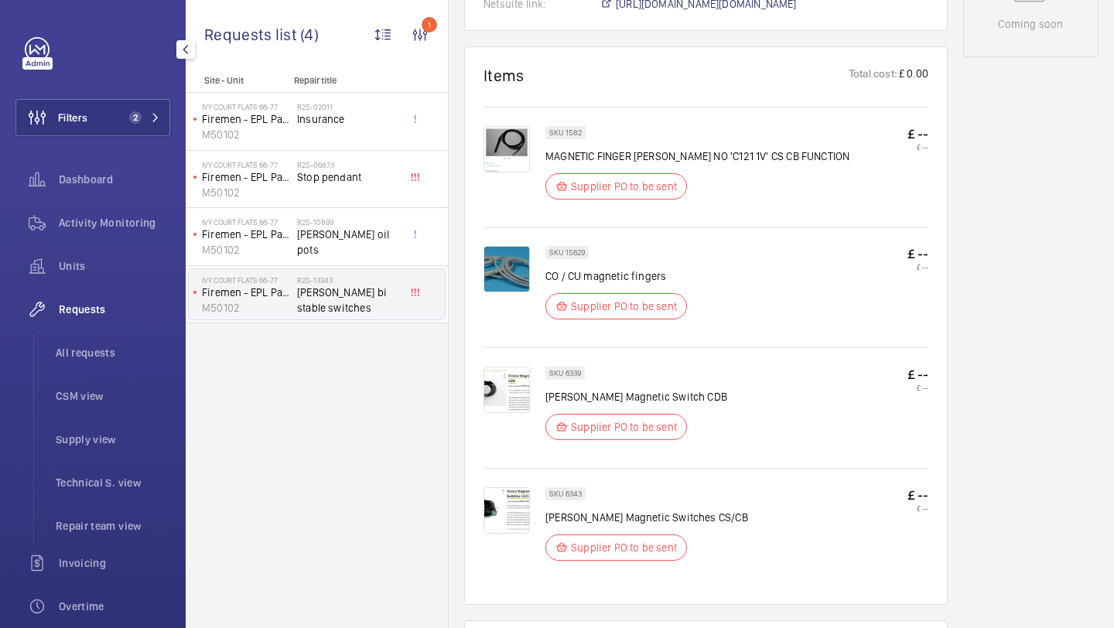
click at [918, 92] on wm-front-card-header "Items Total cost: £ 0.00" at bounding box center [706, 85] width 445 height 38
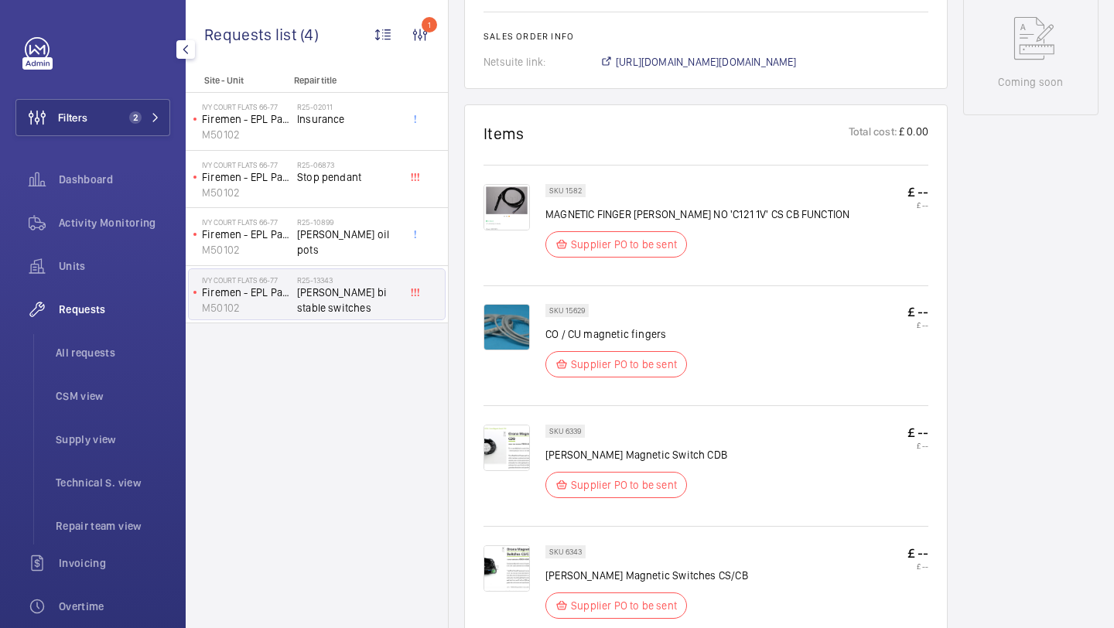
scroll to position [684, 0]
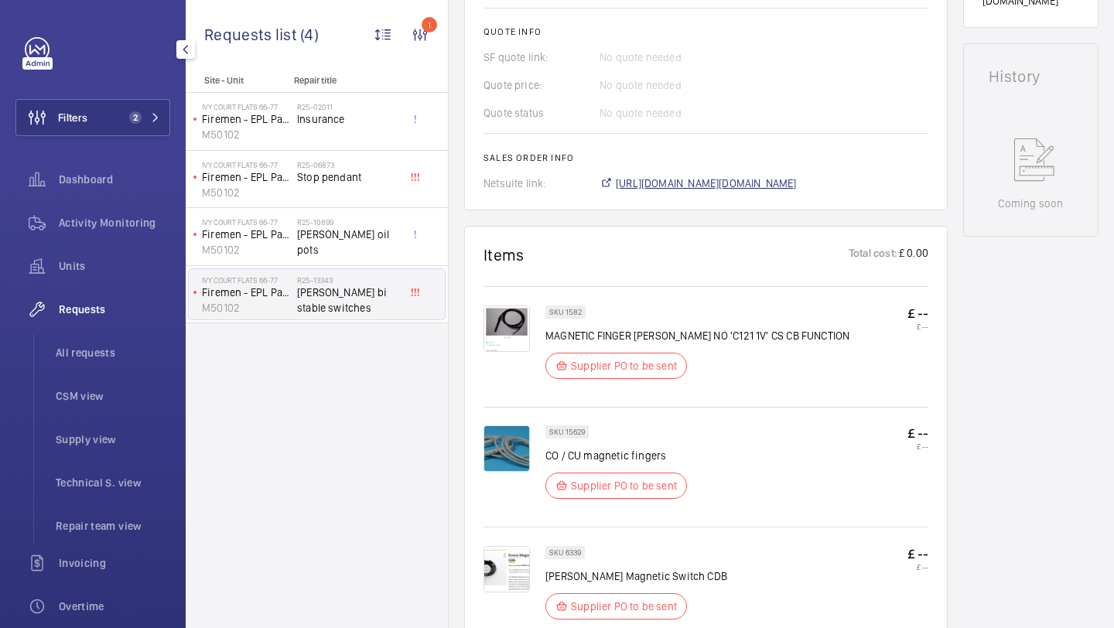
click at [682, 186] on span "https://6461500.app.netsuite.com/app/accounting/transactions/salesord.nl?id=307…" at bounding box center [706, 183] width 181 height 15
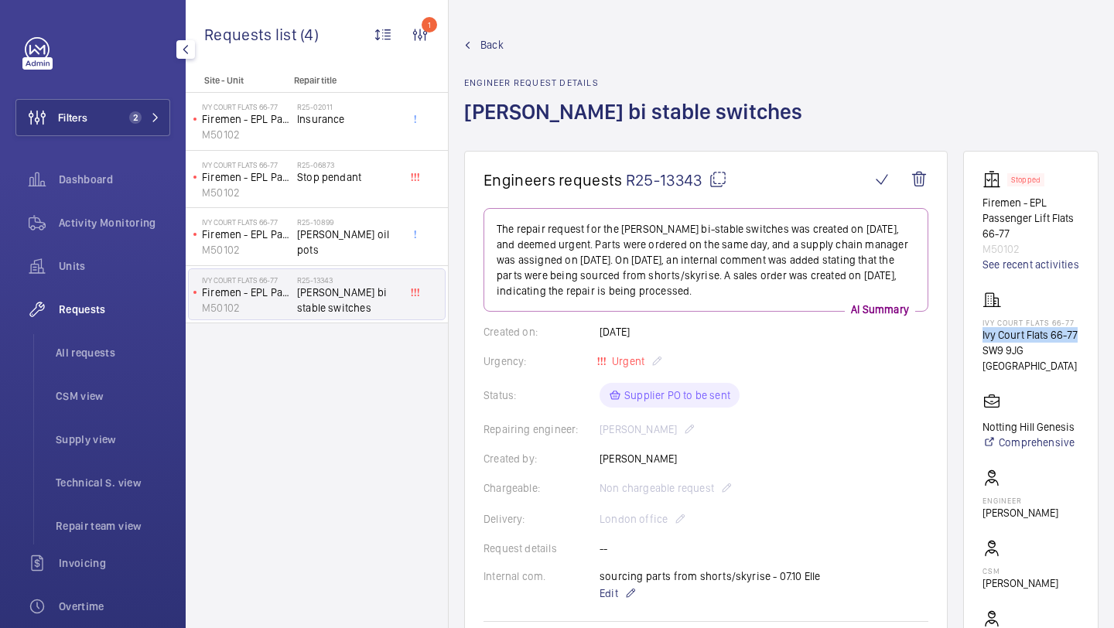
drag, startPoint x: 1004, startPoint y: 366, endPoint x: 980, endPoint y: 356, distance: 26.0
click at [980, 356] on wm-front-card "Stopped Firemen - EPL Passenger Lift Flats 66-77 M50102 See recent activities I…" at bounding box center [1030, 431] width 135 height 561
copy p "Ivy Court Flats 66-77"
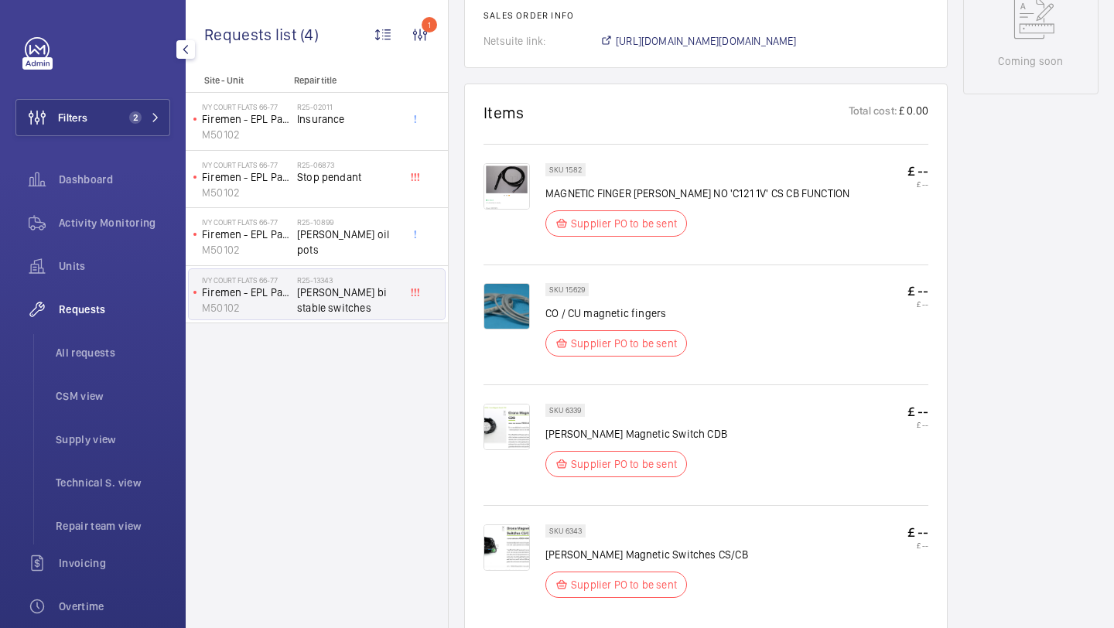
scroll to position [853, 0]
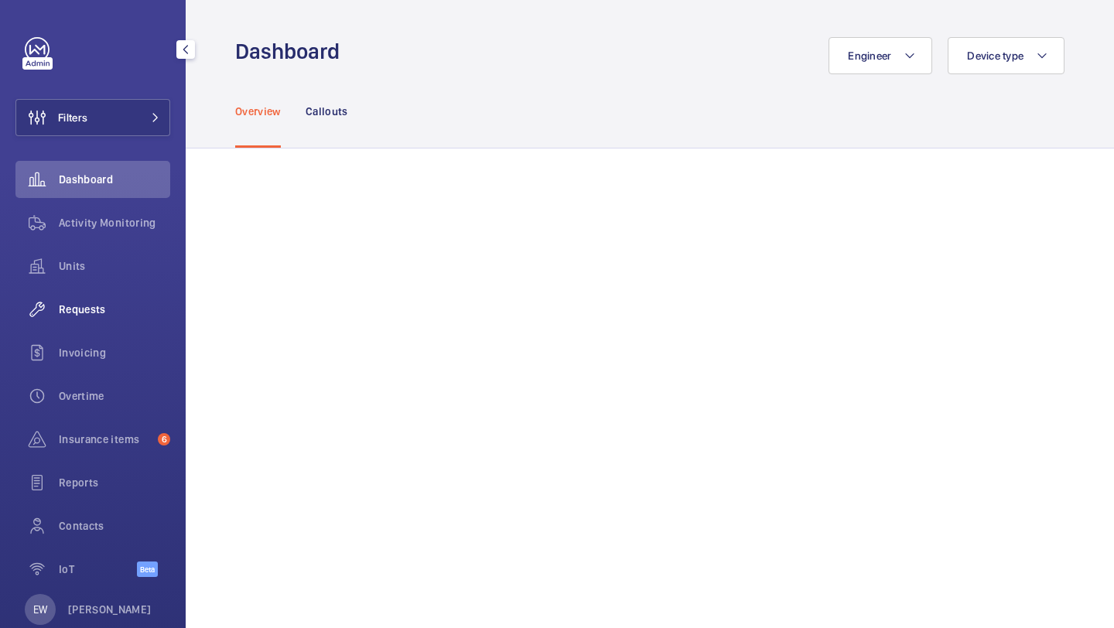
click at [86, 307] on span "Requests" at bounding box center [114, 309] width 111 height 15
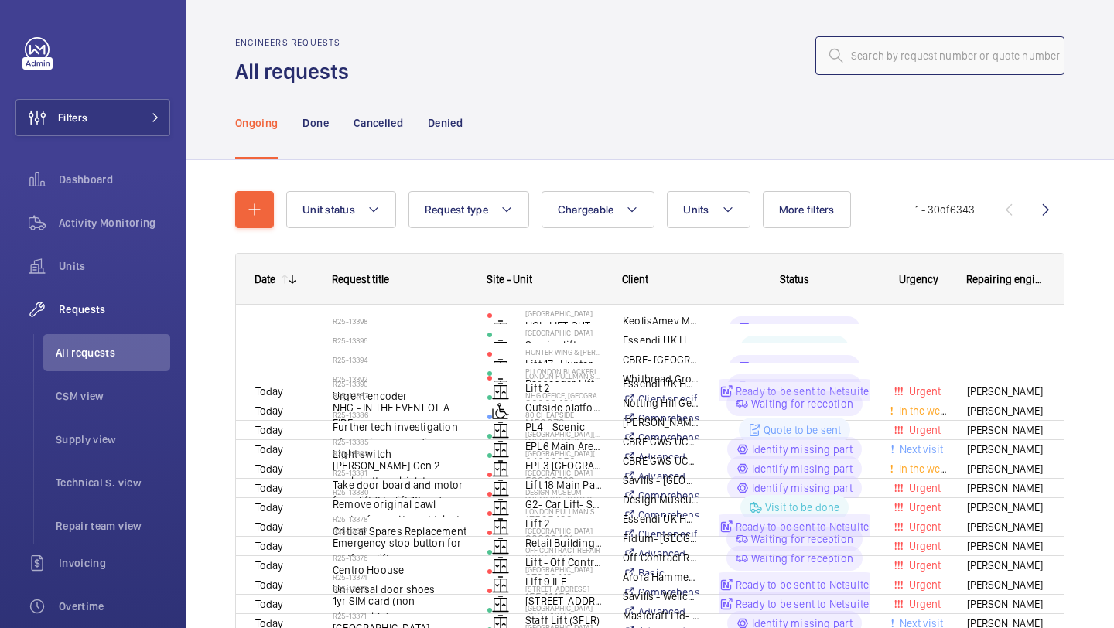
click at [895, 65] on input "text" at bounding box center [940, 55] width 249 height 39
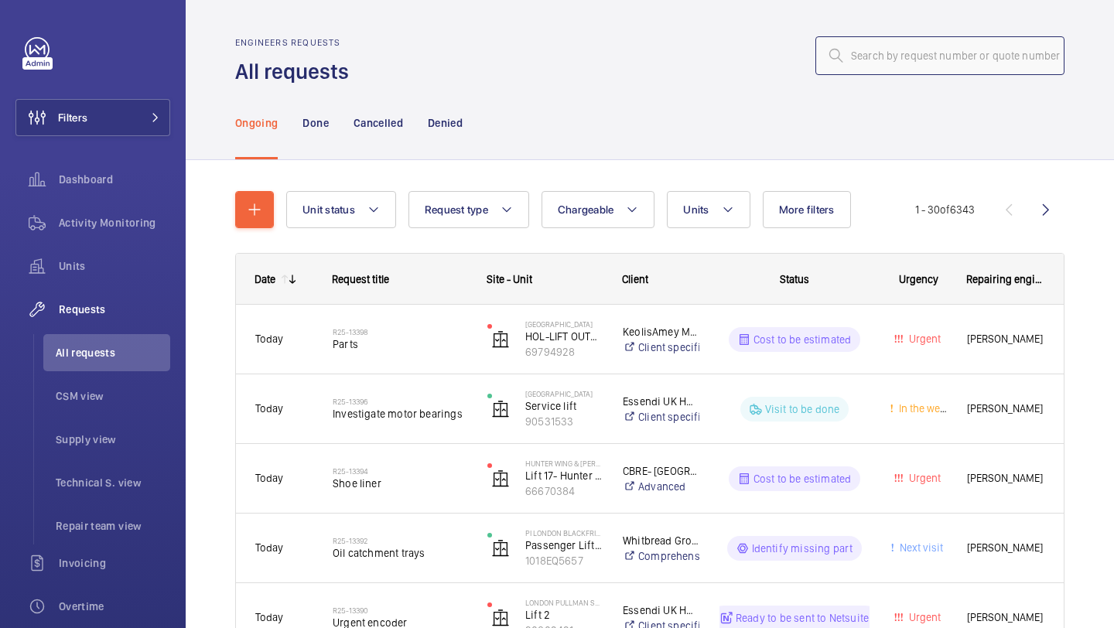
paste input "R25-09104"
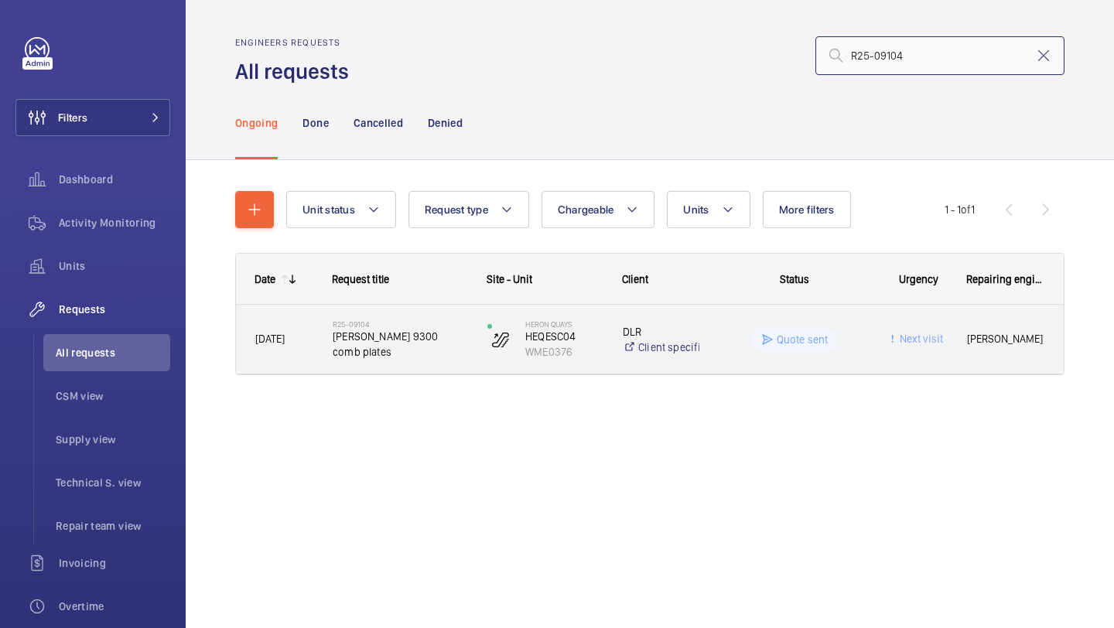
type input "R25-09104"
click at [388, 357] on div "R25-09104 Schindler 9300 comb plates" at bounding box center [400, 339] width 135 height 45
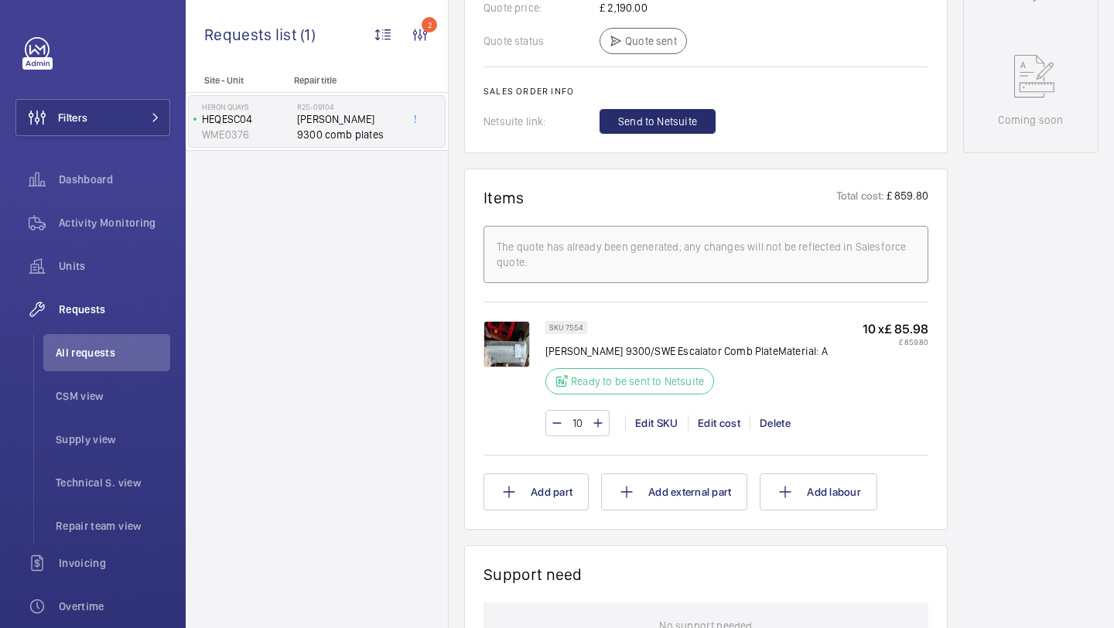
scroll to position [770, 0]
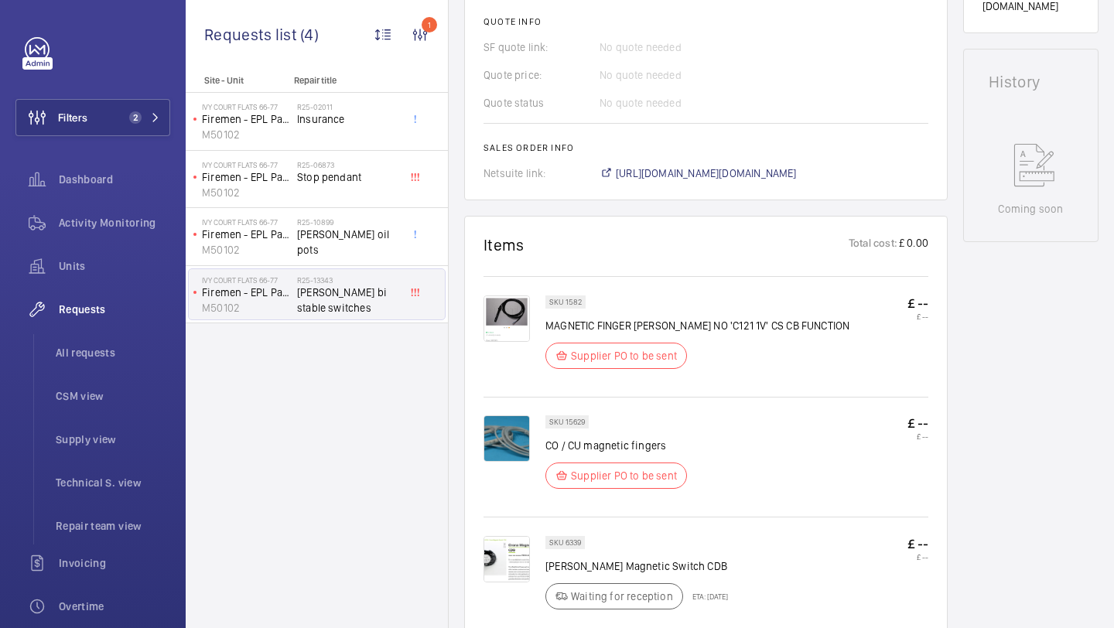
scroll to position [922, 0]
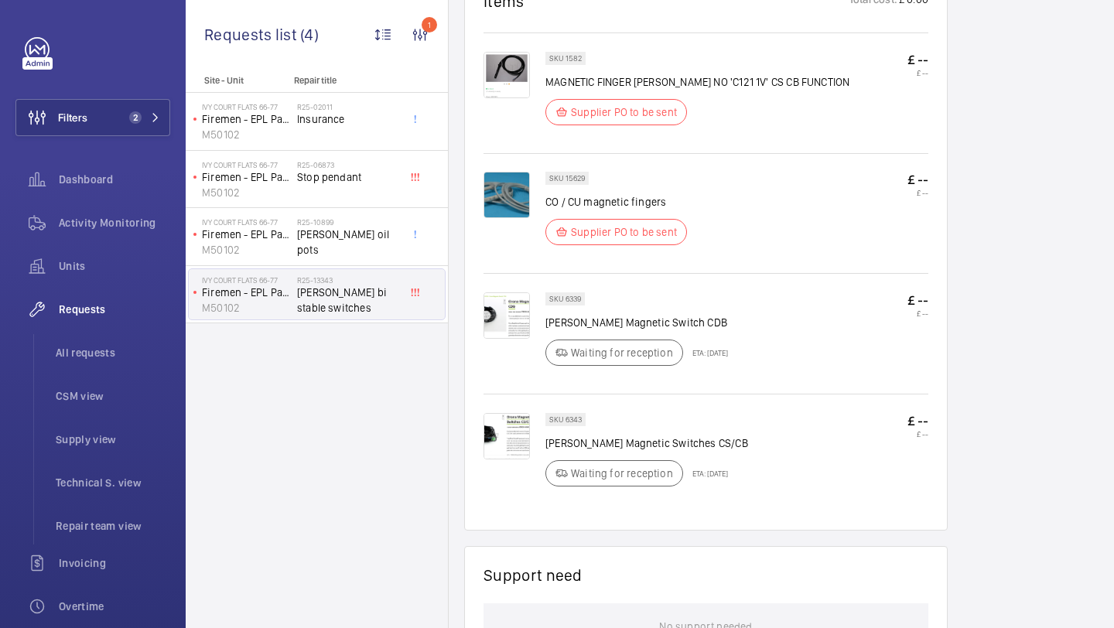
click at [499, 86] on img at bounding box center [507, 75] width 46 height 46
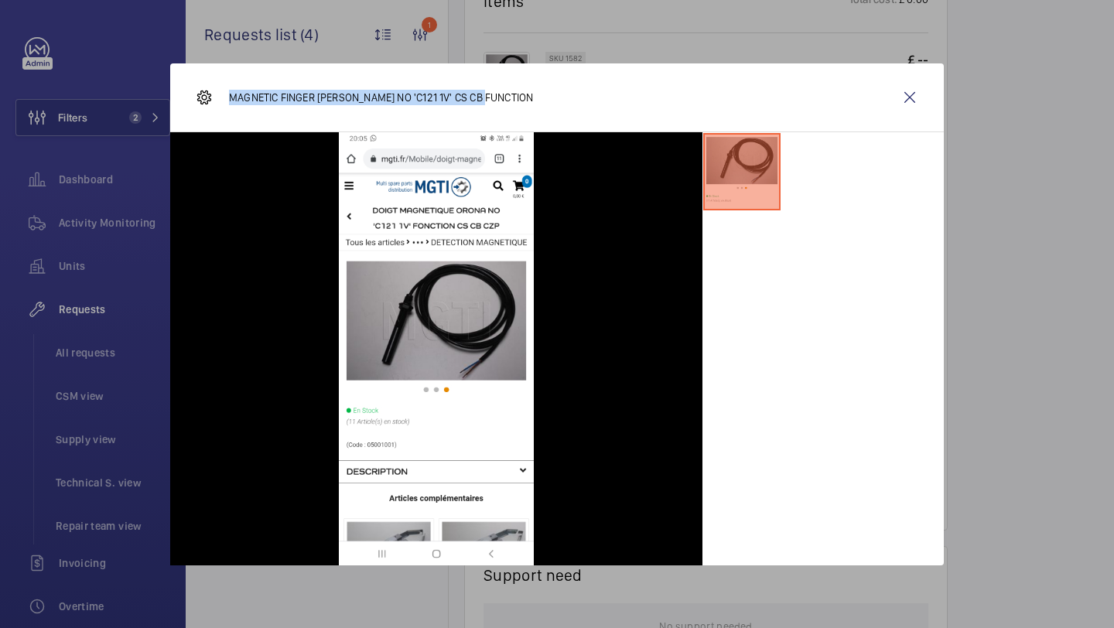
drag, startPoint x: 512, startPoint y: 89, endPoint x: 517, endPoint y: 115, distance: 26.0
click at [517, 115] on div "MAGNETIC FINGER ORONA NO 'C121 1V' CS CB FUNCTION" at bounding box center [557, 97] width 774 height 69
copy p "MAGNETIC FINGER ORONA NO 'C121 1V' CS CB FUNCTION"
click at [909, 114] on wm-front-icon-button at bounding box center [909, 97] width 37 height 37
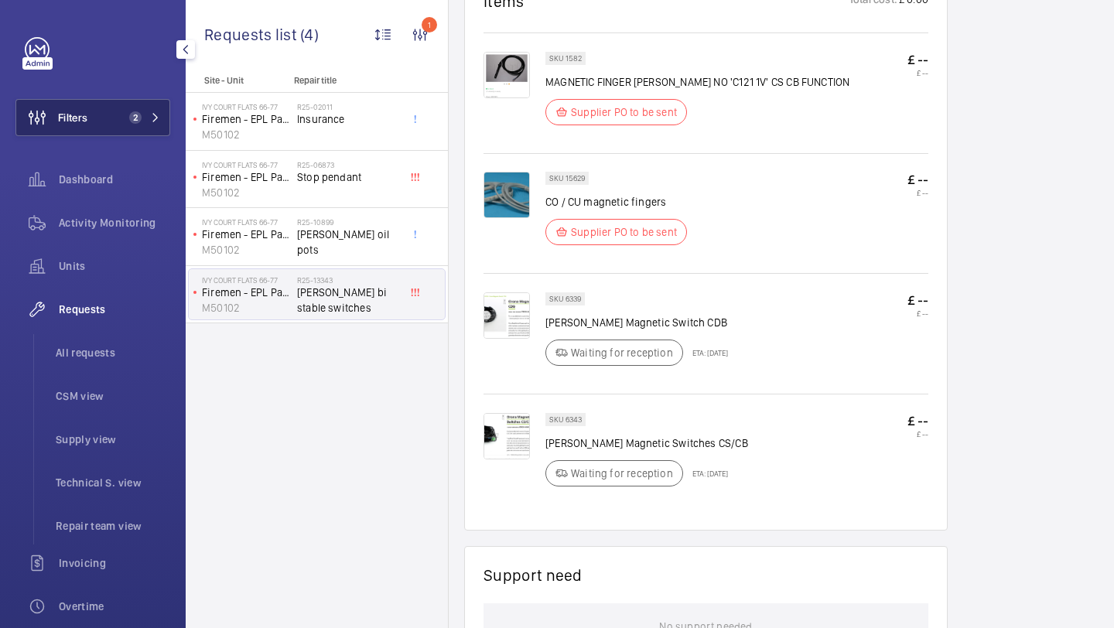
click at [111, 118] on button "Filters 2" at bounding box center [92, 117] width 155 height 37
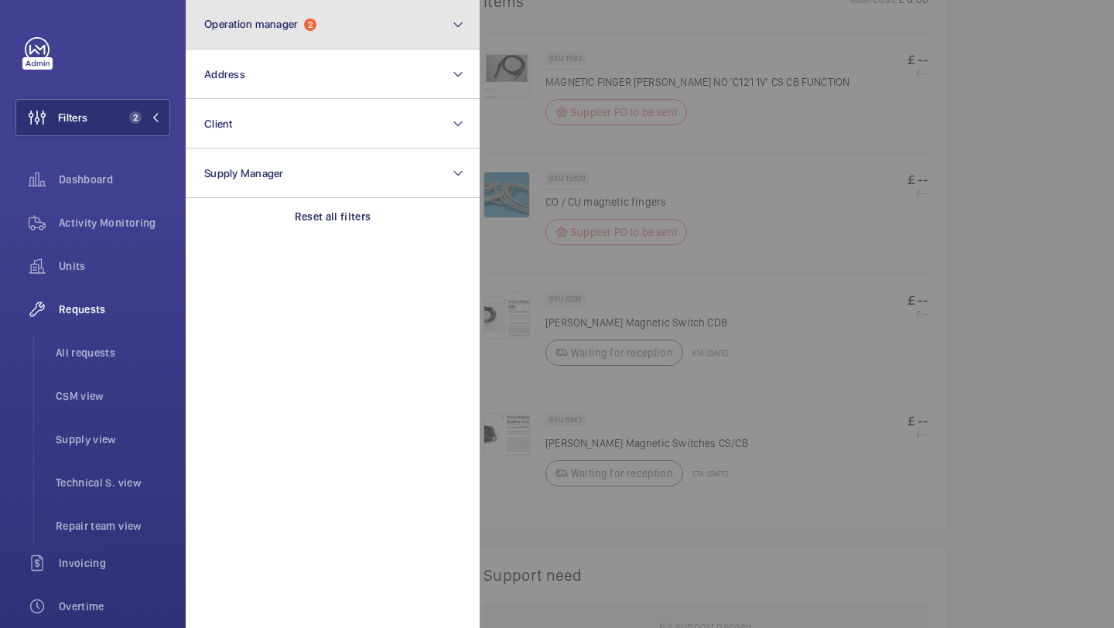
click at [282, 13] on button "Operation manager 2" at bounding box center [333, 25] width 294 height 50
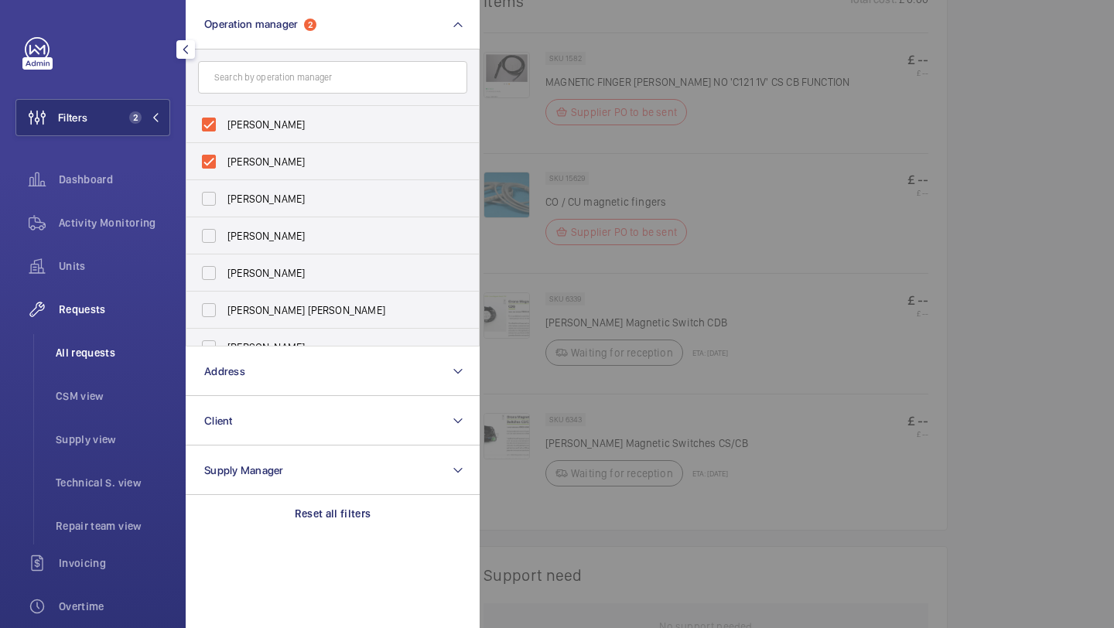
click at [126, 344] on li "All requests" at bounding box center [106, 352] width 127 height 37
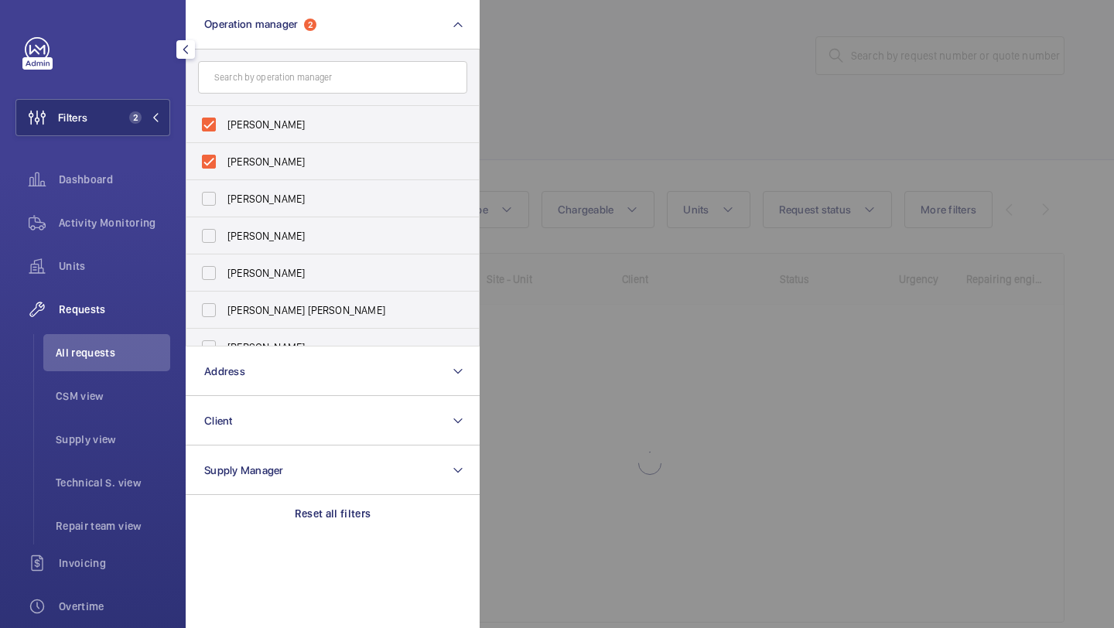
click at [670, 80] on div at bounding box center [1037, 314] width 1114 height 628
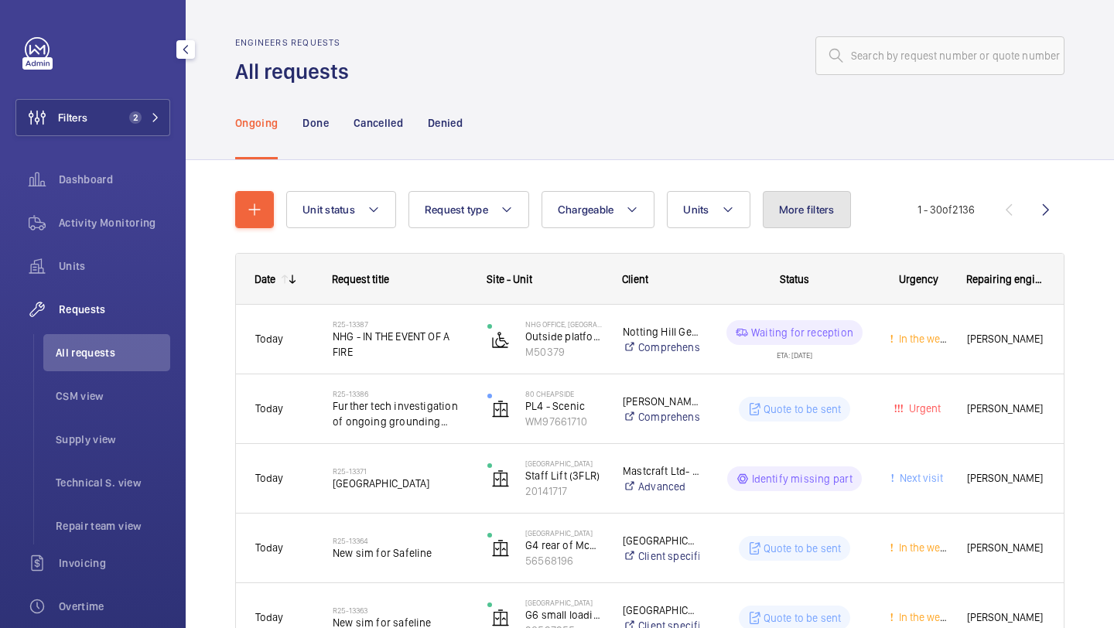
click at [796, 196] on button "More filters" at bounding box center [807, 209] width 88 height 37
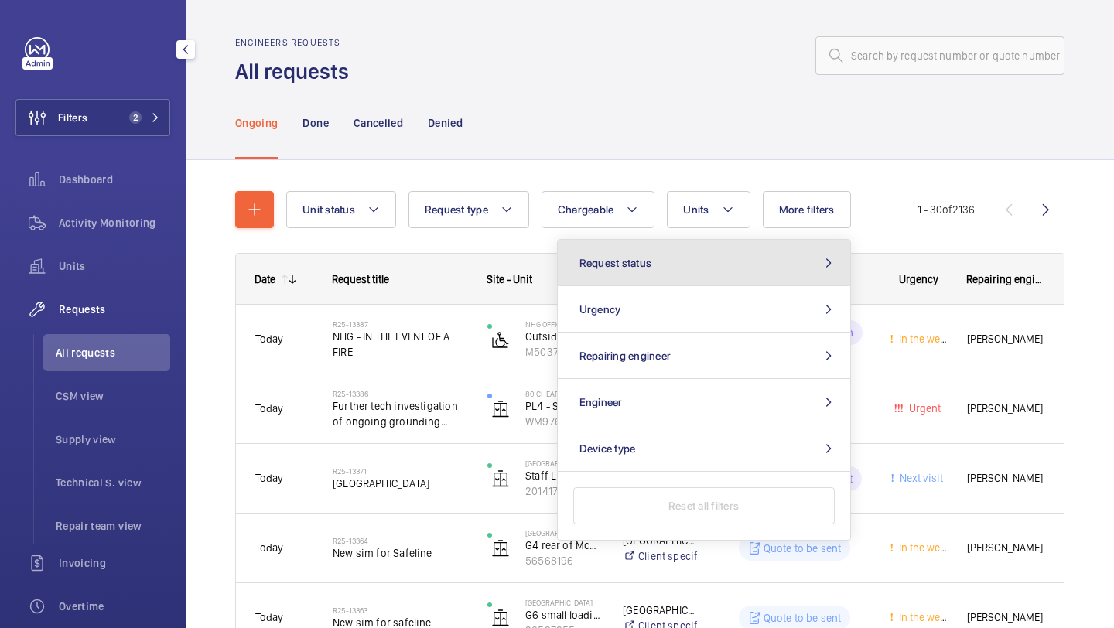
click at [693, 262] on button "Request status" at bounding box center [704, 263] width 292 height 46
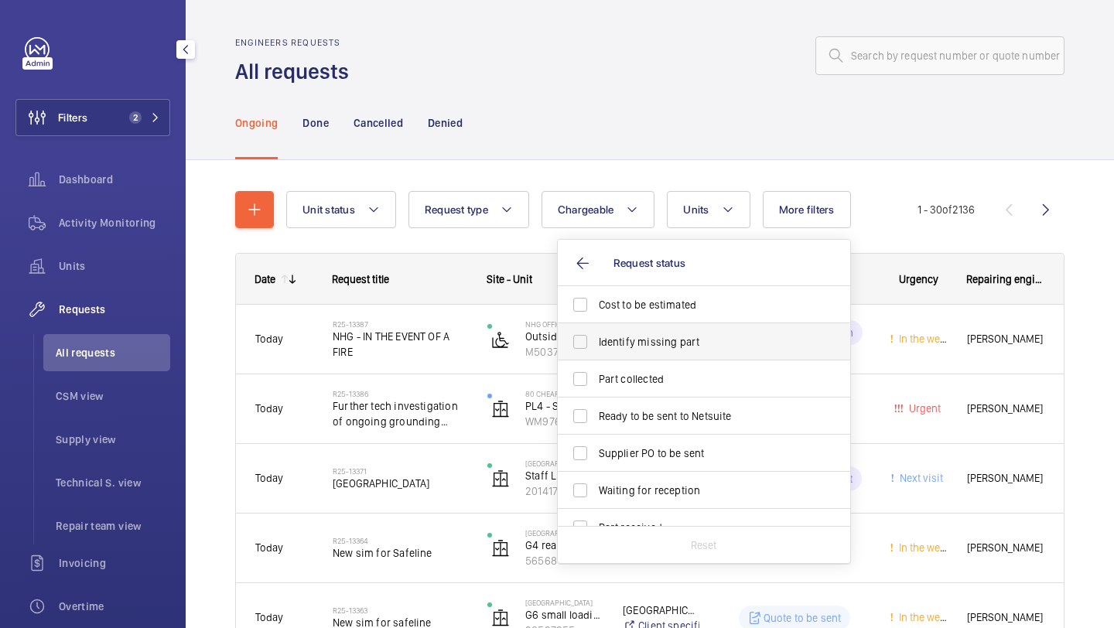
drag, startPoint x: 652, startPoint y: 320, endPoint x: 652, endPoint y: 335, distance: 14.7
click at [652, 321] on label "Cost to be estimated" at bounding box center [692, 304] width 269 height 37
click at [596, 320] on input "Cost to be estimated" at bounding box center [580, 304] width 31 height 31
checkbox input "true"
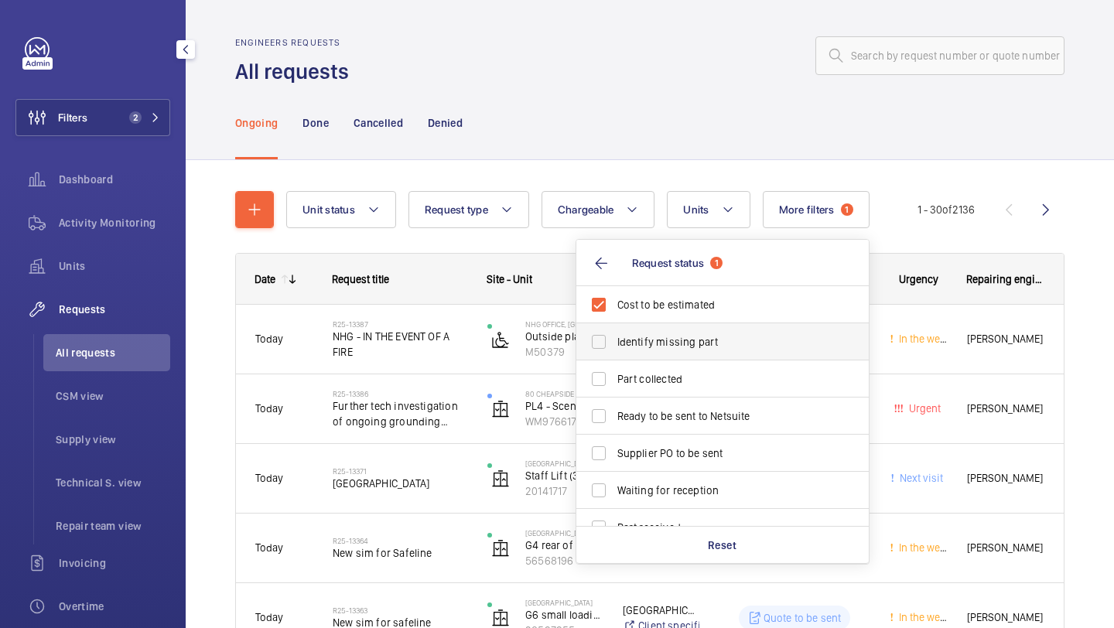
click at [650, 347] on span "Identify missing part" at bounding box center [723, 341] width 213 height 15
click at [614, 347] on input "Identify missing part" at bounding box center [598, 342] width 31 height 31
checkbox input "true"
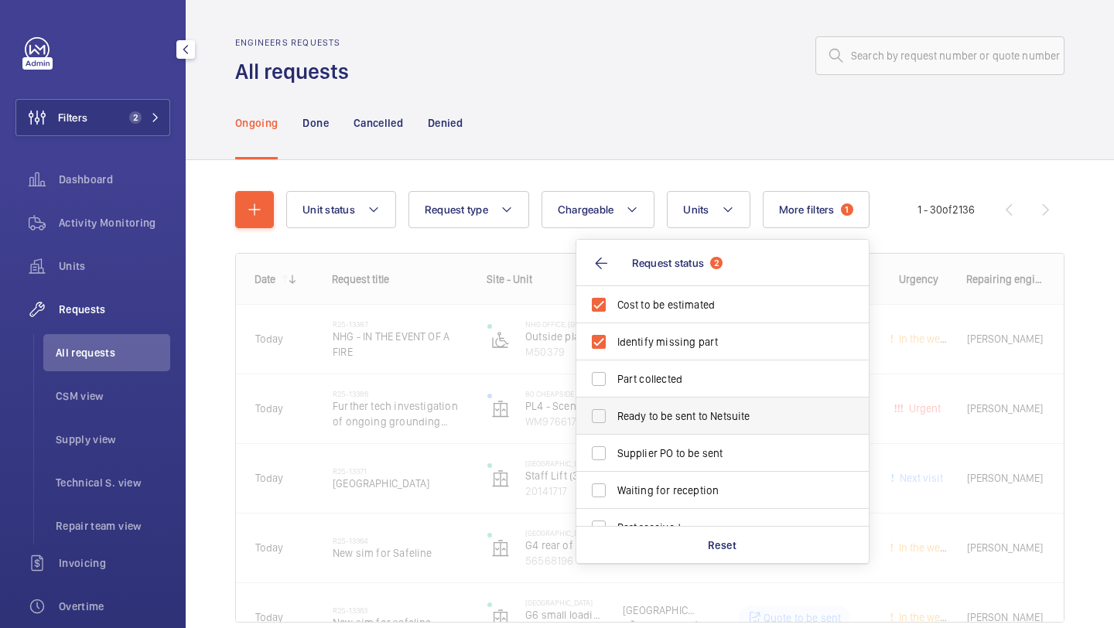
click at [635, 426] on label "Ready to be sent to Netsuite" at bounding box center [710, 416] width 269 height 37
click at [614, 426] on input "Ready to be sent to Netsuite" at bounding box center [598, 416] width 31 height 31
checkbox input "true"
click at [635, 449] on span "Supplier PO to be sent" at bounding box center [723, 453] width 213 height 15
click at [614, 449] on input "Supplier PO to be sent" at bounding box center [598, 453] width 31 height 31
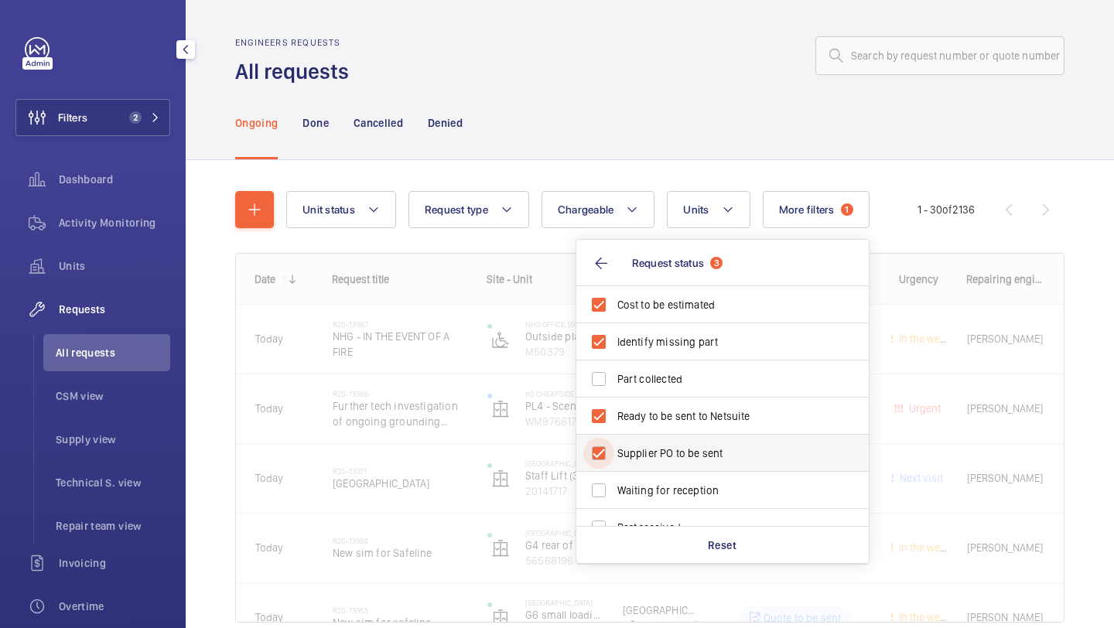
checkbox input "true"
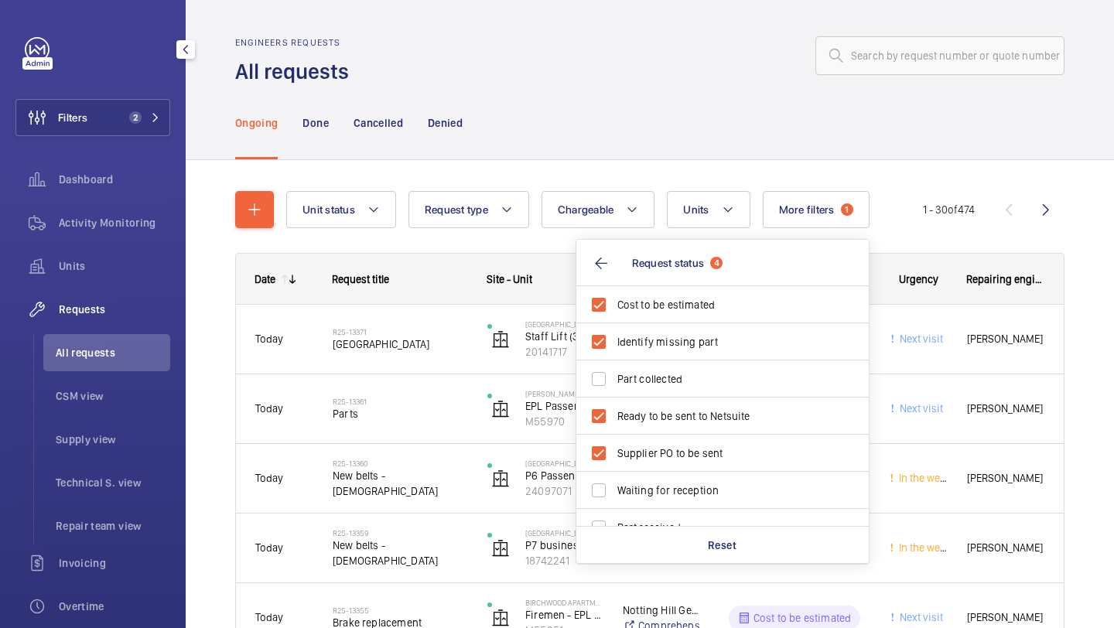
click at [585, 133] on div "Ongoing Done Cancelled Denied" at bounding box center [650, 123] width 830 height 74
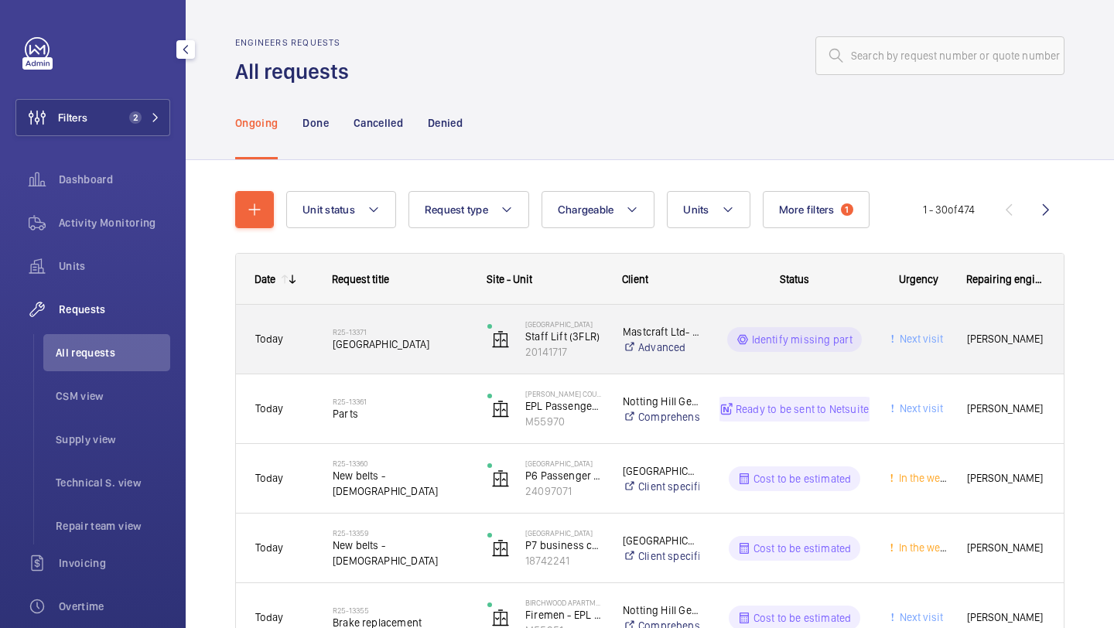
click at [391, 351] on span "[GEOGRAPHIC_DATA]" at bounding box center [400, 344] width 135 height 15
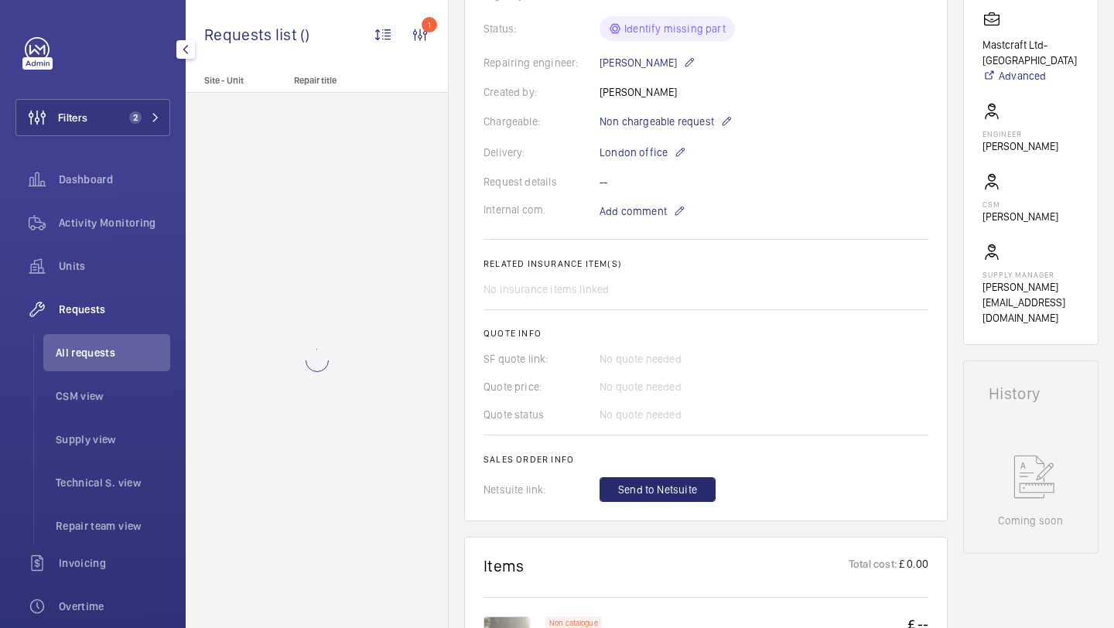
scroll to position [896, 0]
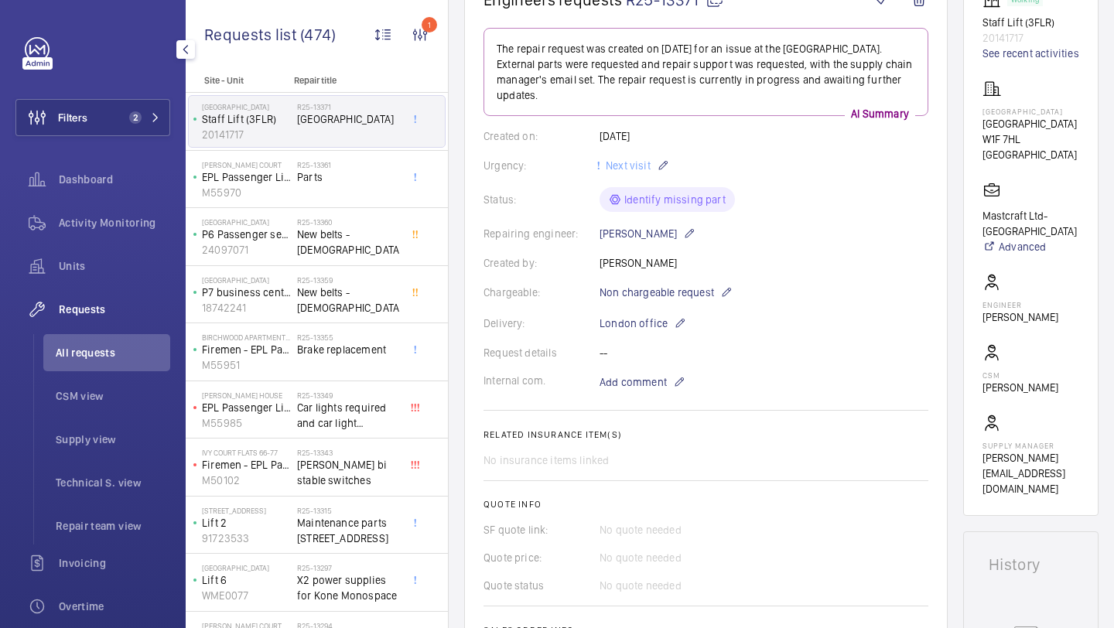
scroll to position [125, 0]
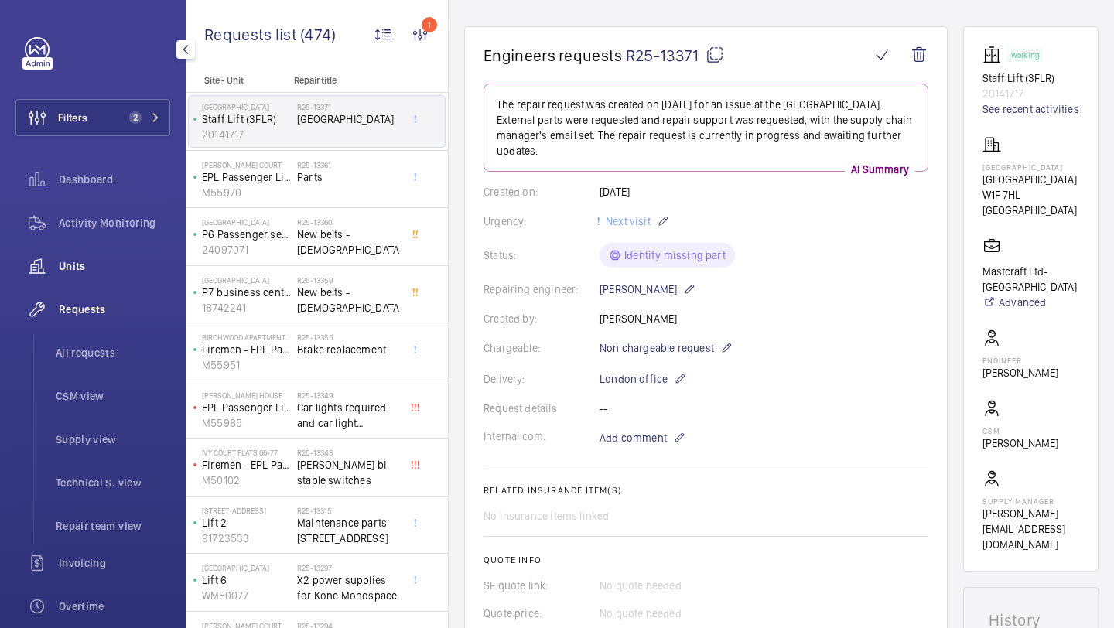
click at [98, 250] on div "Units" at bounding box center [92, 266] width 155 height 37
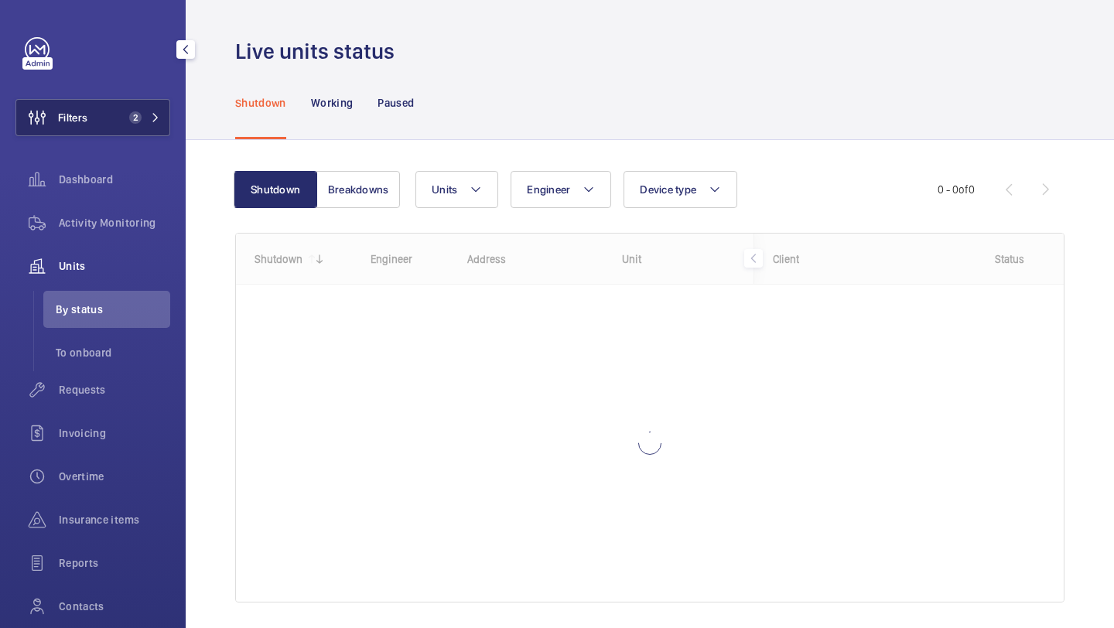
click at [115, 131] on button "Filters 2" at bounding box center [92, 117] width 155 height 37
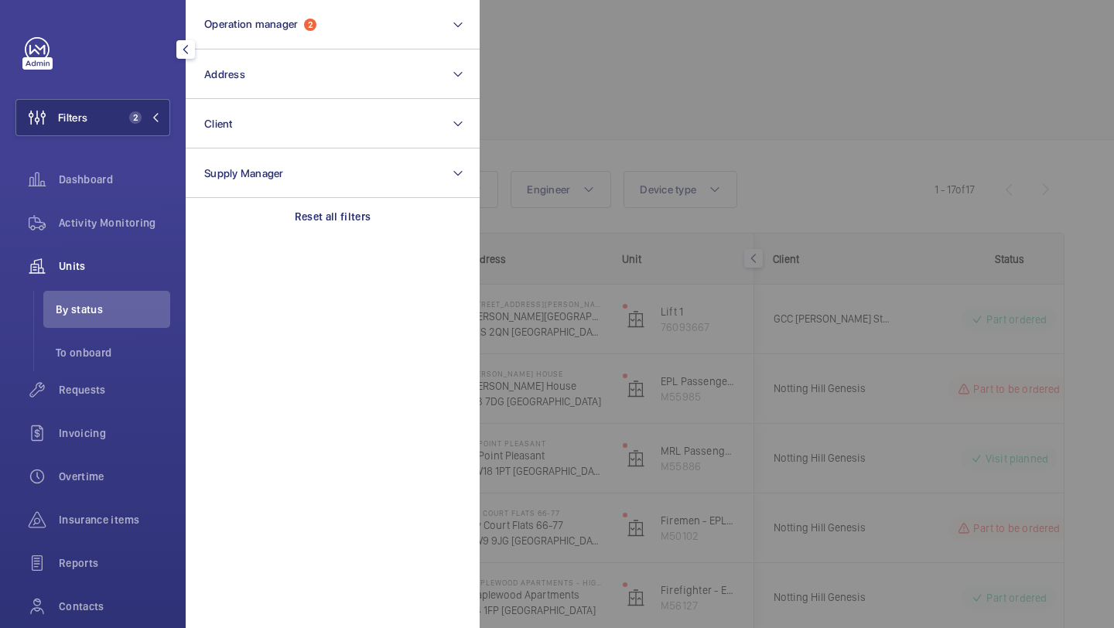
click at [522, 94] on div at bounding box center [1037, 314] width 1114 height 628
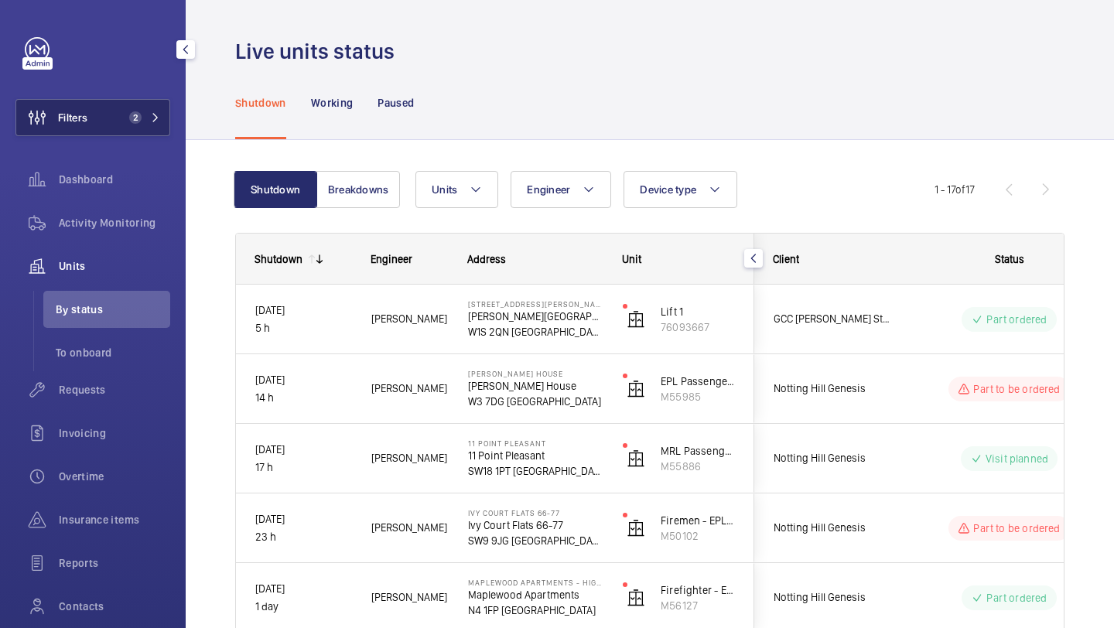
click at [149, 103] on button "Filters 2" at bounding box center [92, 117] width 155 height 37
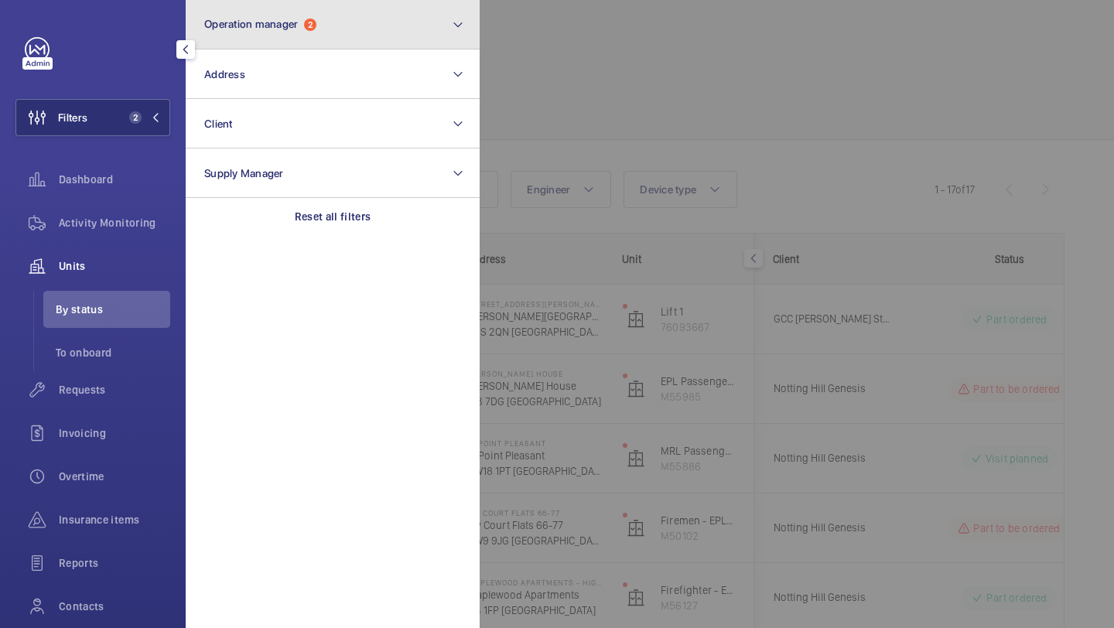
click at [294, 36] on button "Operation manager 2" at bounding box center [333, 25] width 294 height 50
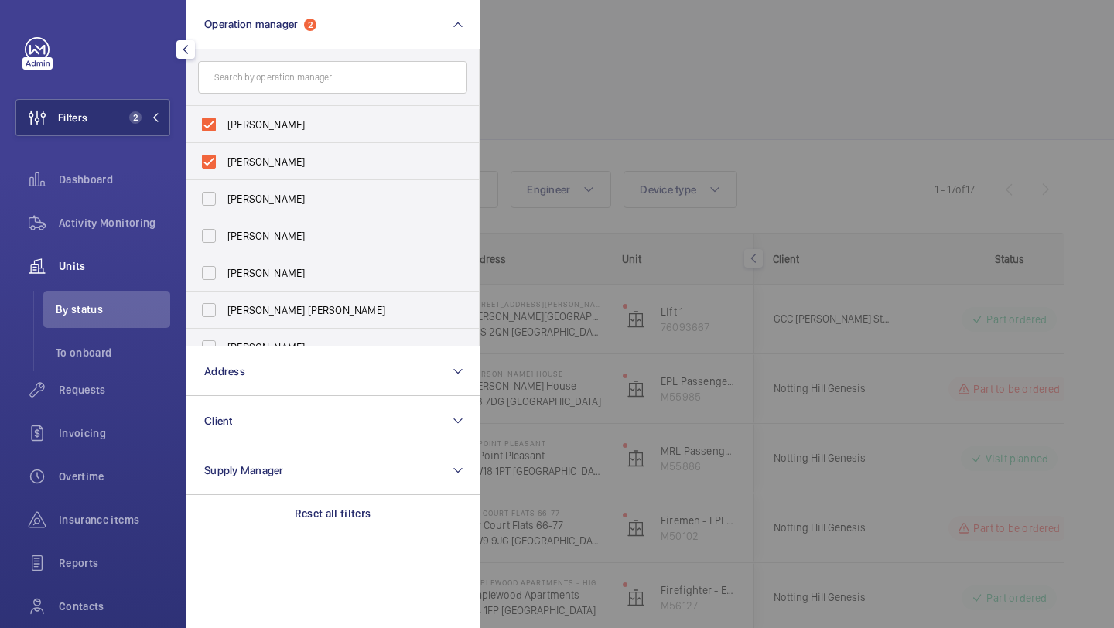
click at [604, 151] on div at bounding box center [1037, 314] width 1114 height 628
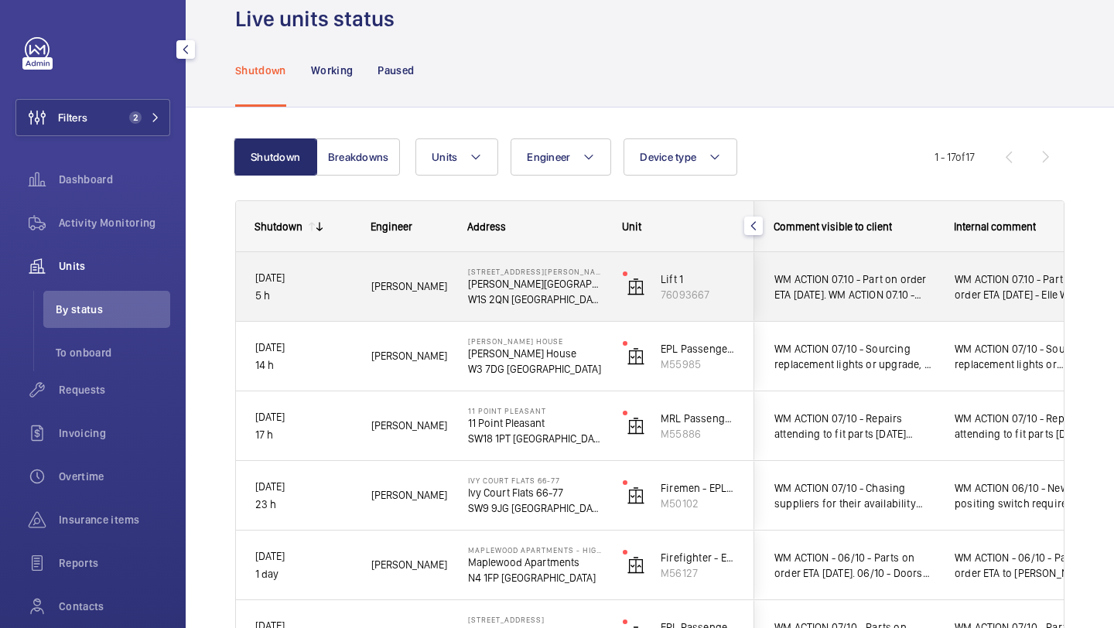
click at [914, 295] on span "WM ACTION 07.10 - Part on order ETA Thursday. WM ACTION 07.10 - Part required, …" at bounding box center [855, 287] width 160 height 31
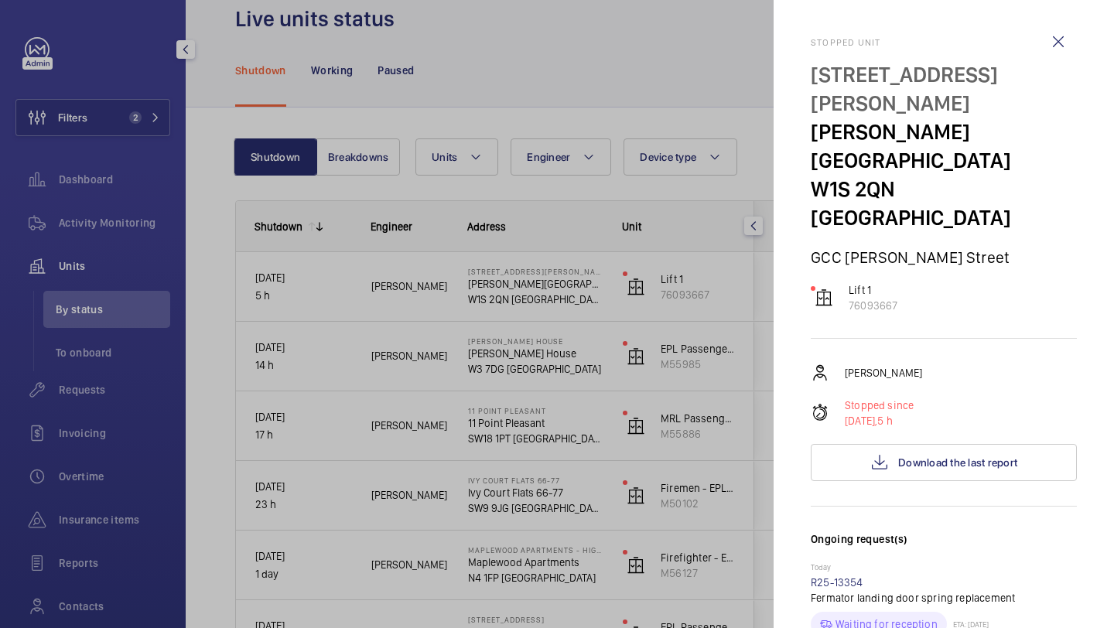
click at [631, 67] on div at bounding box center [557, 314] width 1114 height 628
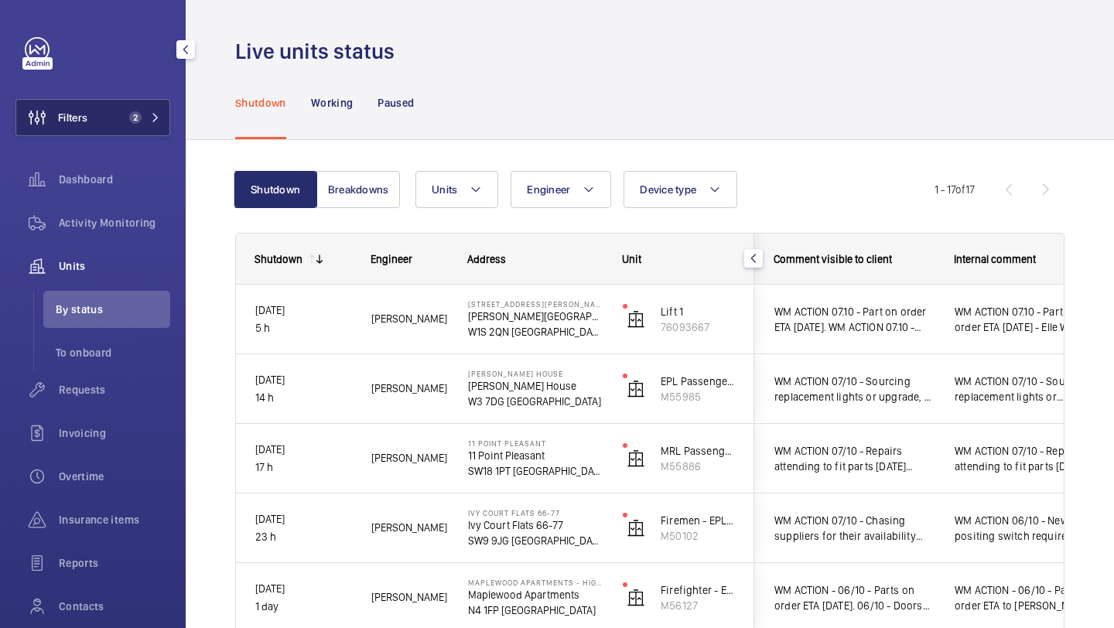
click at [139, 114] on span "2" at bounding box center [135, 117] width 12 height 12
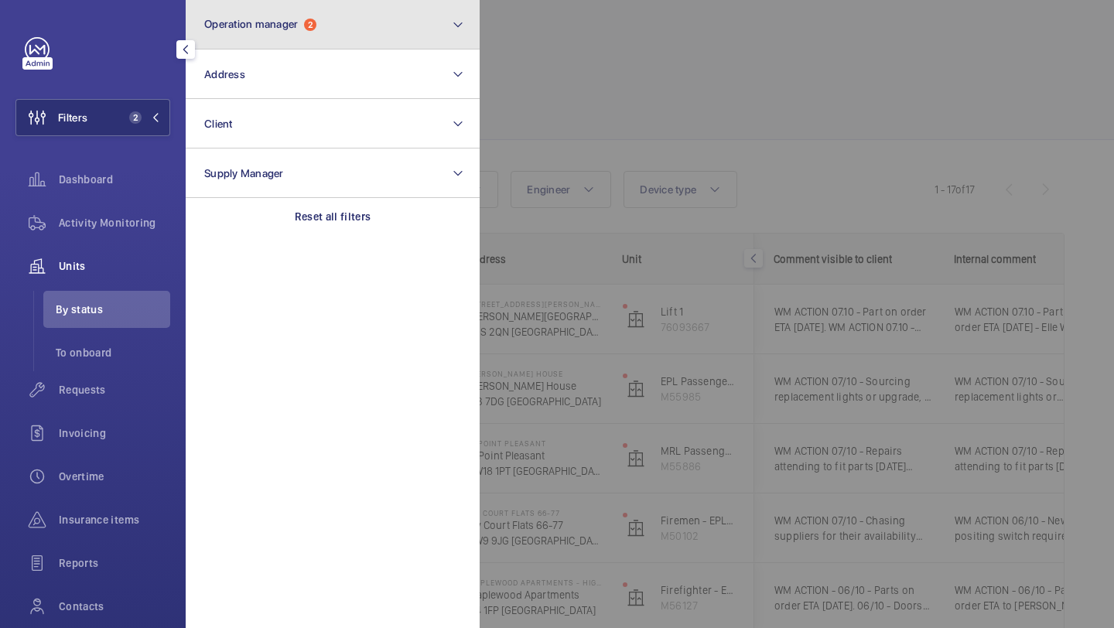
click at [245, 33] on button "Operation manager 2" at bounding box center [333, 25] width 294 height 50
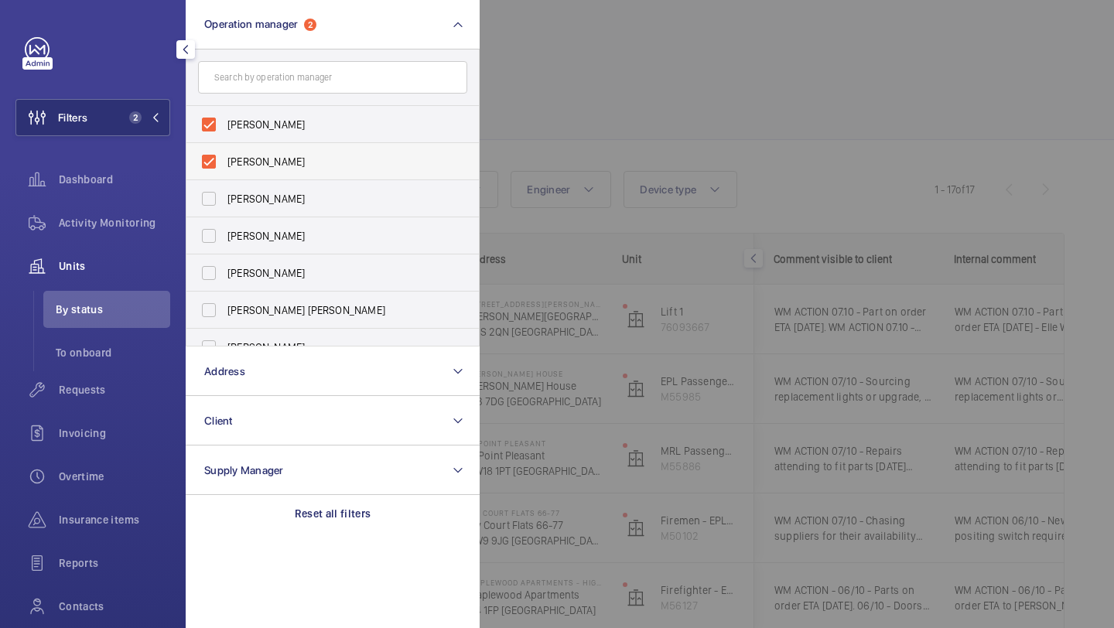
click at [250, 154] on span "[PERSON_NAME]" at bounding box center [333, 161] width 213 height 15
click at [224, 153] on input "[PERSON_NAME]" at bounding box center [208, 161] width 31 height 31
checkbox input "false"
click at [613, 140] on div at bounding box center [1037, 314] width 1114 height 628
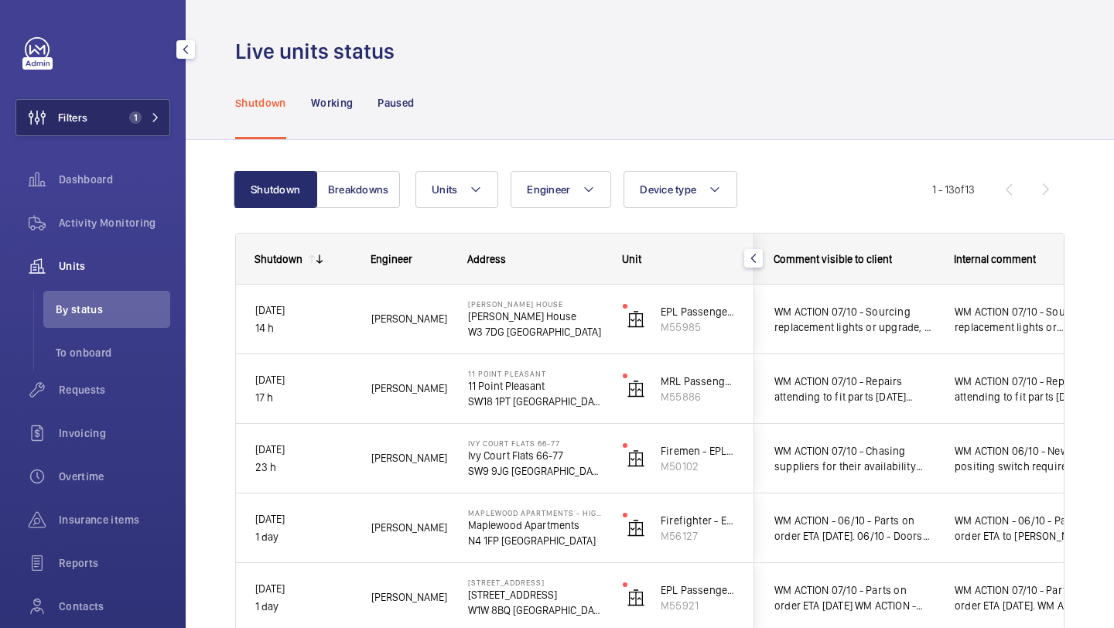
click at [105, 125] on button "Filters 1" at bounding box center [92, 117] width 155 height 37
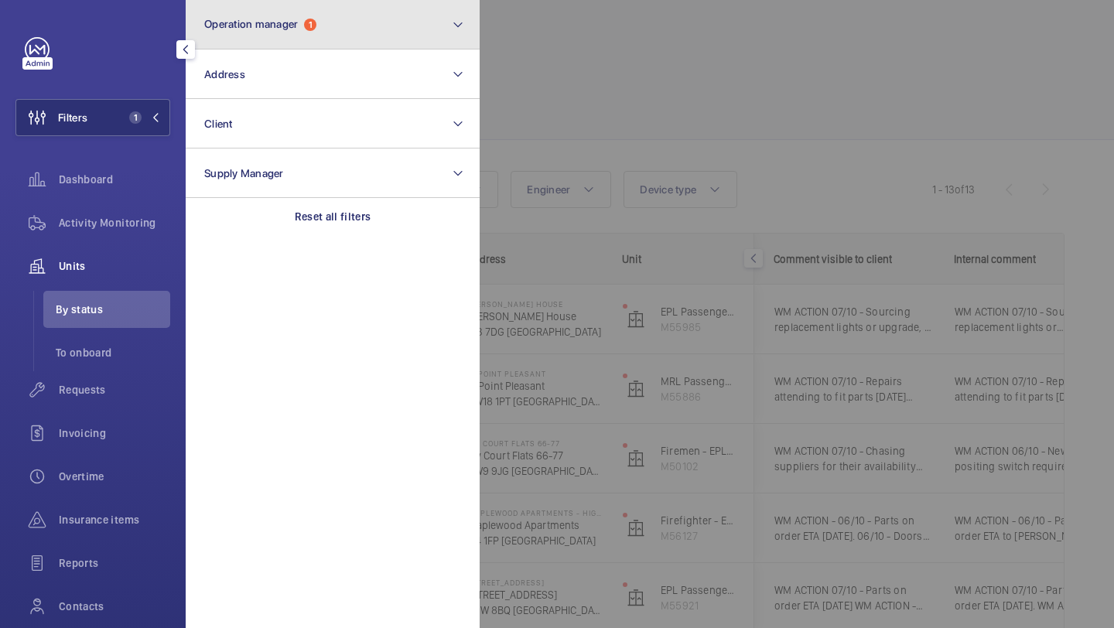
click at [283, 36] on button "Operation manager 1" at bounding box center [333, 25] width 294 height 50
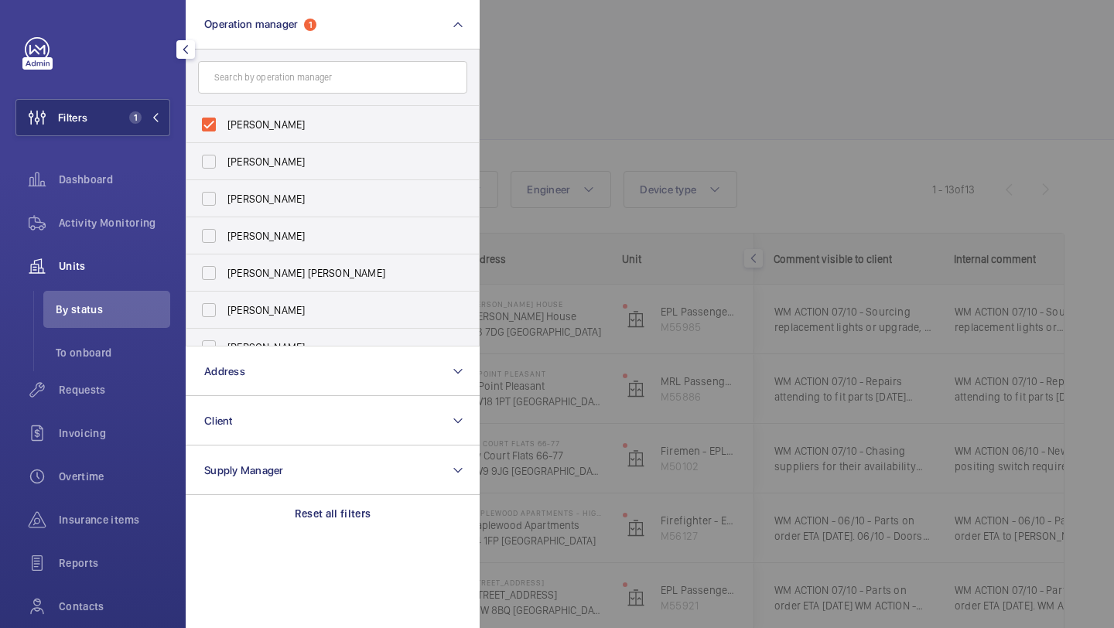
click at [549, 74] on div at bounding box center [1037, 314] width 1114 height 628
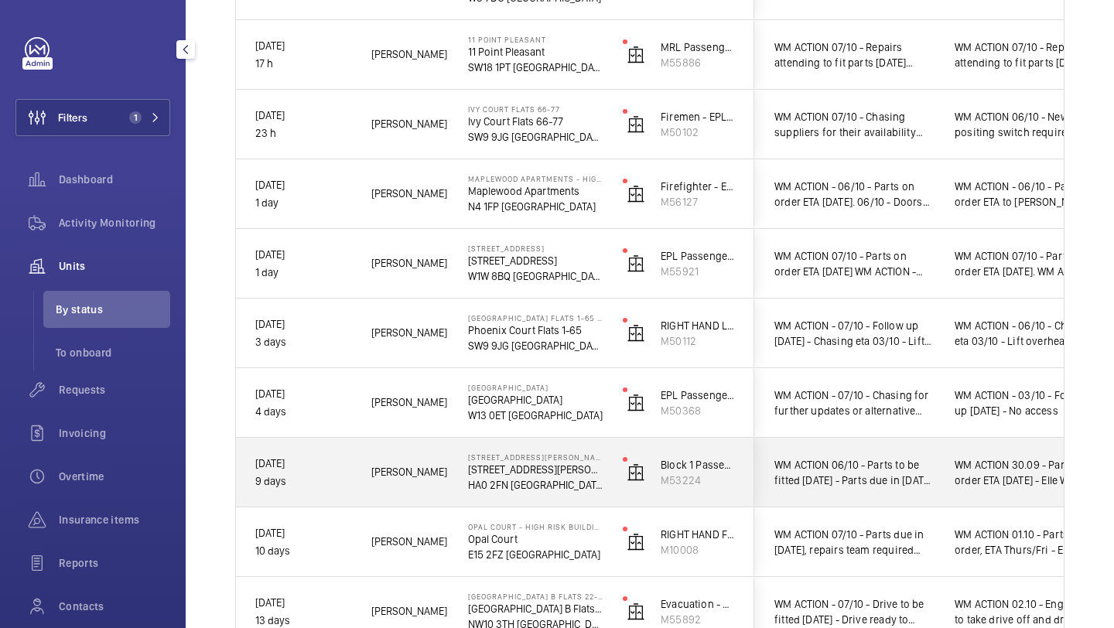
scroll to position [540, 0]
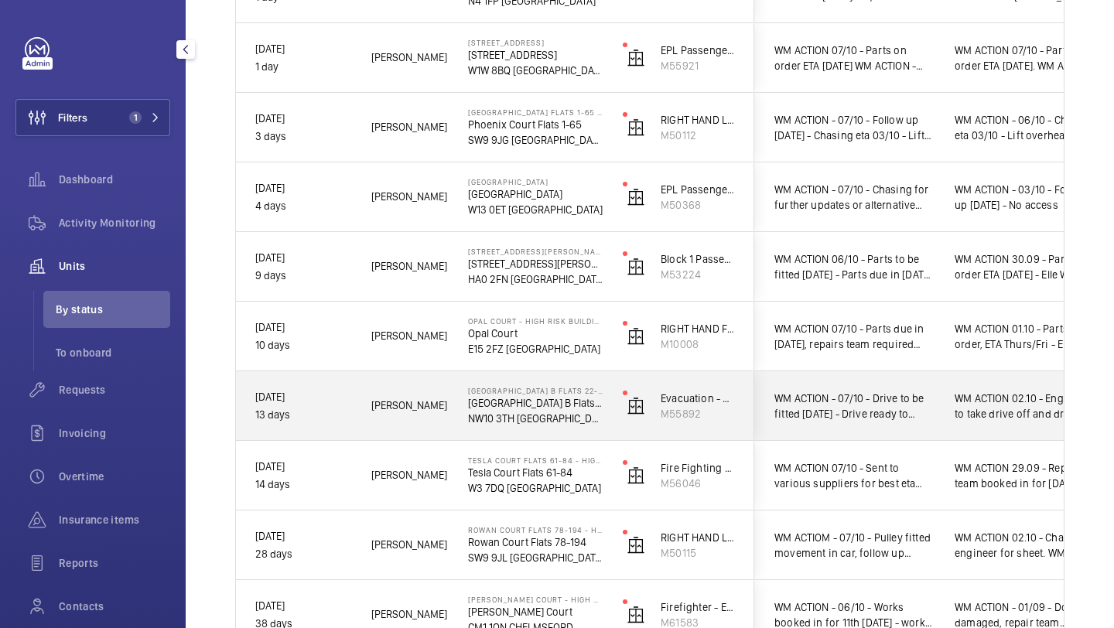
click at [812, 413] on span "WM ACTION - 07/10 - Drive to be fitted tomorrow 06/10 - Drive ready to collect …" at bounding box center [855, 406] width 160 height 31
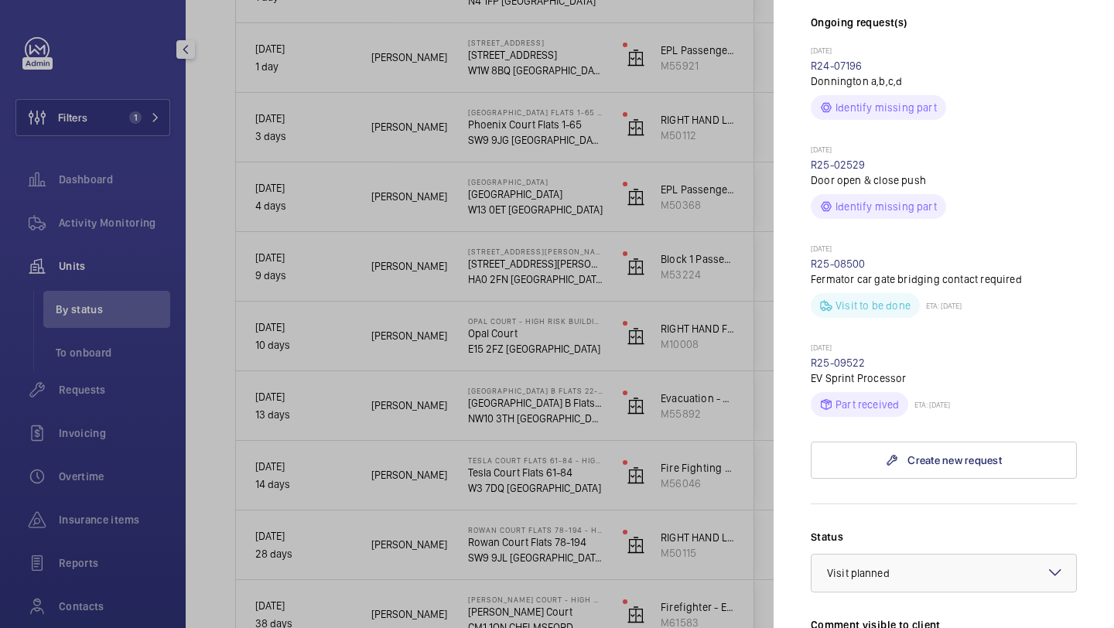
scroll to position [611, 0]
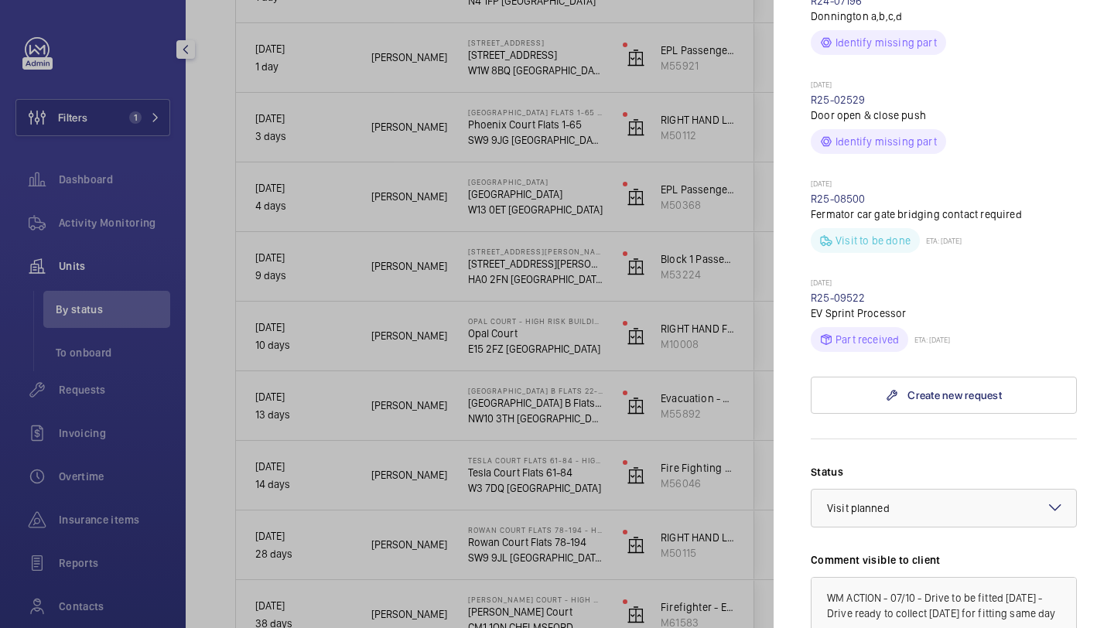
click at [229, 212] on div at bounding box center [557, 314] width 1114 height 628
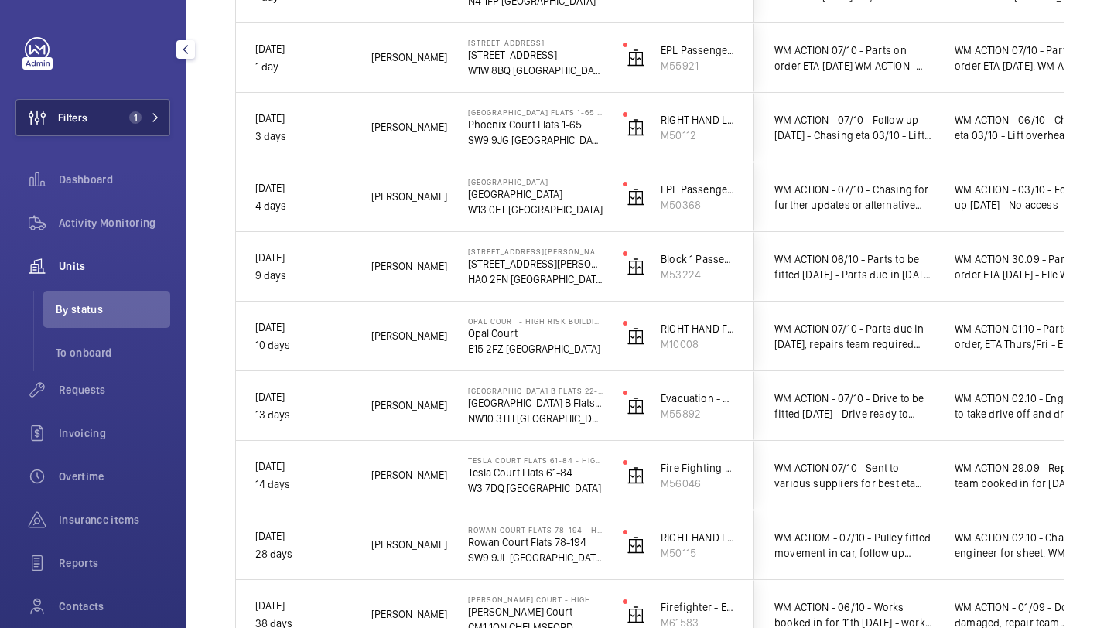
click at [145, 122] on span "1" at bounding box center [141, 117] width 37 height 12
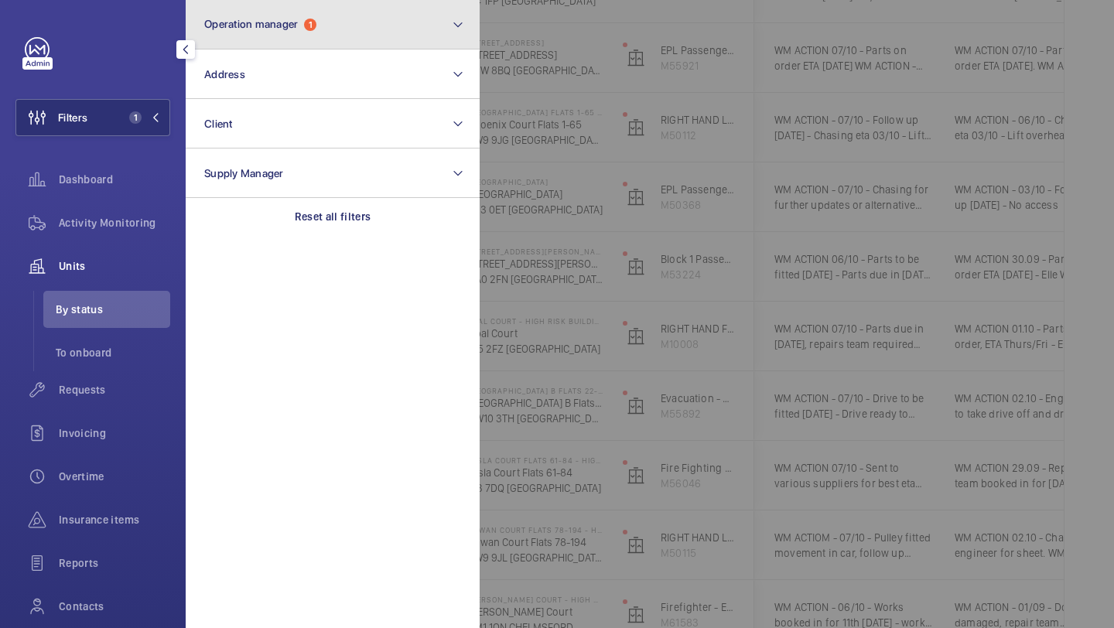
click at [252, 22] on span "Operation manager" at bounding box center [251, 24] width 94 height 12
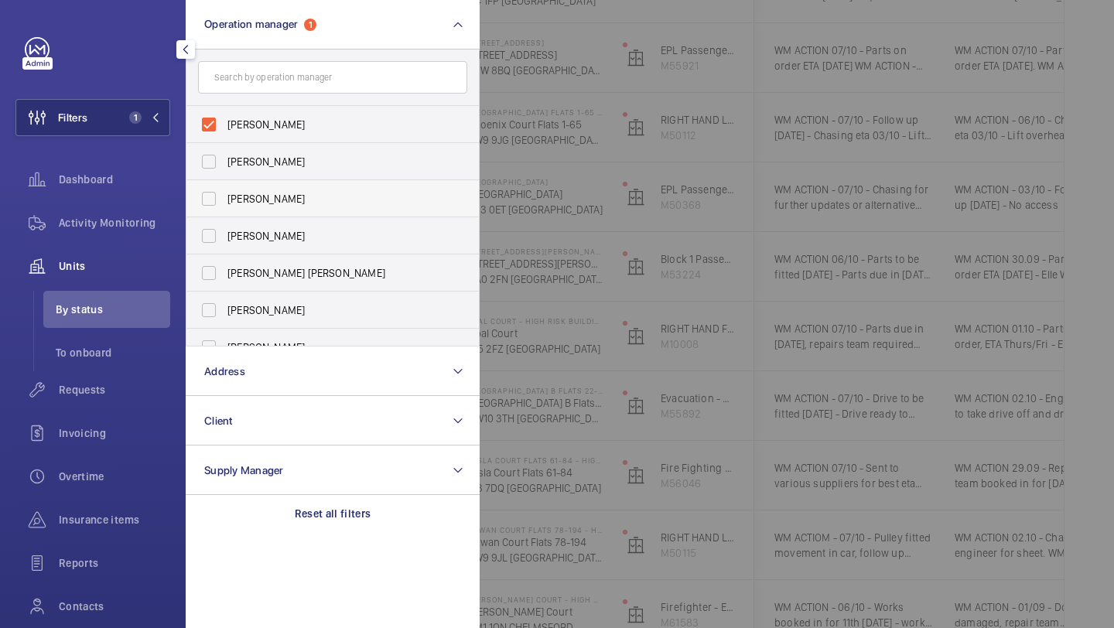
scroll to position [57, 0]
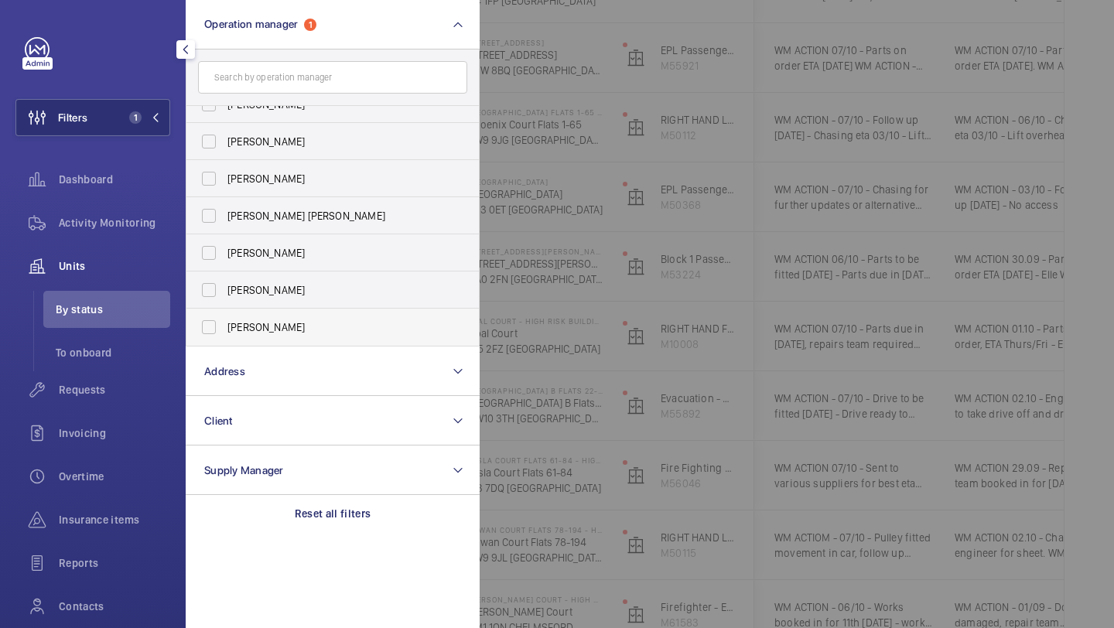
click at [240, 327] on span "[PERSON_NAME]" at bounding box center [333, 327] width 213 height 15
click at [224, 327] on input "[PERSON_NAME]" at bounding box center [208, 327] width 31 height 31
checkbox input "true"
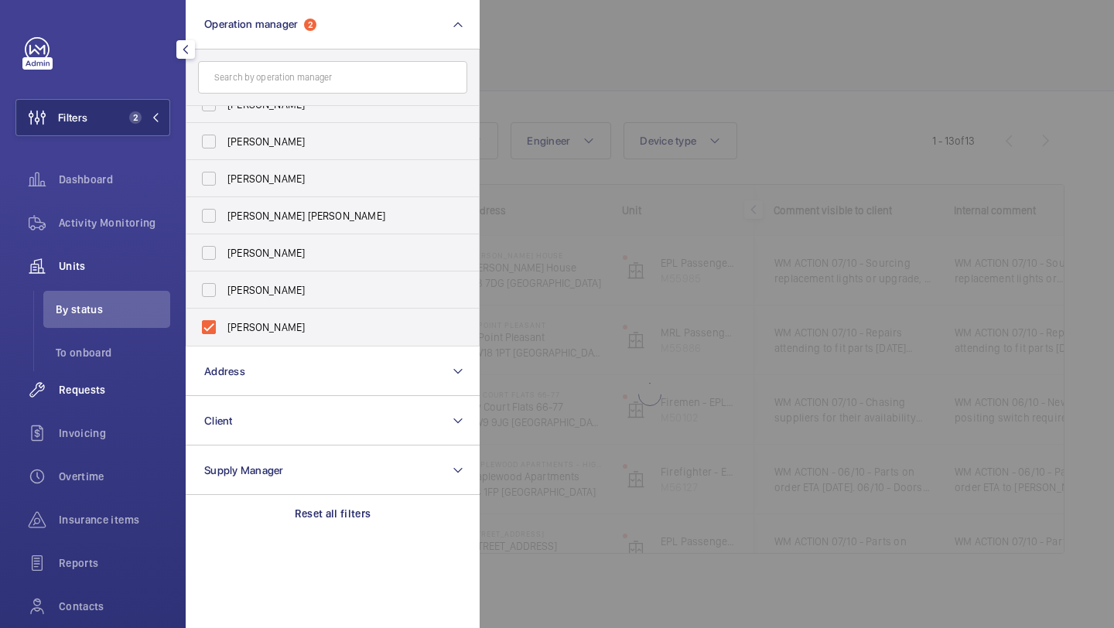
click at [122, 397] on span "Requests" at bounding box center [114, 389] width 111 height 15
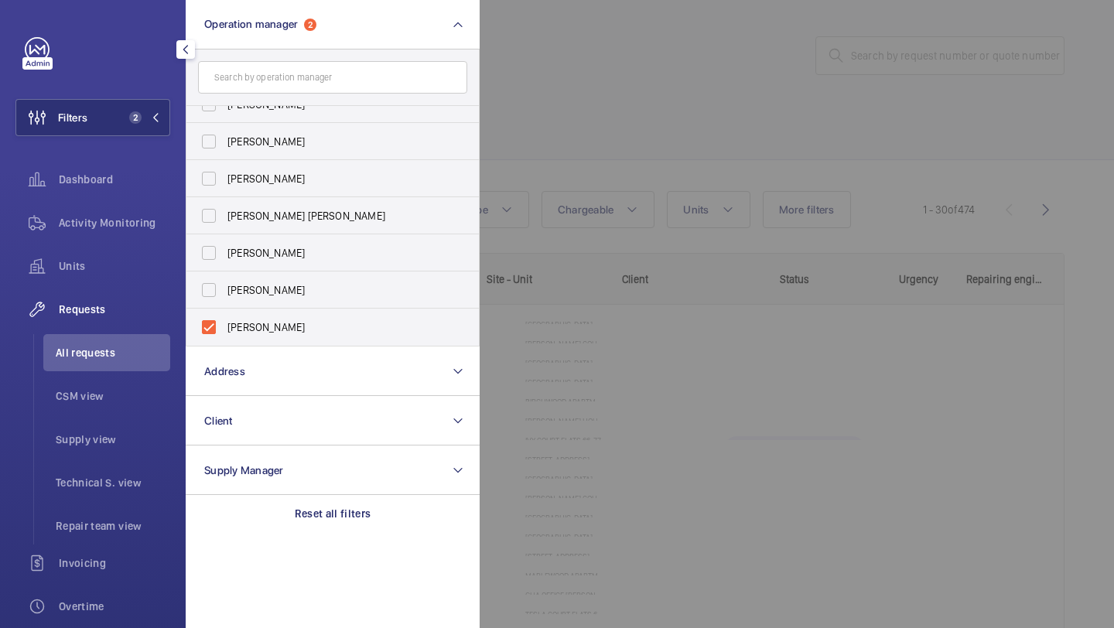
click at [590, 139] on div at bounding box center [1037, 314] width 1114 height 628
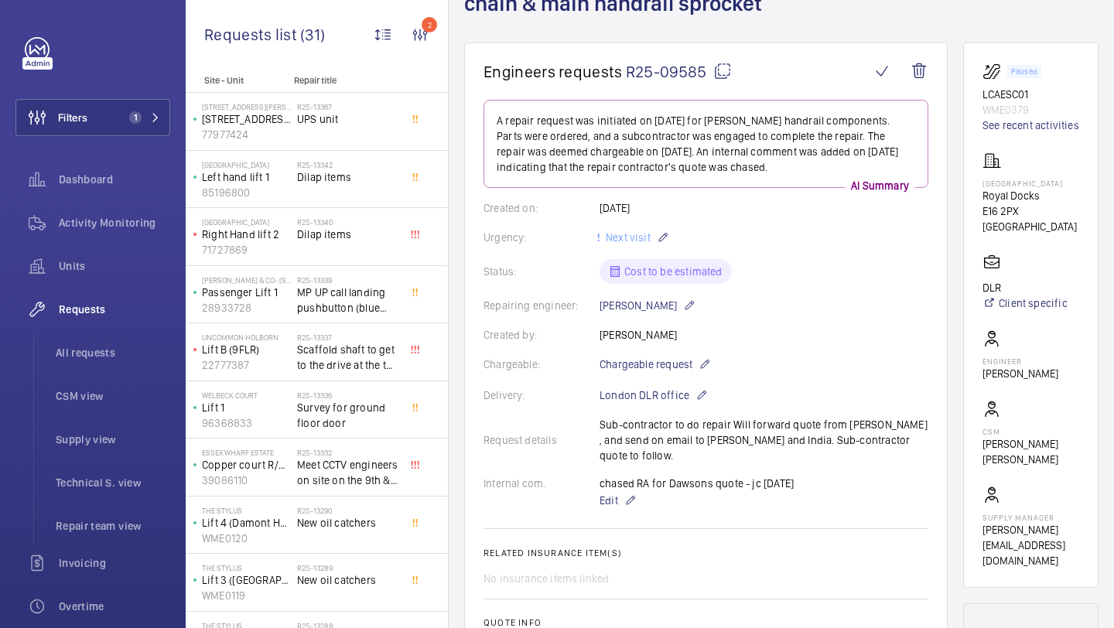
scroll to position [142, 0]
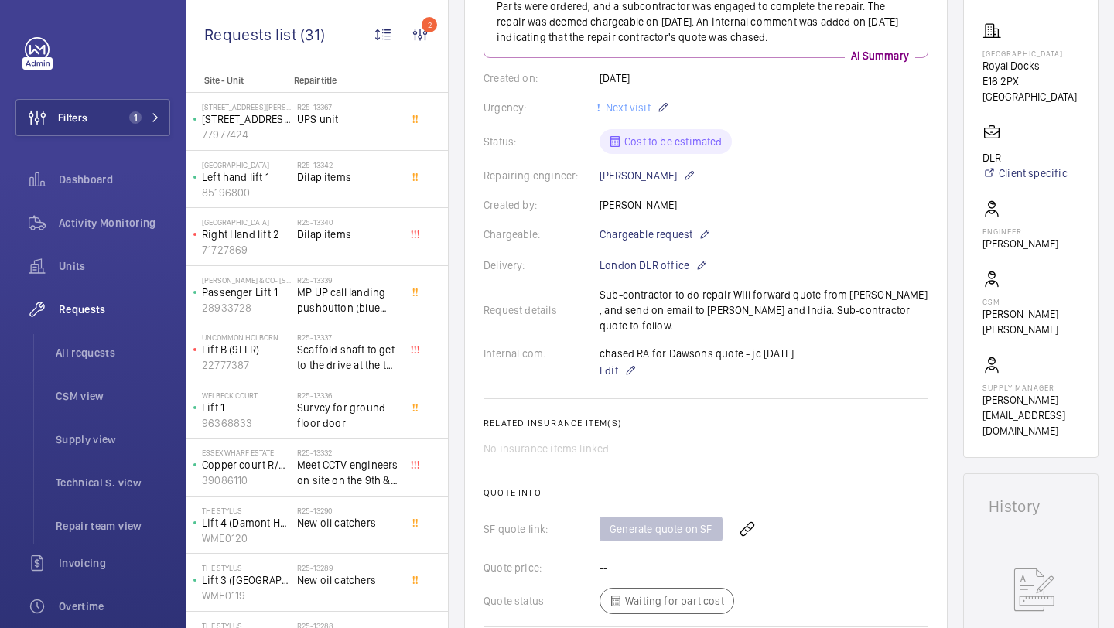
scroll to position [250, 0]
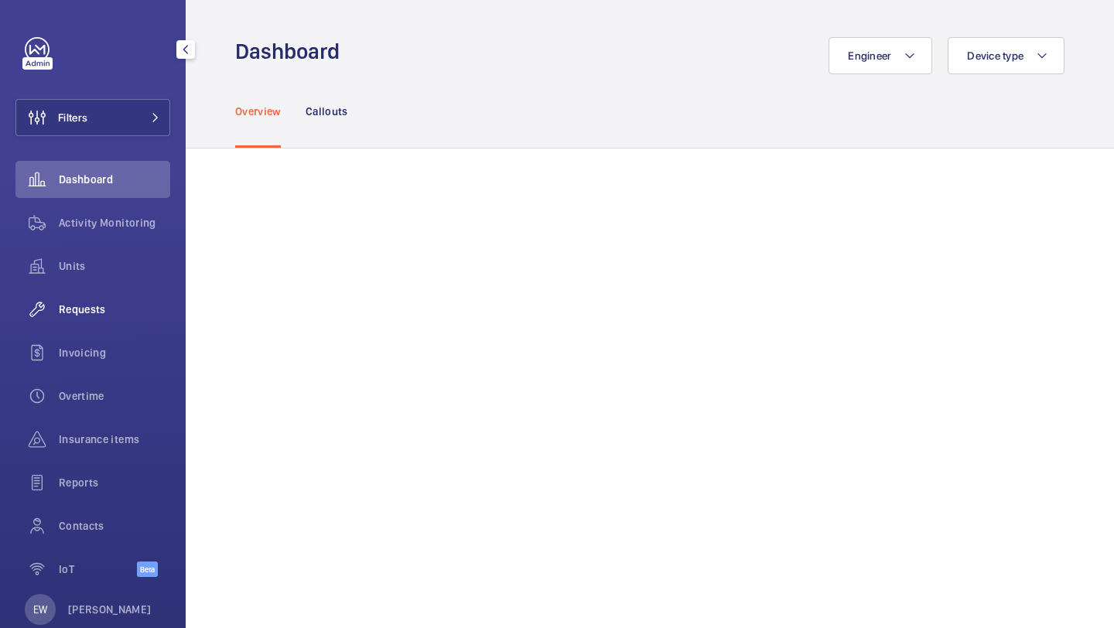
click at [100, 307] on span "Requests" at bounding box center [114, 309] width 111 height 15
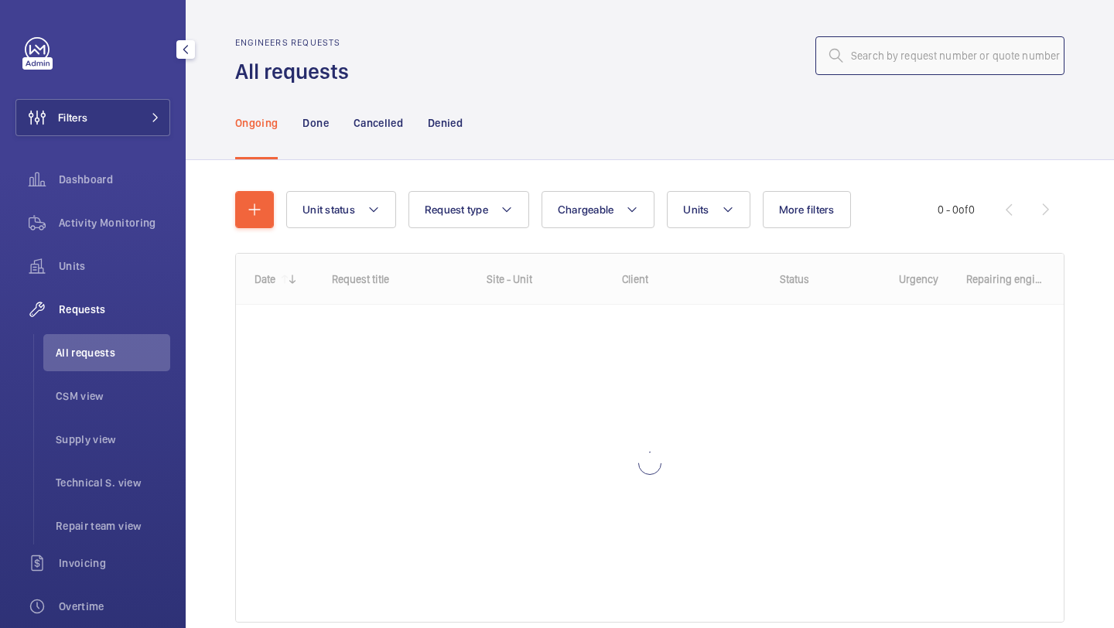
click at [912, 53] on input "text" at bounding box center [940, 55] width 249 height 39
paste input "R25-12467"
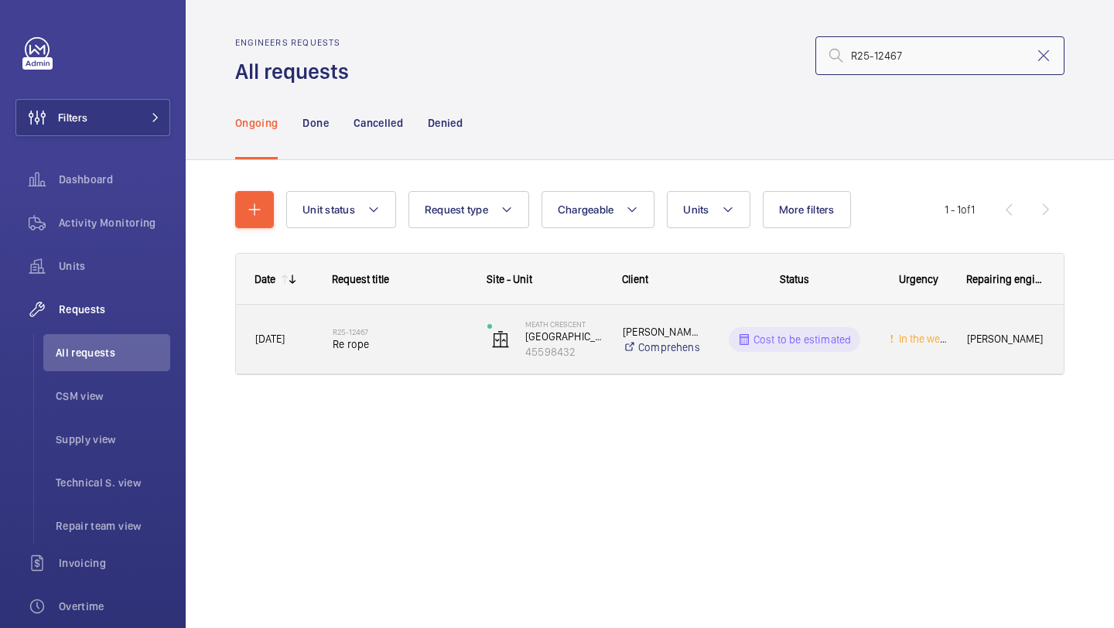
type input "R25-12467"
click at [388, 346] on span "Re rope" at bounding box center [400, 344] width 135 height 15
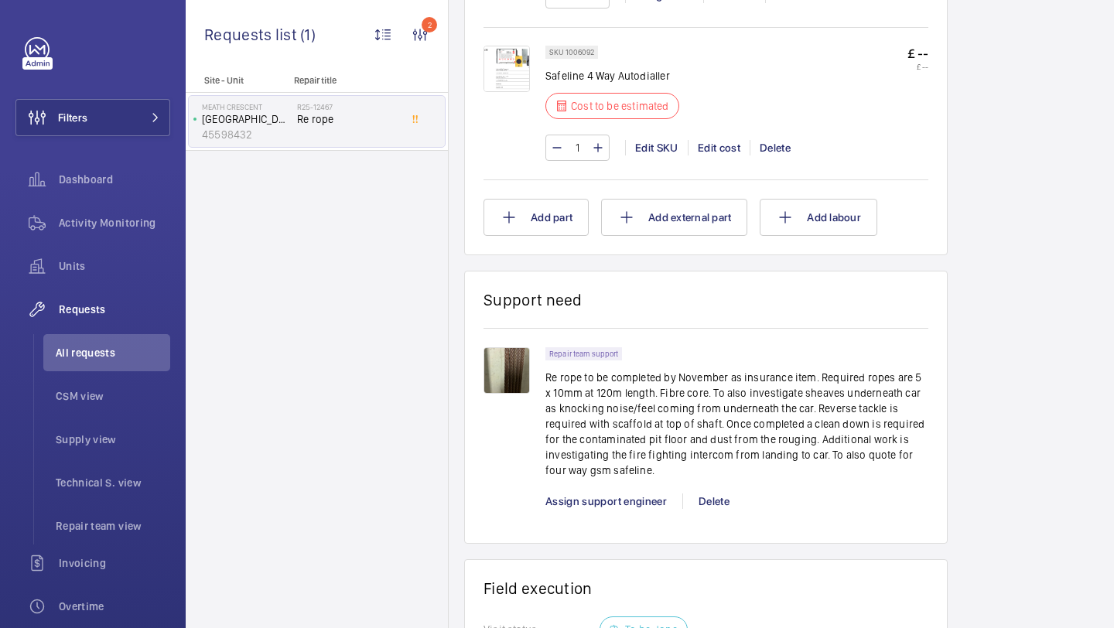
scroll to position [1182, 0]
